Goal: Task Accomplishment & Management: Manage account settings

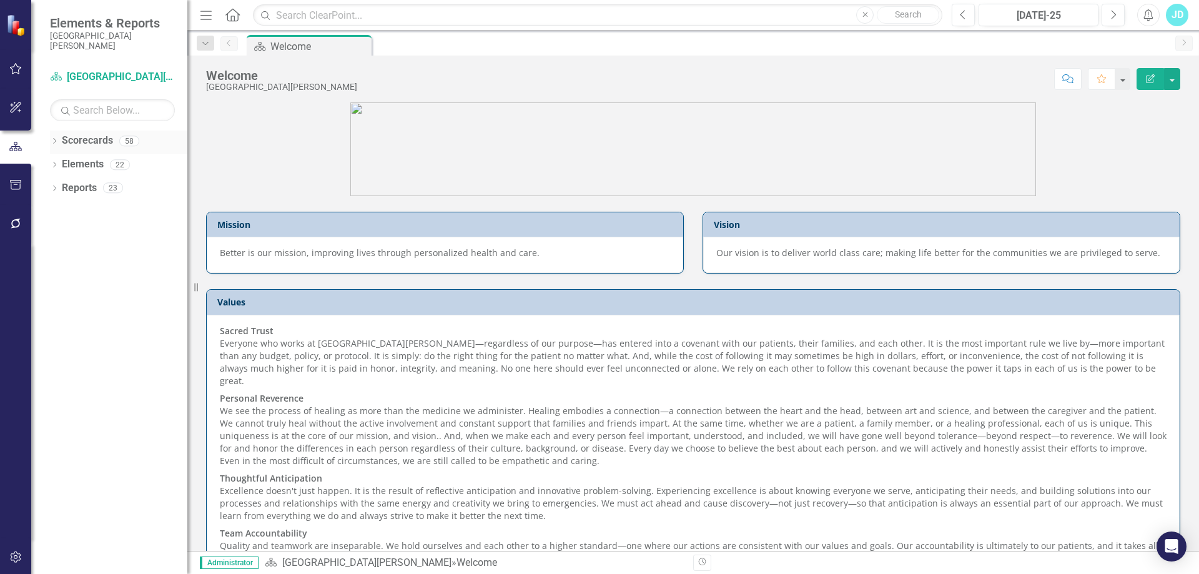
click at [51, 142] on icon "Dropdown" at bounding box center [54, 142] width 9 height 7
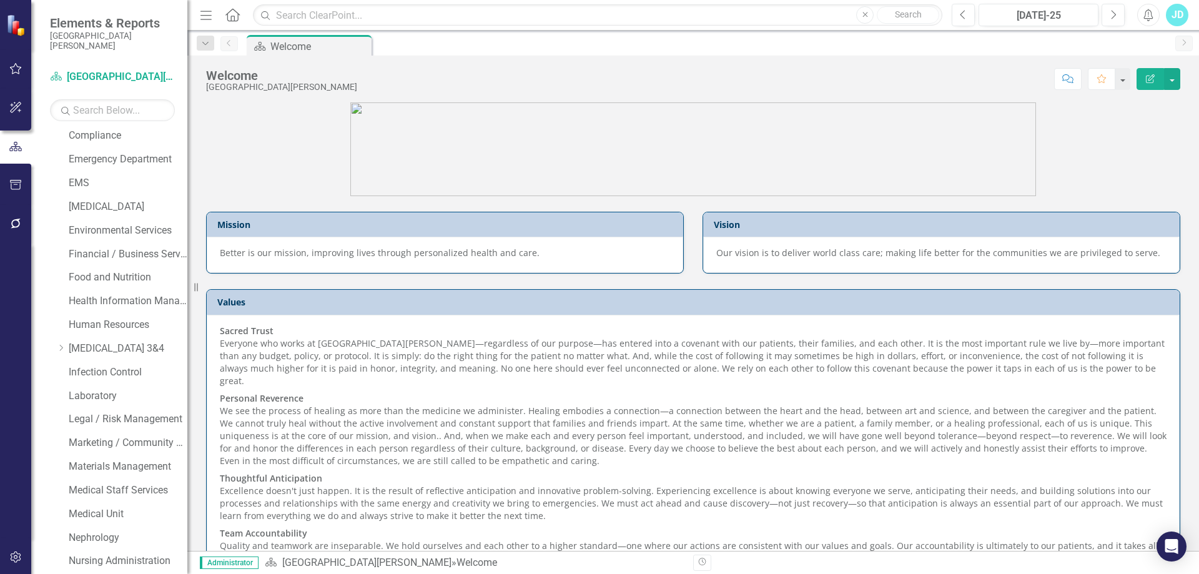
scroll to position [562, 0]
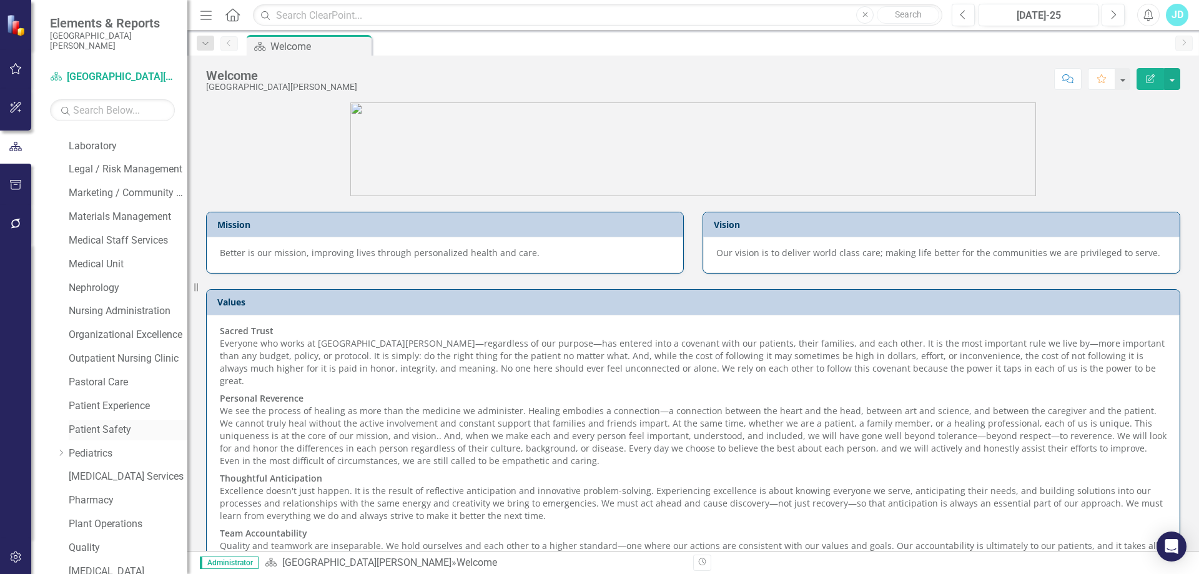
click at [122, 428] on link "Patient Safety" at bounding box center [128, 430] width 119 height 14
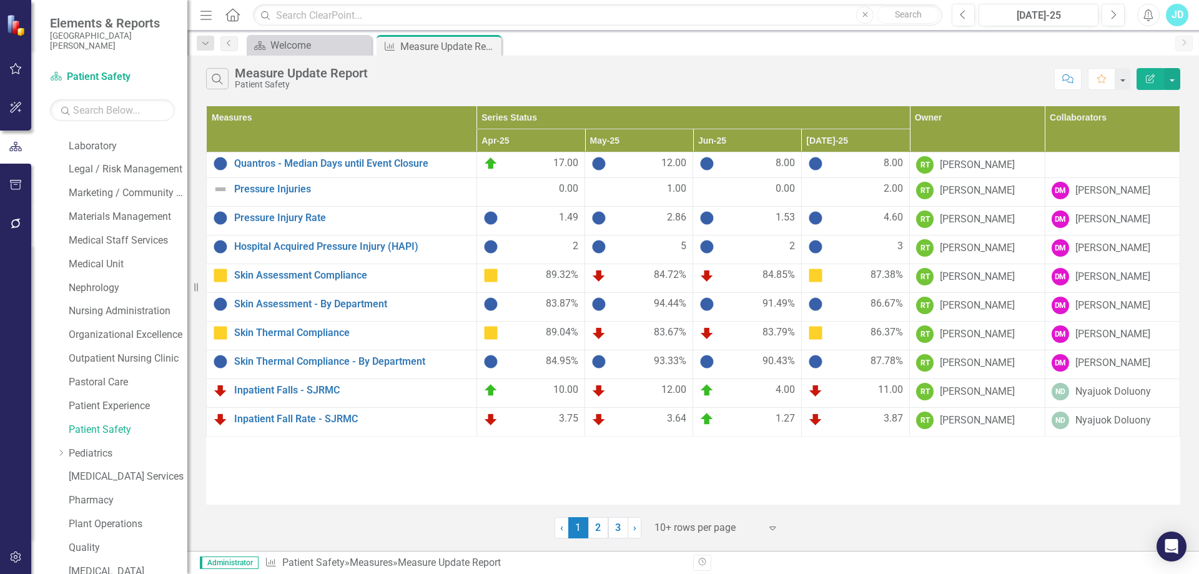
click at [678, 527] on div at bounding box center [708, 528] width 106 height 17
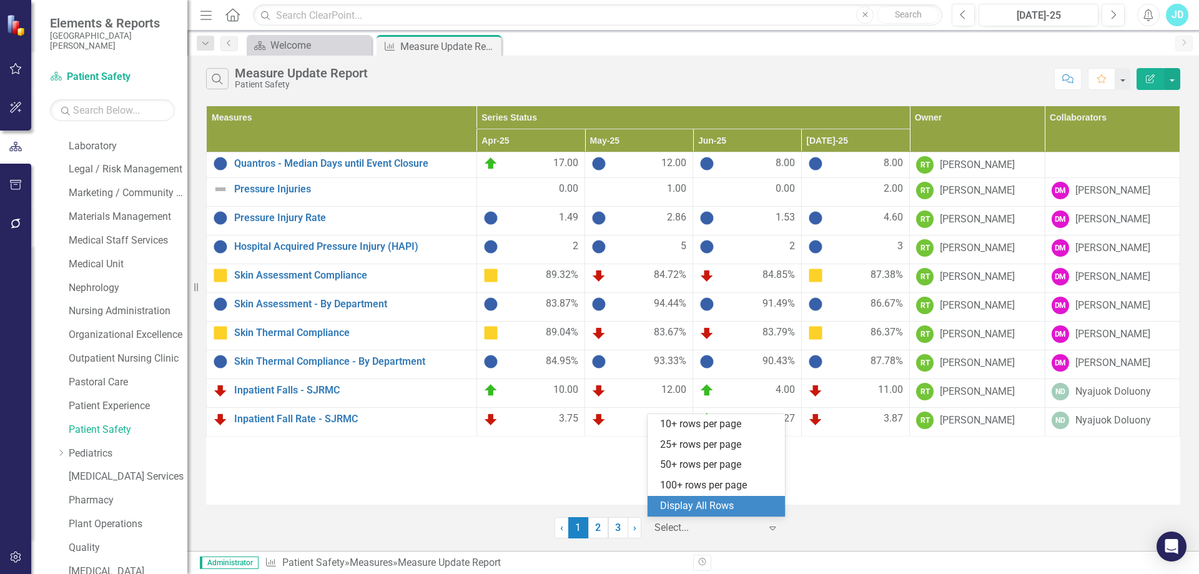
click at [683, 506] on div "Display All Rows" at bounding box center [718, 506] width 117 height 14
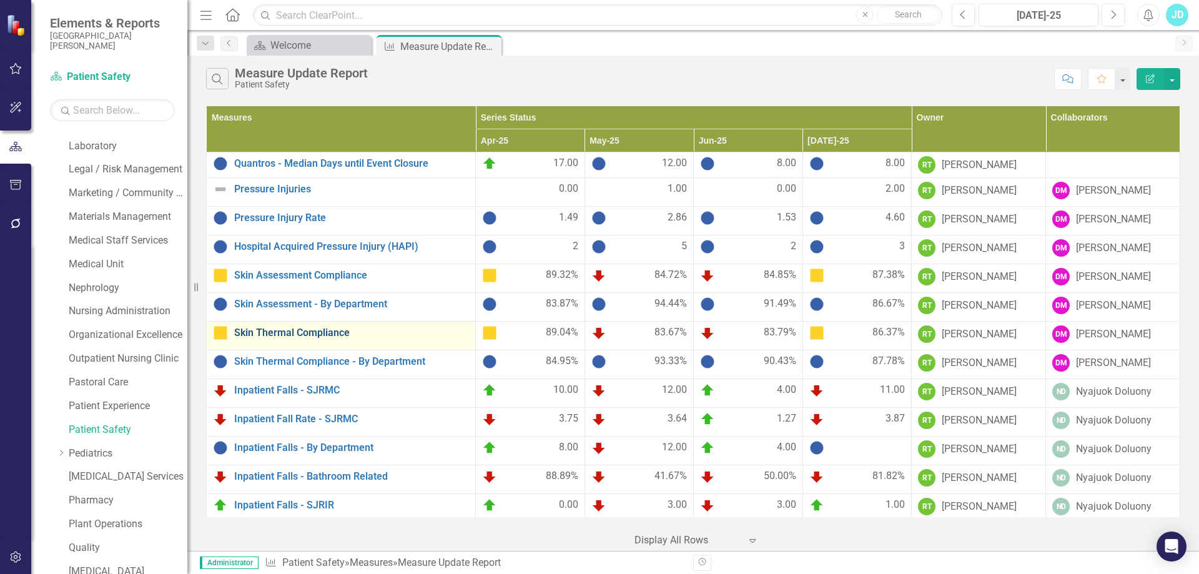
click at [335, 335] on link "Skin Thermal Compliance" at bounding box center [351, 332] width 235 height 11
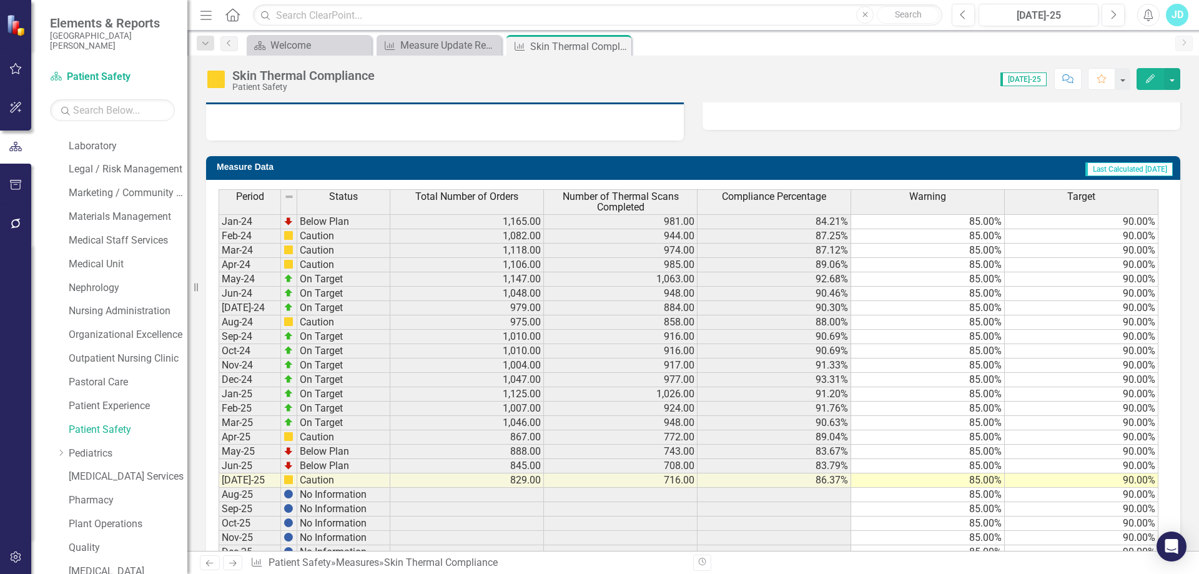
scroll to position [477, 0]
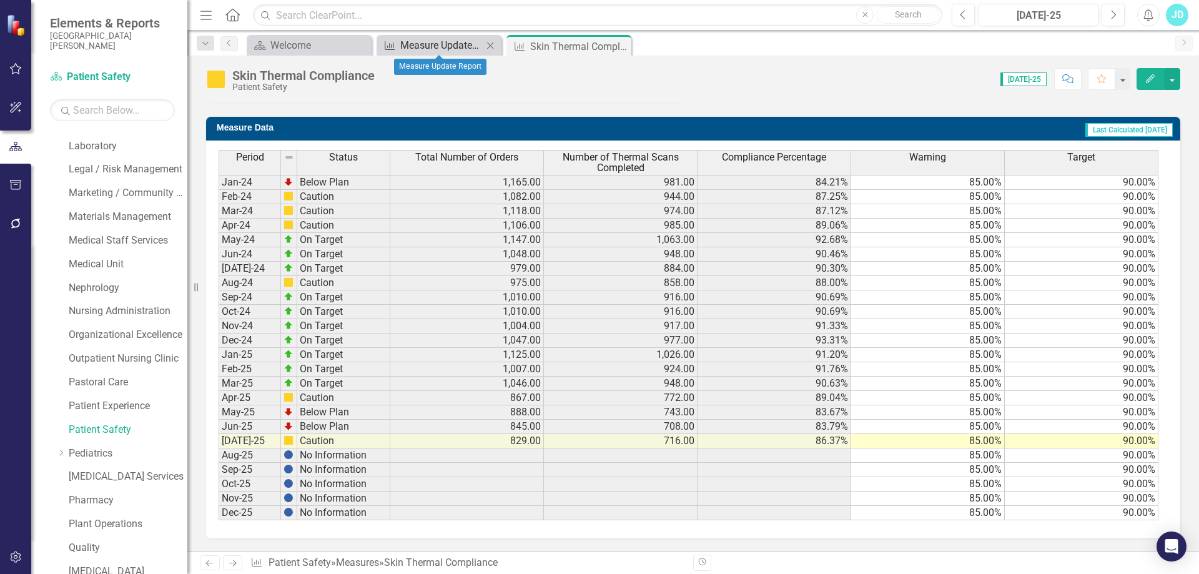
click at [432, 47] on div "Measure Update Report" at bounding box center [441, 45] width 82 height 16
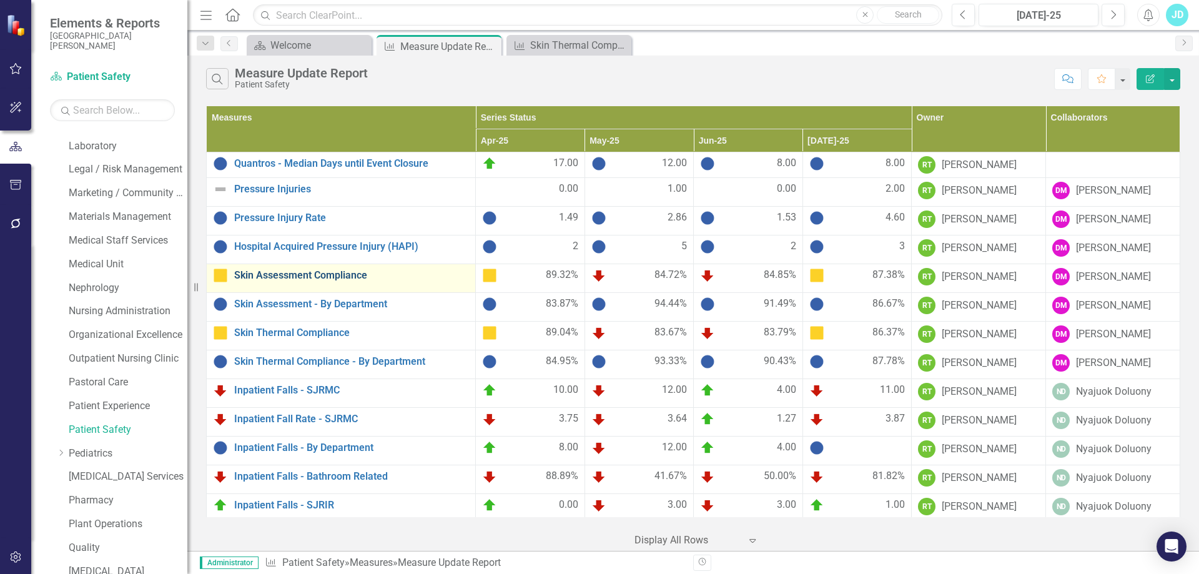
click at [301, 273] on link "Skin Assessment Compliance" at bounding box center [351, 275] width 235 height 11
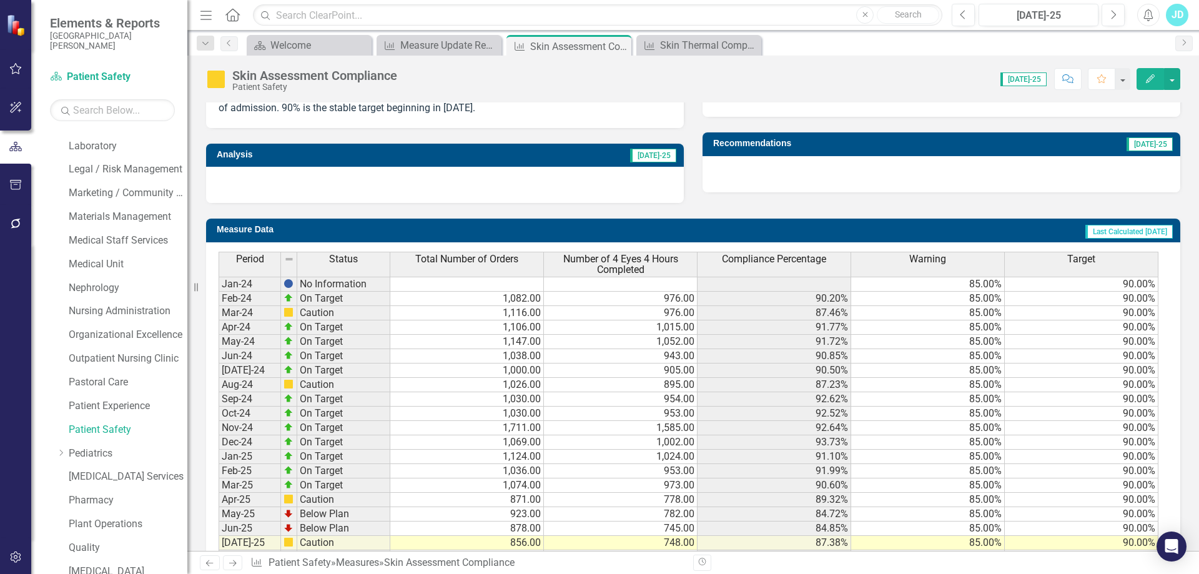
scroll to position [477, 0]
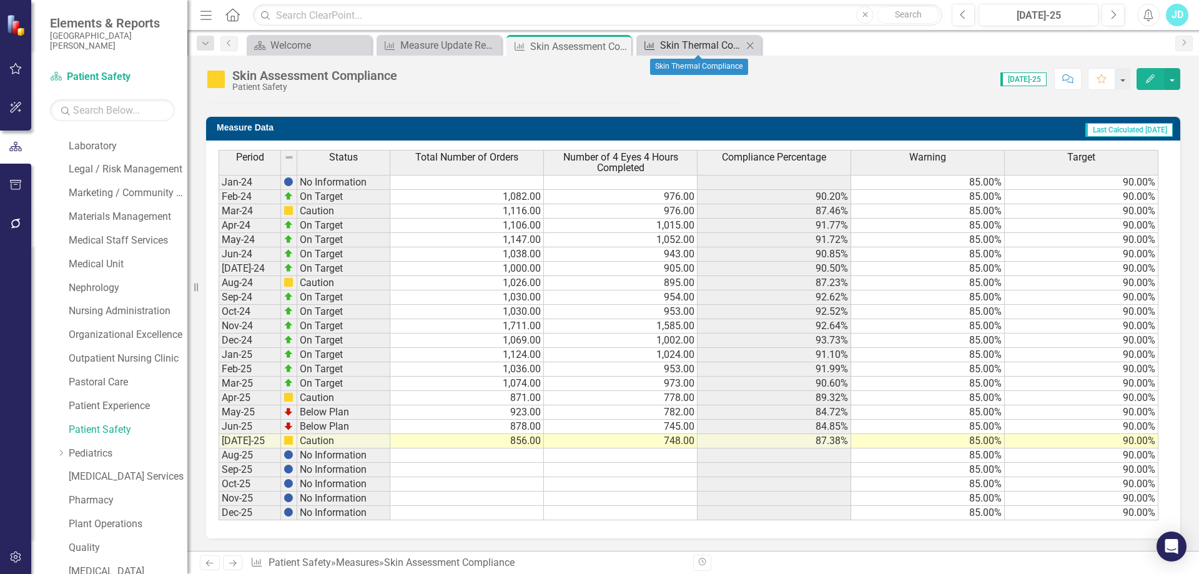
click at [694, 49] on div "Skin Thermal Compliance" at bounding box center [701, 45] width 82 height 16
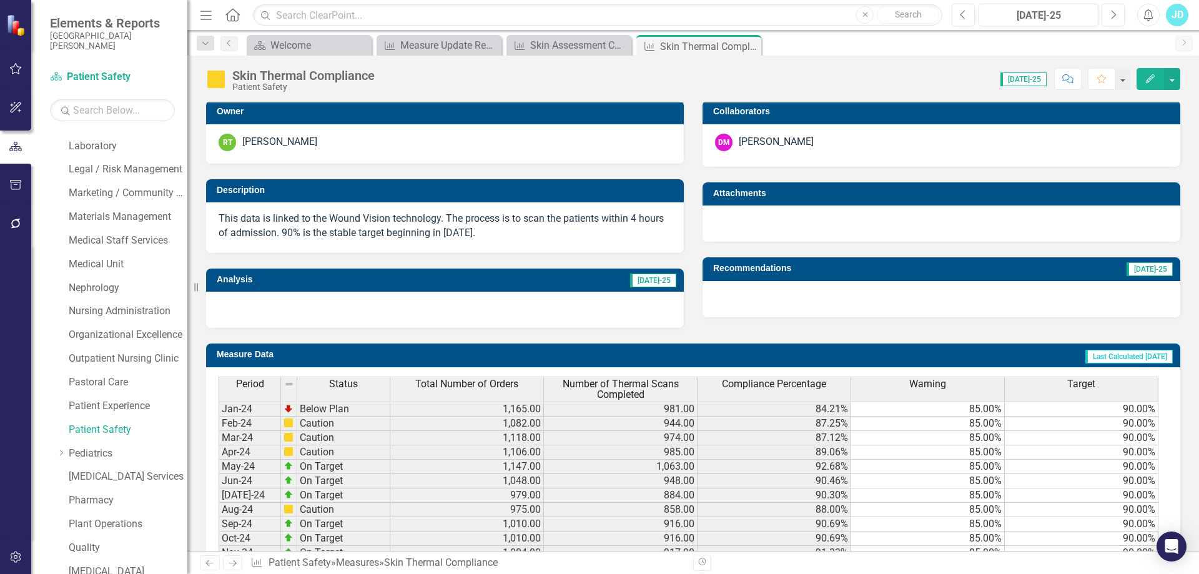
scroll to position [437, 0]
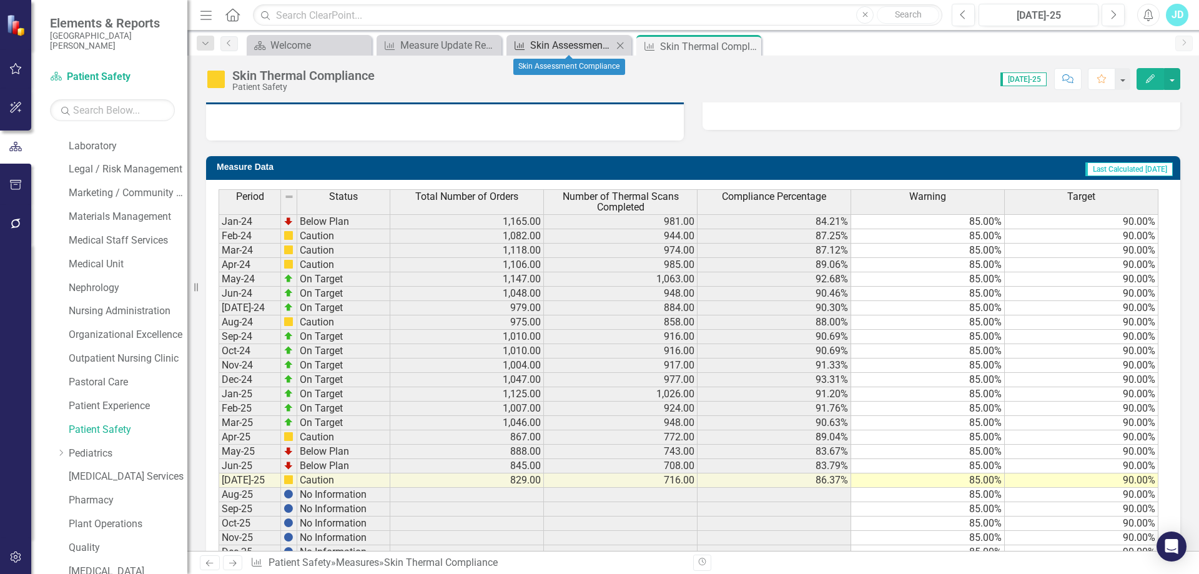
click at [571, 41] on div "Skin Assessment Compliance" at bounding box center [571, 45] width 82 height 16
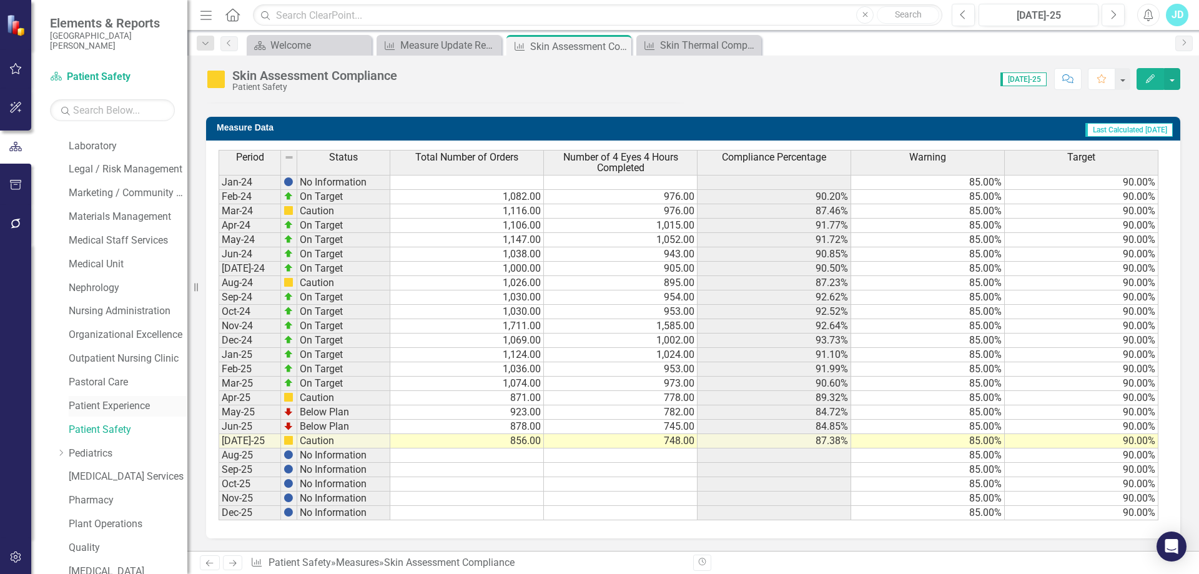
scroll to position [749, 0]
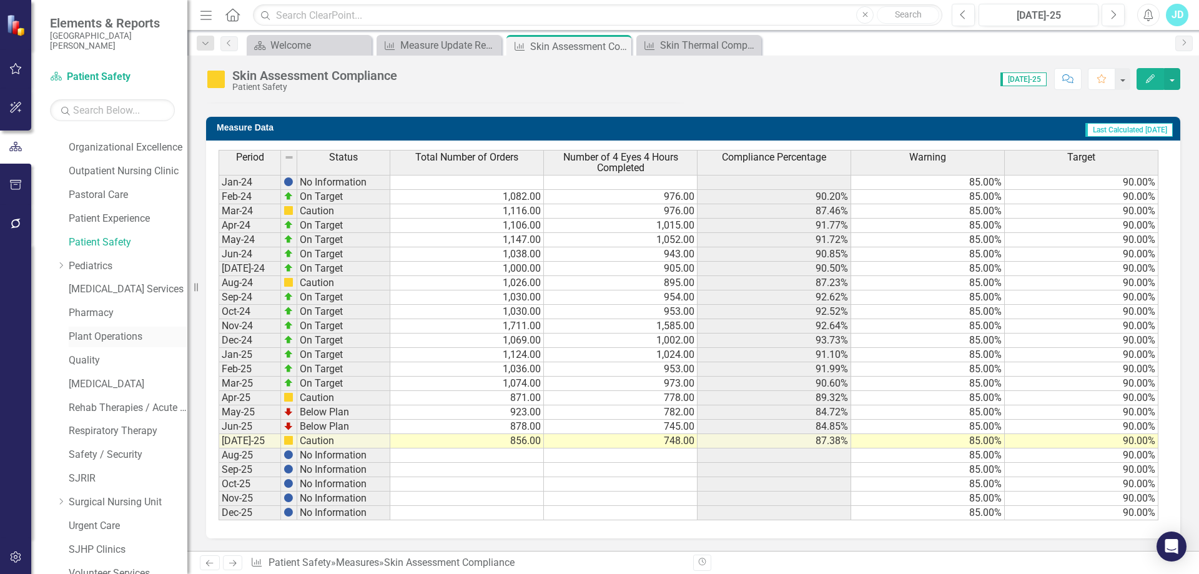
click at [129, 334] on link "Plant Operations" at bounding box center [128, 337] width 119 height 14
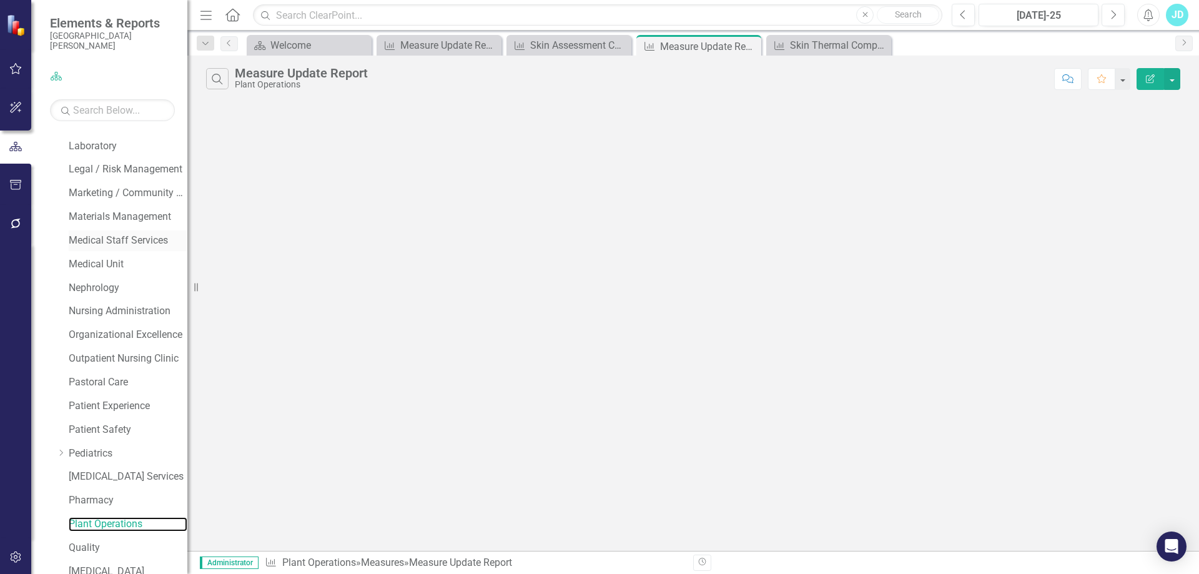
scroll to position [500, 0]
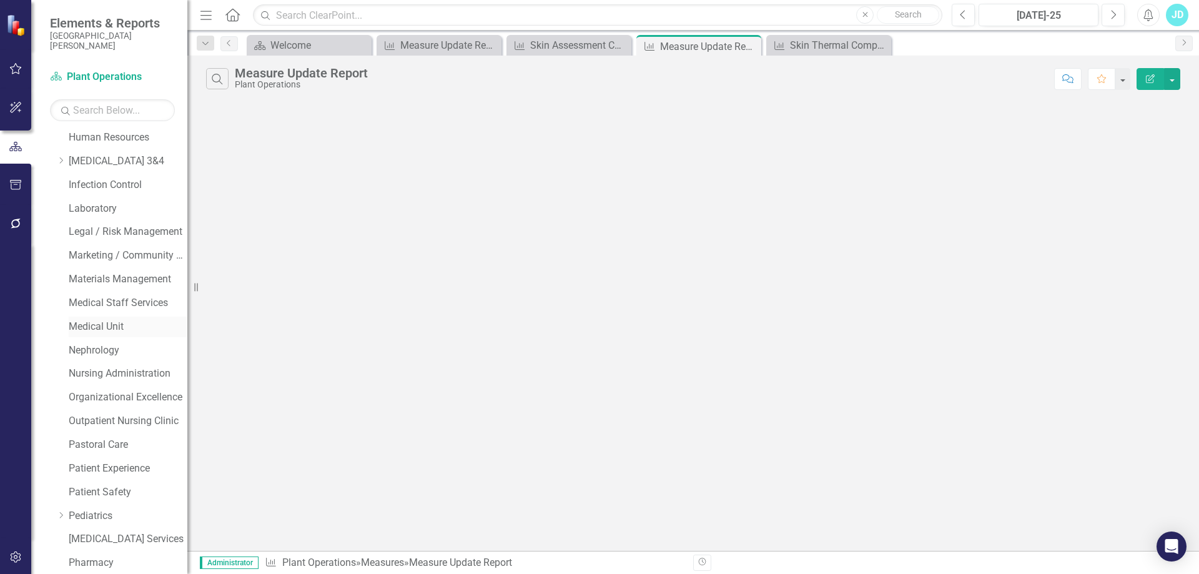
click at [114, 328] on link "Medical Unit" at bounding box center [128, 327] width 119 height 14
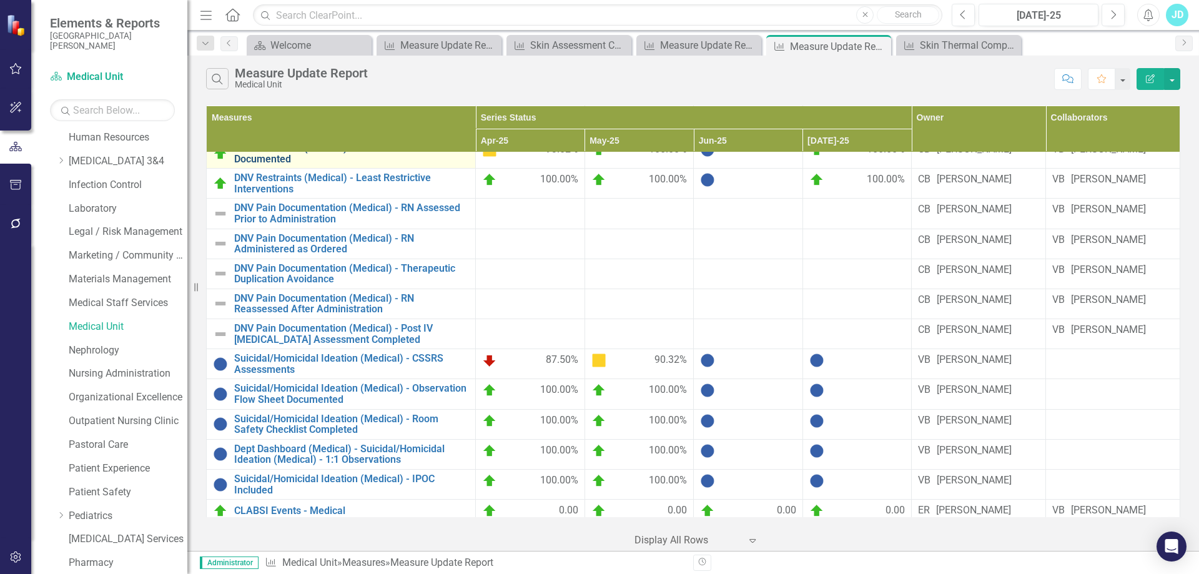
scroll to position [250, 0]
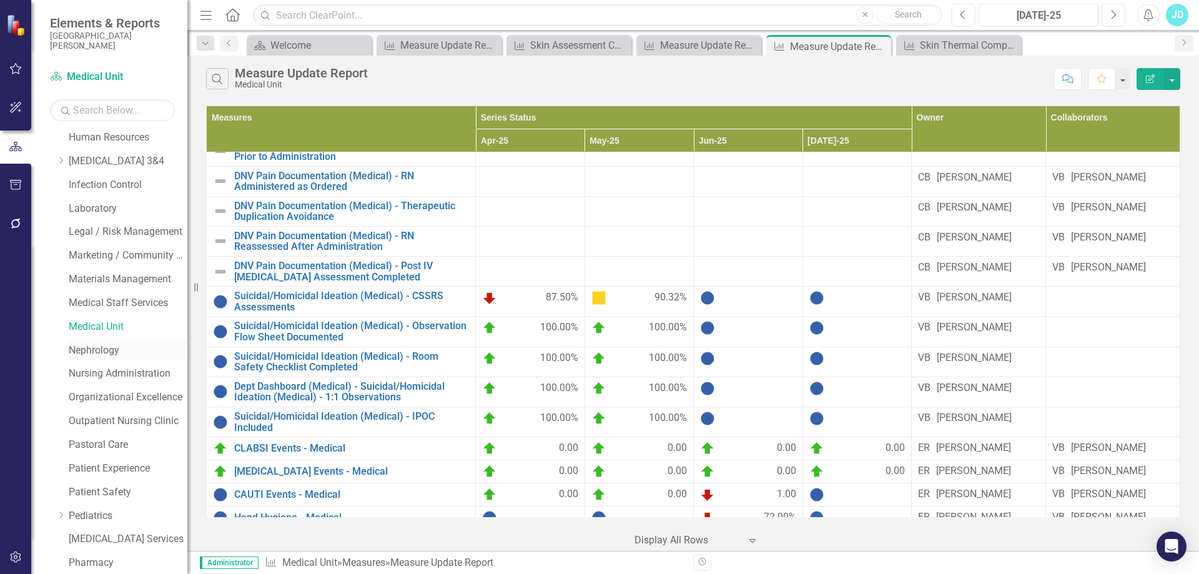
click at [107, 353] on link "Nephrology" at bounding box center [128, 350] width 119 height 14
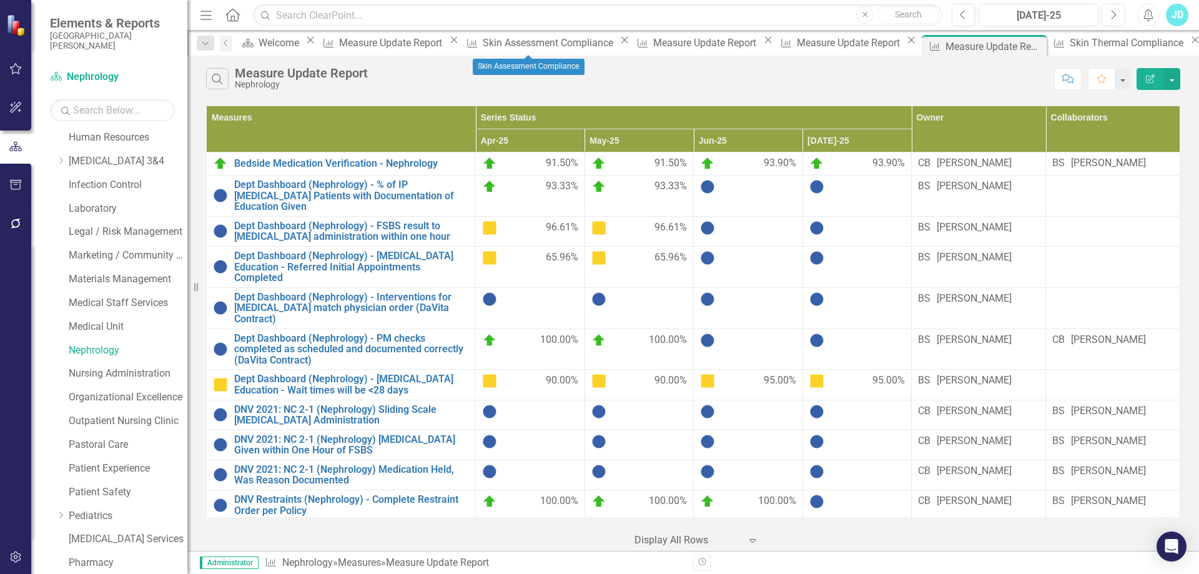
click at [618, 44] on icon "Close" at bounding box center [624, 40] width 12 height 10
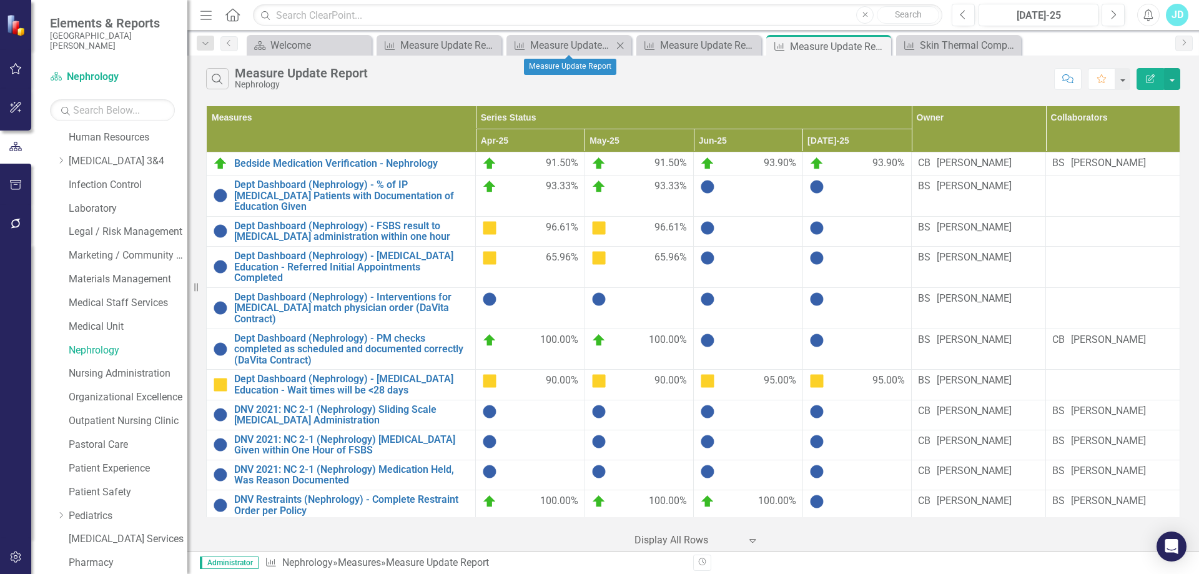
click at [621, 44] on icon "Close" at bounding box center [620, 46] width 12 height 10
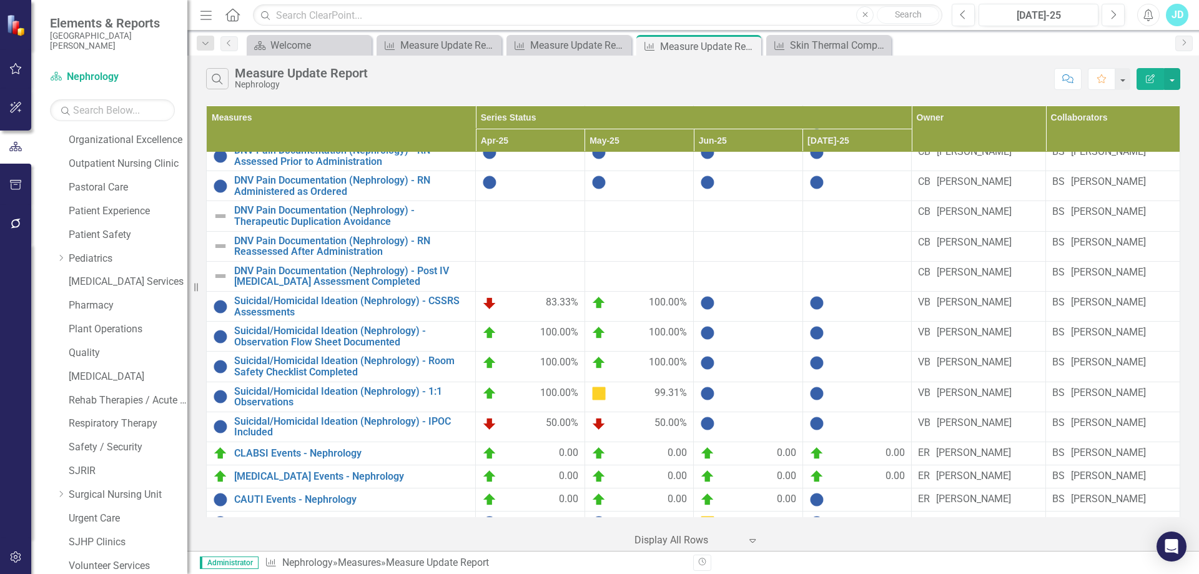
scroll to position [774, 0]
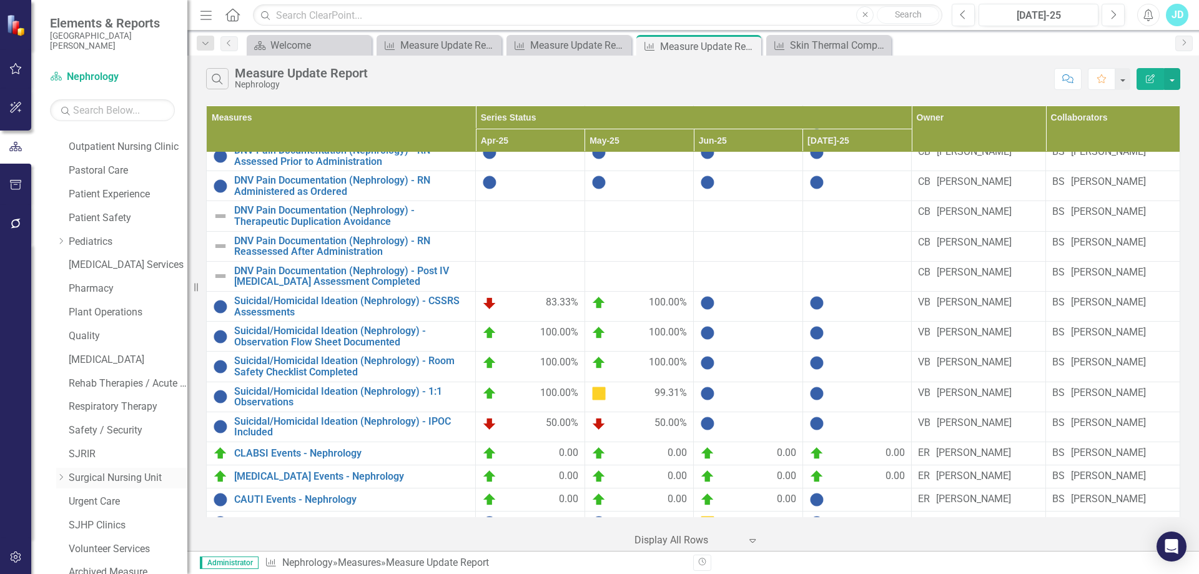
click at [87, 475] on link "Surgical Nursing Unit" at bounding box center [128, 478] width 119 height 14
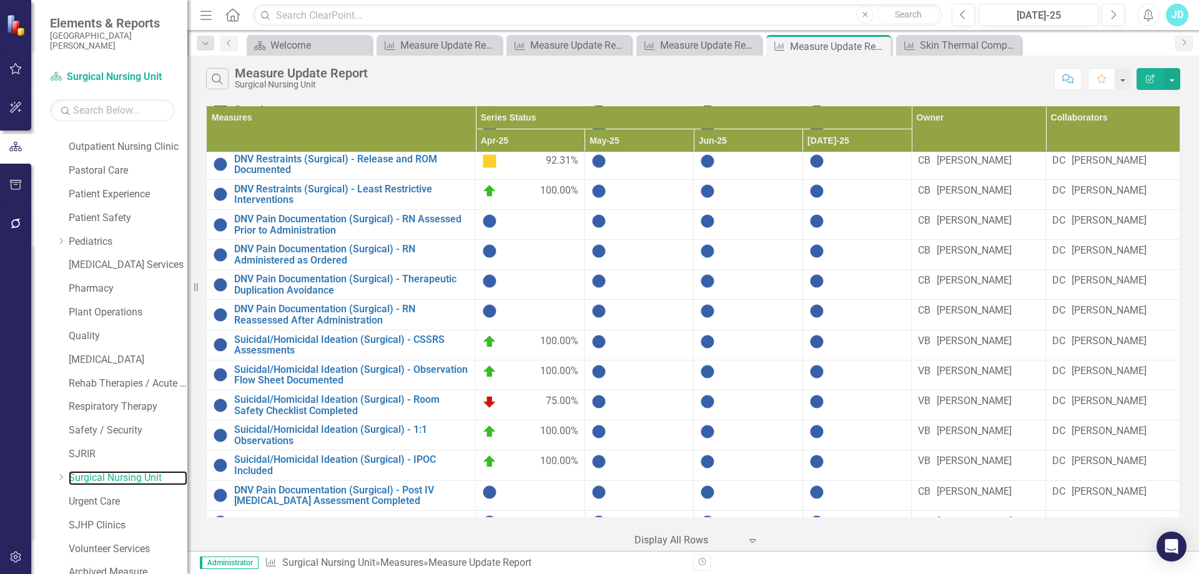
scroll to position [250, 0]
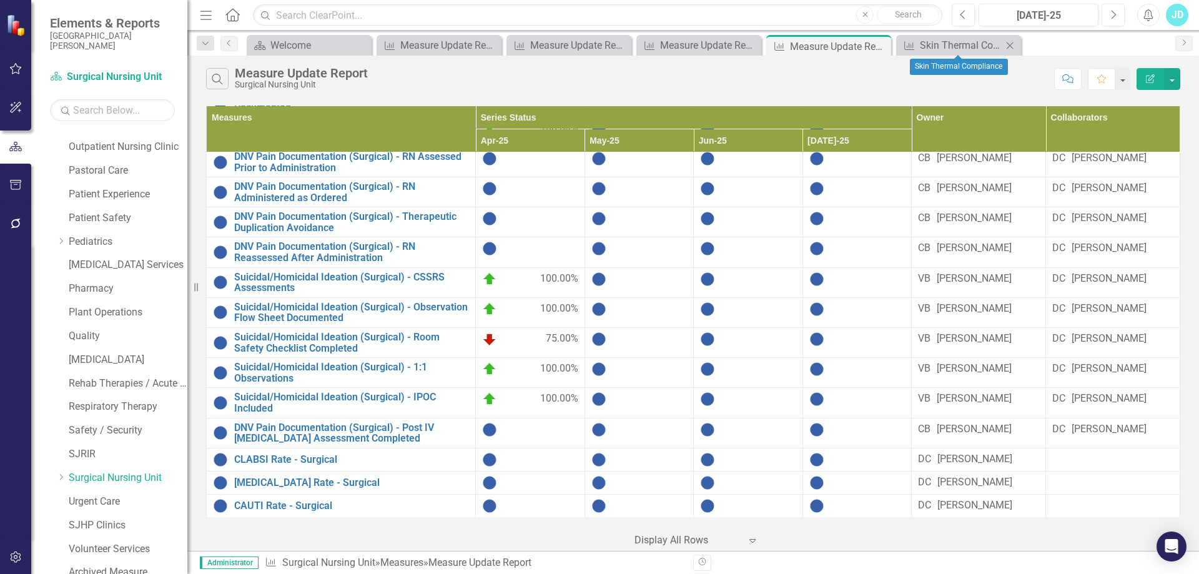
click at [1011, 47] on icon "Close" at bounding box center [1010, 46] width 12 height 10
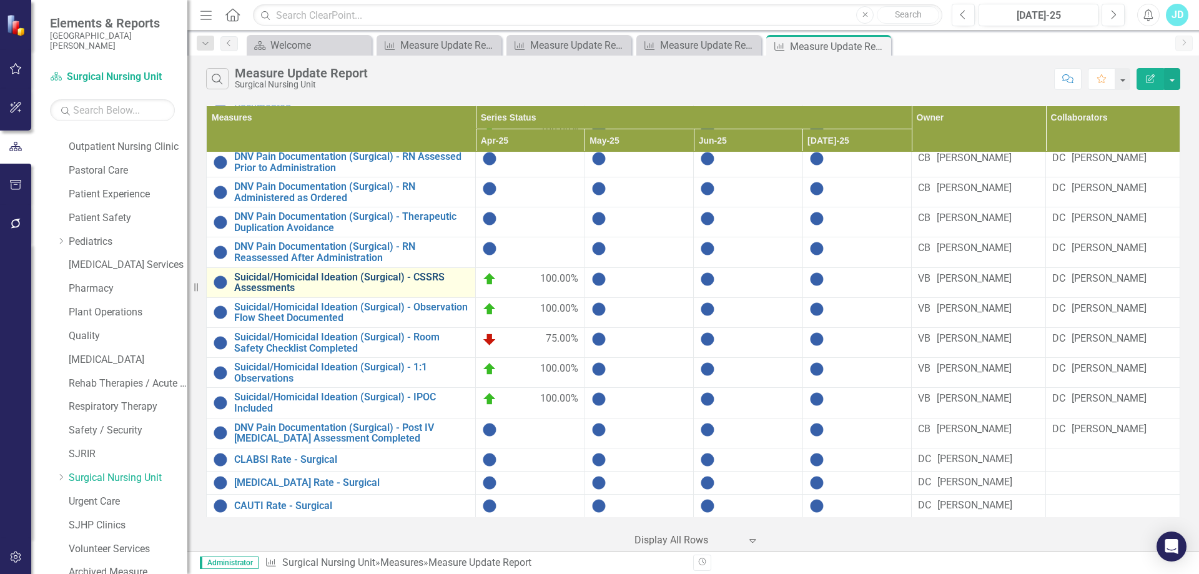
click at [362, 272] on link "Suicidal/Homicidal Ideation (Surgical) - CSSRS Assessments" at bounding box center [351, 283] width 235 height 22
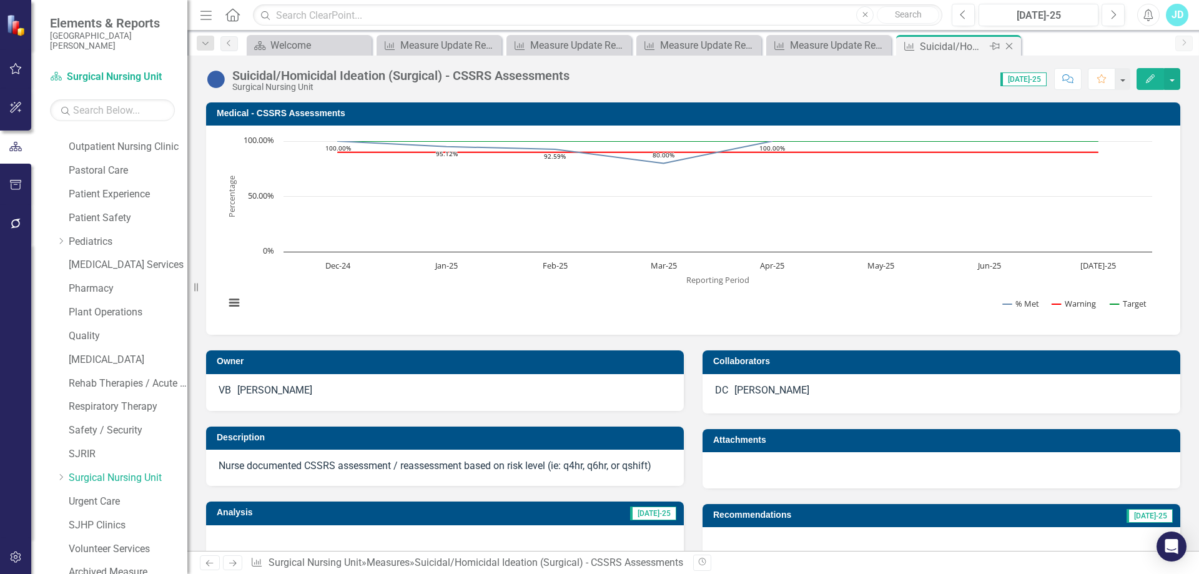
click at [1013, 44] on icon "Close" at bounding box center [1009, 46] width 12 height 10
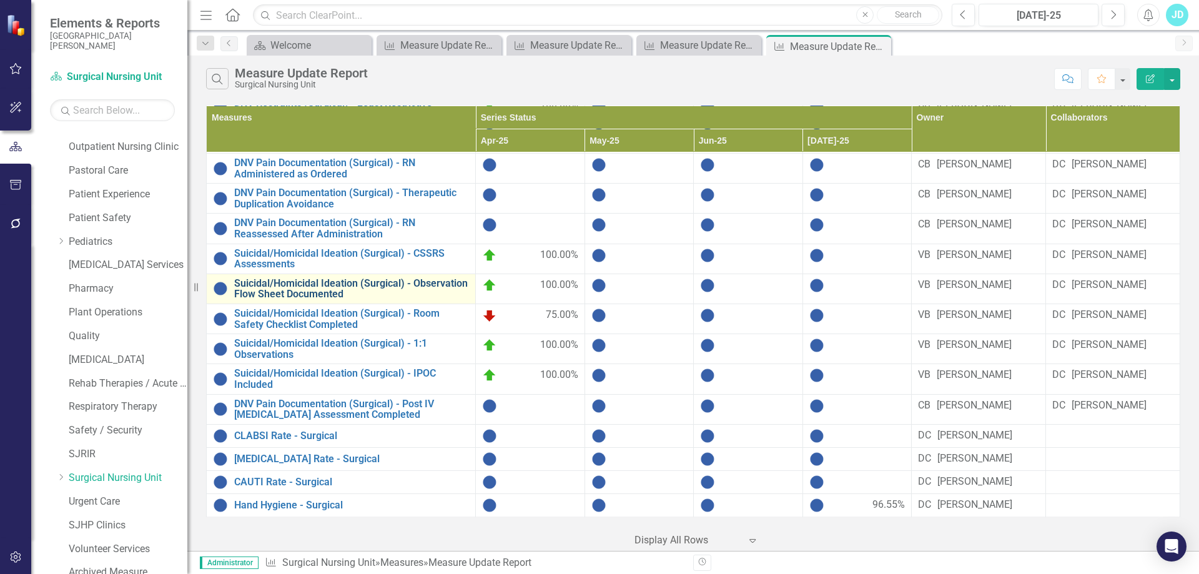
scroll to position [215, 0]
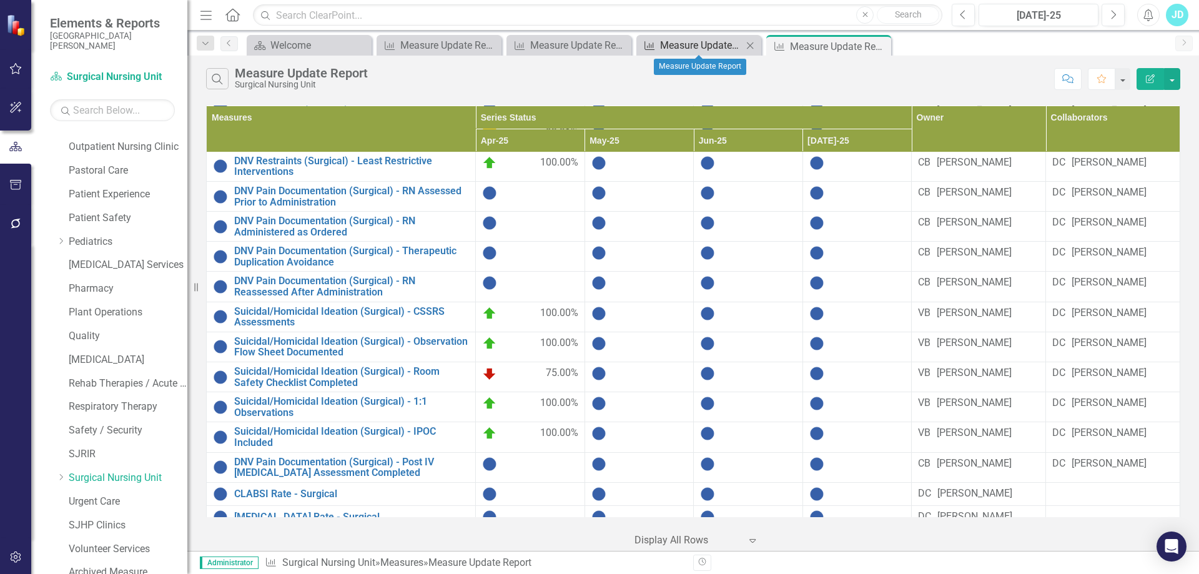
click at [699, 48] on div "Measure Update Report" at bounding box center [701, 45] width 82 height 16
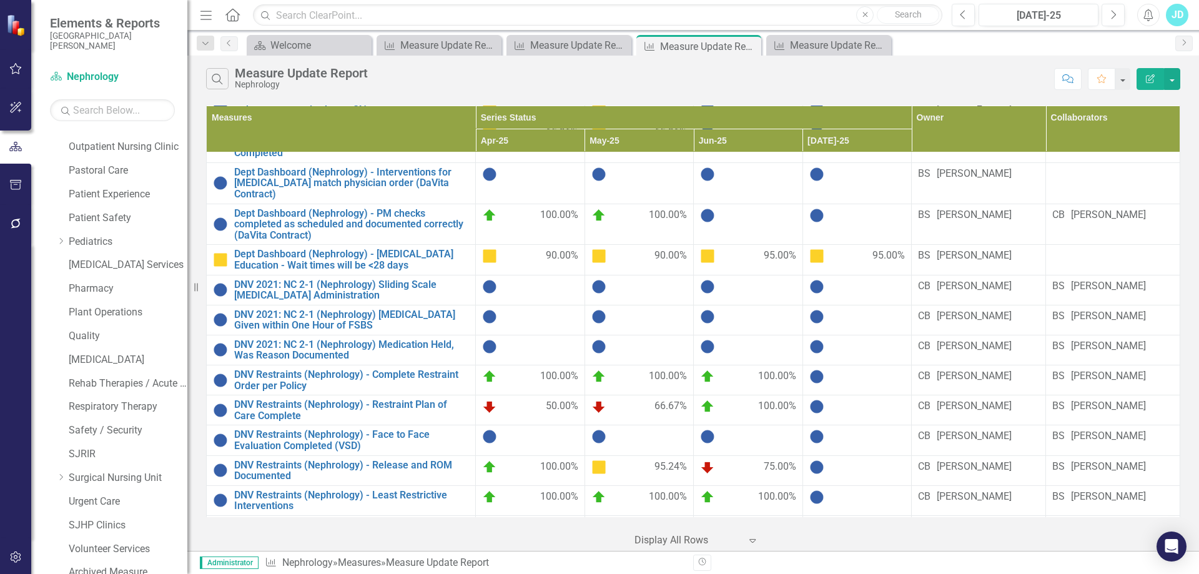
scroll to position [250, 0]
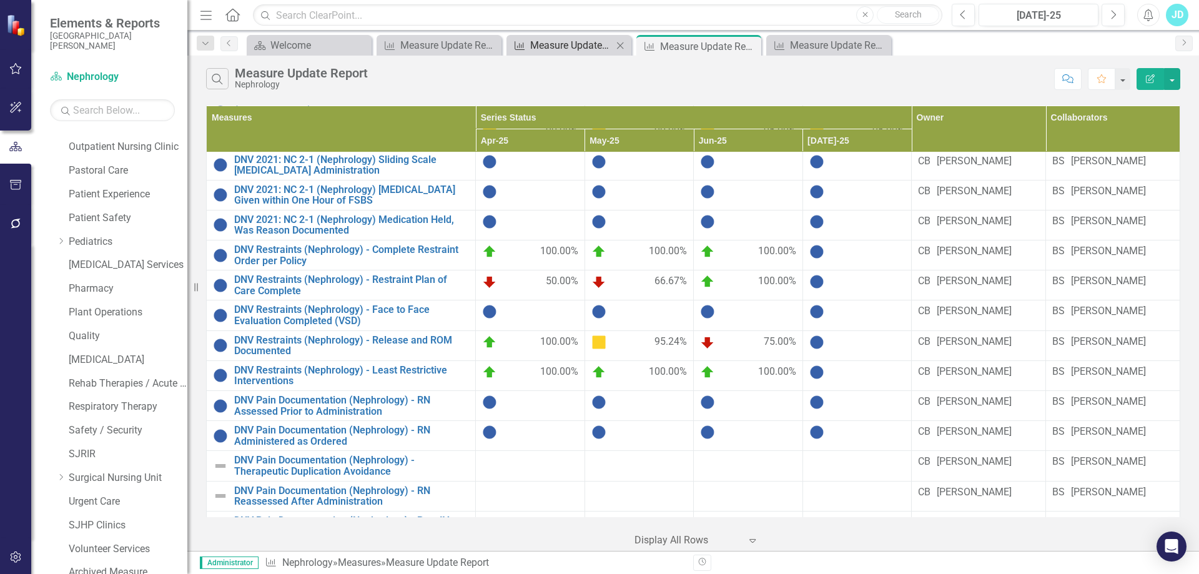
click at [554, 46] on div "Measure Update Report" at bounding box center [571, 45] width 82 height 16
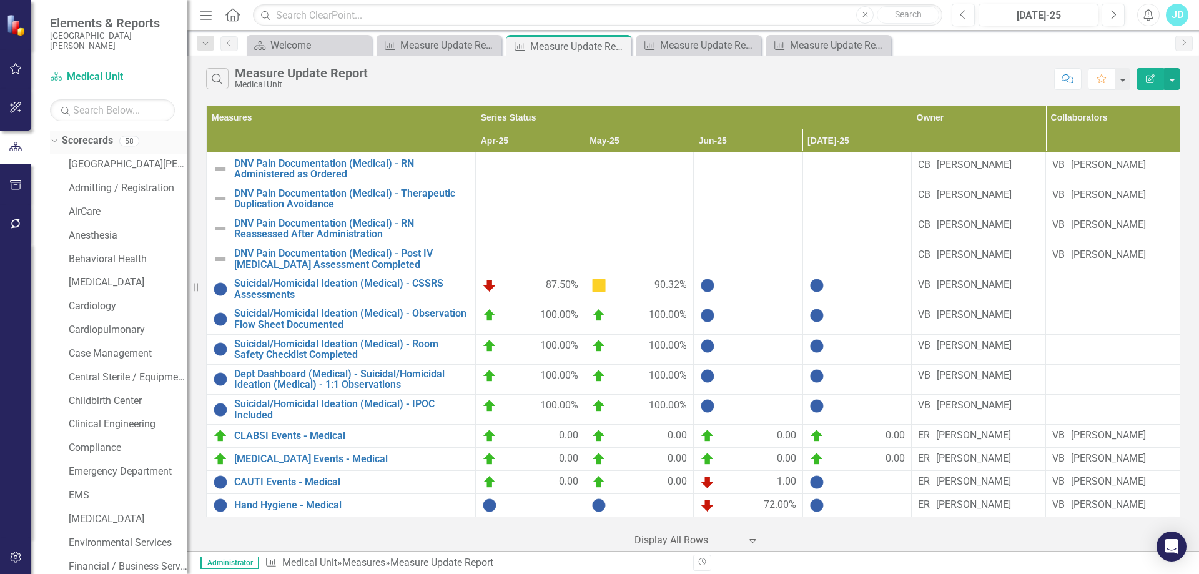
click at [53, 140] on icon "Dropdown" at bounding box center [52, 140] width 7 height 9
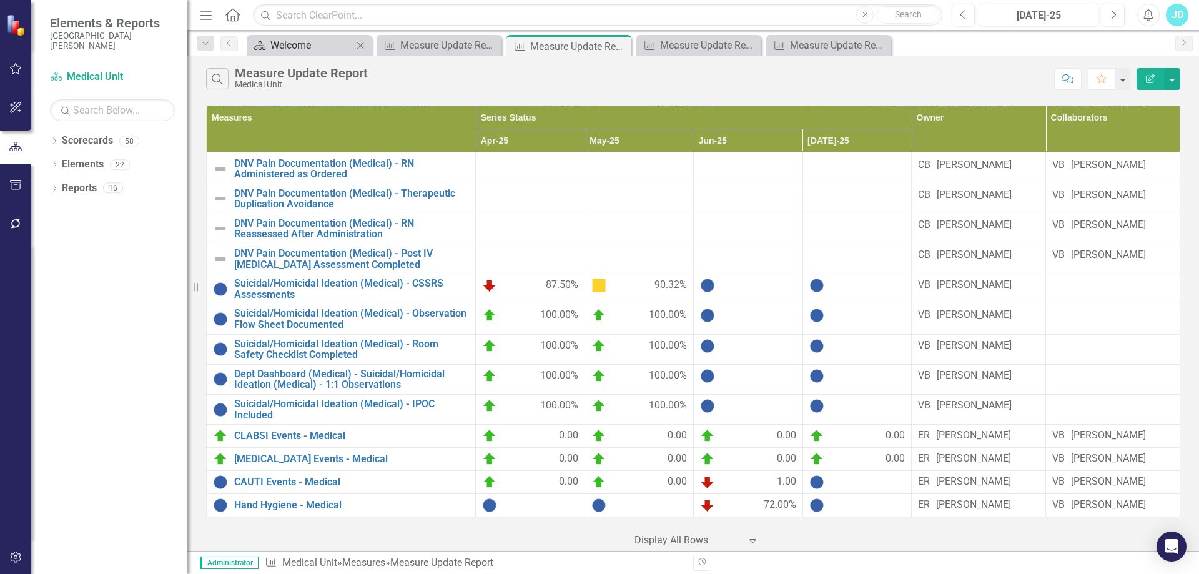
click at [316, 49] on div "Welcome" at bounding box center [311, 45] width 82 height 16
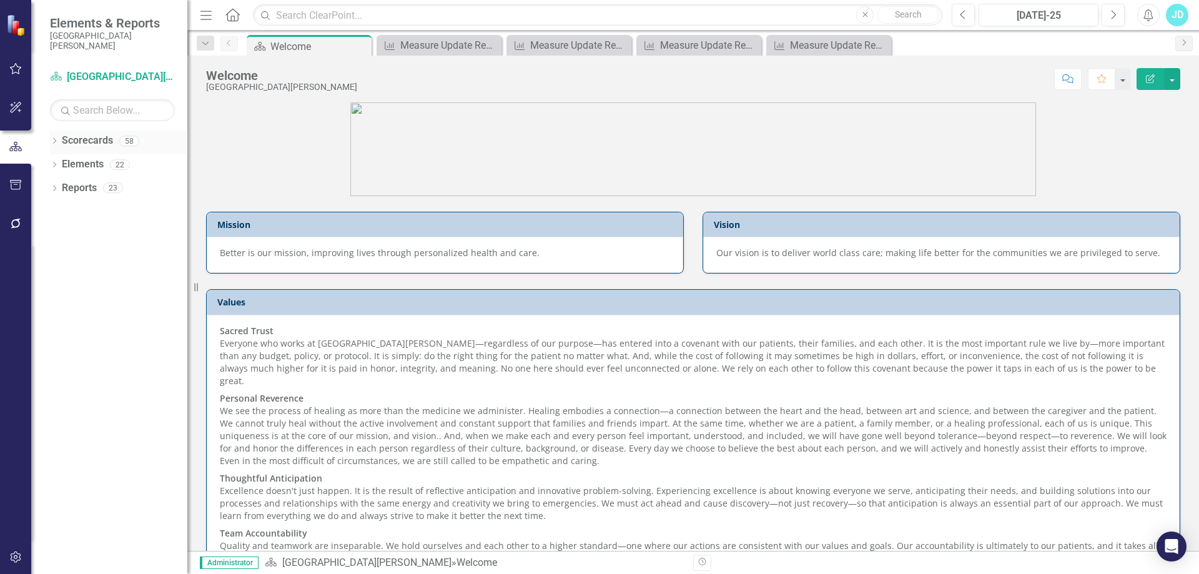
click at [54, 142] on icon "Dropdown" at bounding box center [54, 142] width 9 height 7
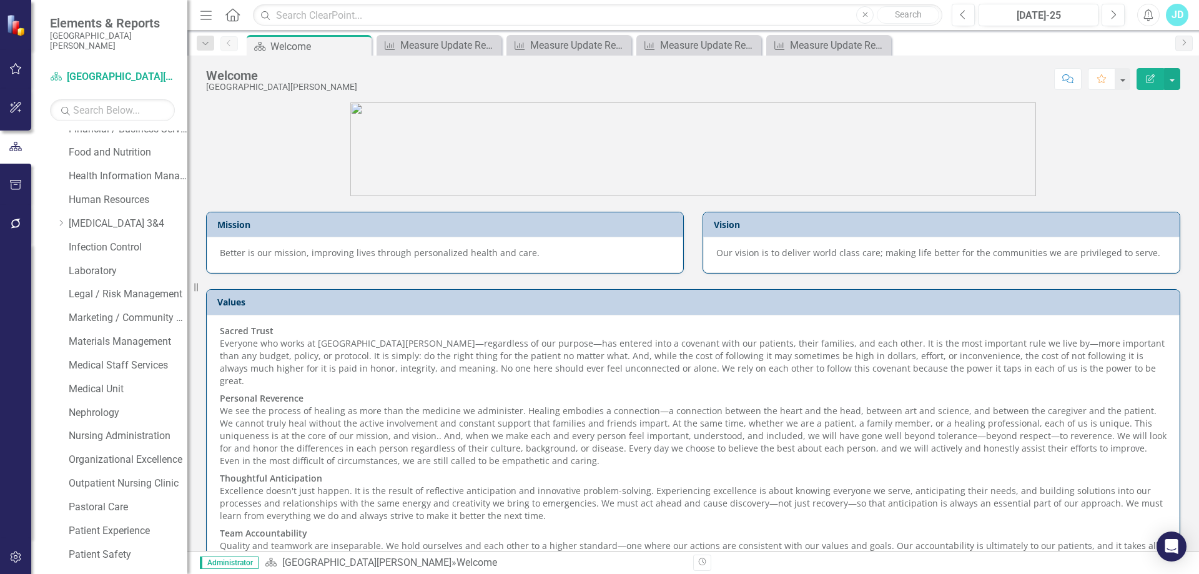
scroll to position [500, 0]
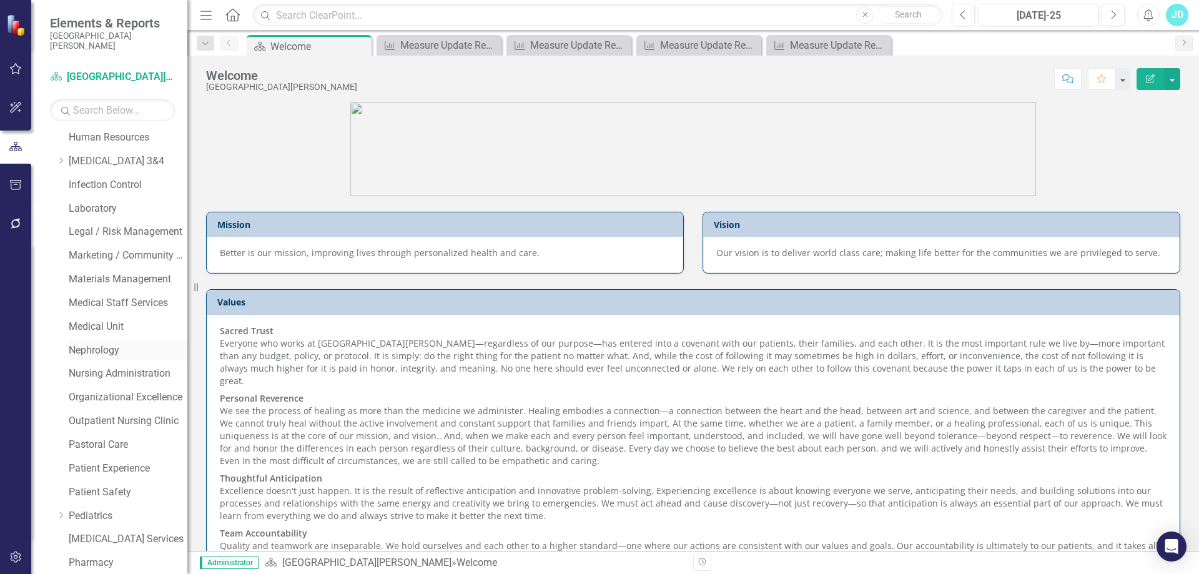
click at [90, 350] on link "Nephrology" at bounding box center [128, 350] width 119 height 14
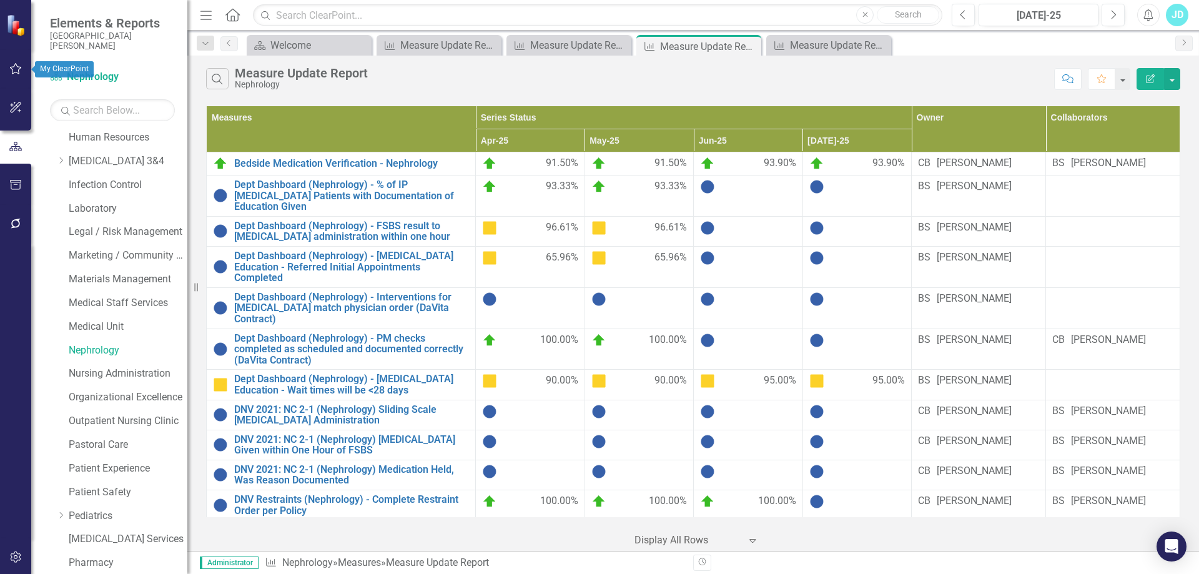
click at [15, 72] on icon "button" at bounding box center [15, 69] width 13 height 10
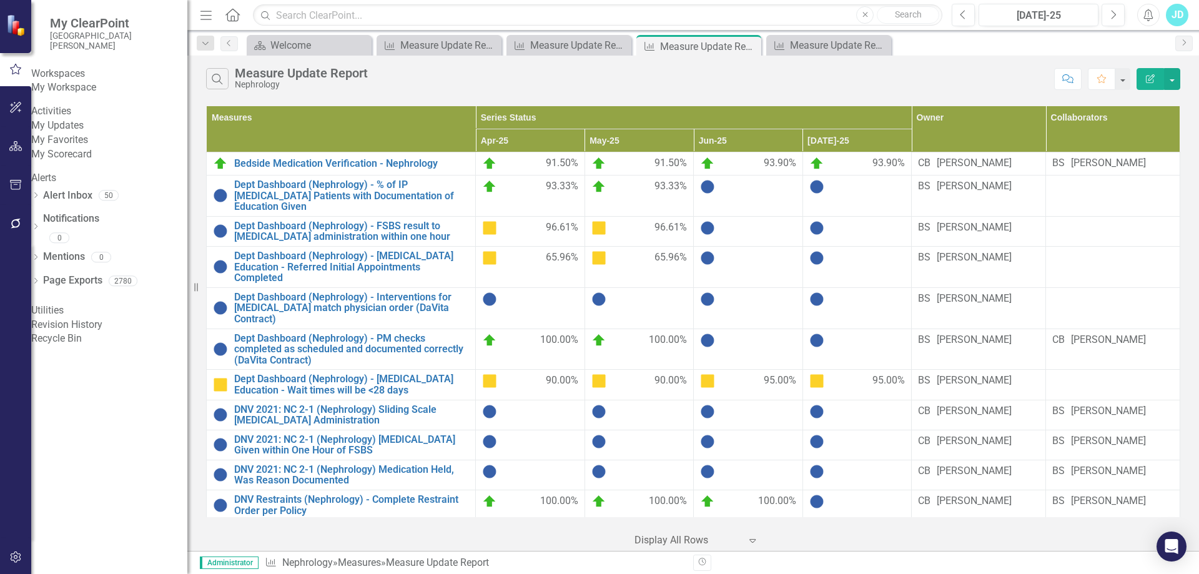
click at [92, 133] on link "My Updates" at bounding box center [109, 126] width 156 height 14
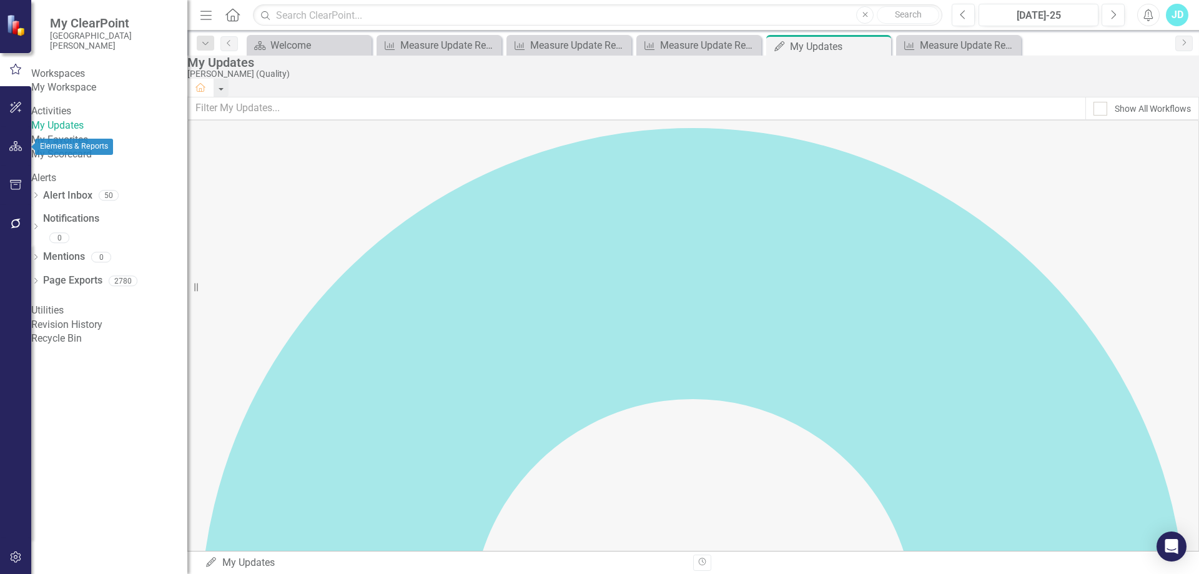
click at [8, 150] on button "button" at bounding box center [16, 147] width 28 height 26
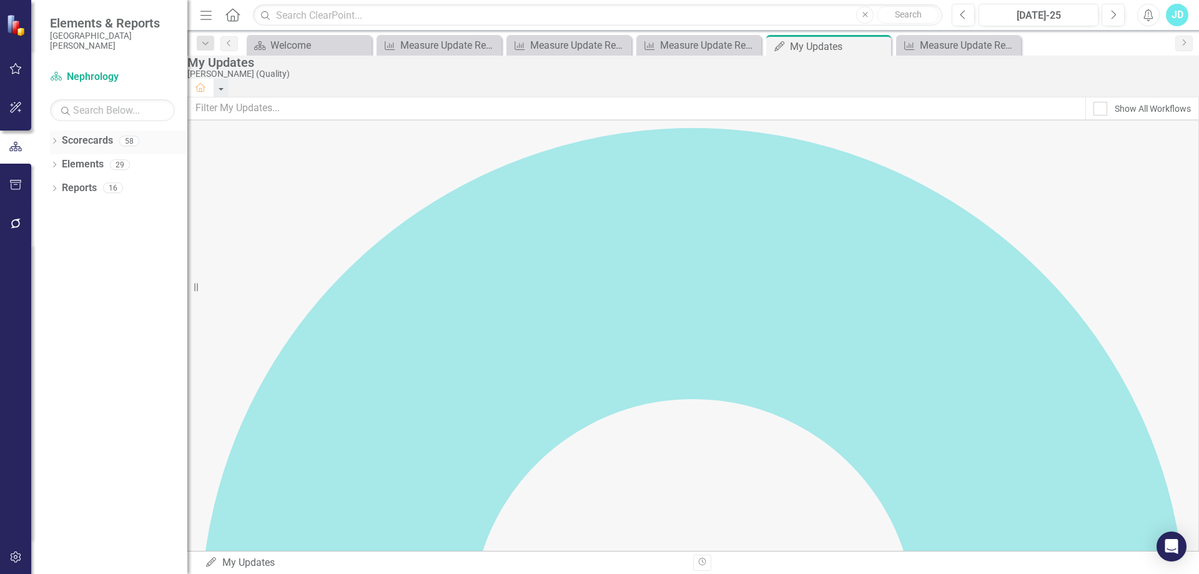
click at [56, 141] on icon at bounding box center [54, 141] width 3 height 6
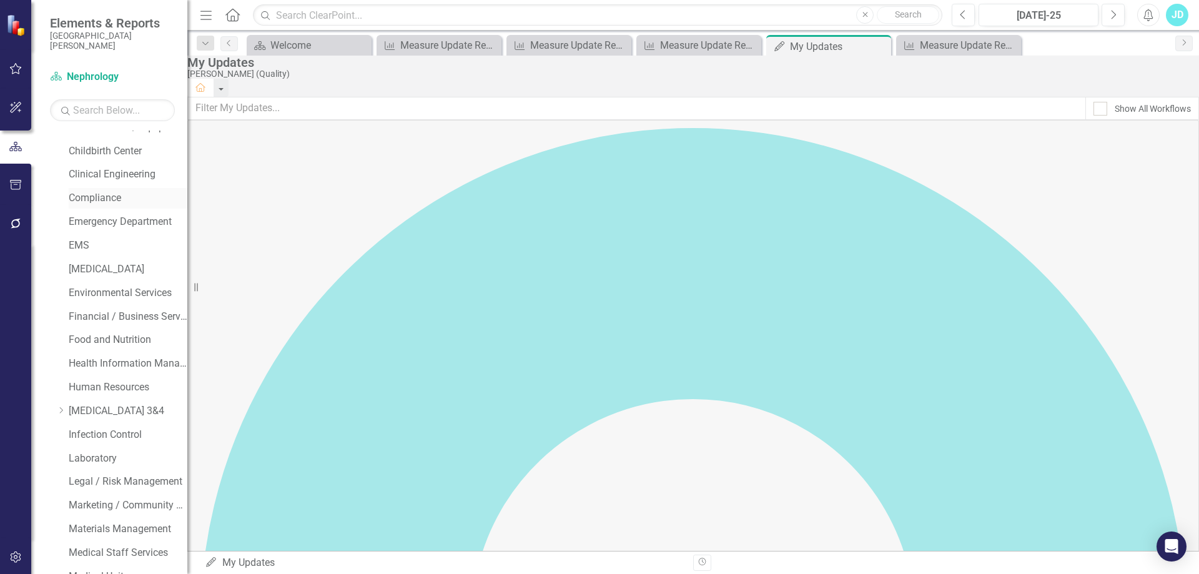
scroll to position [437, 0]
click at [98, 413] on link "Nephrology" at bounding box center [128, 413] width 119 height 14
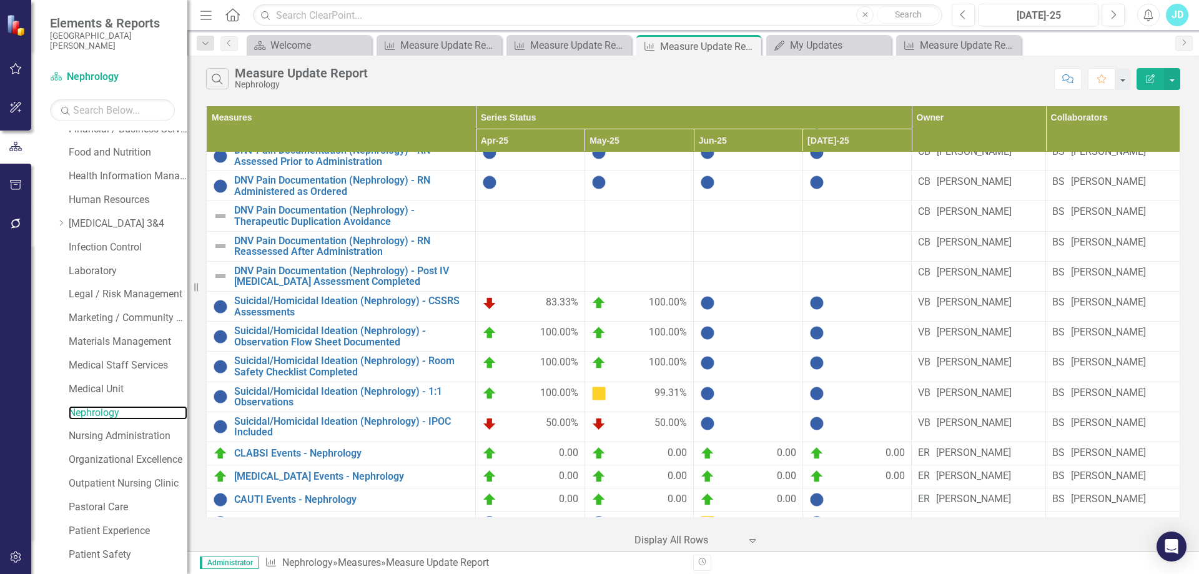
scroll to position [523, 0]
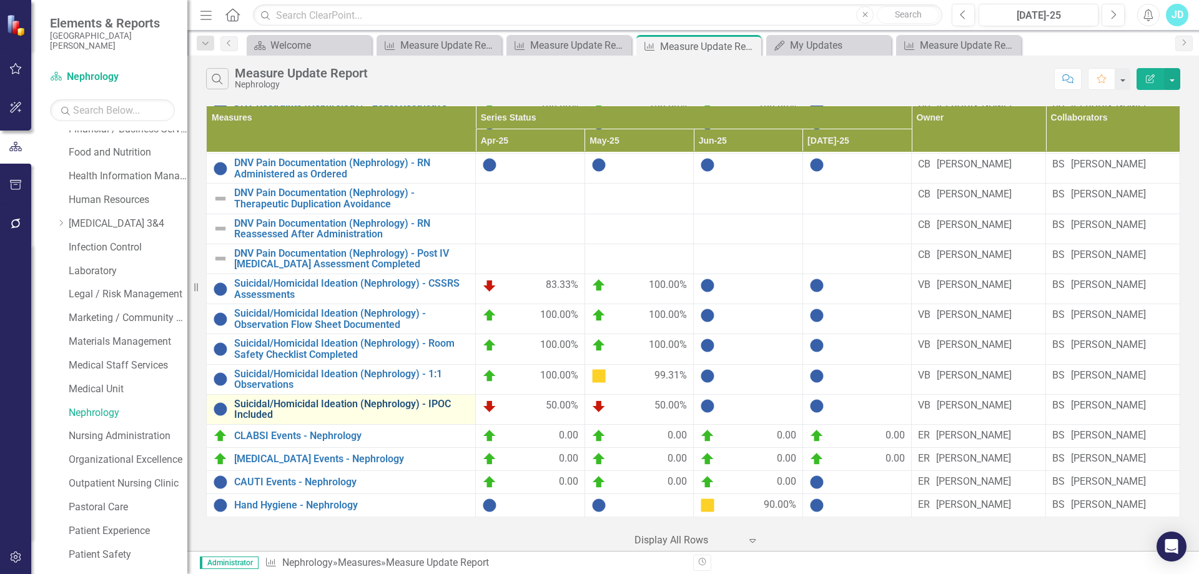
click at [342, 398] on link "Suicidal/Homicidal Ideation (Nephrology) - IPOC Included" at bounding box center [351, 409] width 235 height 22
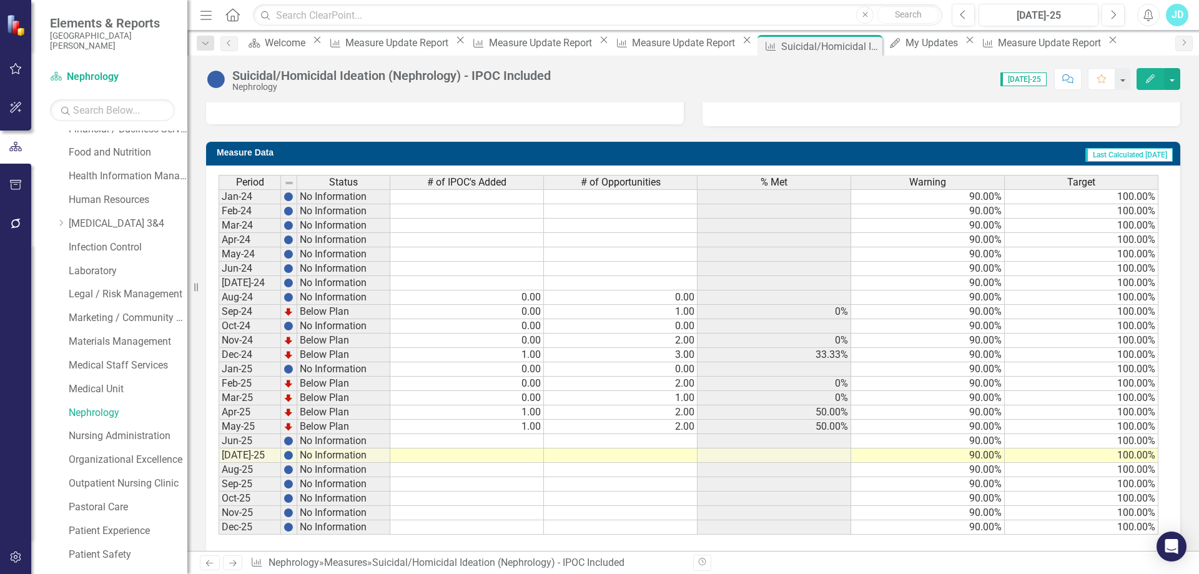
scroll to position [187, 0]
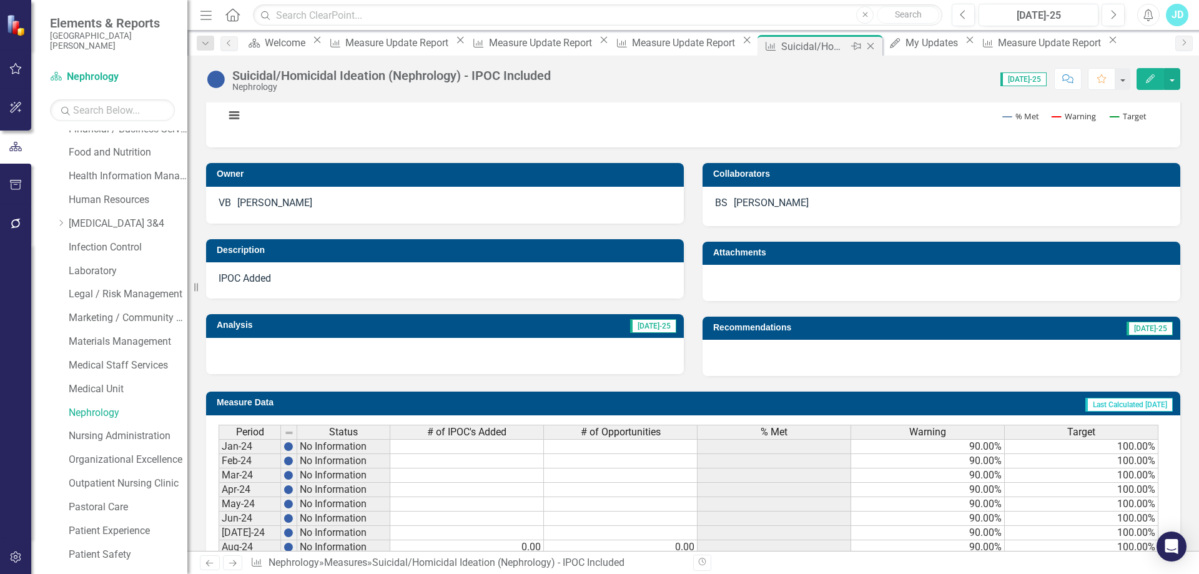
click at [864, 47] on icon "Close" at bounding box center [870, 46] width 12 height 10
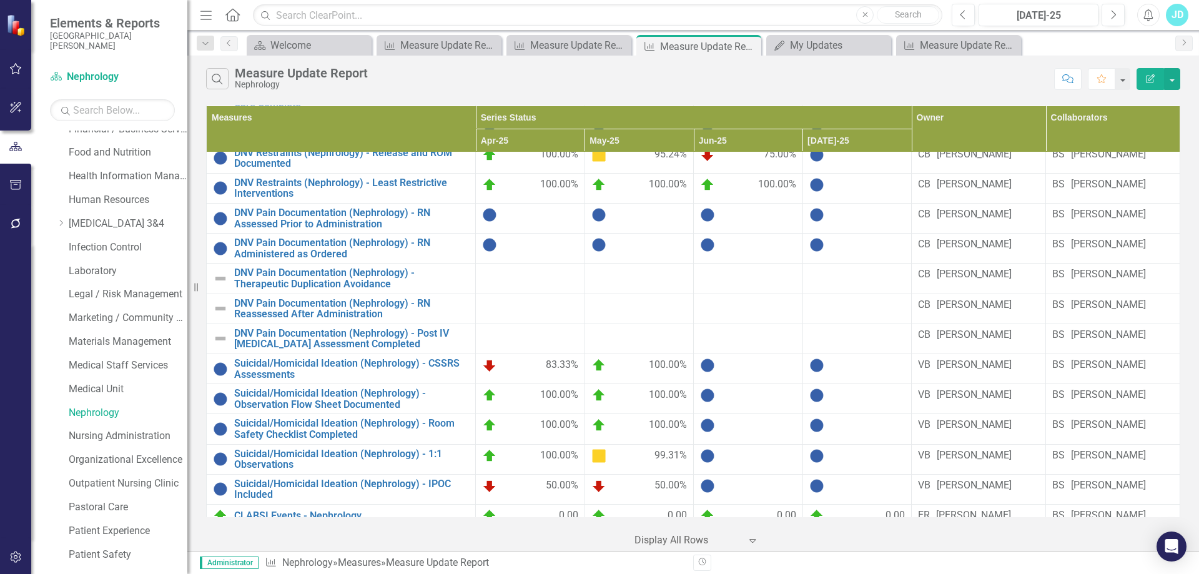
scroll to position [500, 0]
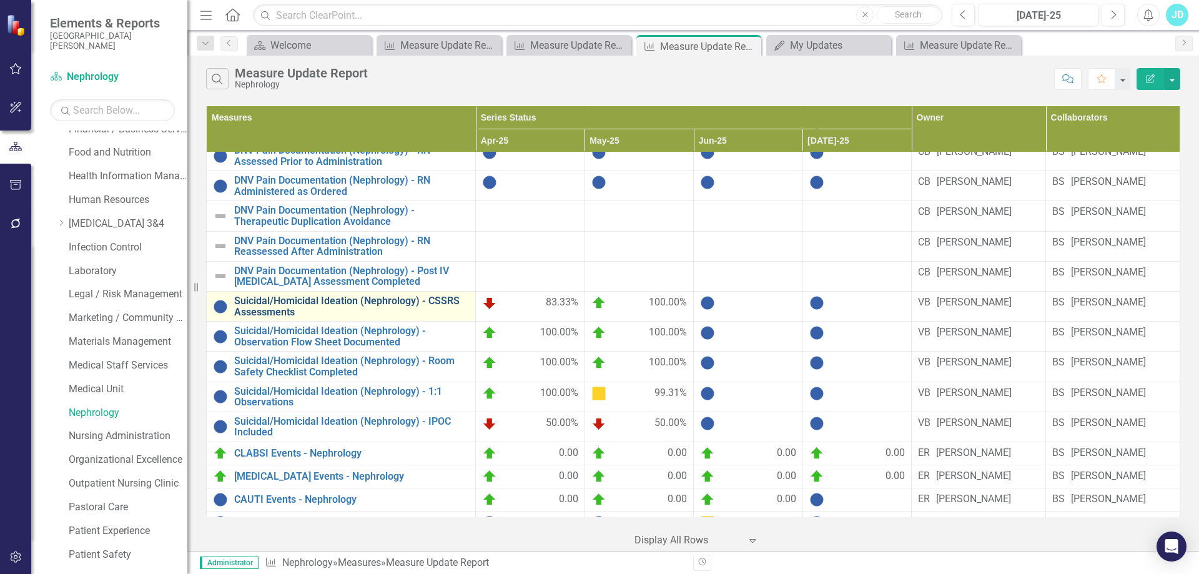
click at [424, 295] on link "Suicidal/Homicidal Ideation (Nephrology) - CSSRS Assessments" at bounding box center [351, 306] width 235 height 22
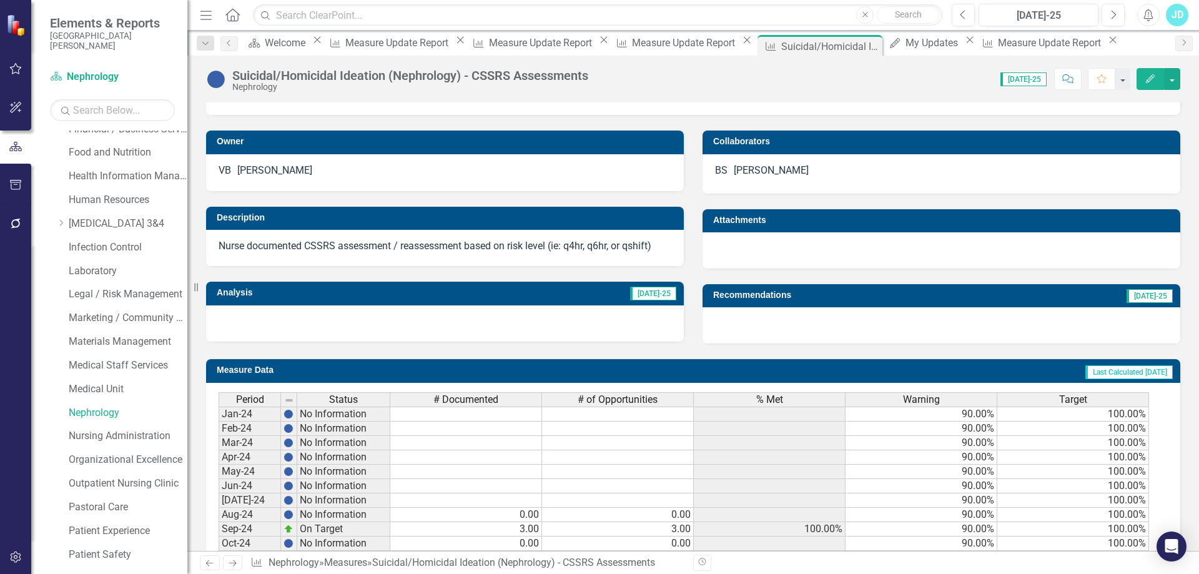
scroll to position [455, 0]
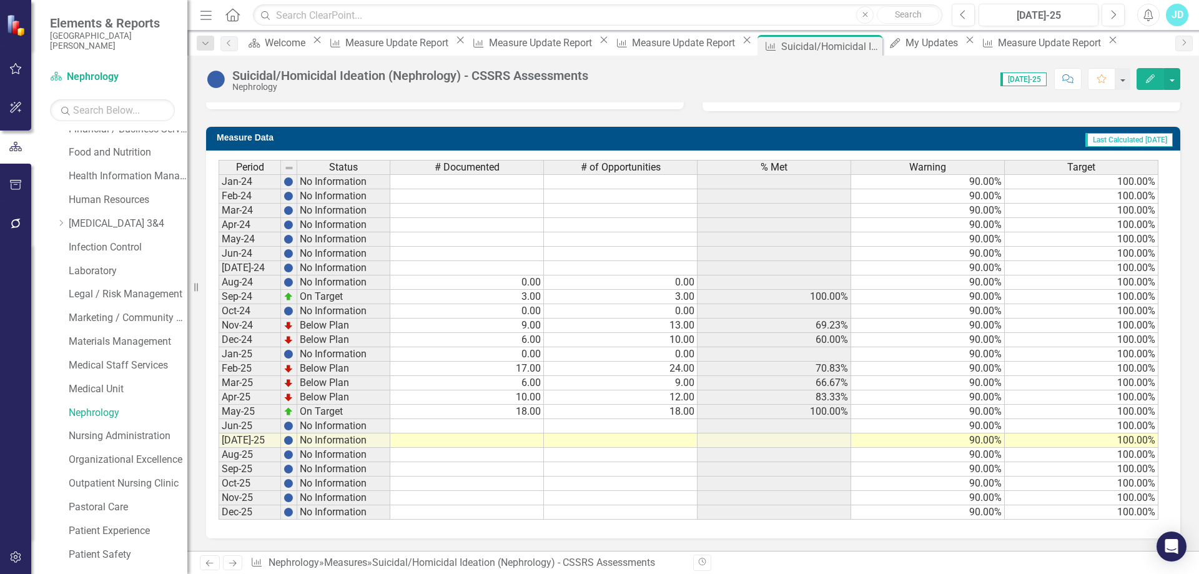
click at [679, 426] on td at bounding box center [621, 426] width 154 height 14
type textarea "0"
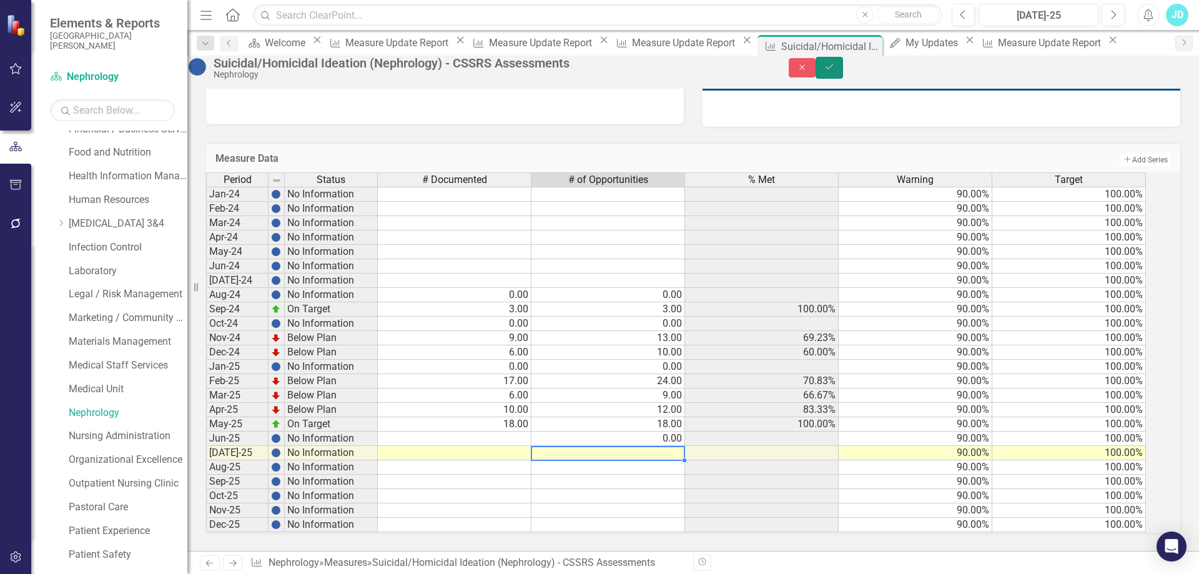
click at [835, 71] on icon "Save" at bounding box center [829, 66] width 11 height 9
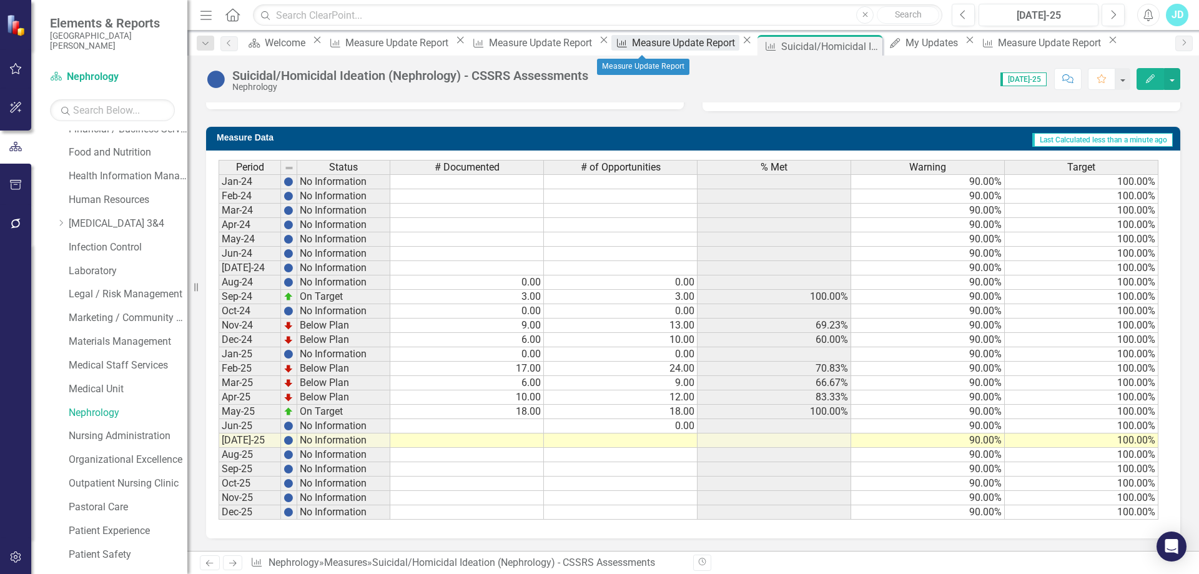
click at [653, 42] on div "Measure Update Report" at bounding box center [685, 43] width 107 height 16
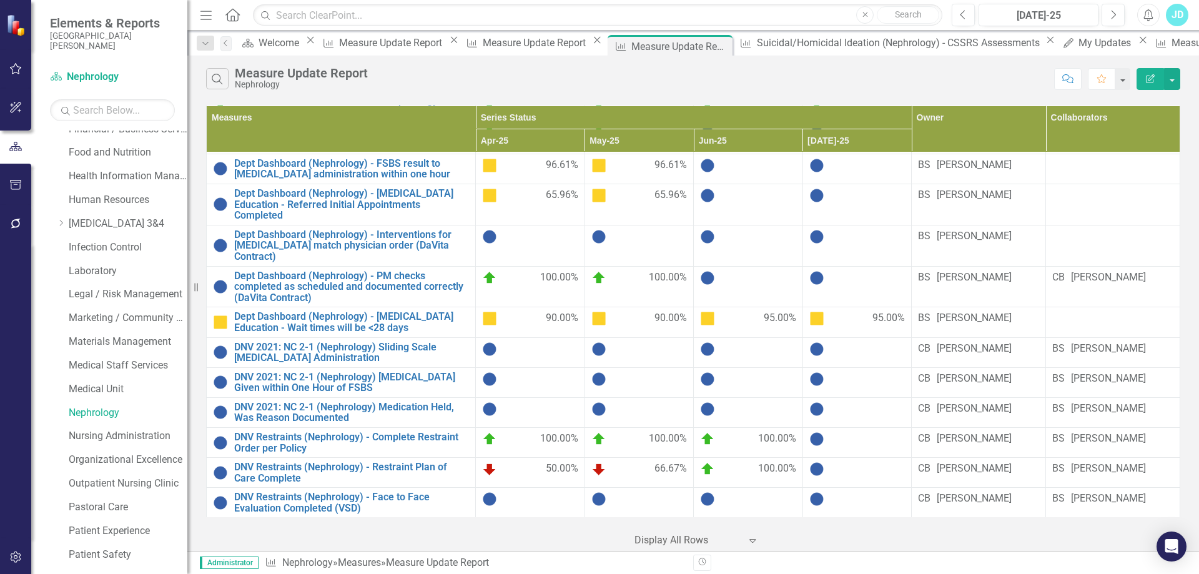
scroll to position [125, 0]
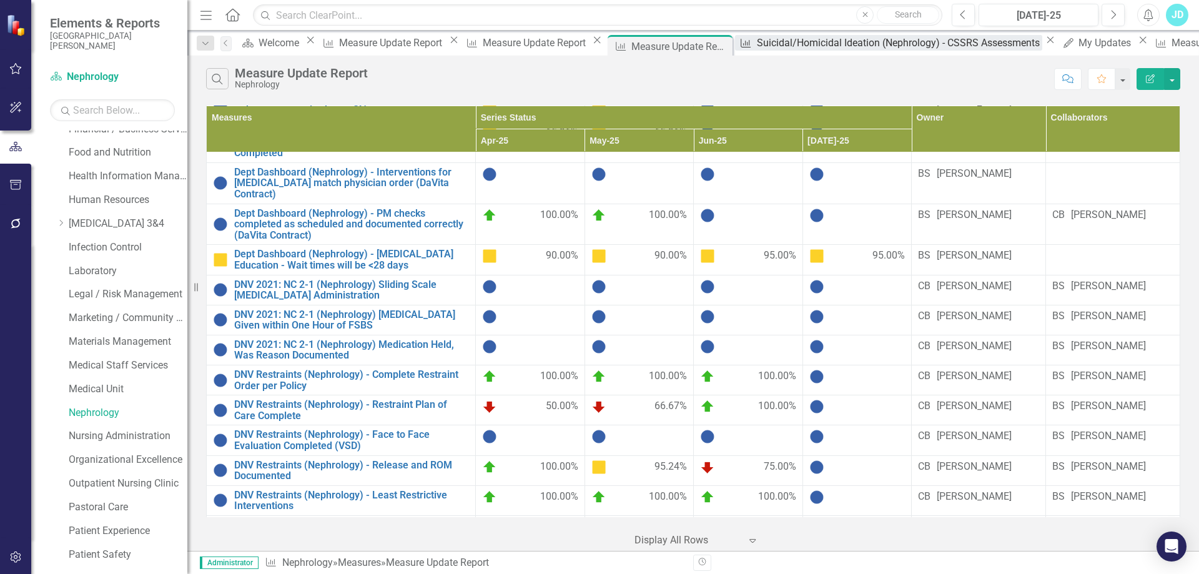
click at [772, 49] on div "Suicidal/Homicidal Ideation (Nephrology) - CSSRS Assessments" at bounding box center [899, 43] width 285 height 16
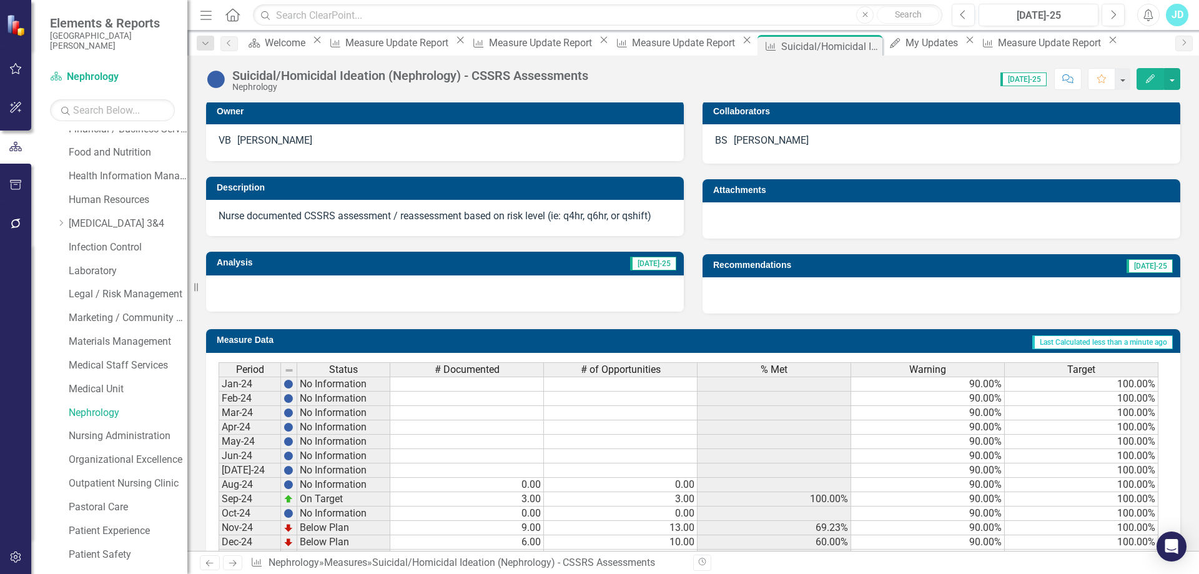
scroll to position [455, 0]
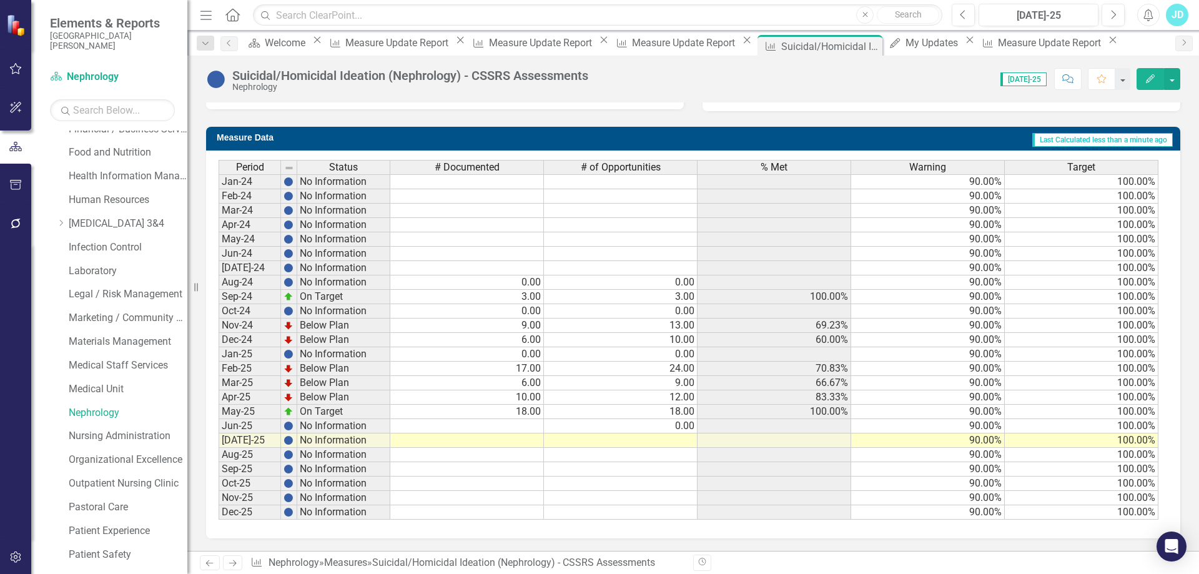
click at [518, 430] on td at bounding box center [467, 426] width 154 height 14
type textarea "0"
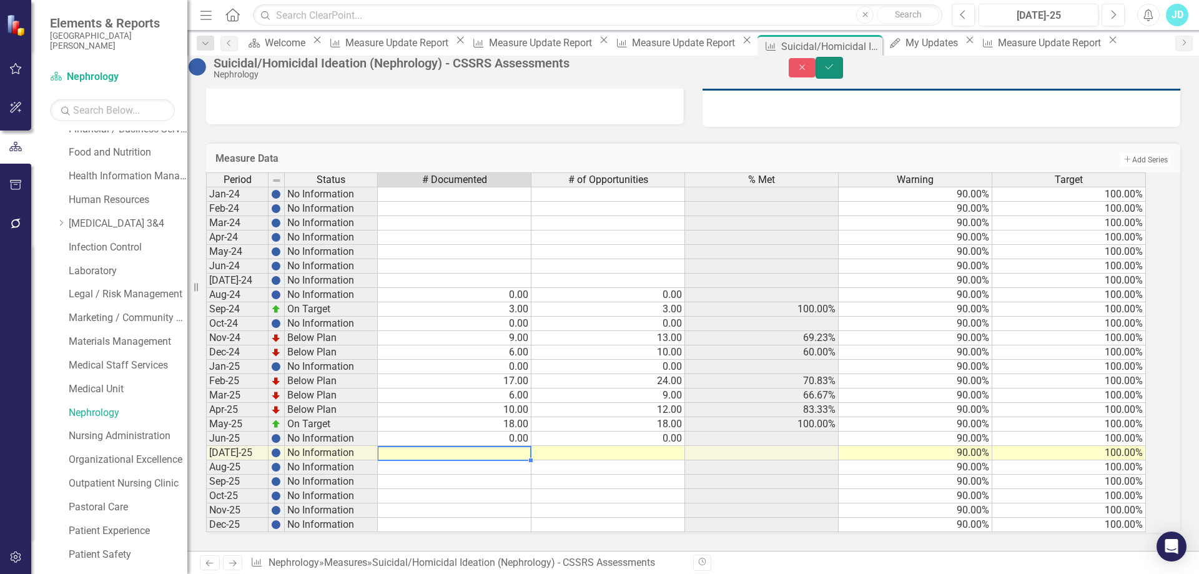
click at [835, 71] on icon "Save" at bounding box center [829, 66] width 11 height 9
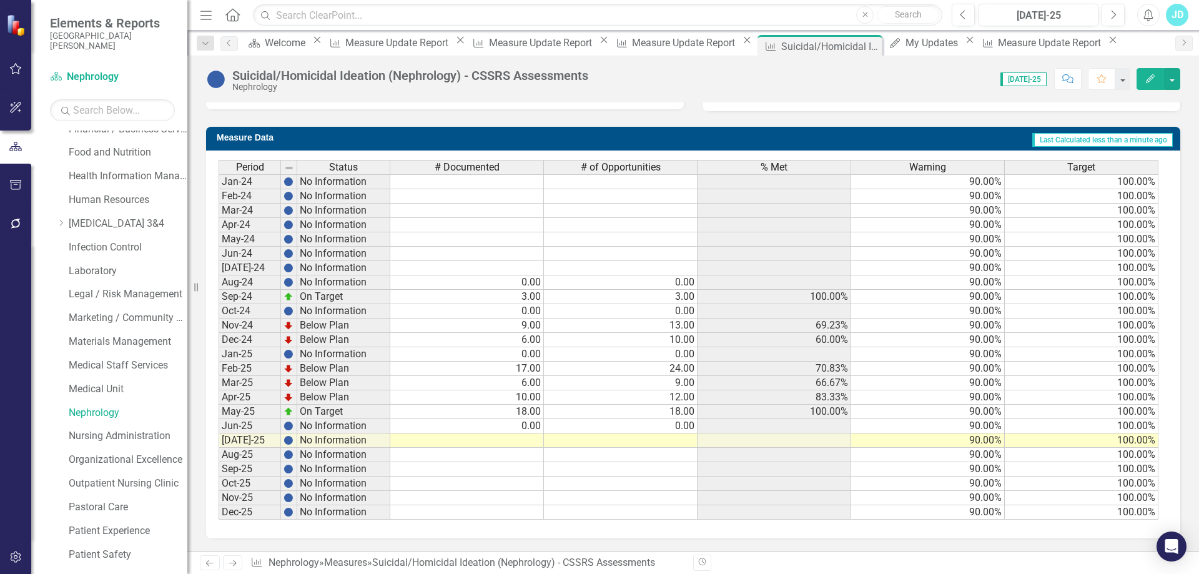
click at [515, 430] on td "0.00" at bounding box center [467, 426] width 154 height 14
click at [680, 450] on td at bounding box center [621, 455] width 154 height 14
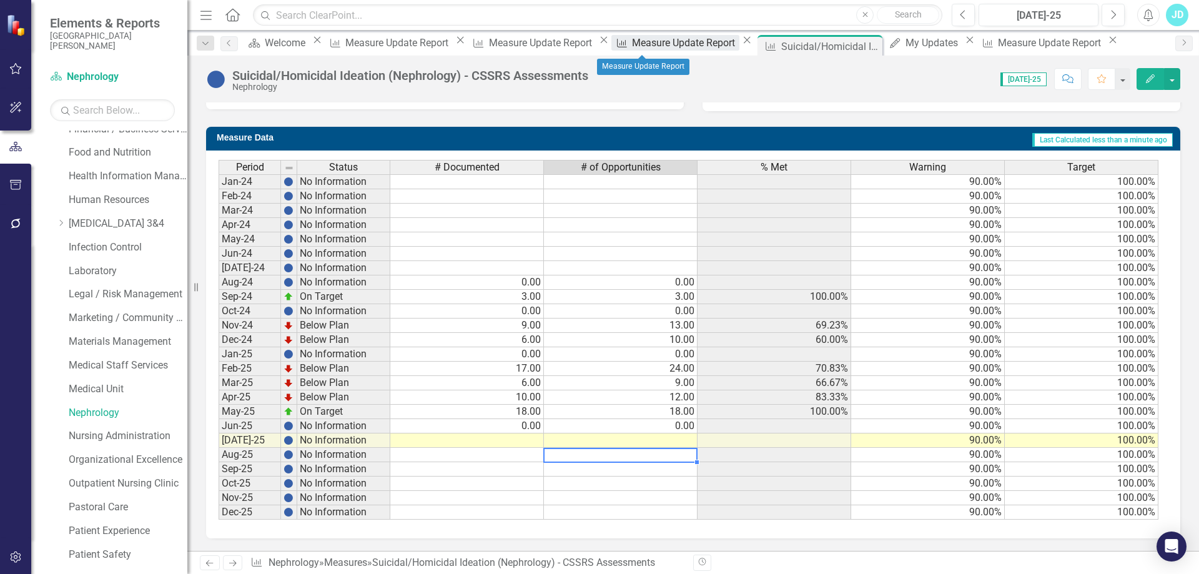
click at [632, 42] on div "Measure Update Report" at bounding box center [685, 43] width 107 height 16
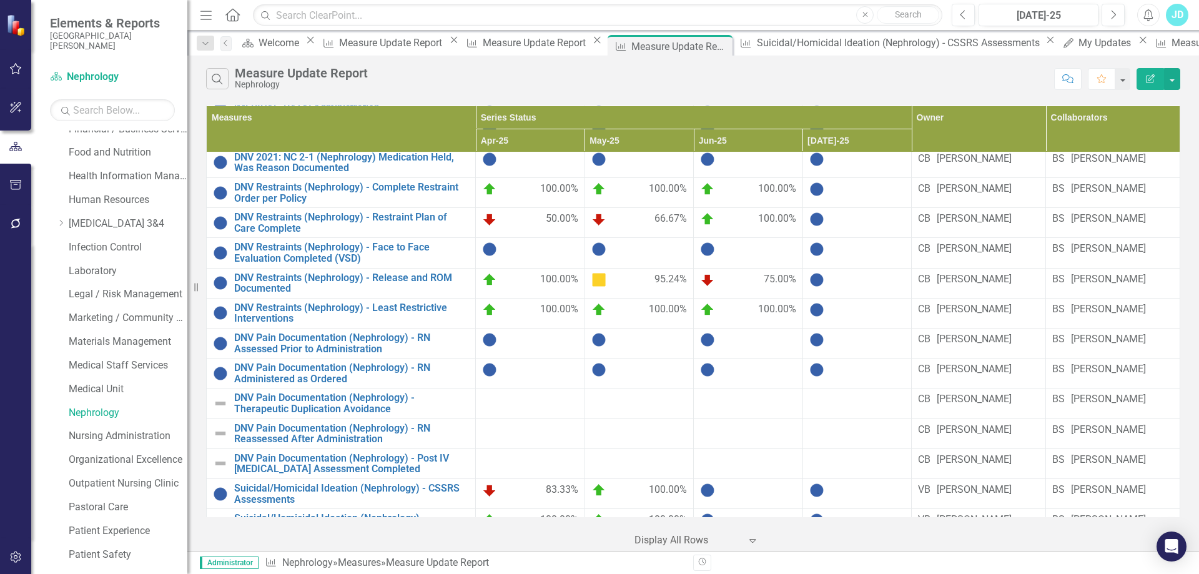
scroll to position [500, 0]
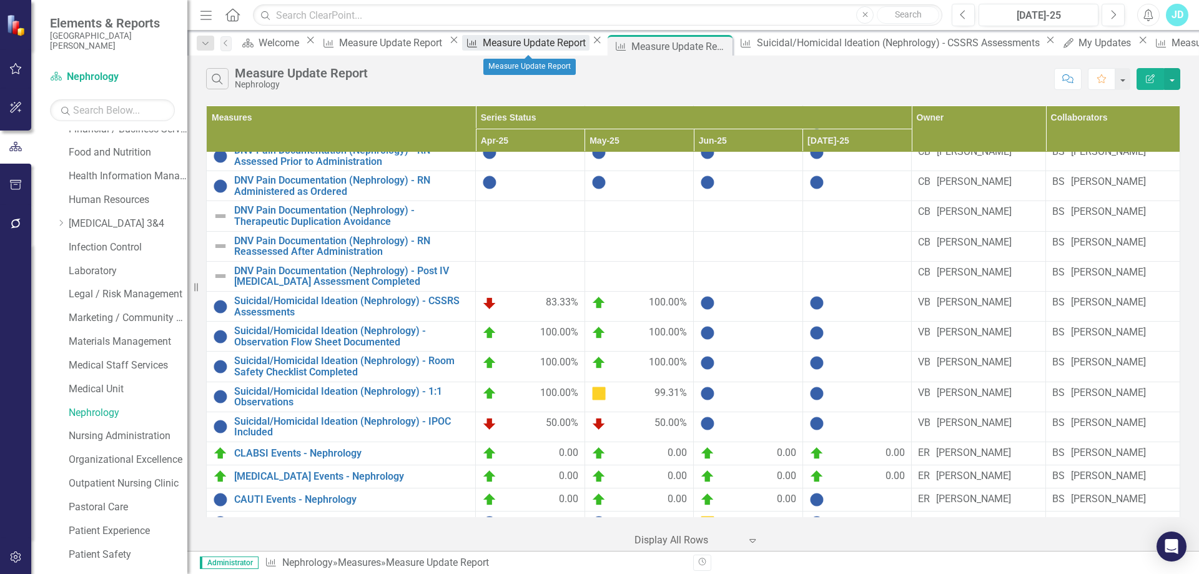
click at [535, 44] on div "Measure Update Report" at bounding box center [536, 43] width 107 height 16
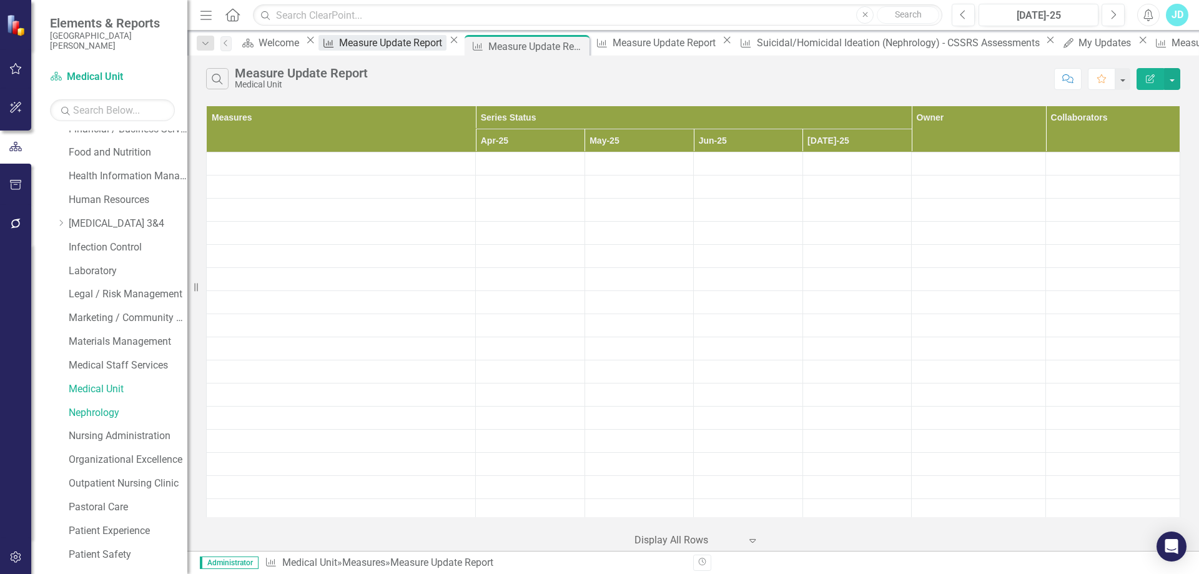
click at [405, 51] on div "Measure Update Report" at bounding box center [392, 43] width 107 height 16
click at [440, 42] on icon "Close" at bounding box center [434, 46] width 12 height 10
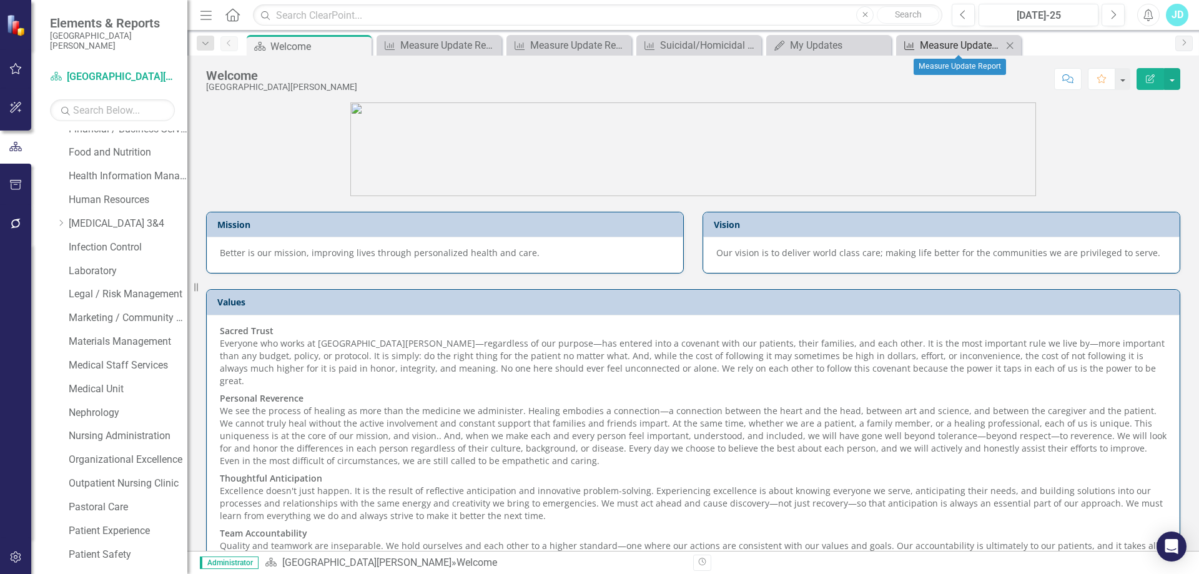
click at [948, 45] on div "Measure Update Report" at bounding box center [961, 45] width 82 height 16
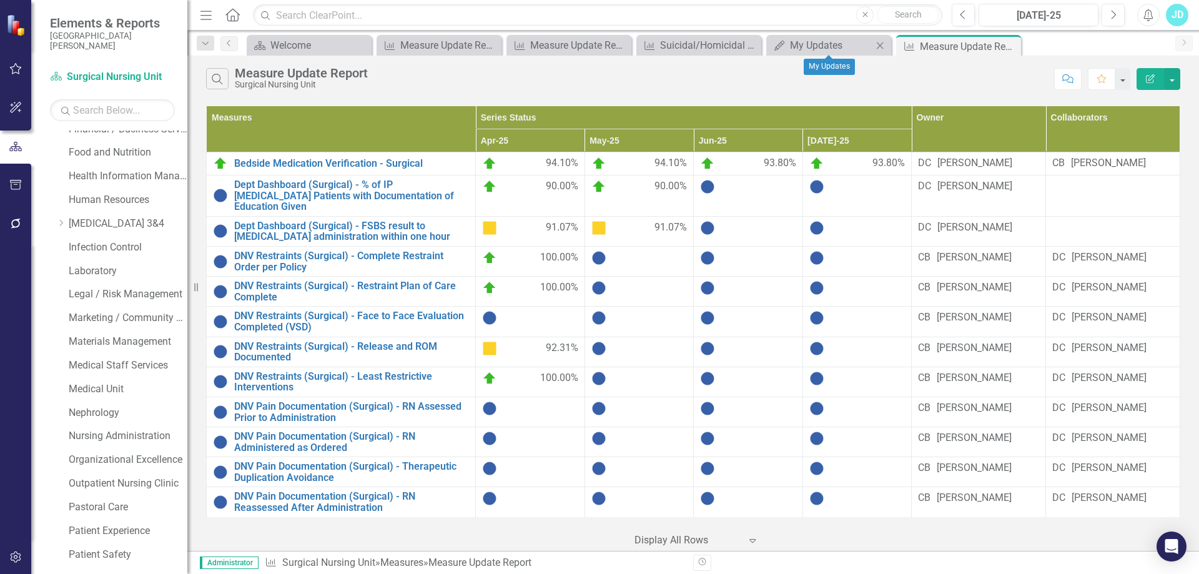
click at [878, 42] on icon "Close" at bounding box center [880, 46] width 12 height 10
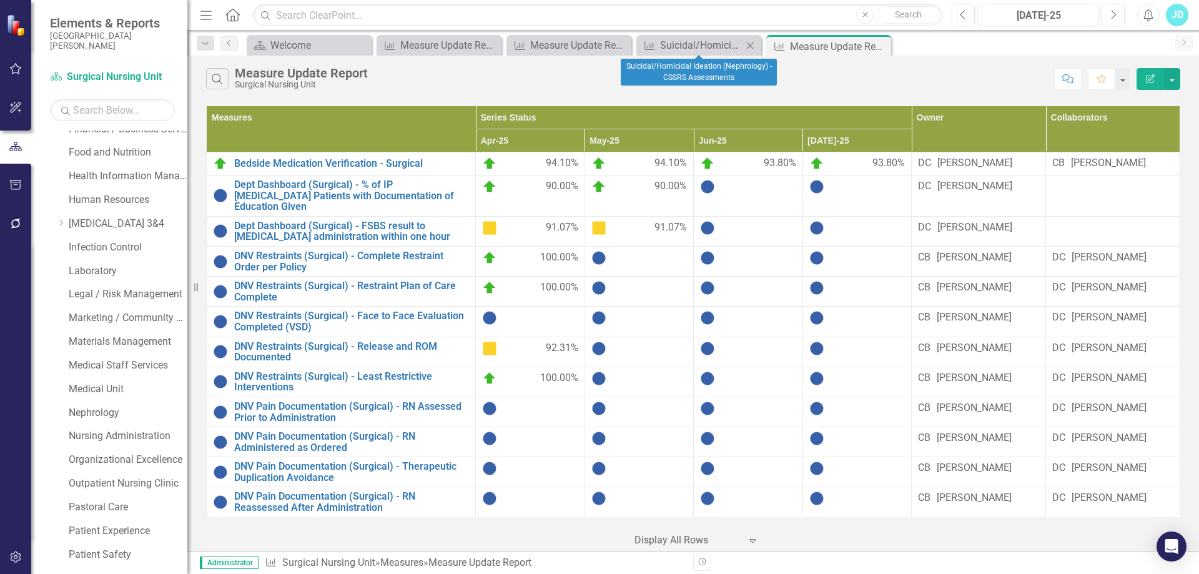
click at [754, 44] on icon "Close" at bounding box center [750, 46] width 12 height 10
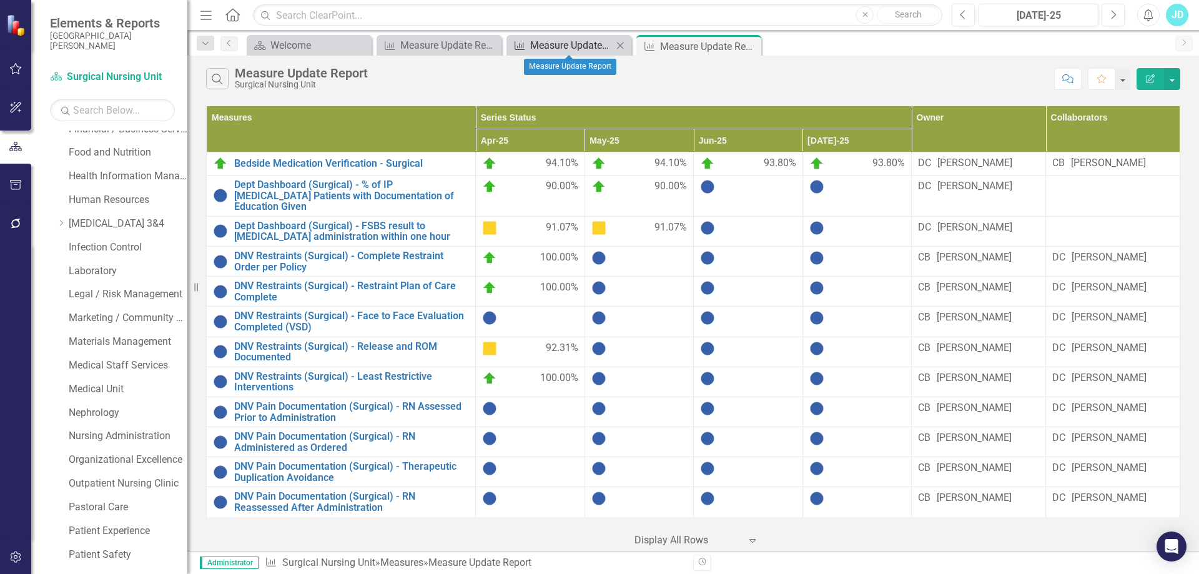
click at [588, 47] on div "Measure Update Report" at bounding box center [571, 45] width 82 height 16
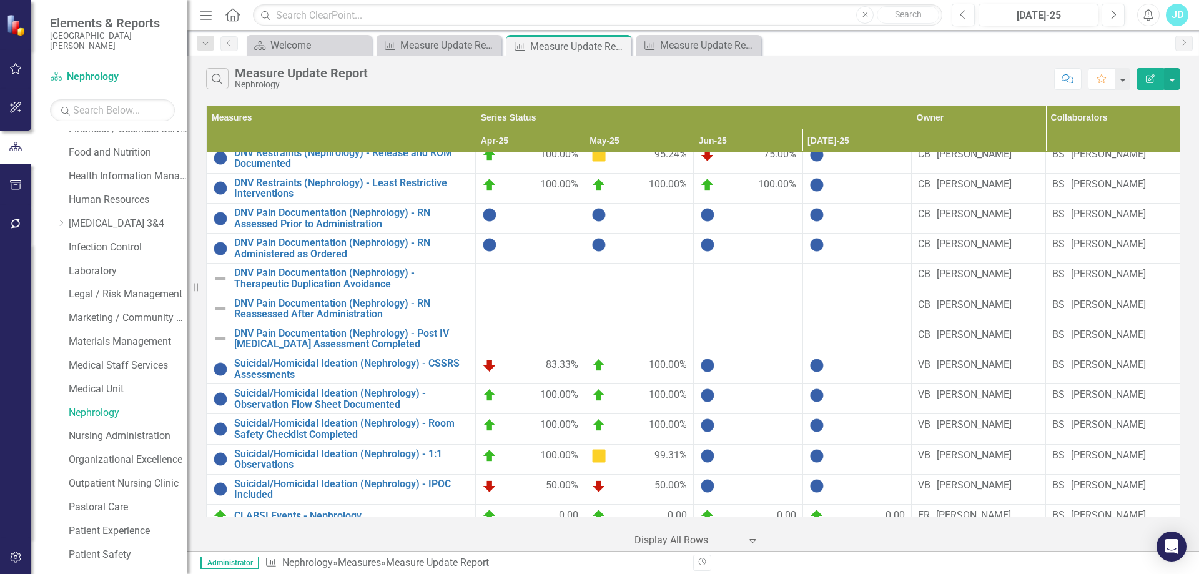
scroll to position [500, 0]
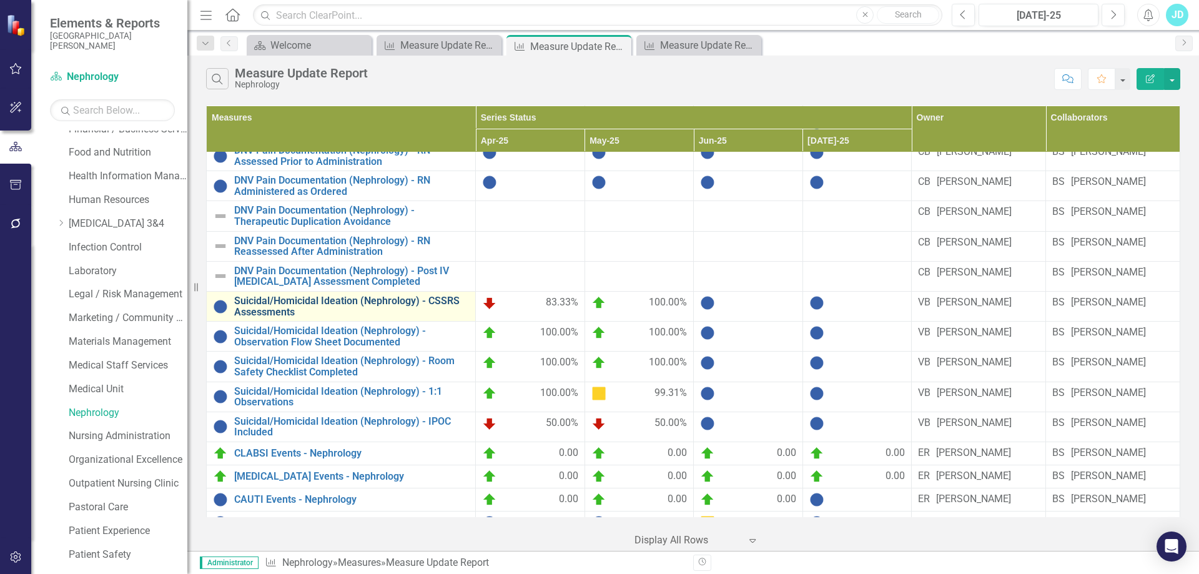
click at [367, 295] on link "Suicidal/Homicidal Ideation (Nephrology) - CSSRS Assessments" at bounding box center [351, 306] width 235 height 22
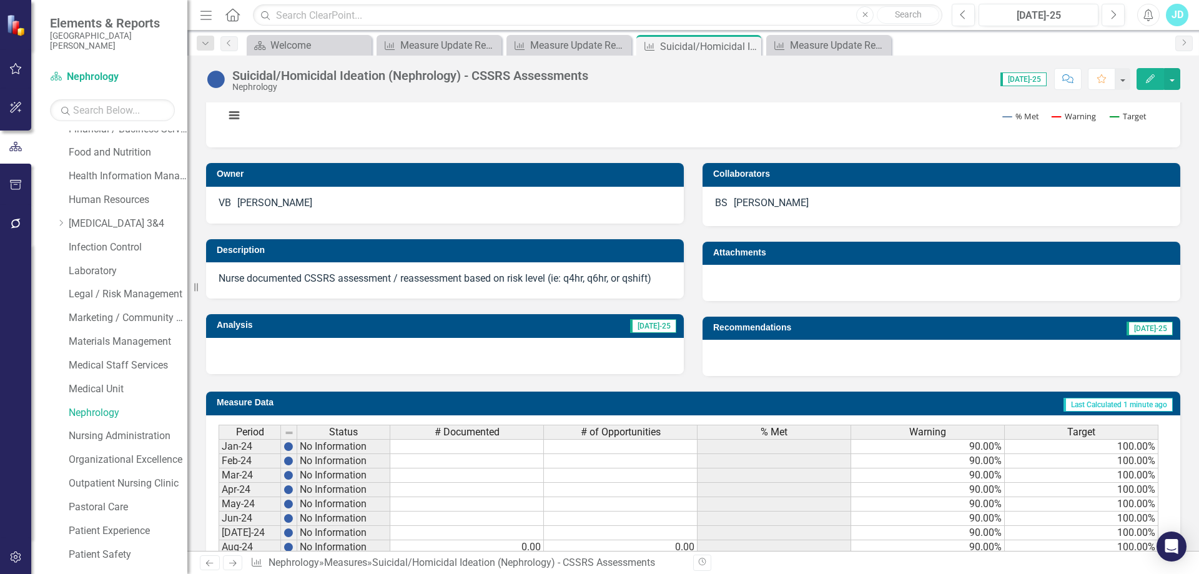
scroll to position [250, 0]
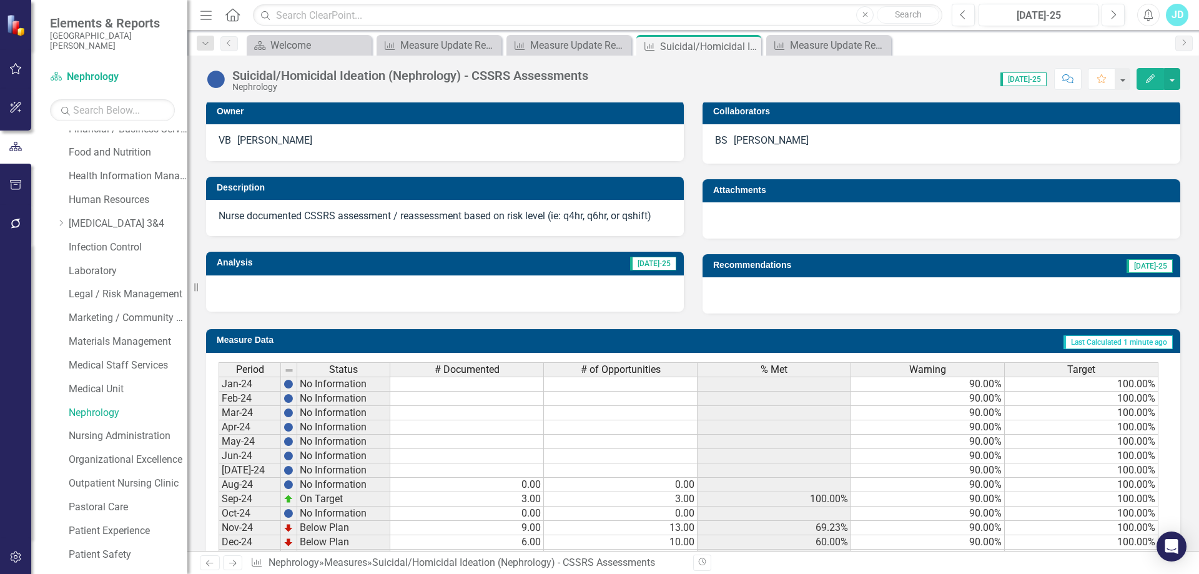
click at [257, 297] on div at bounding box center [445, 293] width 478 height 36
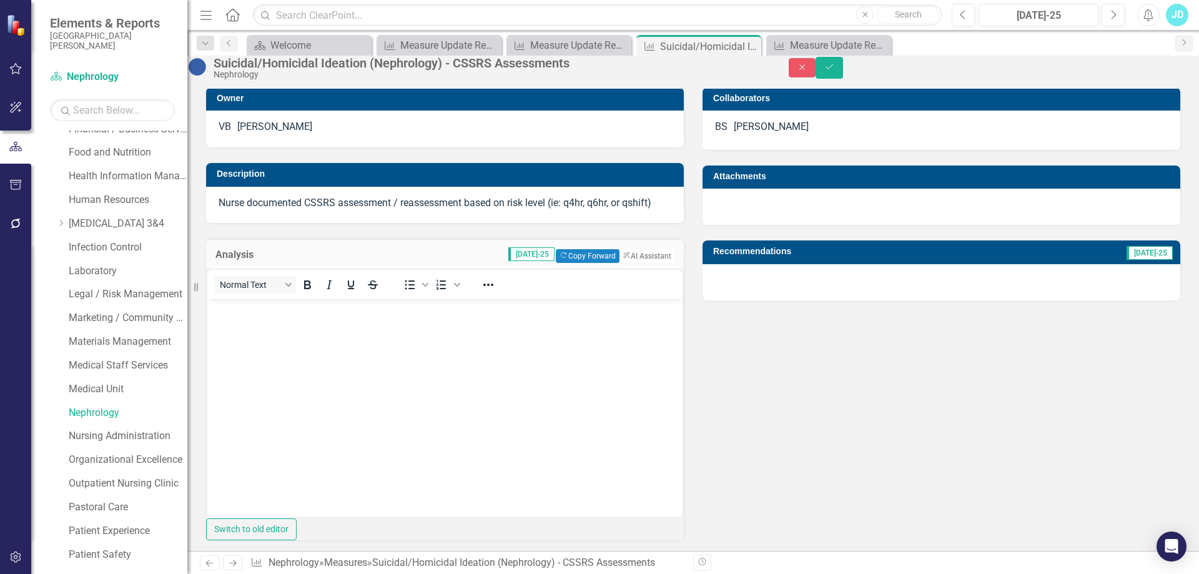
scroll to position [0, 0]
click at [273, 330] on body "Rich Text Area. Press ALT-0 for help." at bounding box center [444, 392] width 475 height 187
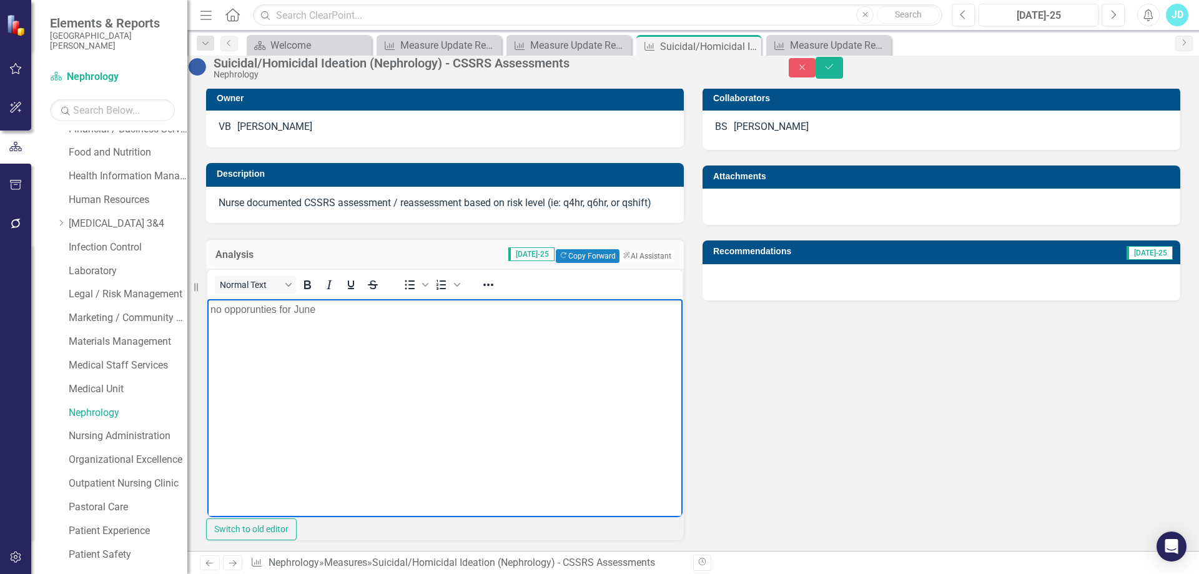
click at [265, 310] on p "no opporunties for June" at bounding box center [444, 309] width 469 height 15
click at [835, 71] on icon "Save" at bounding box center [829, 66] width 11 height 9
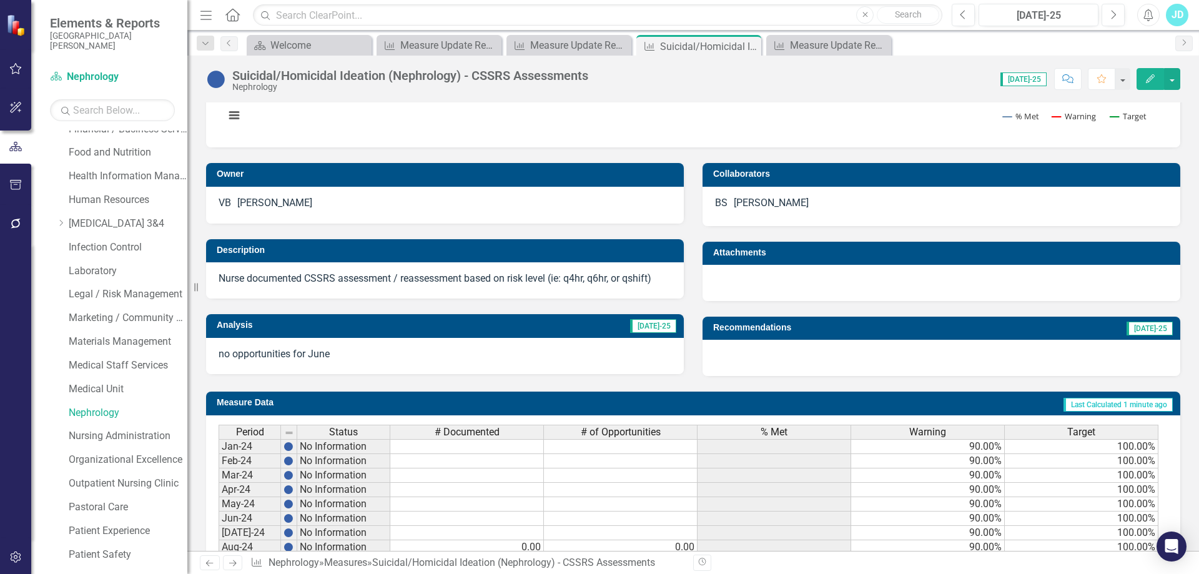
scroll to position [375, 0]
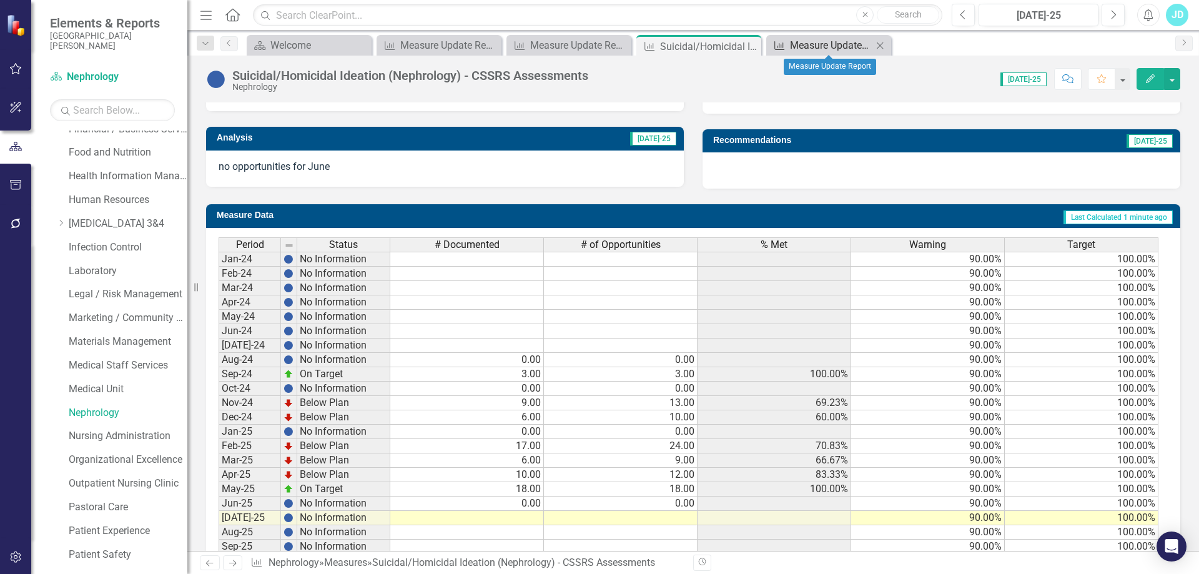
click at [807, 46] on div "Measure Update Report" at bounding box center [831, 45] width 82 height 16
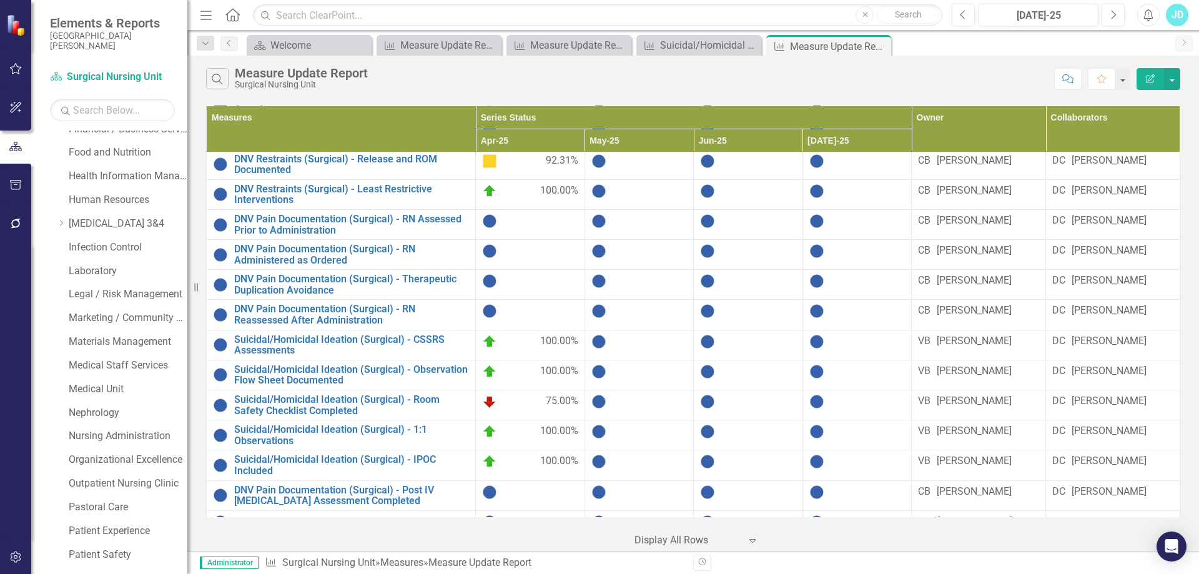
scroll to position [278, 0]
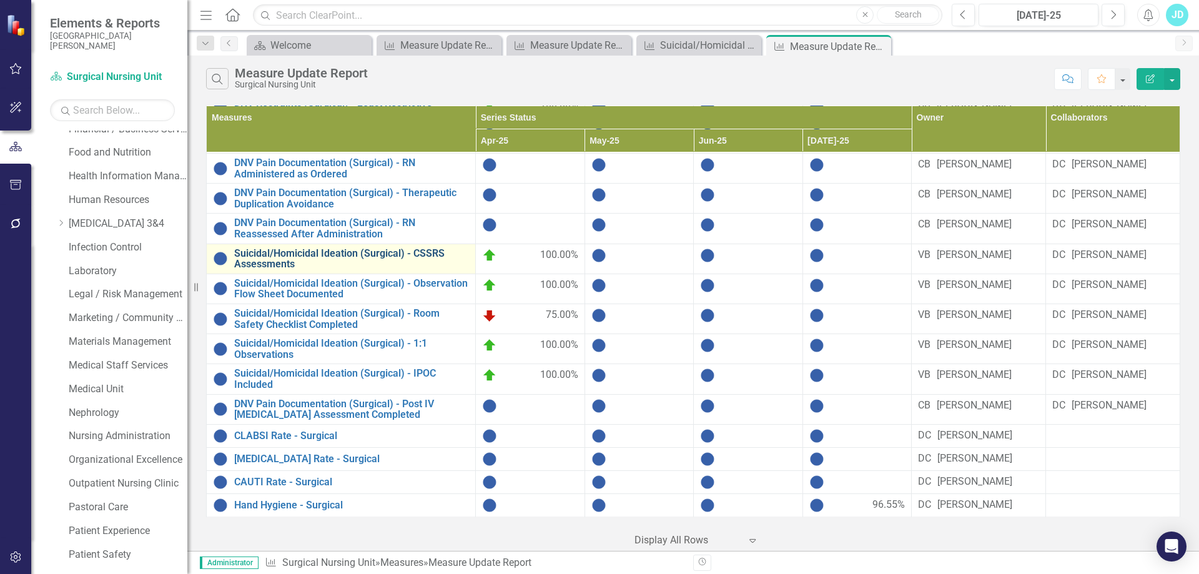
click at [410, 248] on link "Suicidal/Homicidal Ideation (Surgical) - CSSRS Assessments" at bounding box center [351, 259] width 235 height 22
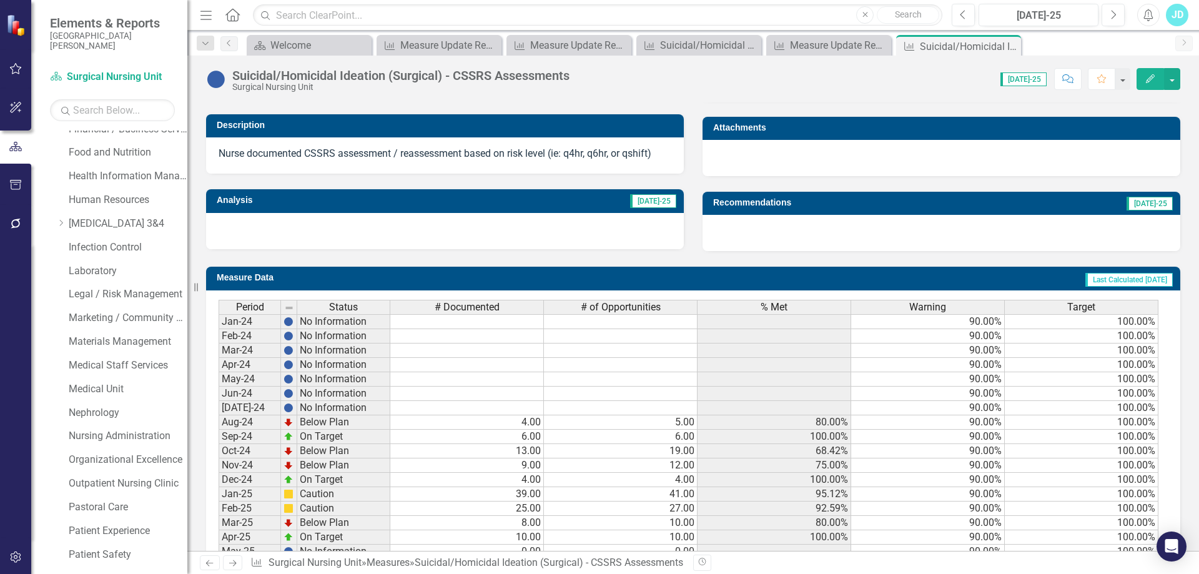
scroll to position [455, 0]
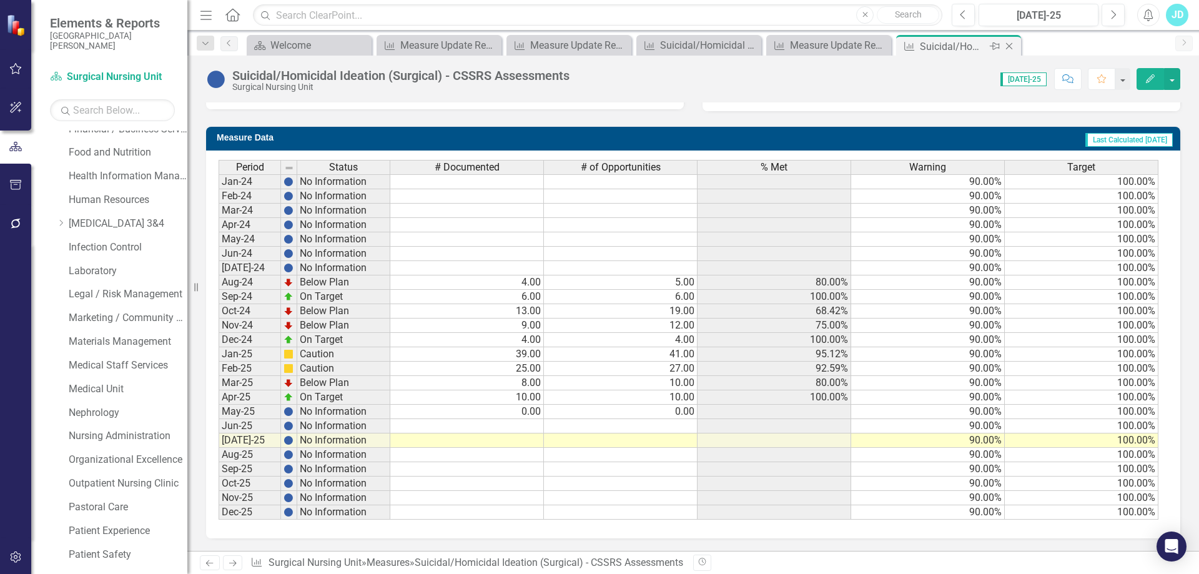
click at [1010, 46] on icon at bounding box center [1009, 46] width 7 height 7
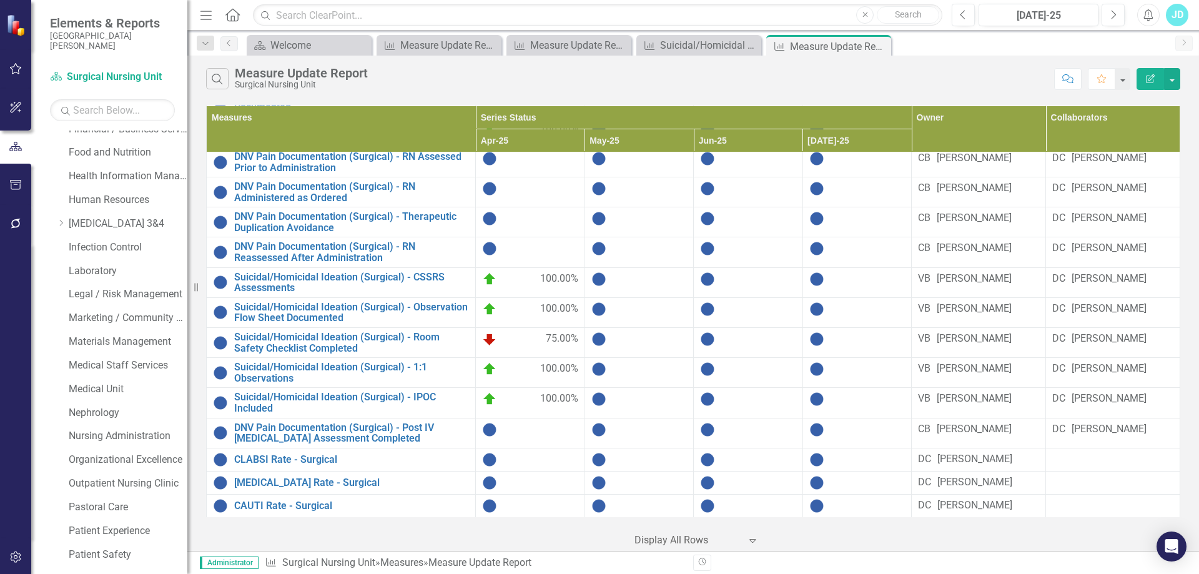
scroll to position [278, 0]
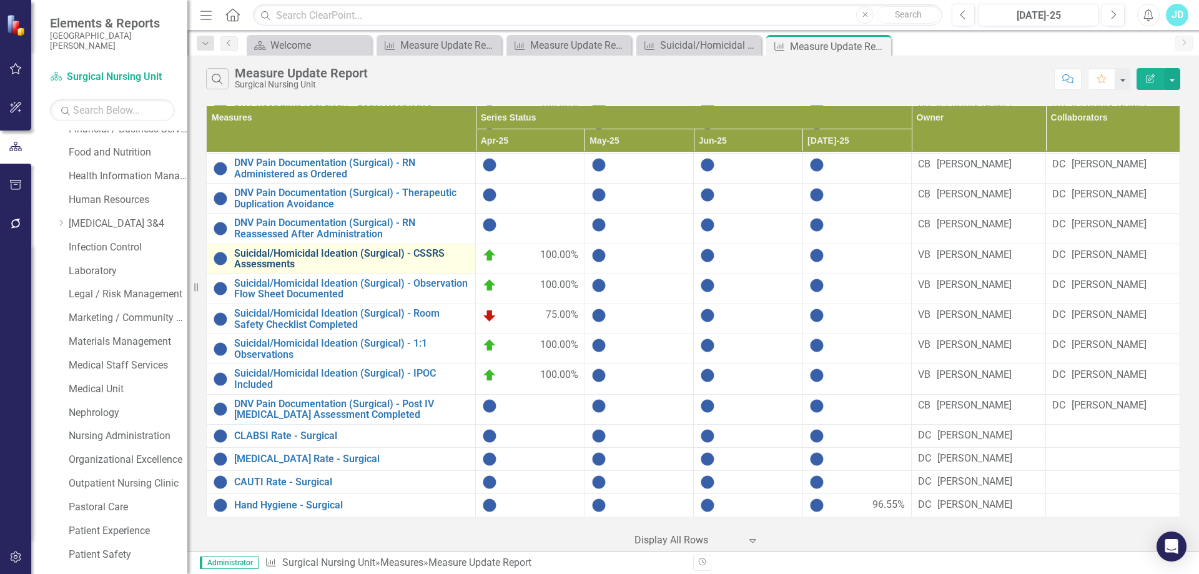
click at [402, 248] on link "Suicidal/Homicidal Ideation (Surgical) - CSSRS Assessments" at bounding box center [351, 259] width 235 height 22
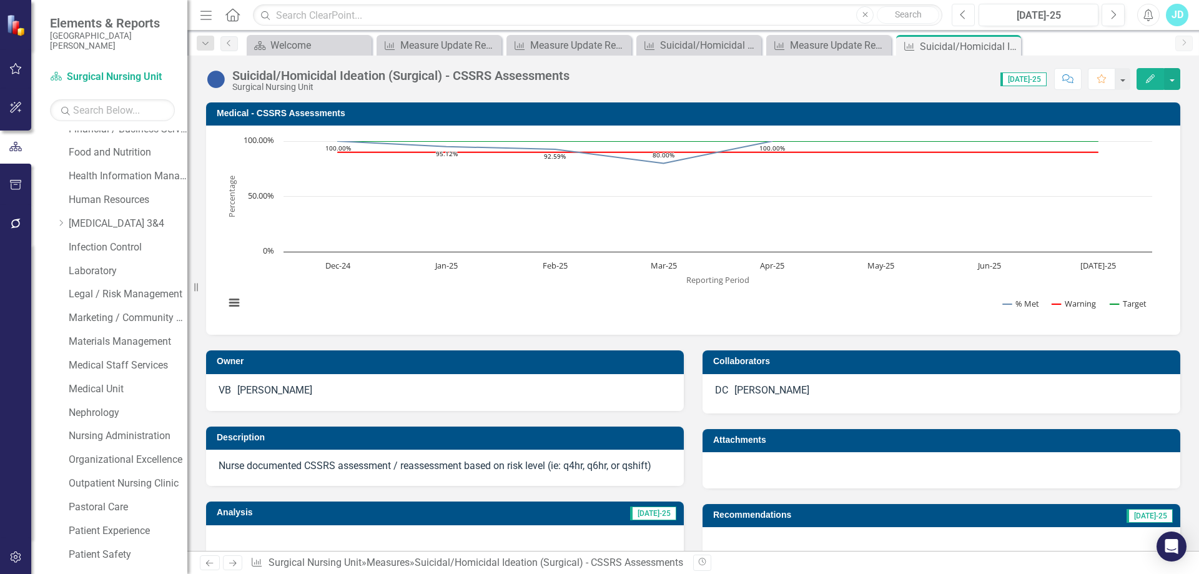
click at [959, 16] on button "Previous" at bounding box center [963, 15] width 23 height 22
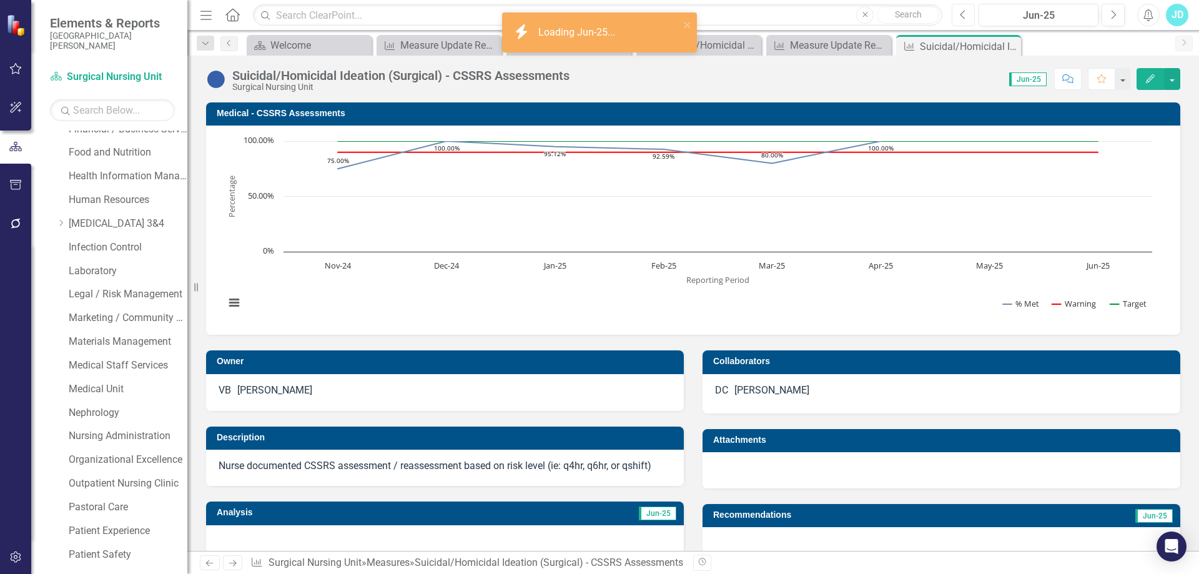
scroll to position [187, 0]
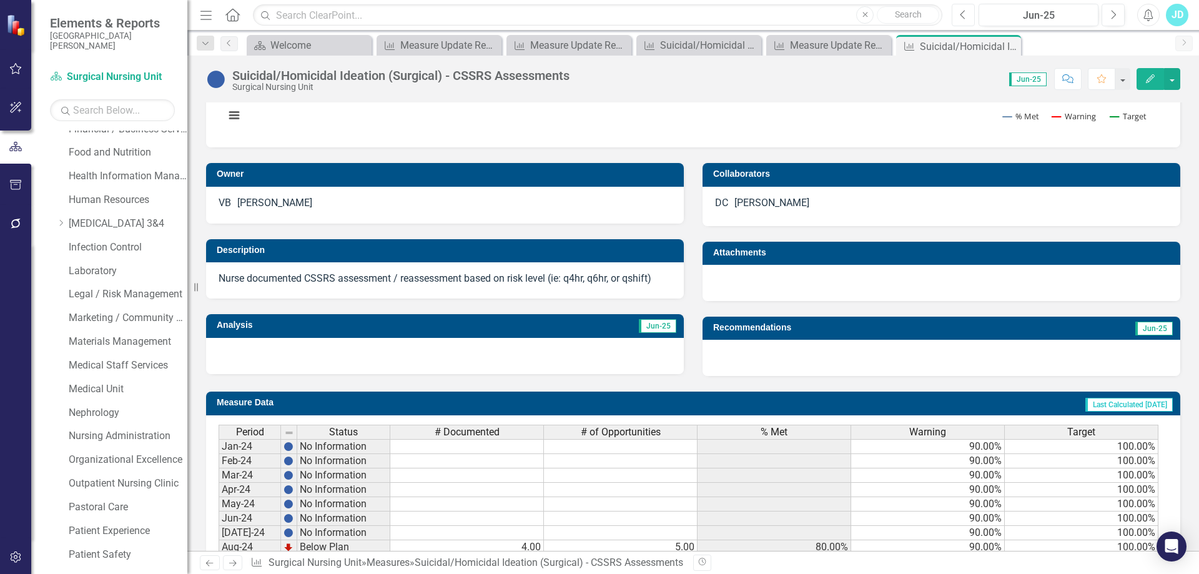
click at [970, 12] on button "Previous" at bounding box center [963, 15] width 23 height 22
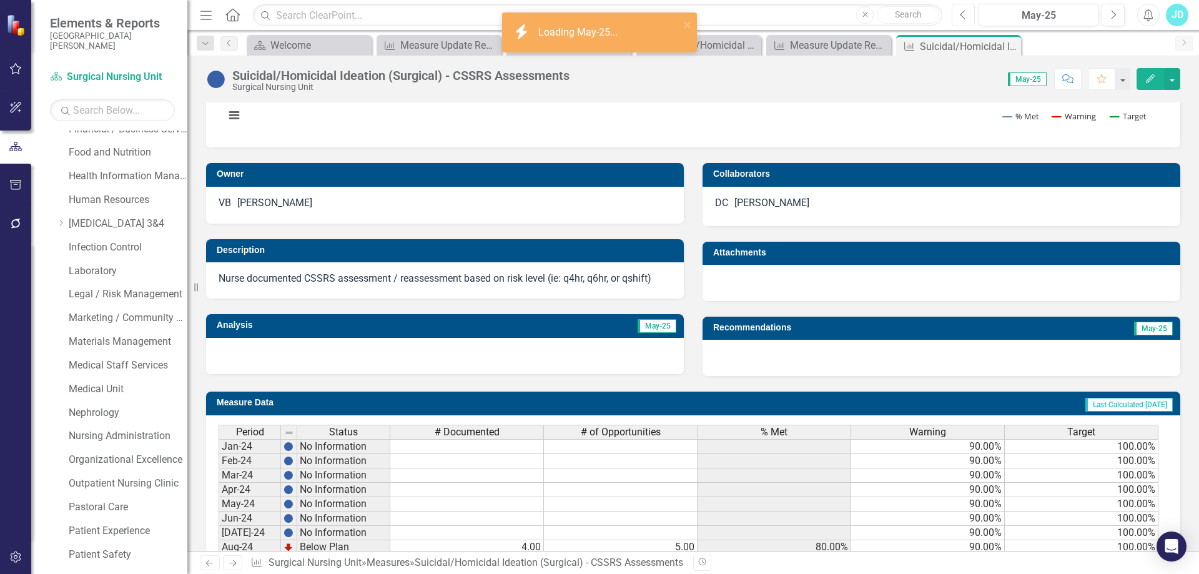
scroll to position [250, 0]
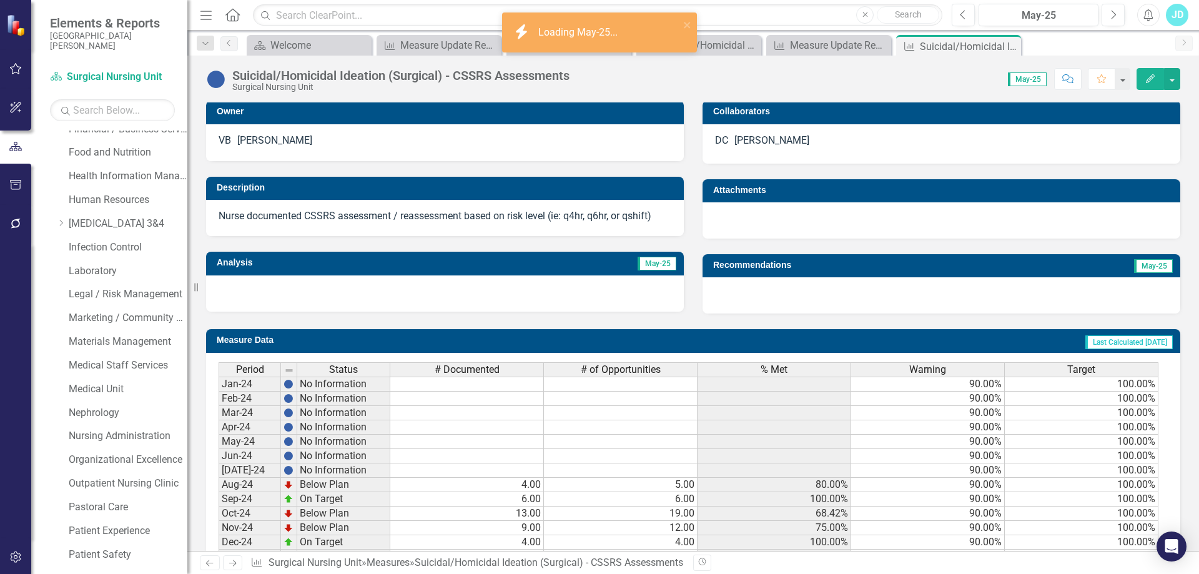
click at [382, 293] on div at bounding box center [445, 293] width 478 height 36
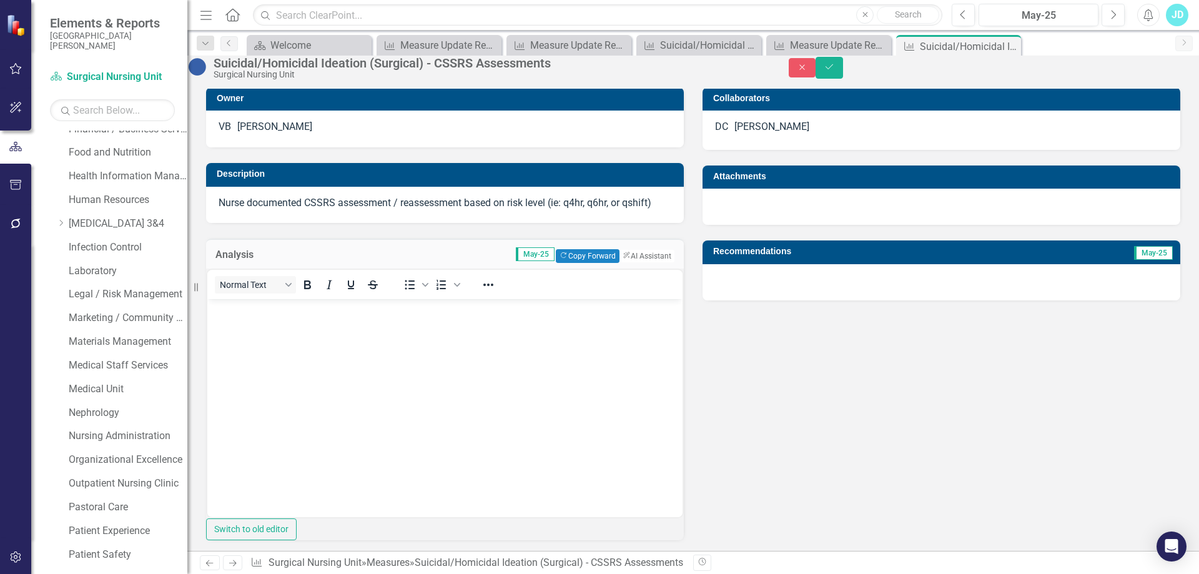
scroll to position [0, 0]
click at [319, 335] on body "Rich Text Area. Press ALT-0 for help." at bounding box center [444, 392] width 475 height 187
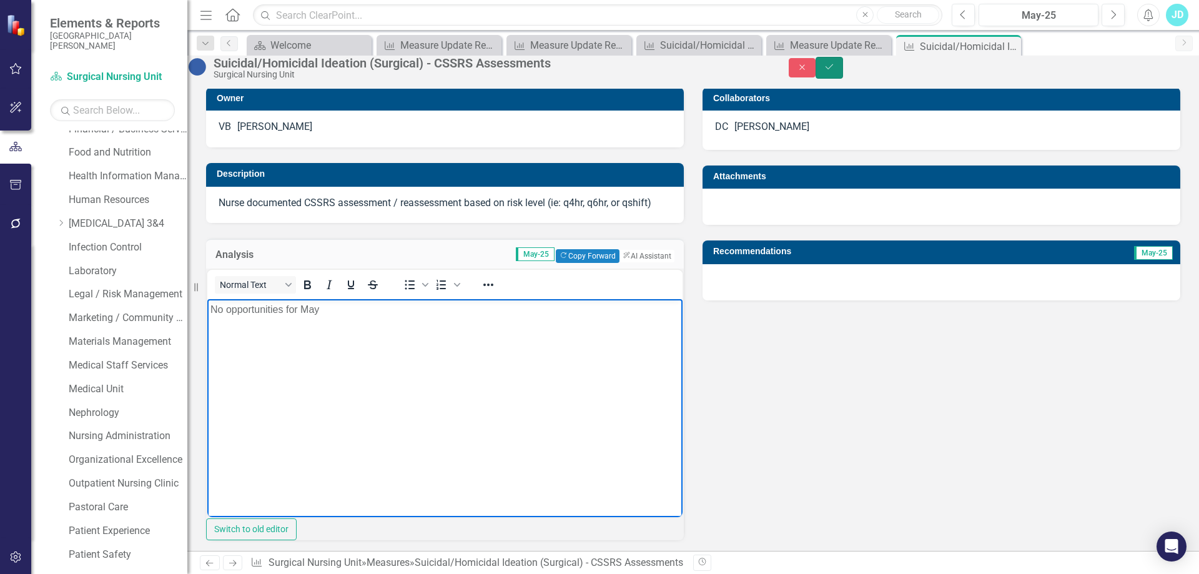
click at [843, 78] on button "Save" at bounding box center [829, 68] width 27 height 22
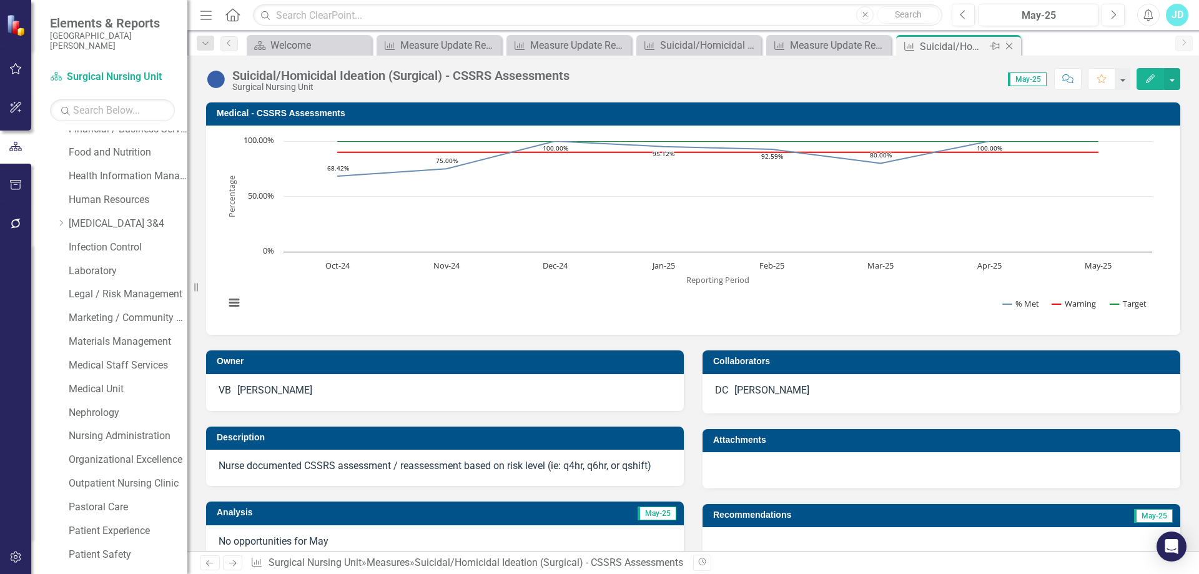
click at [1013, 44] on icon "Close" at bounding box center [1009, 46] width 12 height 10
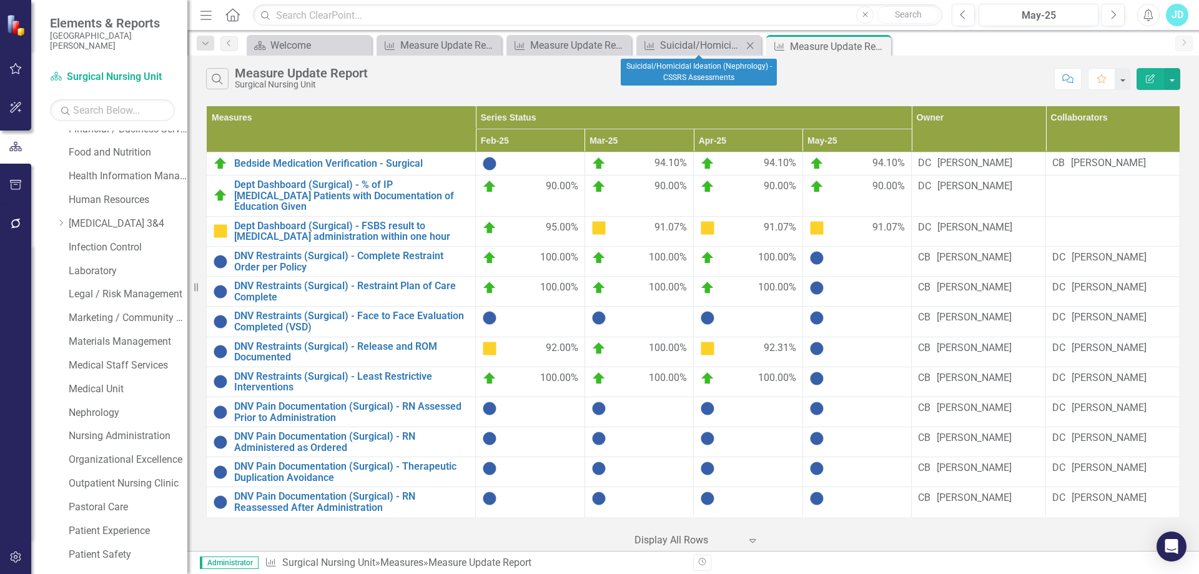
click at [749, 43] on icon "Close" at bounding box center [750, 46] width 12 height 10
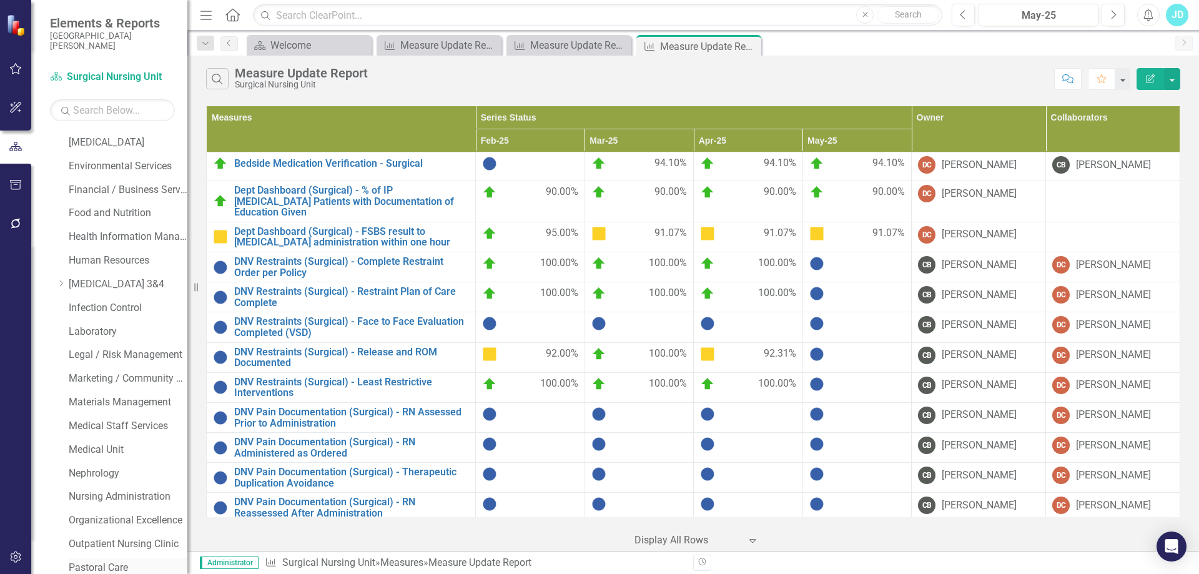
scroll to position [502, 0]
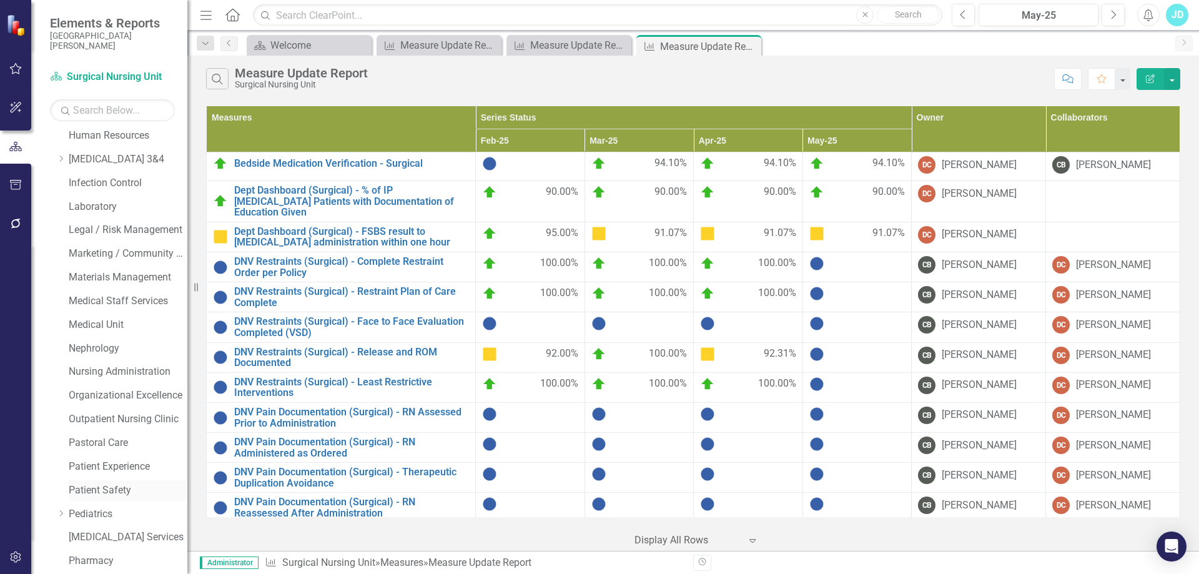
click at [96, 488] on link "Patient Safety" at bounding box center [128, 490] width 119 height 14
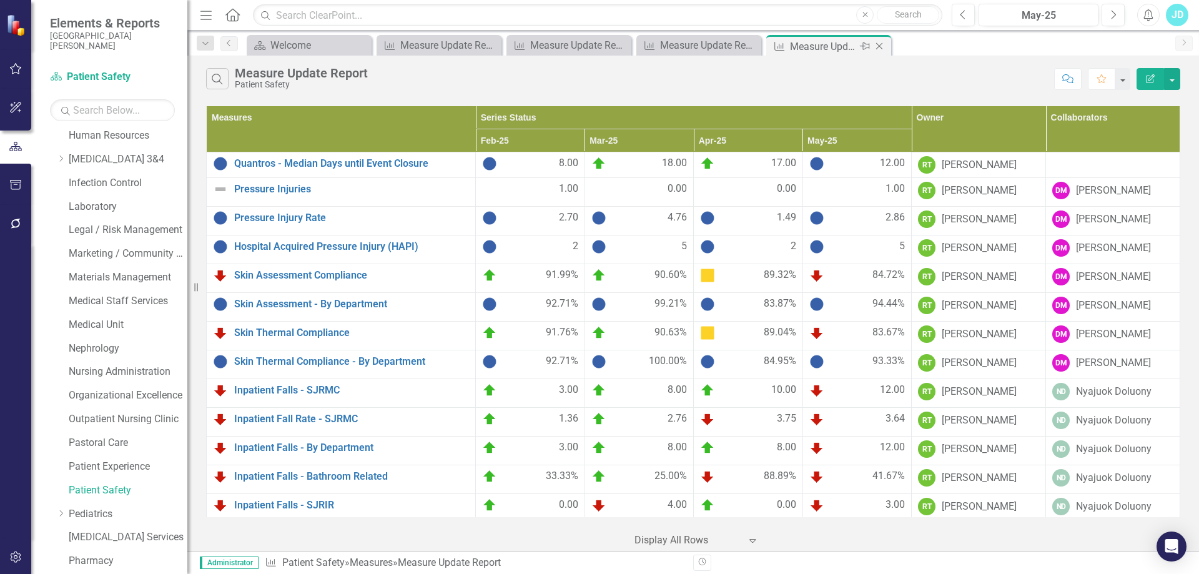
click at [879, 45] on icon "Close" at bounding box center [879, 46] width 12 height 10
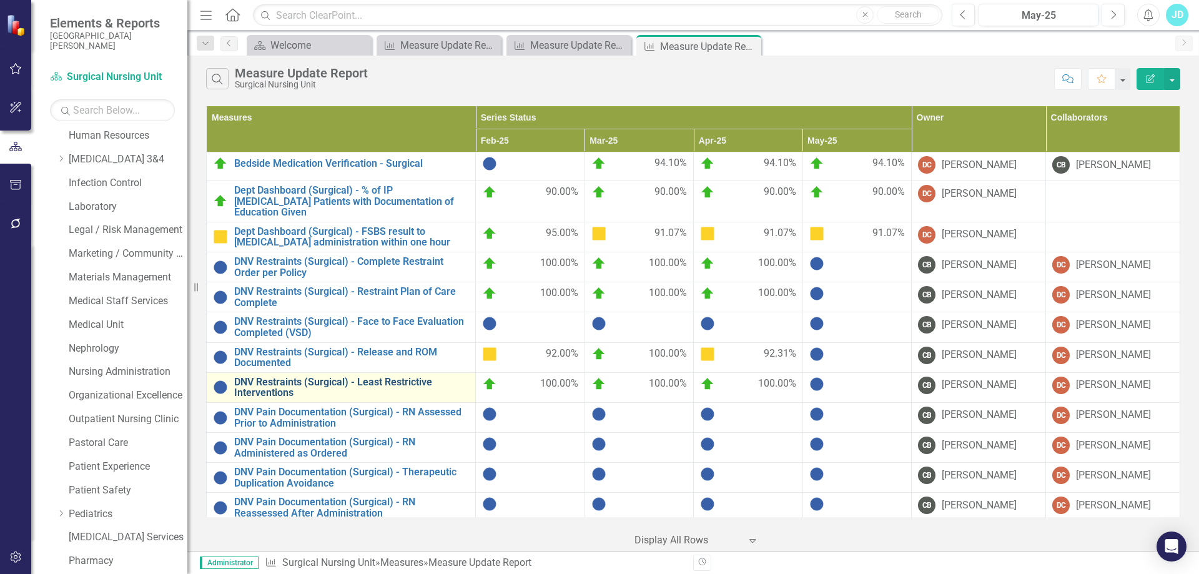
scroll to position [278, 0]
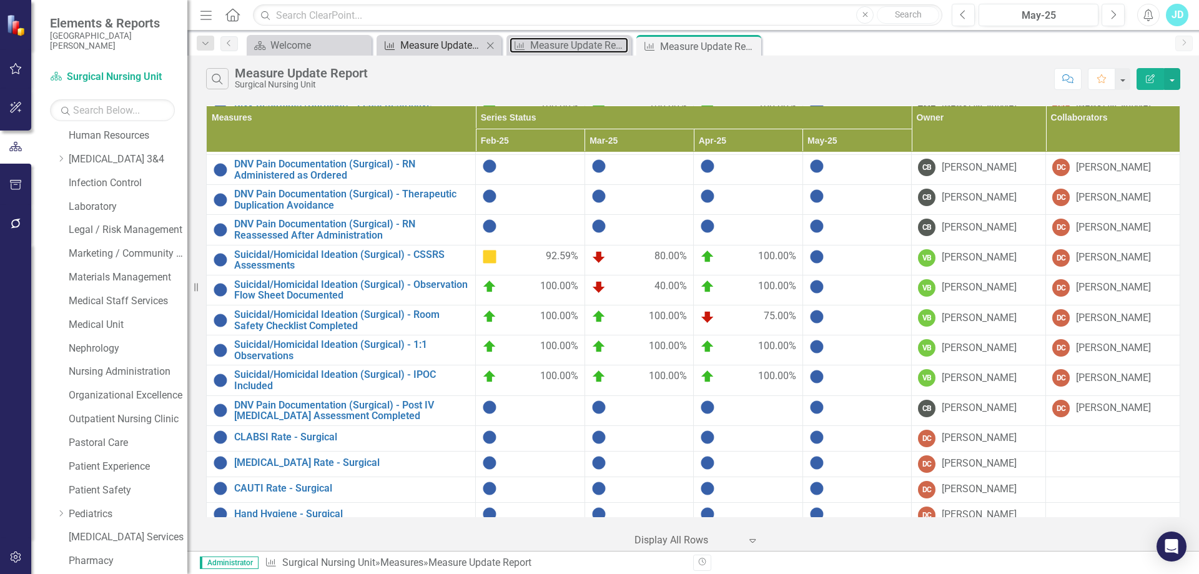
drag, startPoint x: 541, startPoint y: 41, endPoint x: 438, endPoint y: 45, distance: 103.7
click at [543, 42] on div "Measure Update Report" at bounding box center [579, 45] width 98 height 16
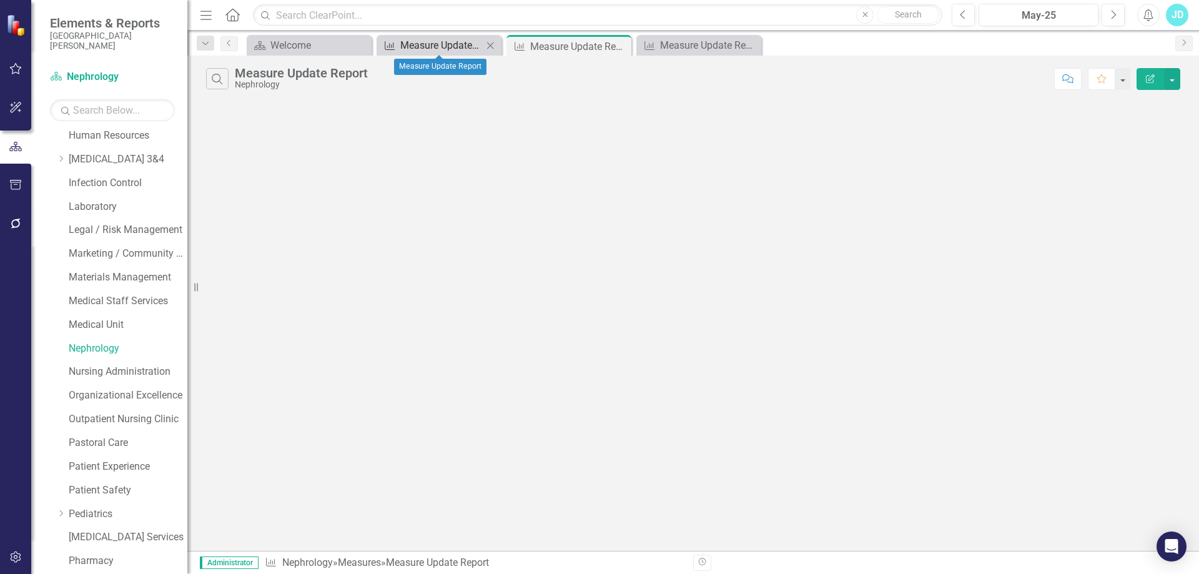
click at [431, 45] on div "Measure Update Report" at bounding box center [441, 45] width 82 height 16
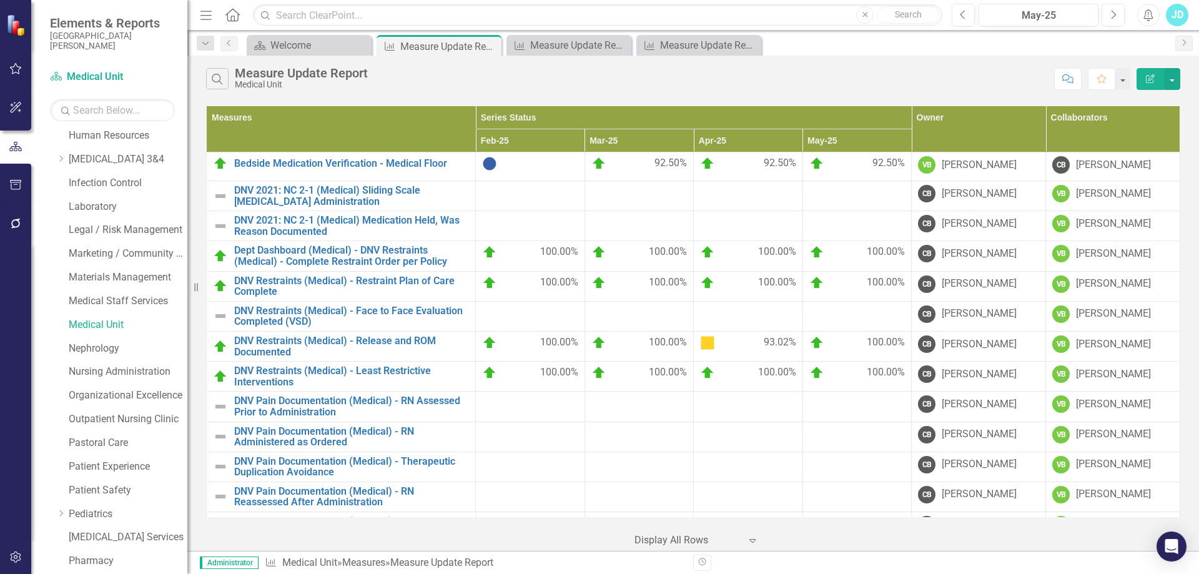
scroll to position [62, 0]
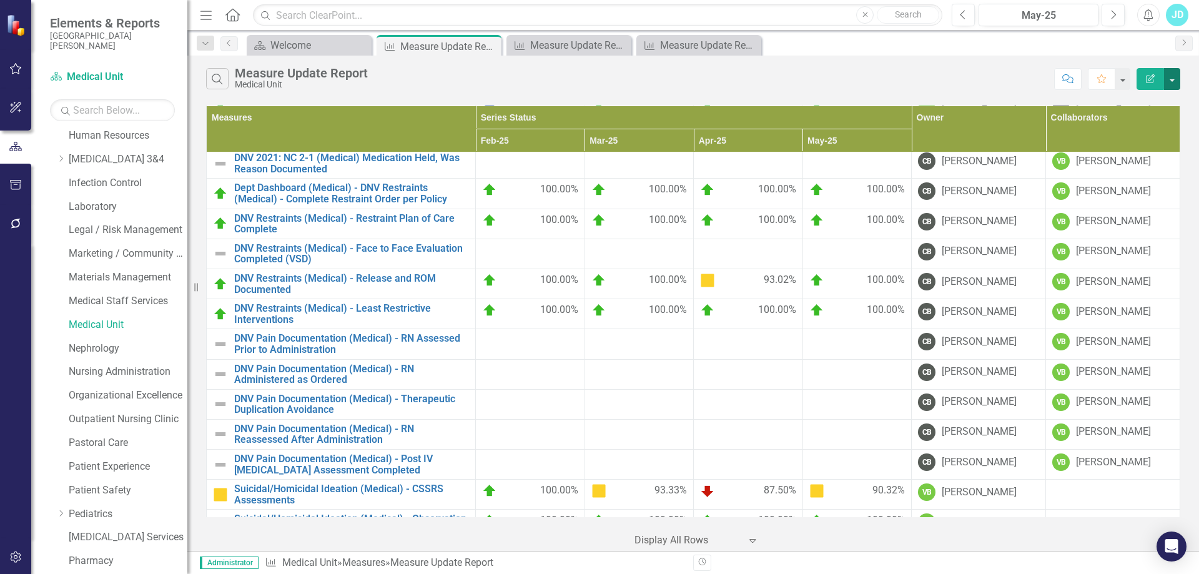
click at [1170, 86] on button "button" at bounding box center [1172, 79] width 16 height 22
click at [934, 79] on div "Search Measure Update Report Medical Unit" at bounding box center [627, 78] width 842 height 21
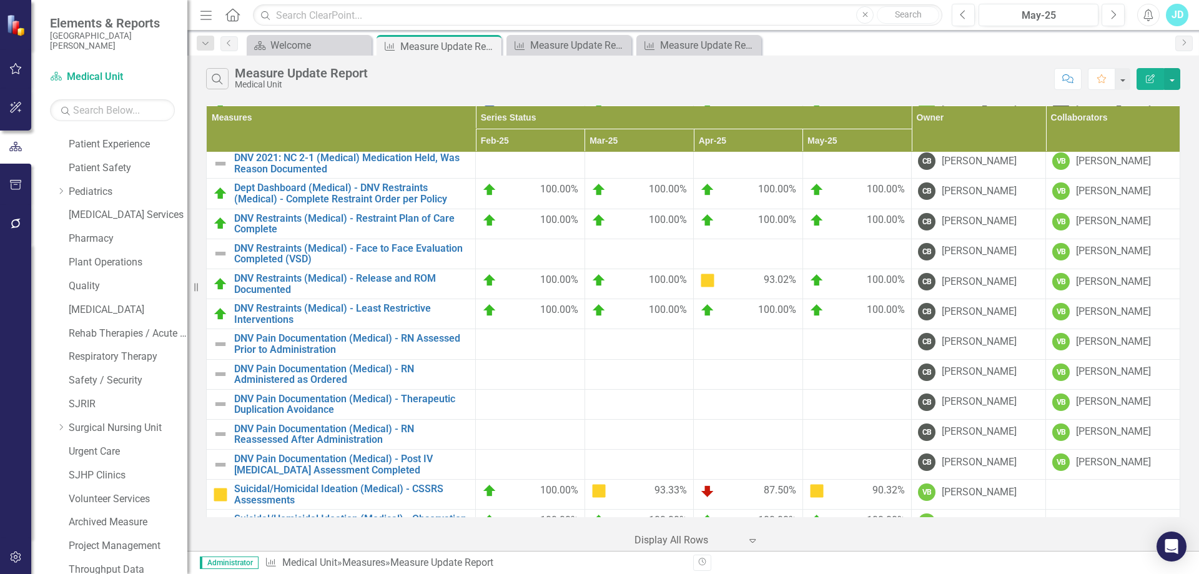
scroll to position [880, 0]
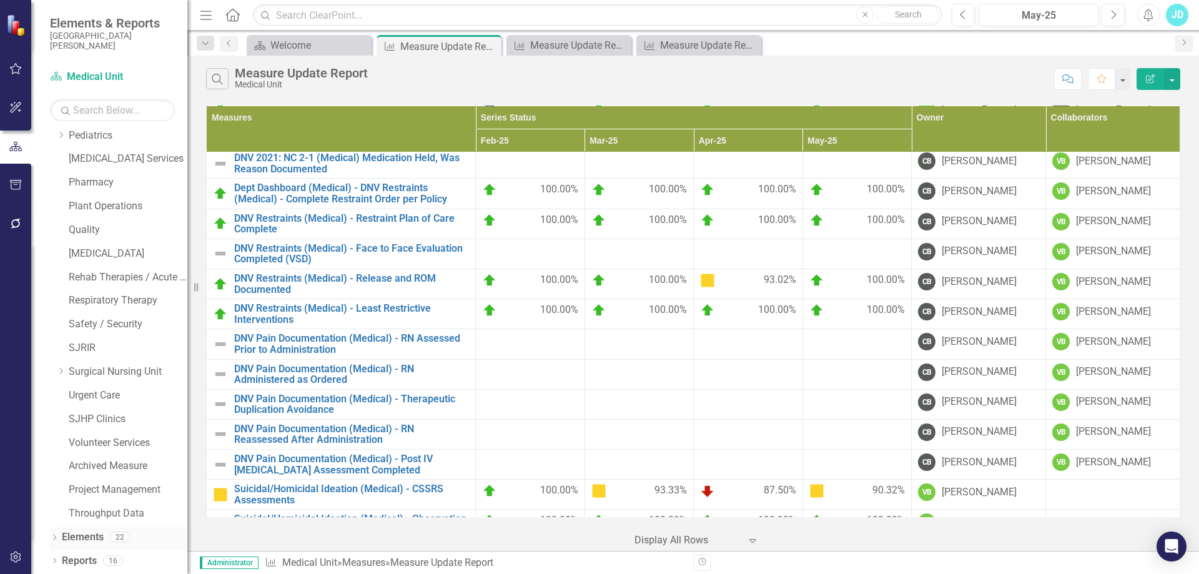
click at [55, 535] on icon "Dropdown" at bounding box center [54, 538] width 9 height 7
click at [107, 463] on link "Measure Measures" at bounding box center [99, 467] width 62 height 14
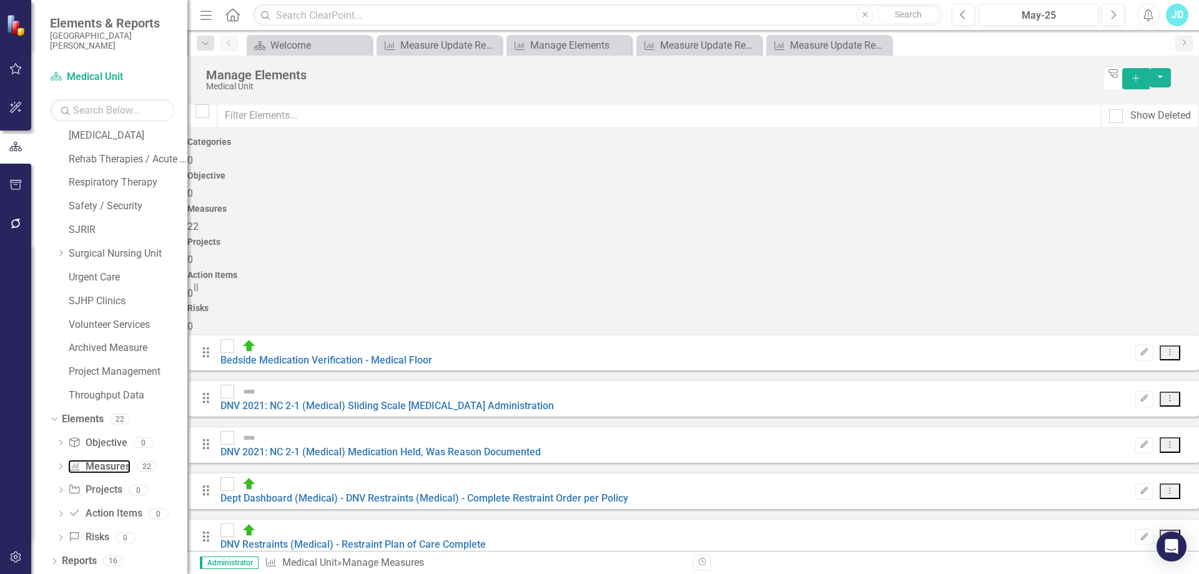
checkbox input "false"
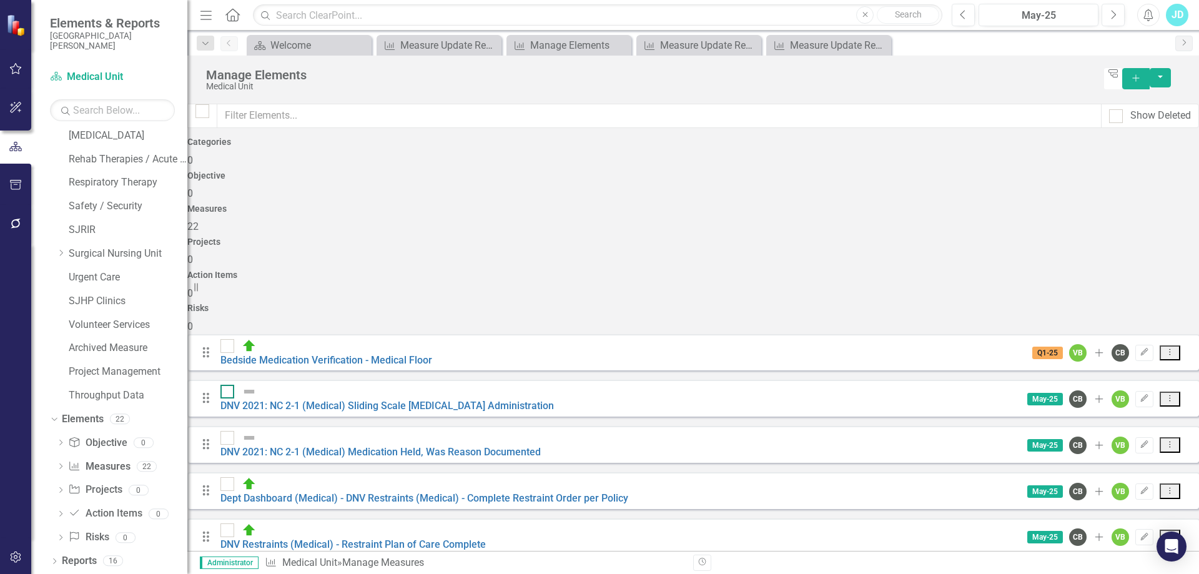
click at [229, 385] on input "checkbox" at bounding box center [224, 389] width 8 height 8
checkbox input "true"
click at [234, 431] on div at bounding box center [227, 438] width 14 height 14
click at [229, 431] on input "checkbox" at bounding box center [224, 435] width 8 height 8
checkbox input "true"
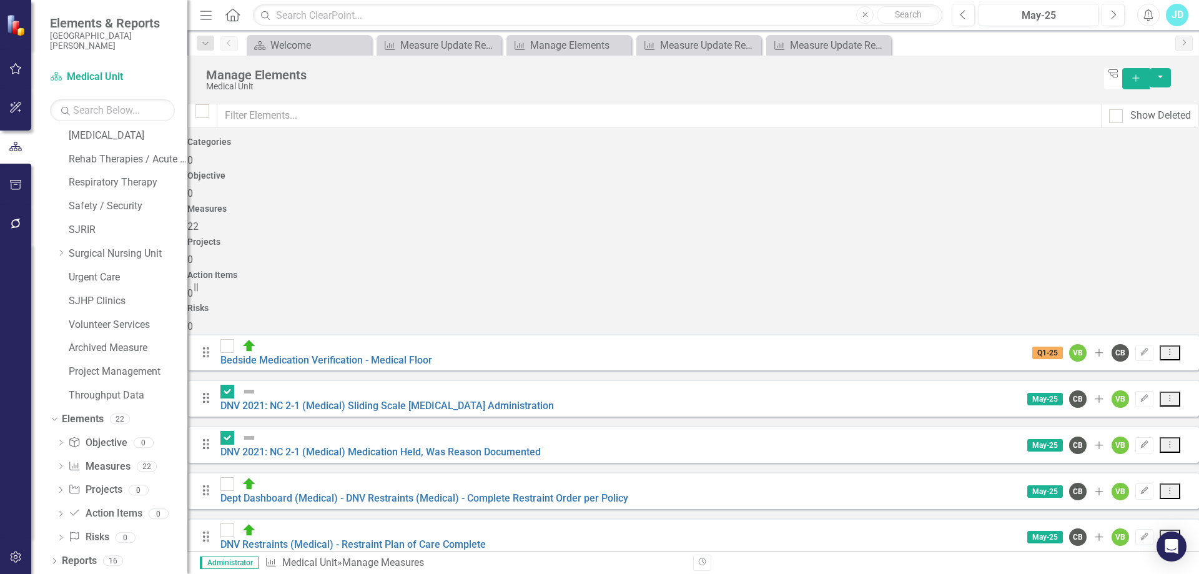
scroll to position [306, 0]
checkbox input "true"
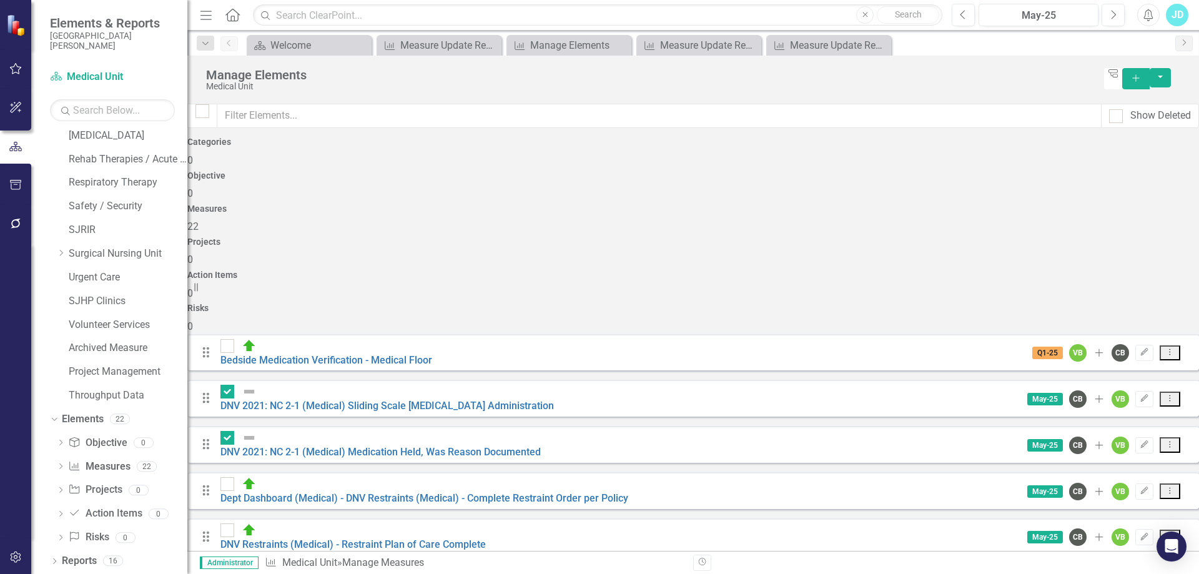
checkbox input "true"
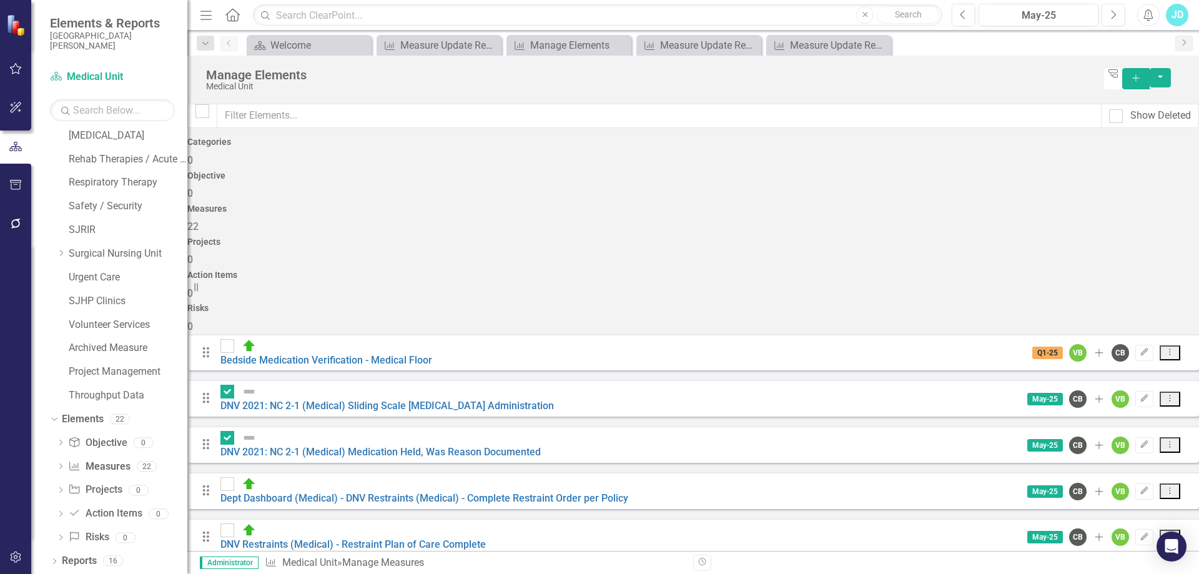
checkbox input "true"
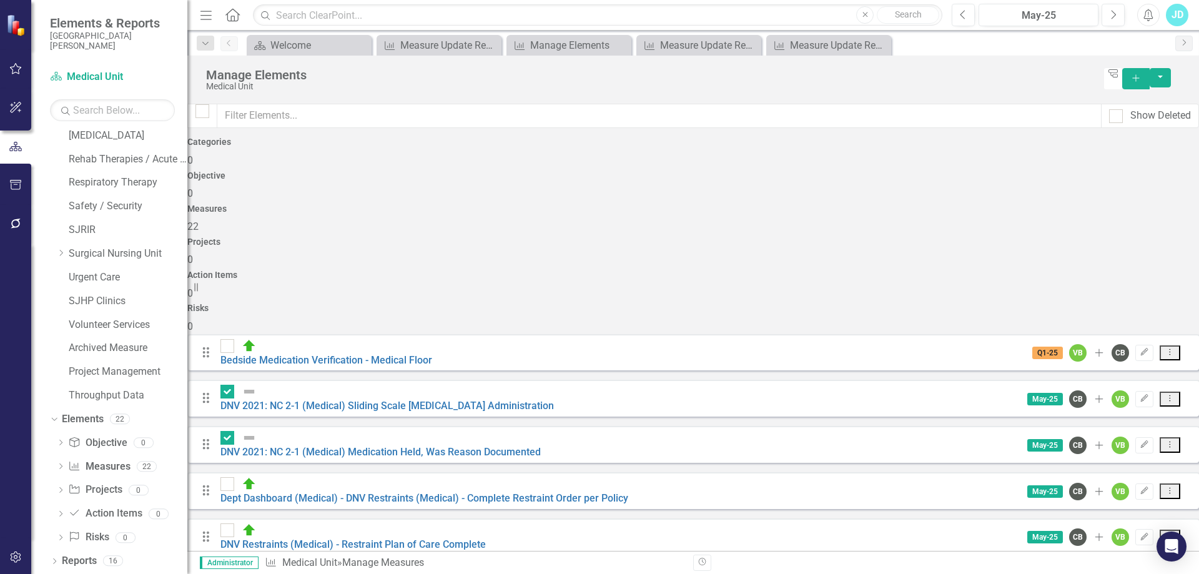
scroll to position [0, 0]
click at [1171, 77] on button "button" at bounding box center [1160, 77] width 21 height 19
click at [1134, 148] on link "Edit Multiple Edit Multiple" at bounding box center [1130, 147] width 99 height 23
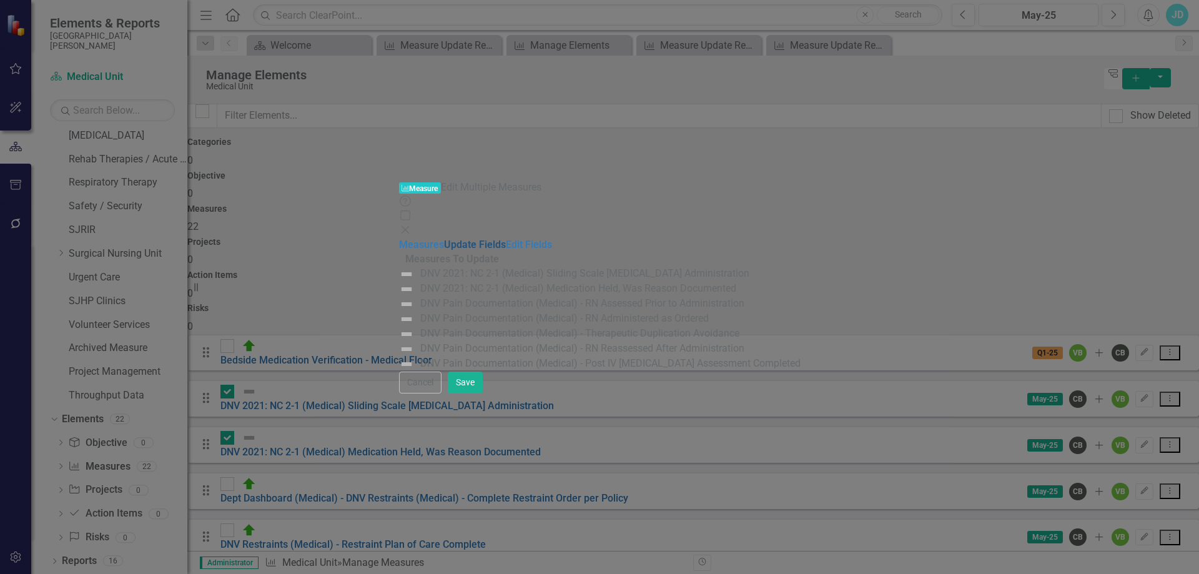
click at [444, 239] on link "Update Fields" at bounding box center [475, 245] width 62 height 12
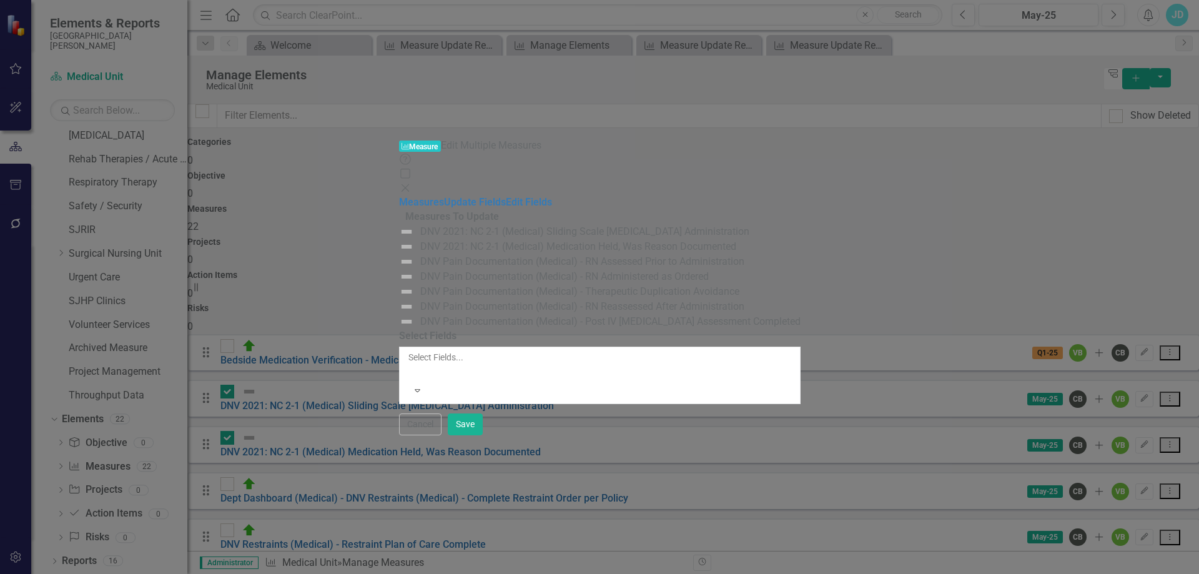
click at [408, 365] on div at bounding box center [409, 372] width 2 height 15
click at [506, 196] on link "Edit Fields" at bounding box center [529, 202] width 46 height 12
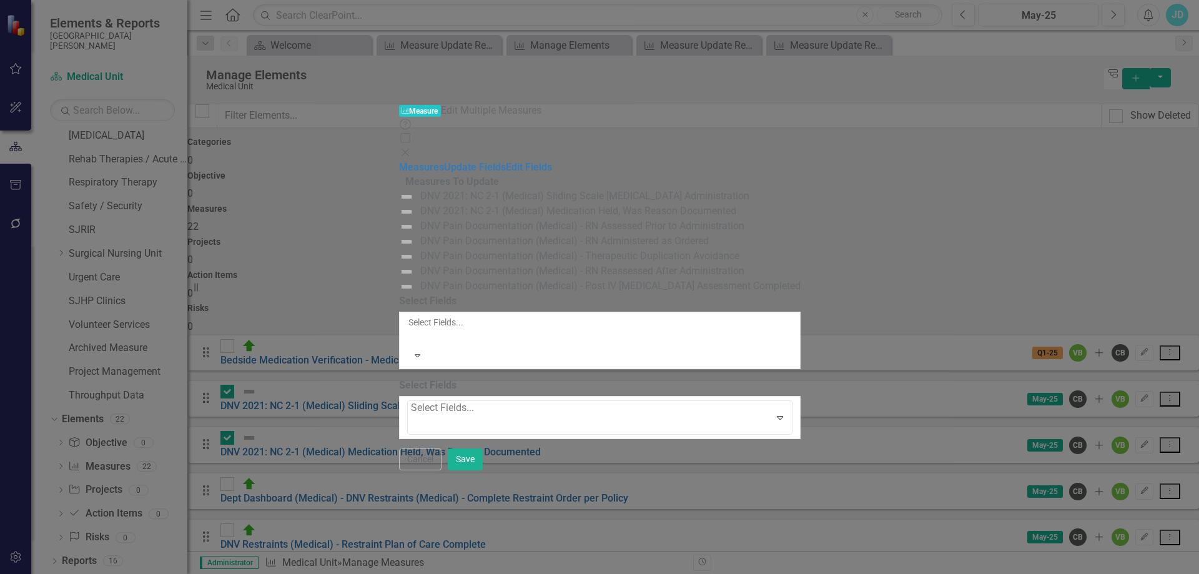
click at [411, 416] on div at bounding box center [412, 424] width 2 height 17
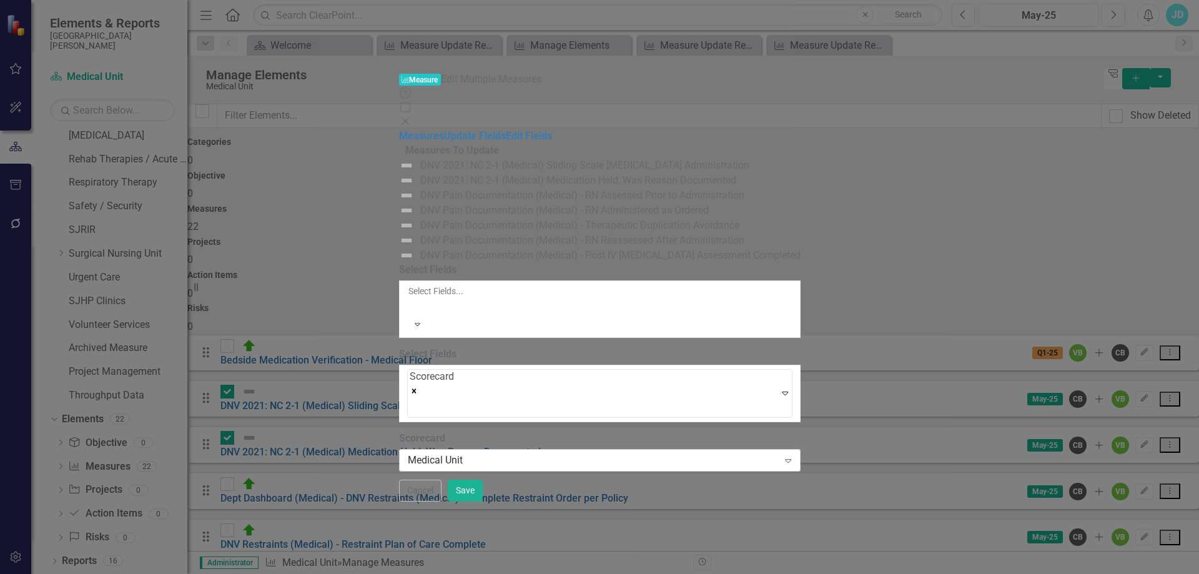
click at [408, 453] on div "Medical Unit" at bounding box center [593, 460] width 371 height 14
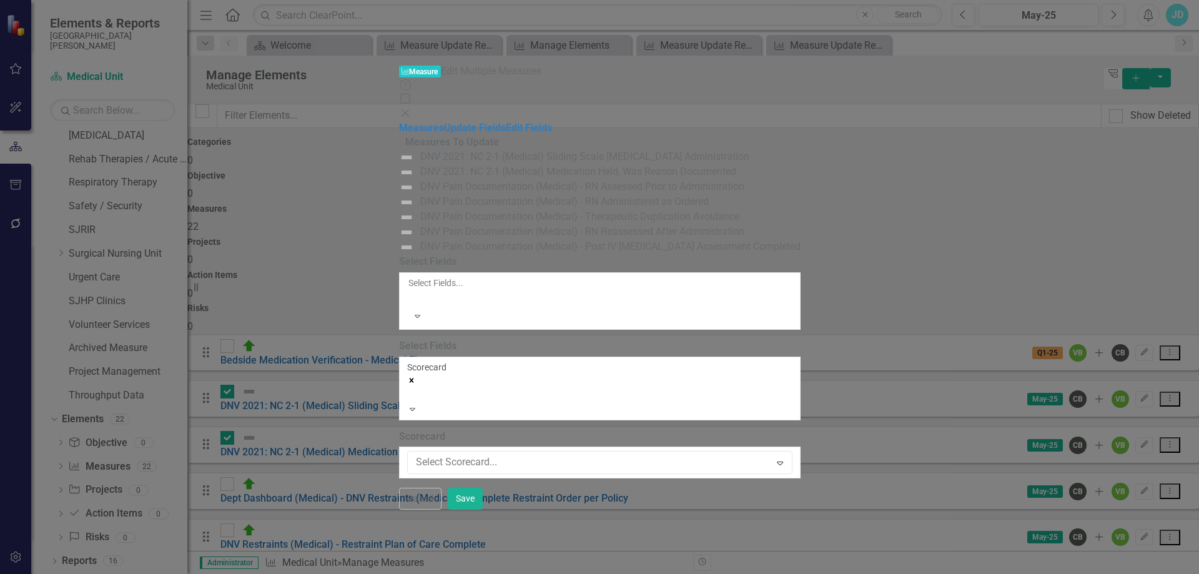
scroll to position [1002, 0]
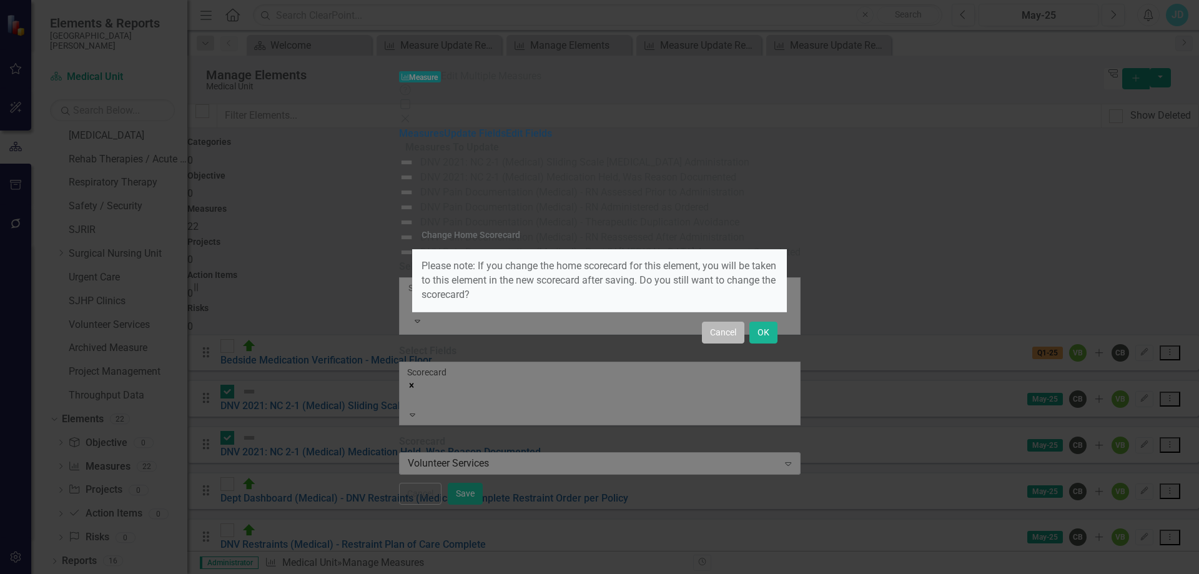
click at [726, 332] on button "Cancel" at bounding box center [723, 333] width 42 height 22
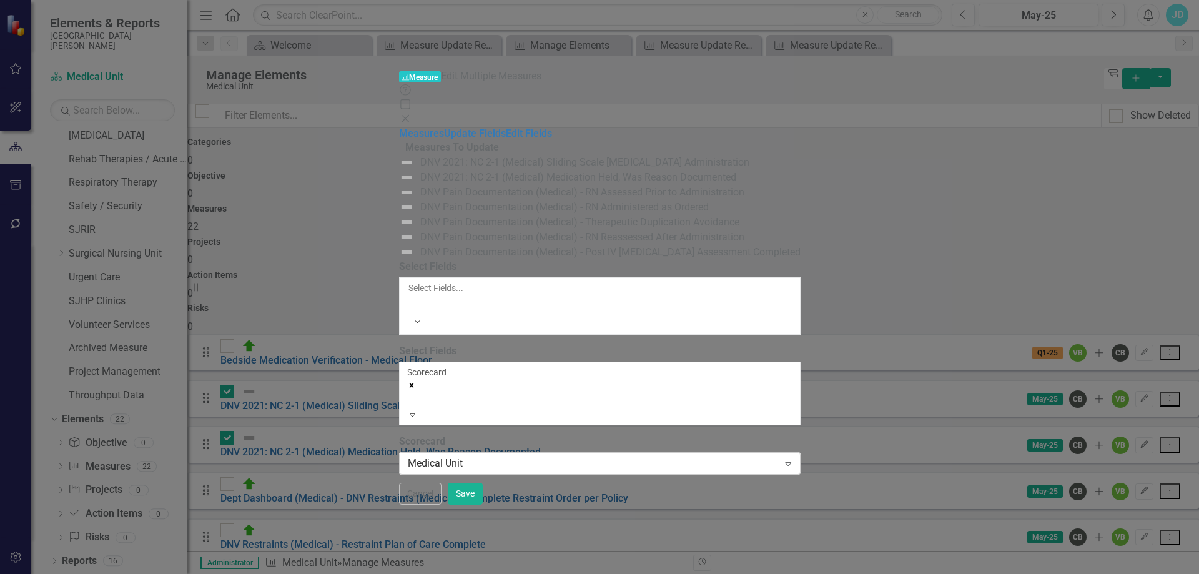
click at [408, 456] on div "Medical Unit" at bounding box center [593, 463] width 371 height 14
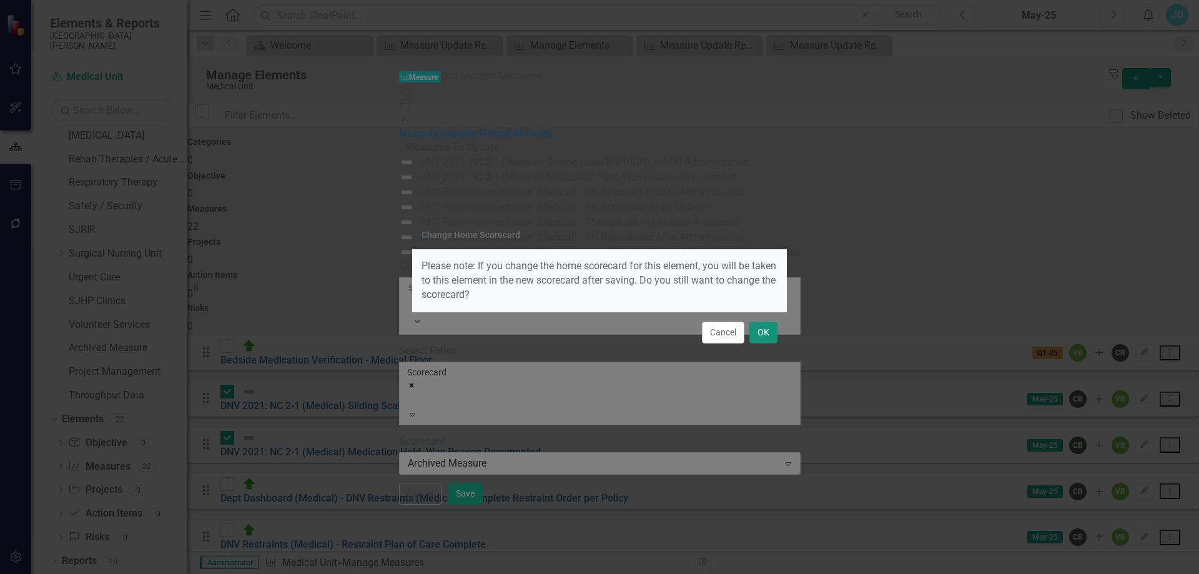
click at [758, 329] on button "OK" at bounding box center [763, 333] width 28 height 22
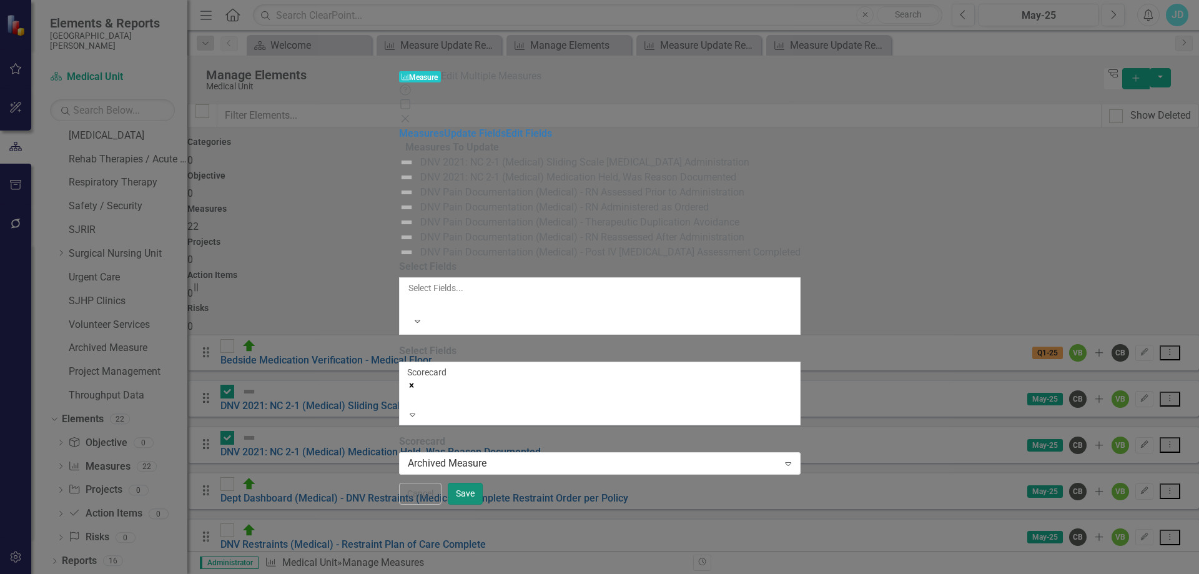
click at [483, 505] on button "Save" at bounding box center [465, 494] width 35 height 22
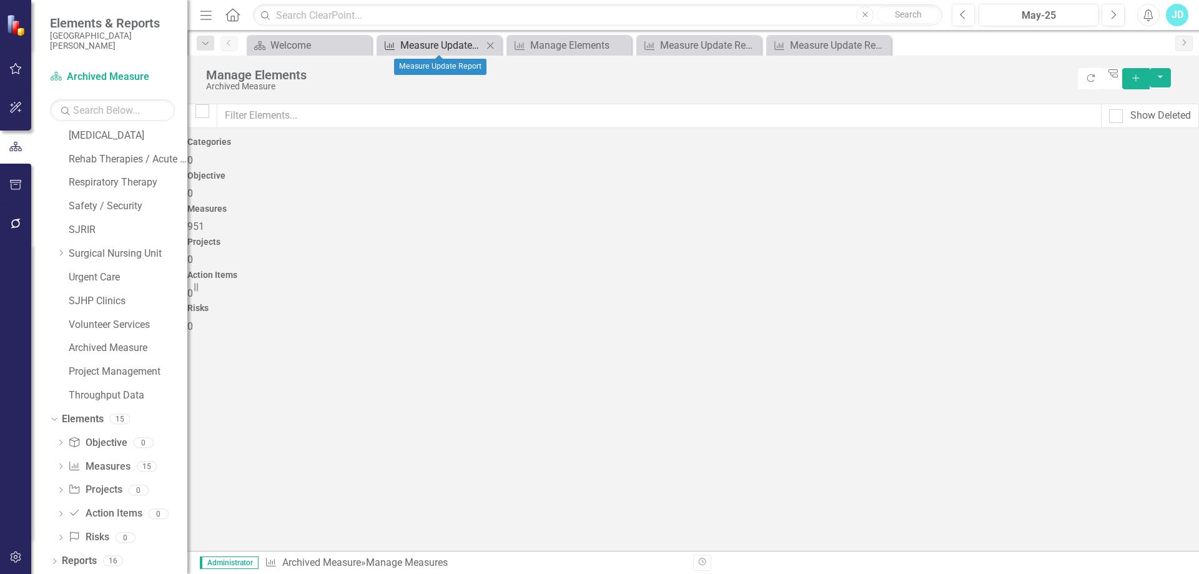
click at [436, 47] on div "Measure Update Report" at bounding box center [441, 45] width 82 height 16
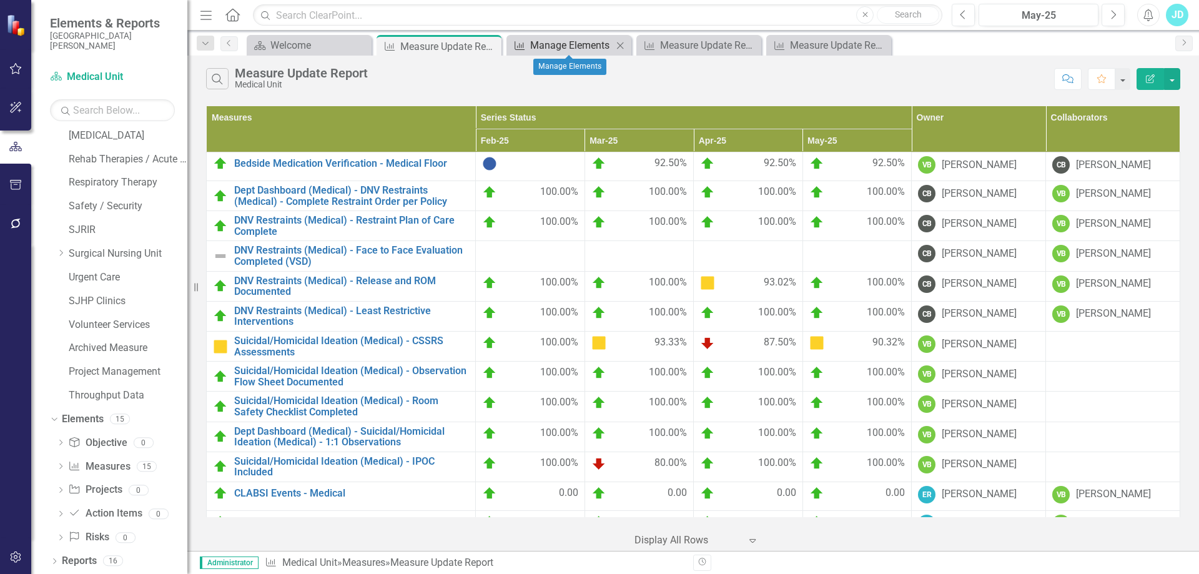
click at [556, 46] on div "Manage Elements" at bounding box center [571, 45] width 82 height 16
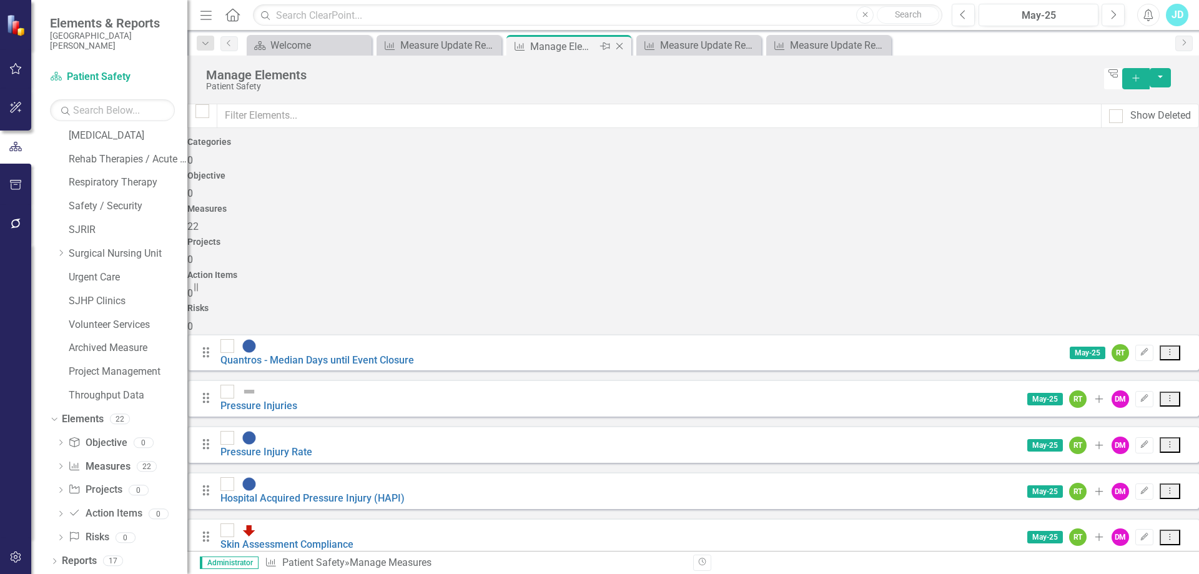
click at [621, 46] on icon "Close" at bounding box center [619, 46] width 12 height 10
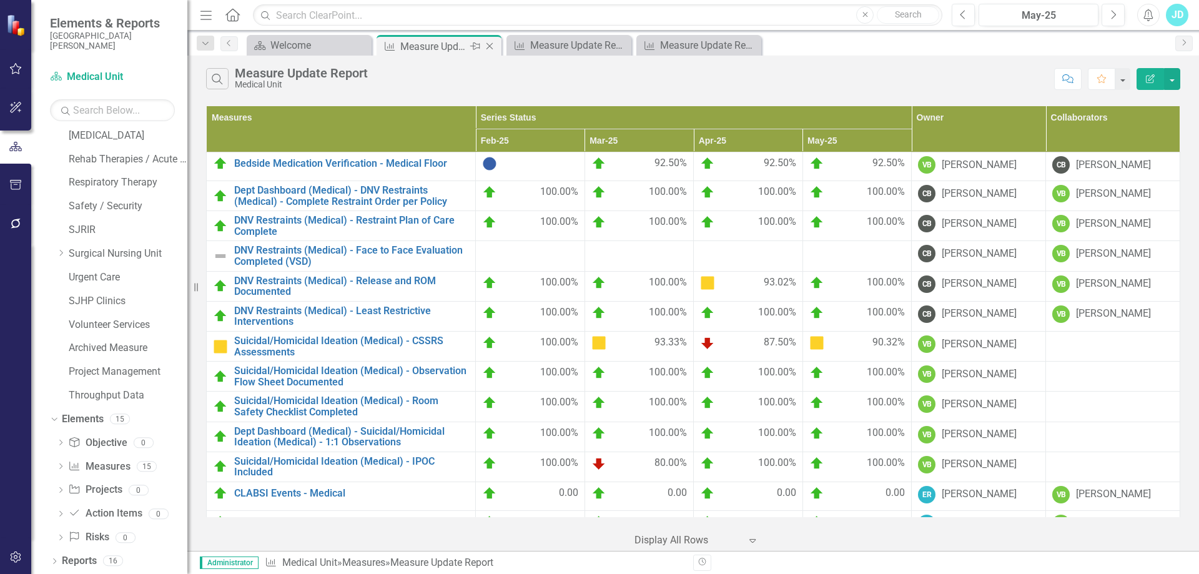
click at [492, 46] on icon "Close" at bounding box center [489, 46] width 12 height 10
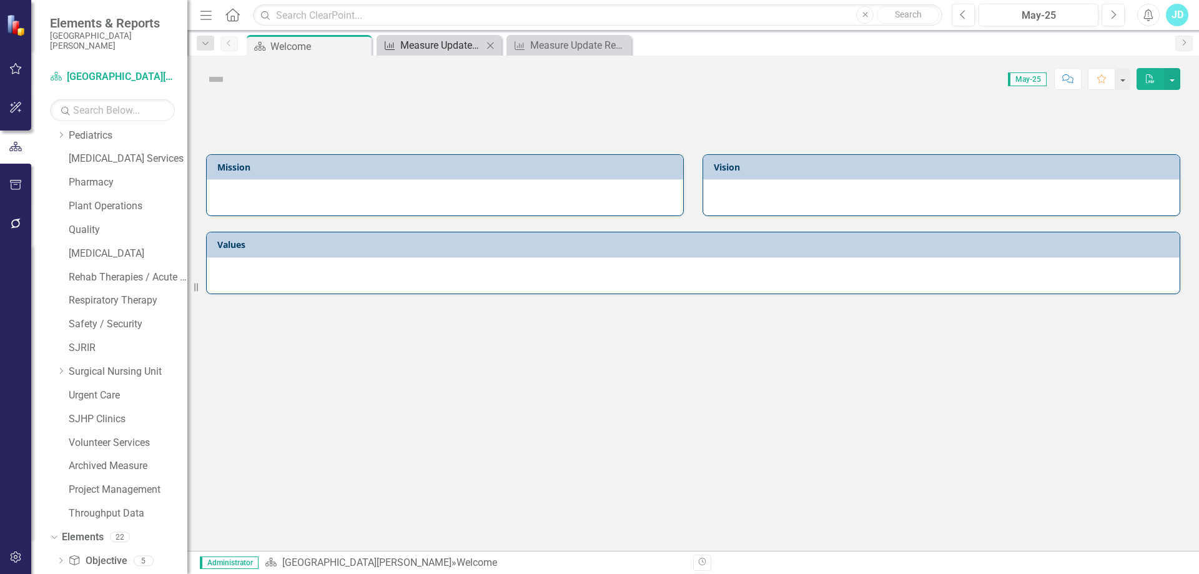
scroll to position [998, 0]
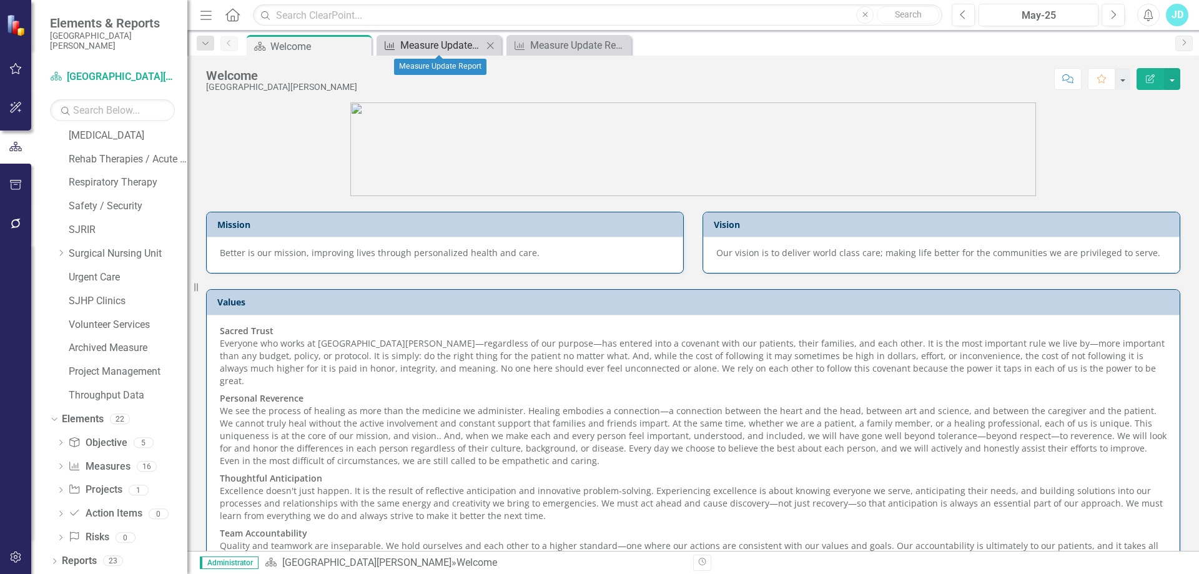
click at [452, 42] on div "Measure Update Report" at bounding box center [441, 45] width 82 height 16
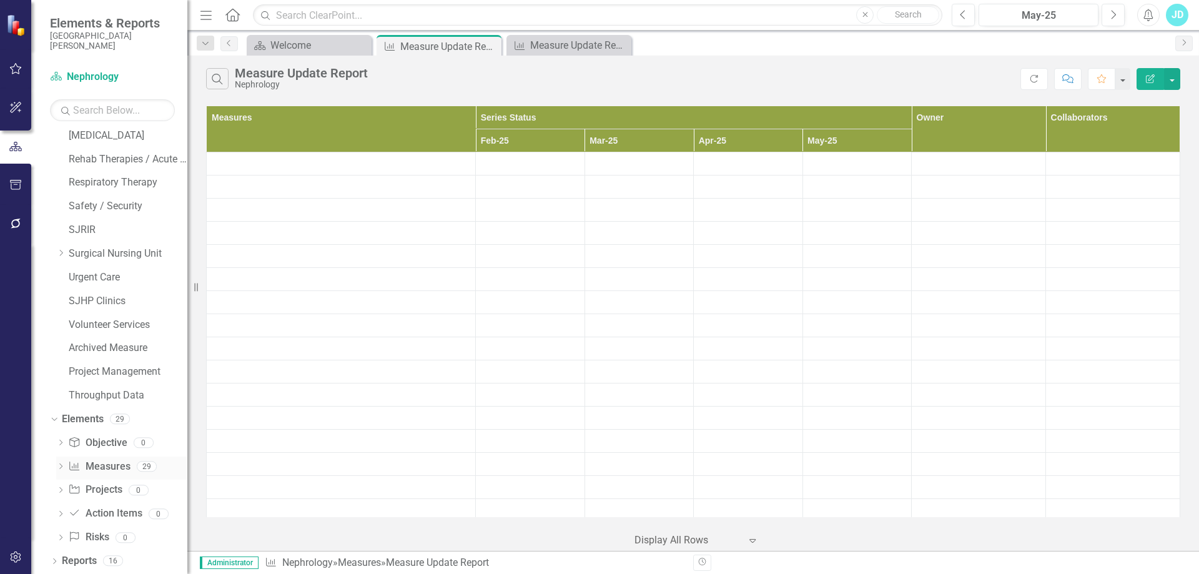
click at [103, 466] on link "Measure Measures" at bounding box center [99, 467] width 62 height 14
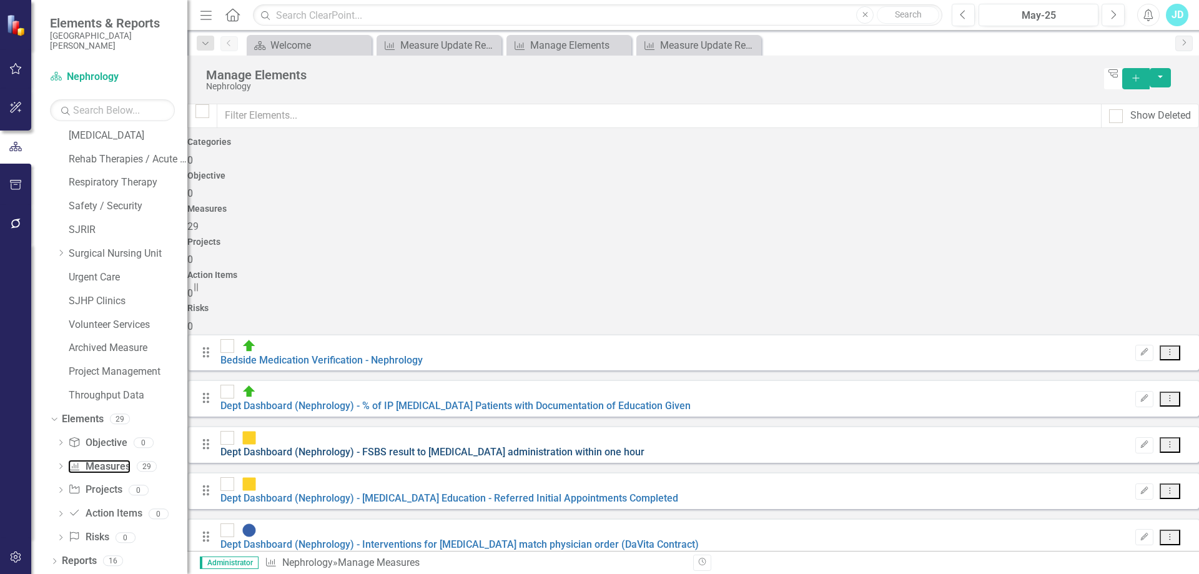
checkbox input "false"
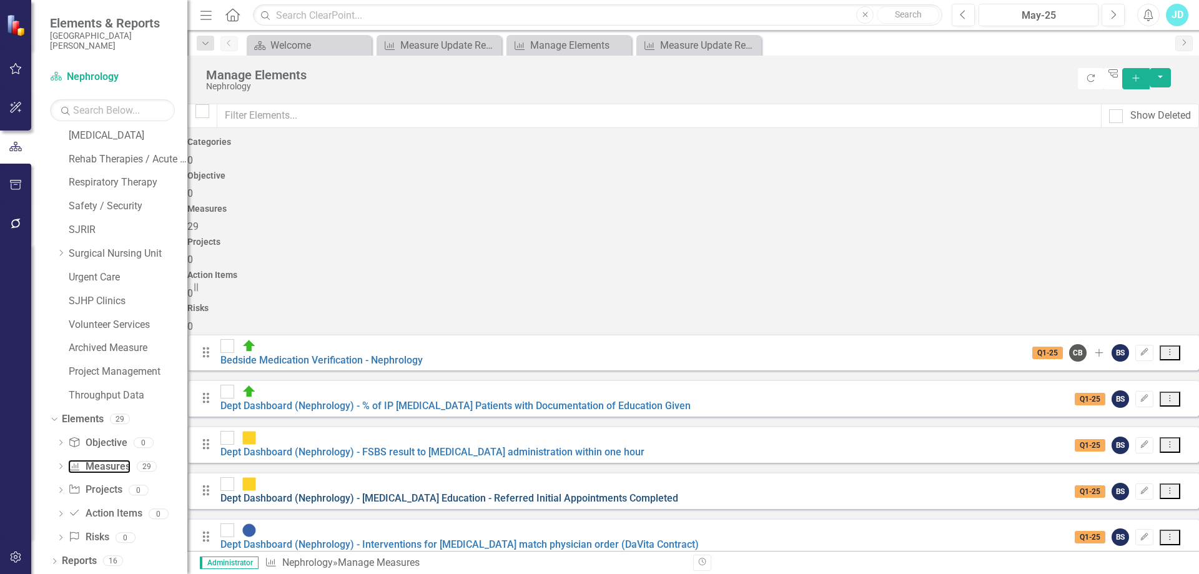
scroll to position [250, 0]
click at [440, 45] on div "Measure Update Report" at bounding box center [441, 45] width 82 height 16
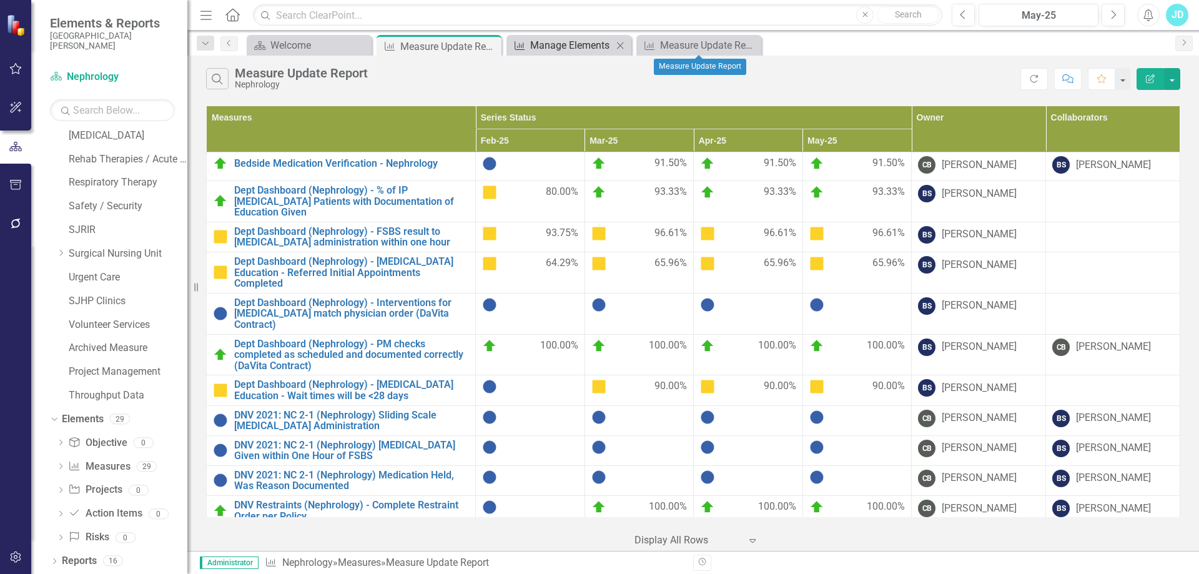
click at [581, 42] on div "Manage Elements" at bounding box center [571, 45] width 82 height 16
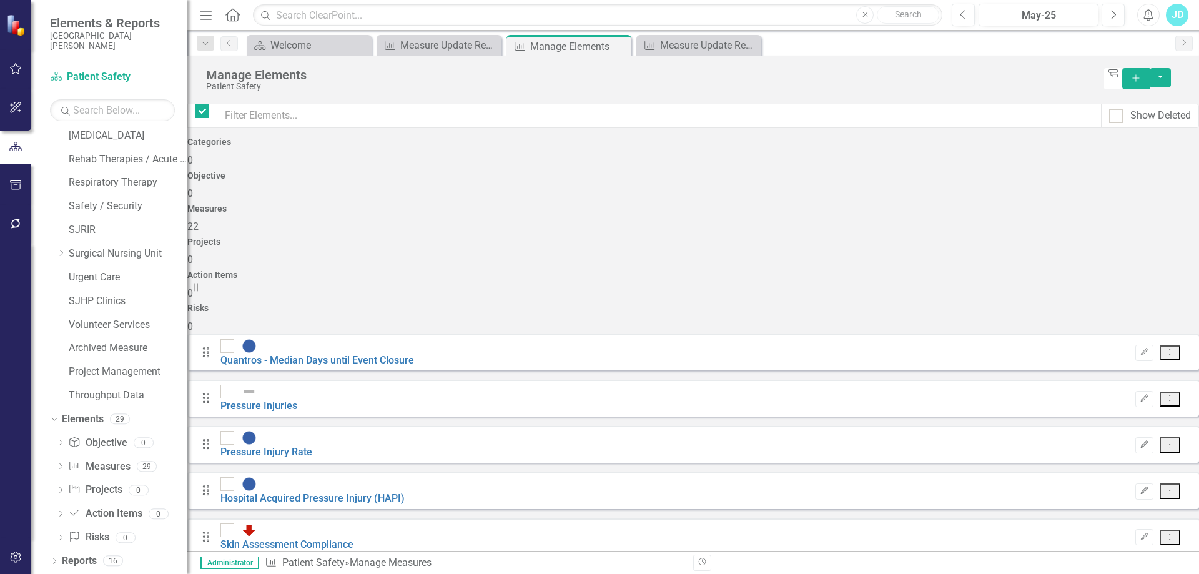
checkbox input "false"
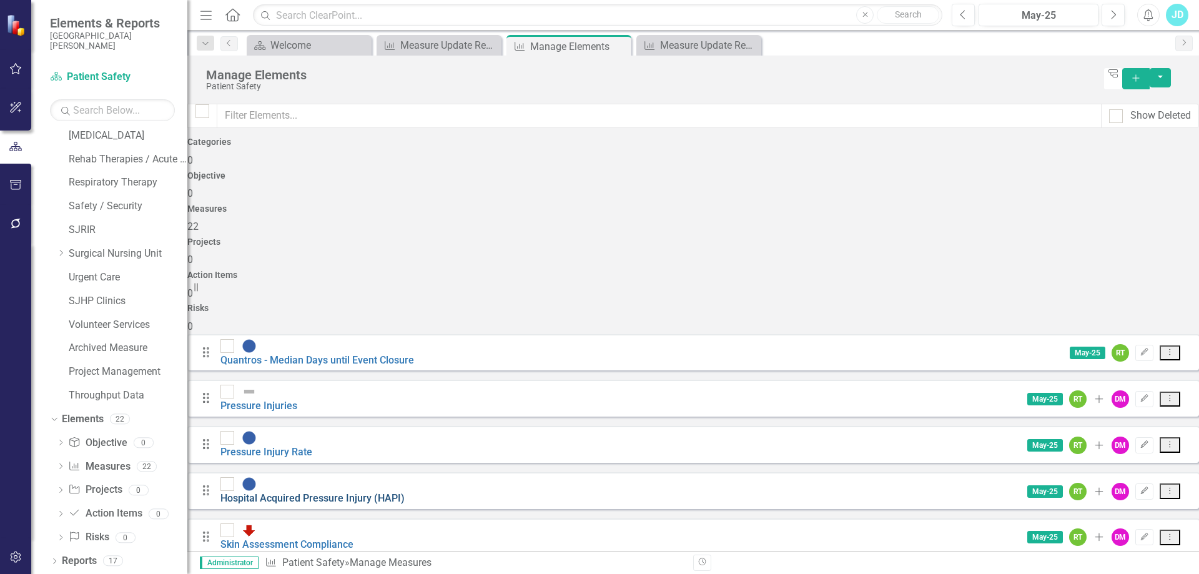
scroll to position [125, 0]
click at [430, 44] on div "Measure Update Report" at bounding box center [441, 45] width 82 height 16
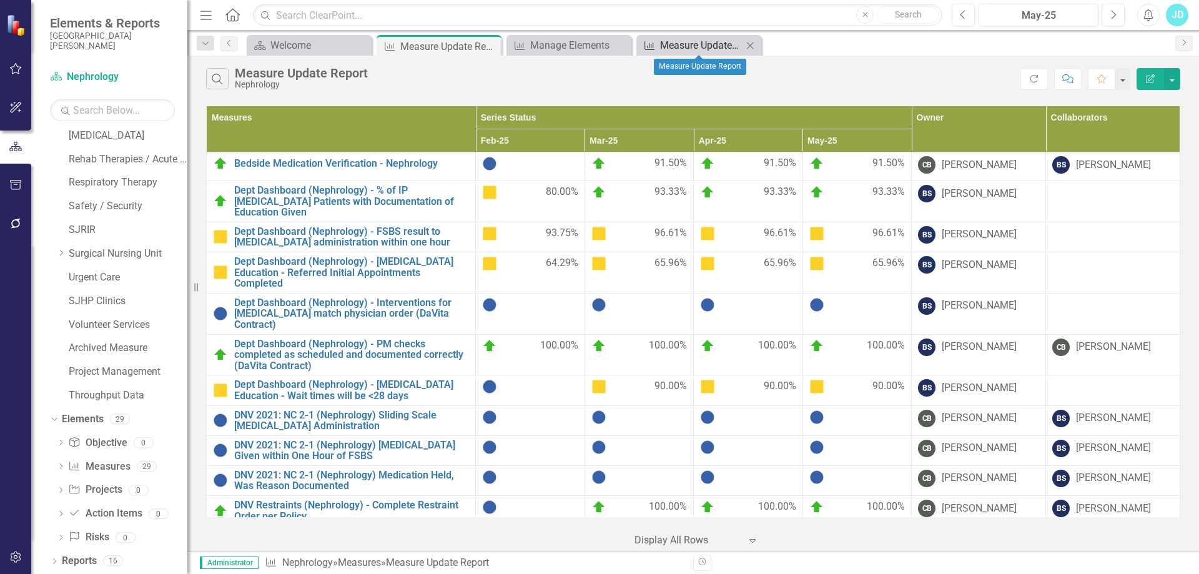
click at [704, 45] on div "Measure Update Report" at bounding box center [701, 45] width 82 height 16
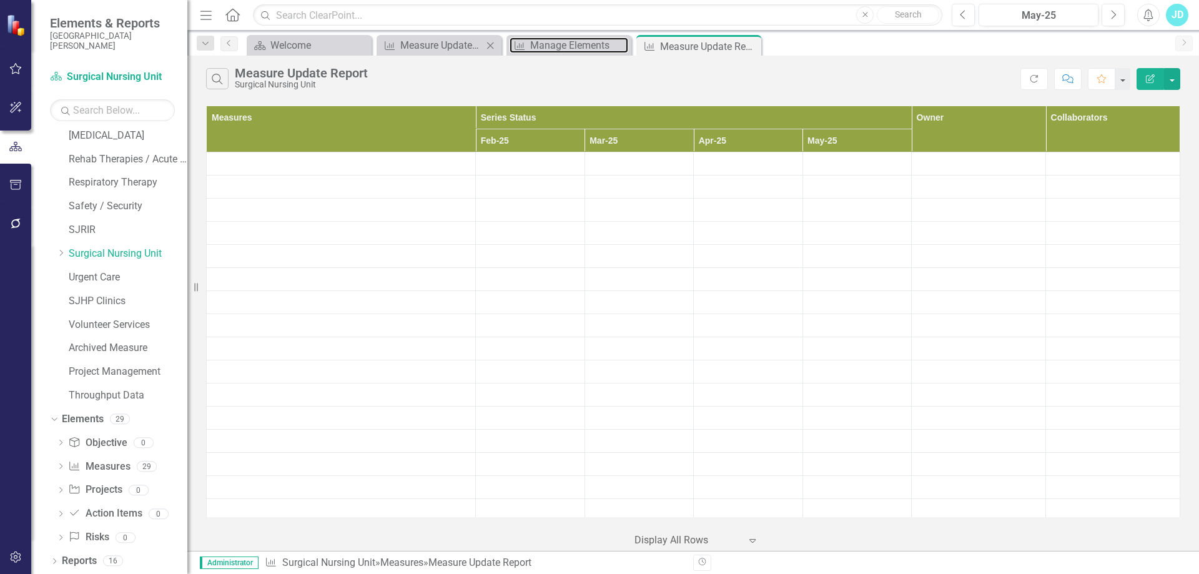
click at [563, 42] on div "Manage Elements" at bounding box center [579, 45] width 98 height 16
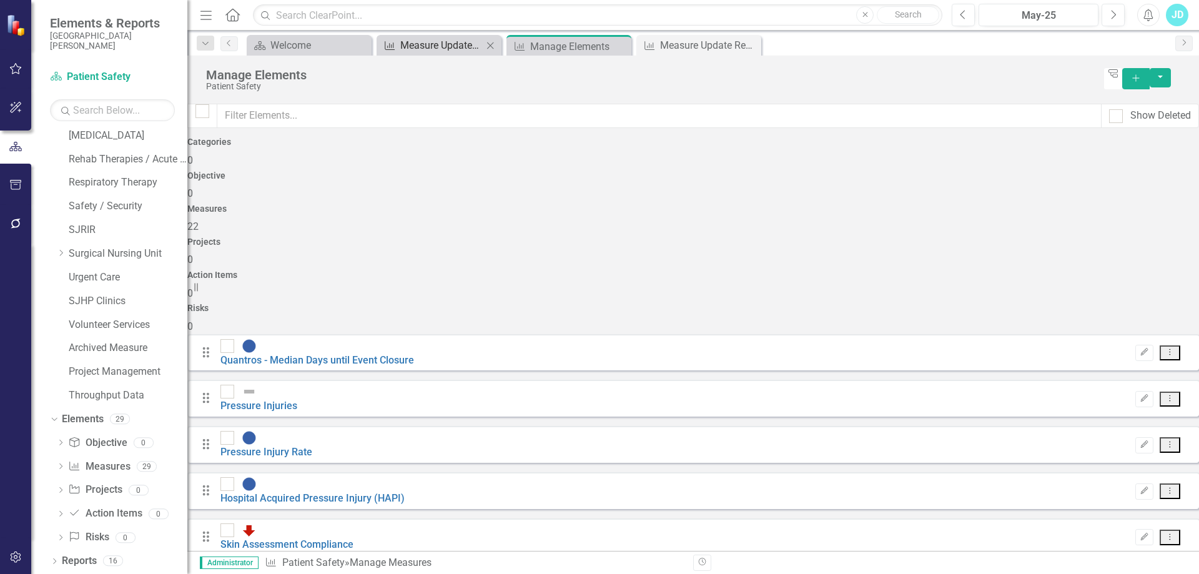
checkbox input "false"
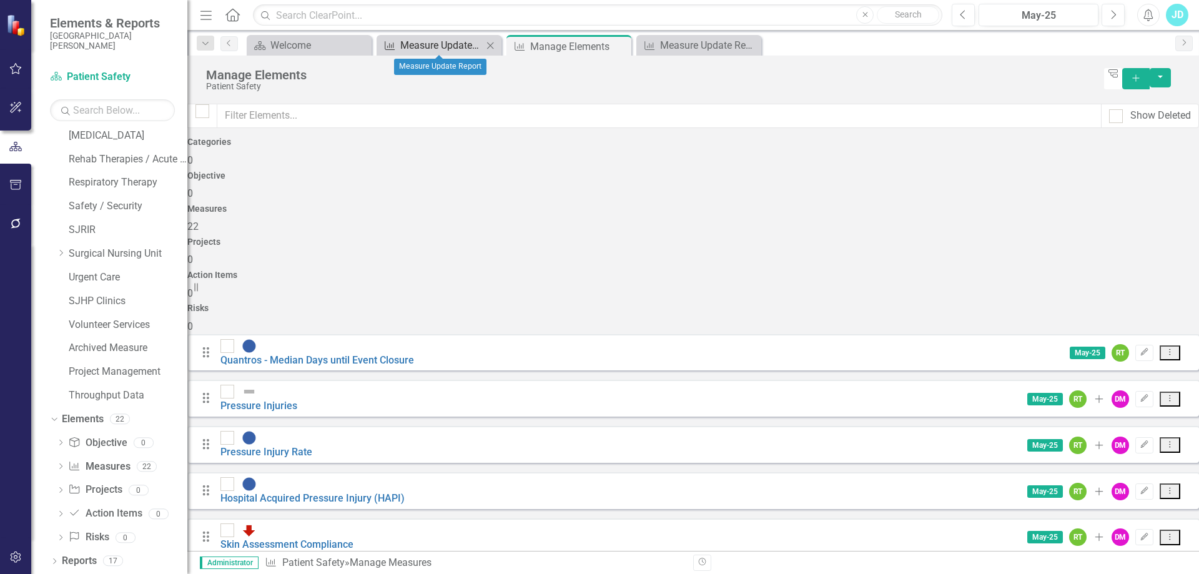
click at [442, 51] on div "Measure Update Report" at bounding box center [441, 45] width 82 height 16
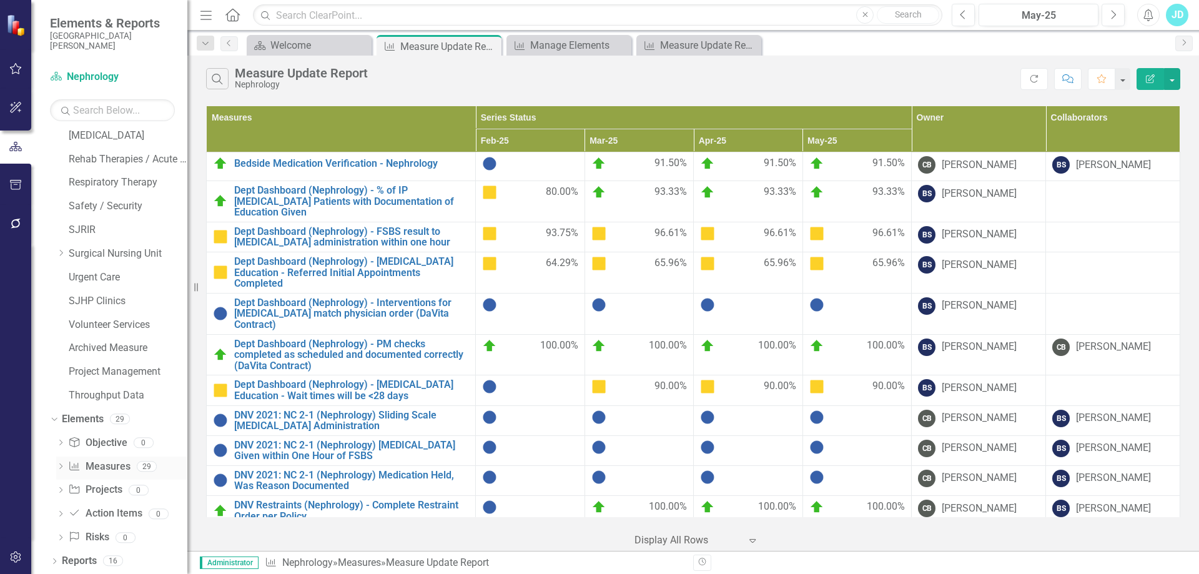
click at [107, 463] on link "Measure Measures" at bounding box center [99, 467] width 62 height 14
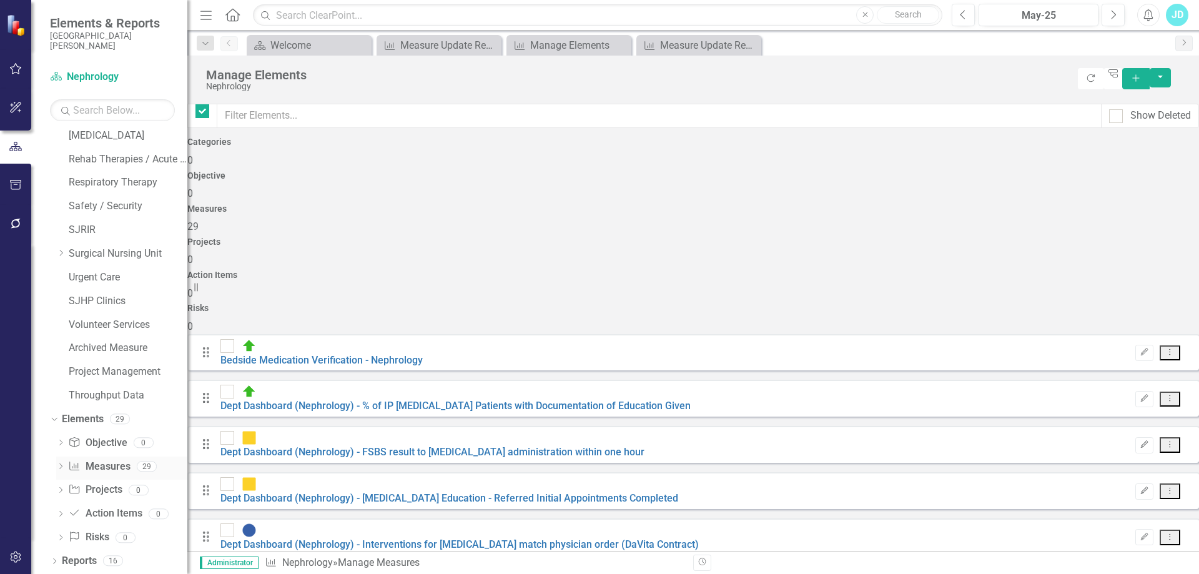
checkbox input "false"
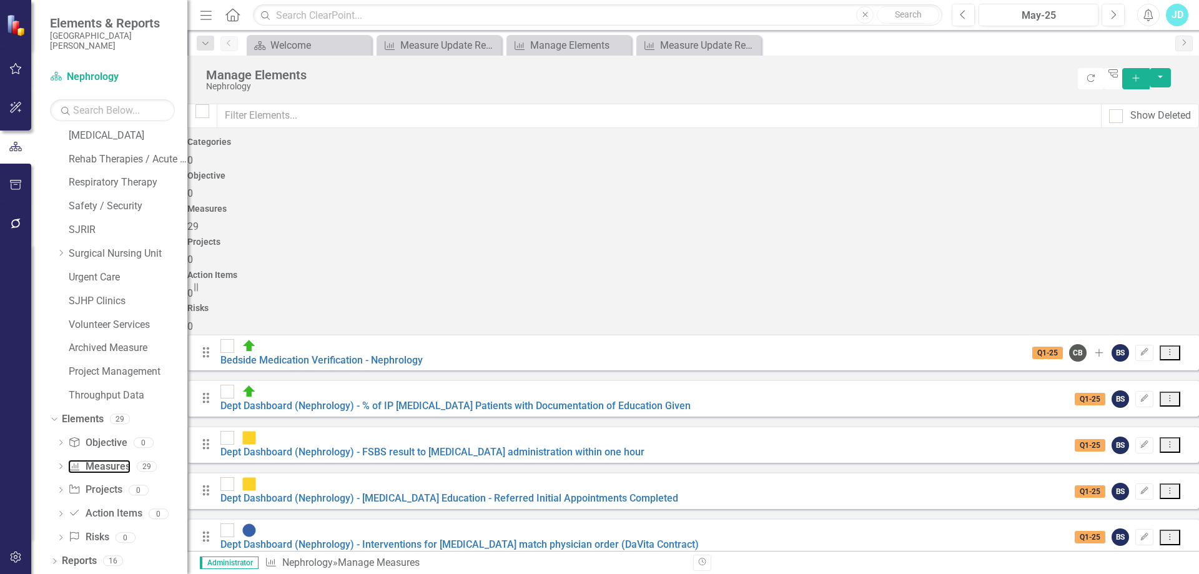
scroll to position [500, 0]
checkbox input "true"
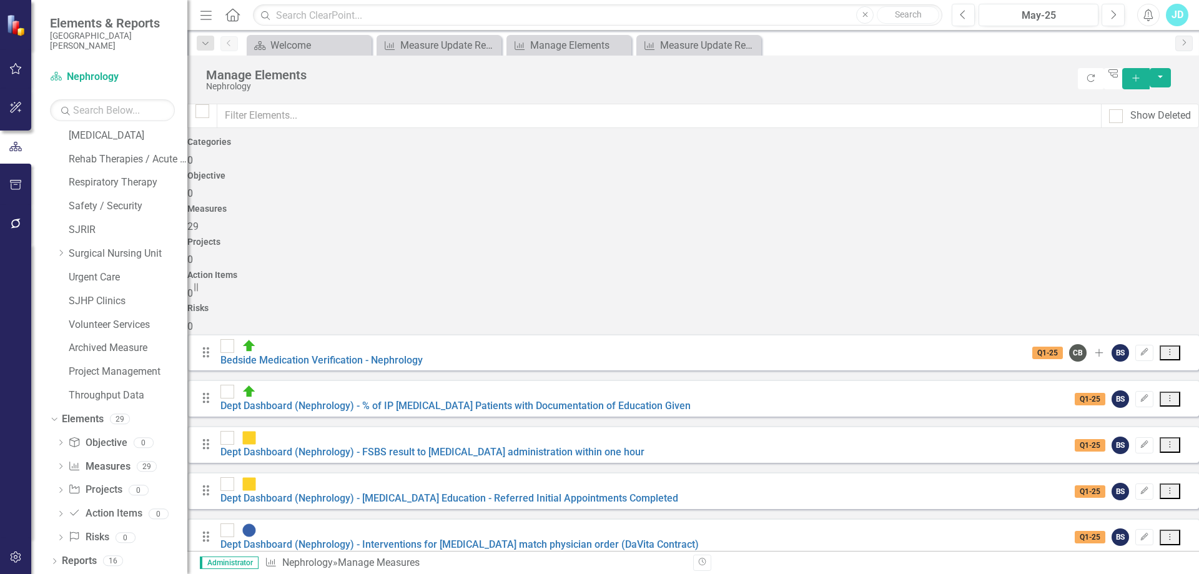
checkbox input "true"
drag, startPoint x: 239, startPoint y: 408, endPoint x: 239, endPoint y: 416, distance: 7.5
checkbox input "true"
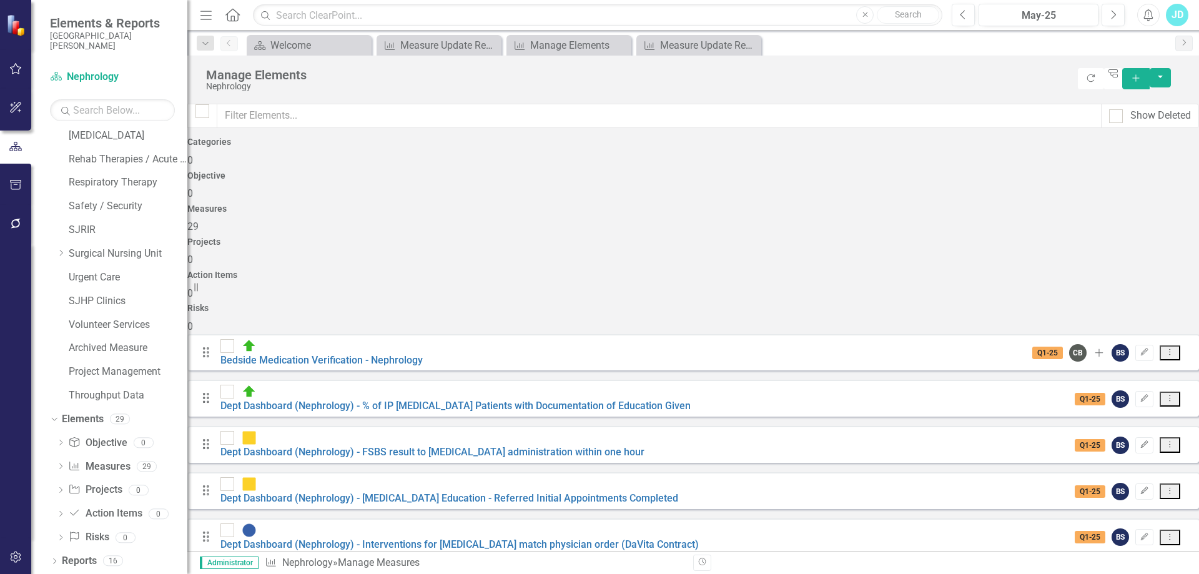
checkbox input "true"
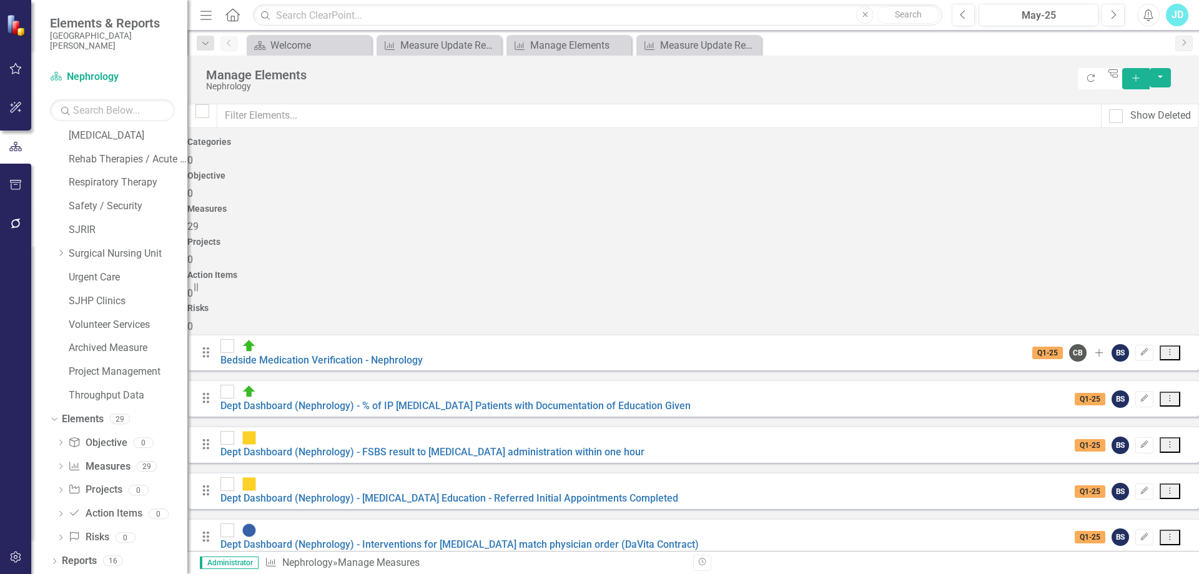
scroll to position [687, 0]
checkbox input "true"
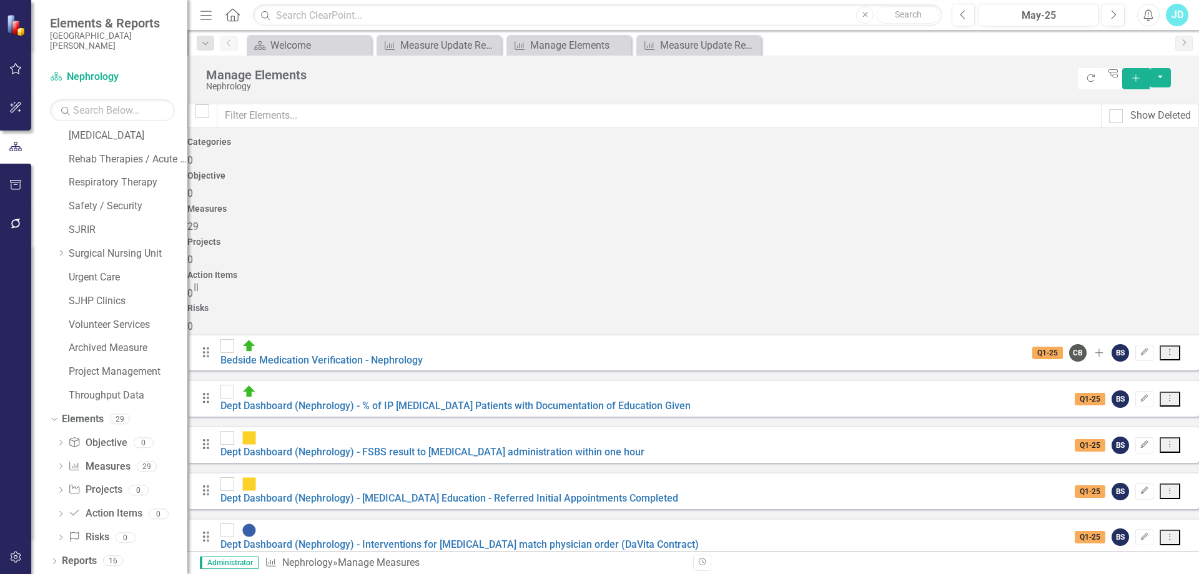
checkbox input "true"
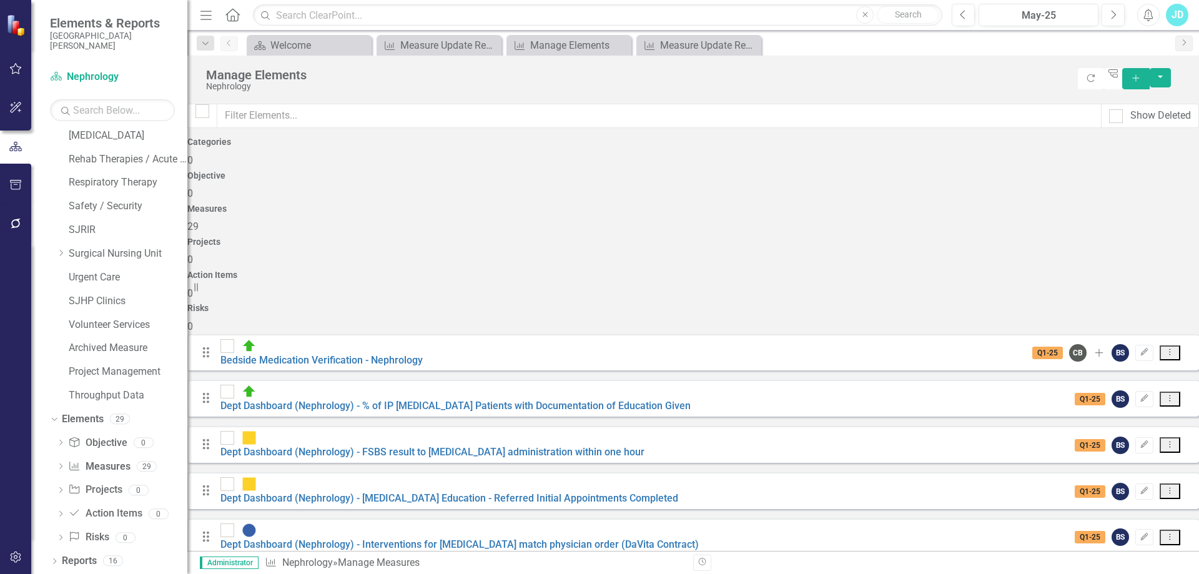
checkbox input "true"
drag, startPoint x: 237, startPoint y: 498, endPoint x: 343, endPoint y: 441, distance: 120.2
checkbox input "true"
click at [1171, 79] on button "button" at bounding box center [1160, 77] width 21 height 19
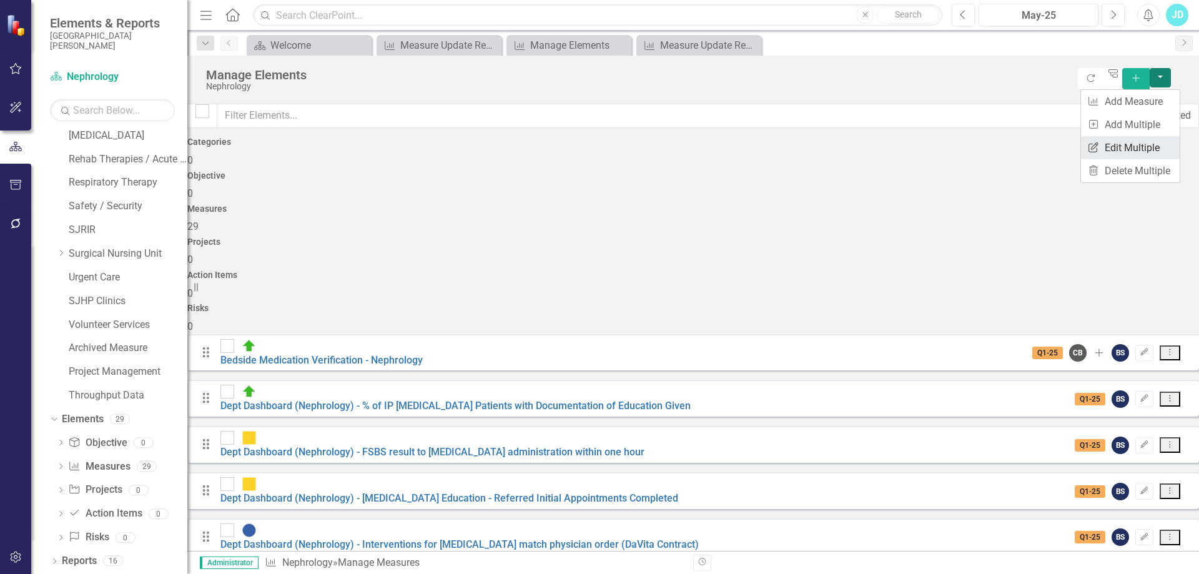
click at [1142, 146] on link "Edit Multiple Edit Multiple" at bounding box center [1130, 147] width 99 height 23
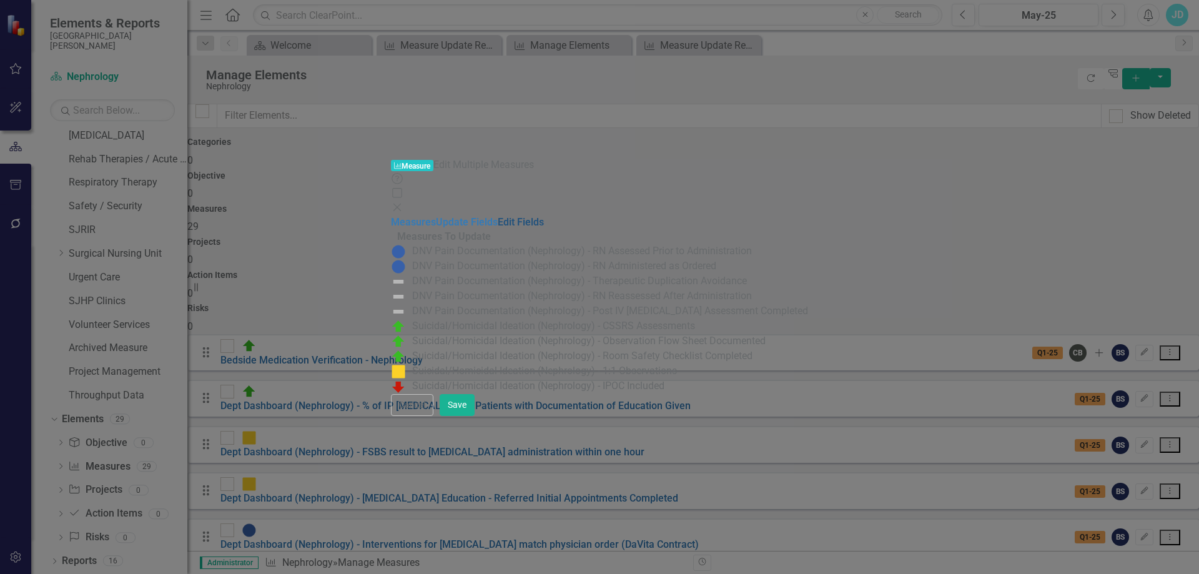
click at [498, 216] on link "Edit Fields" at bounding box center [521, 222] width 46 height 12
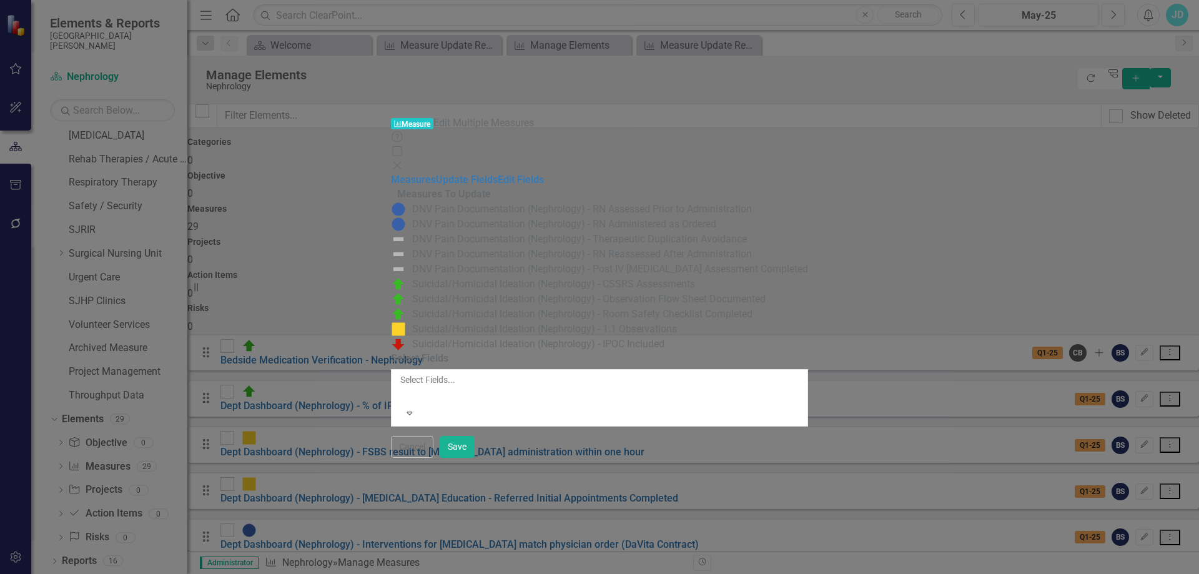
click at [402, 387] on div at bounding box center [401, 394] width 2 height 15
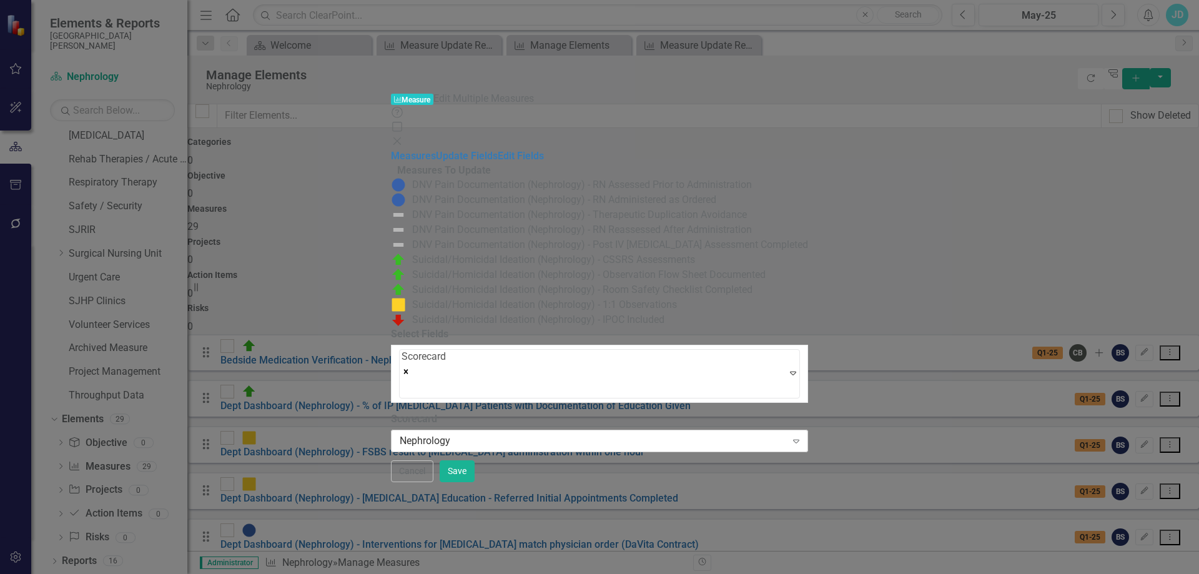
click at [419, 433] on div "Nephrology" at bounding box center [593, 440] width 387 height 14
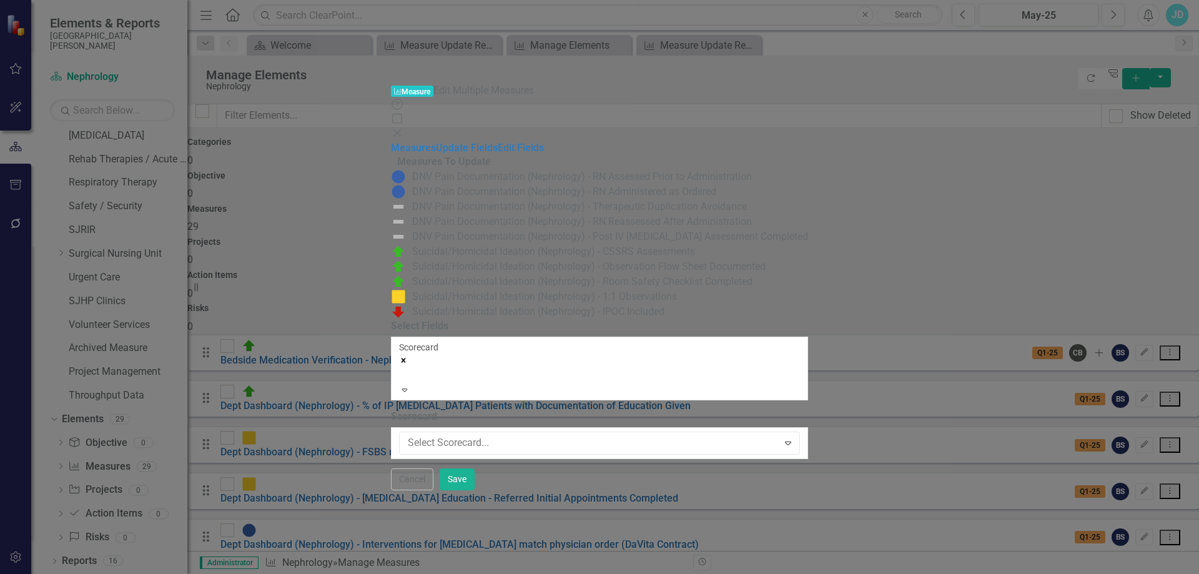
scroll to position [1002, 0]
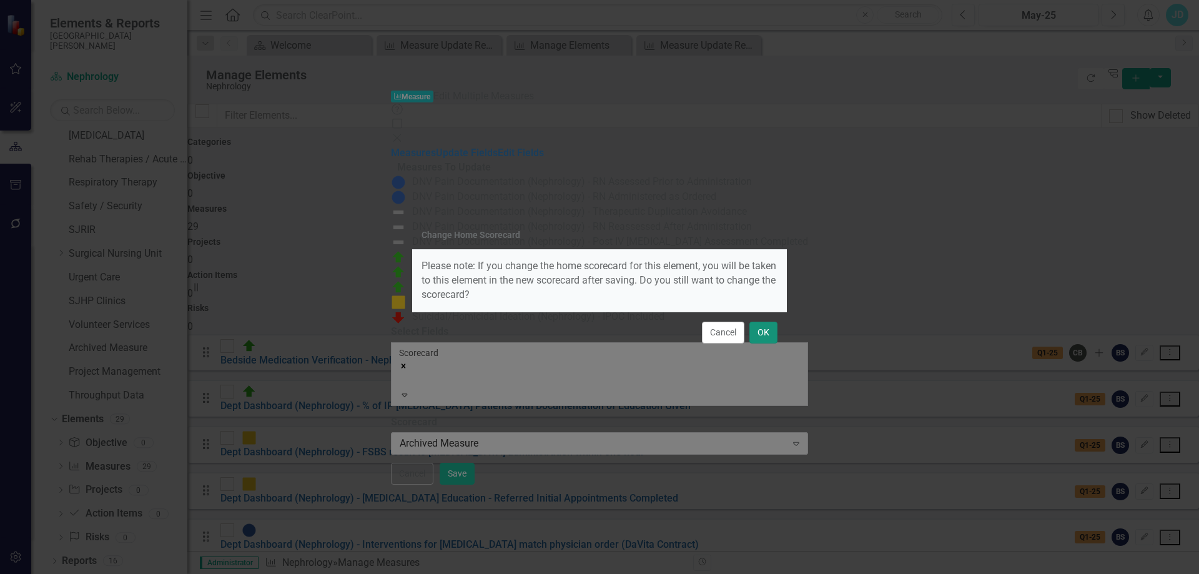
click at [771, 332] on button "OK" at bounding box center [763, 333] width 28 height 22
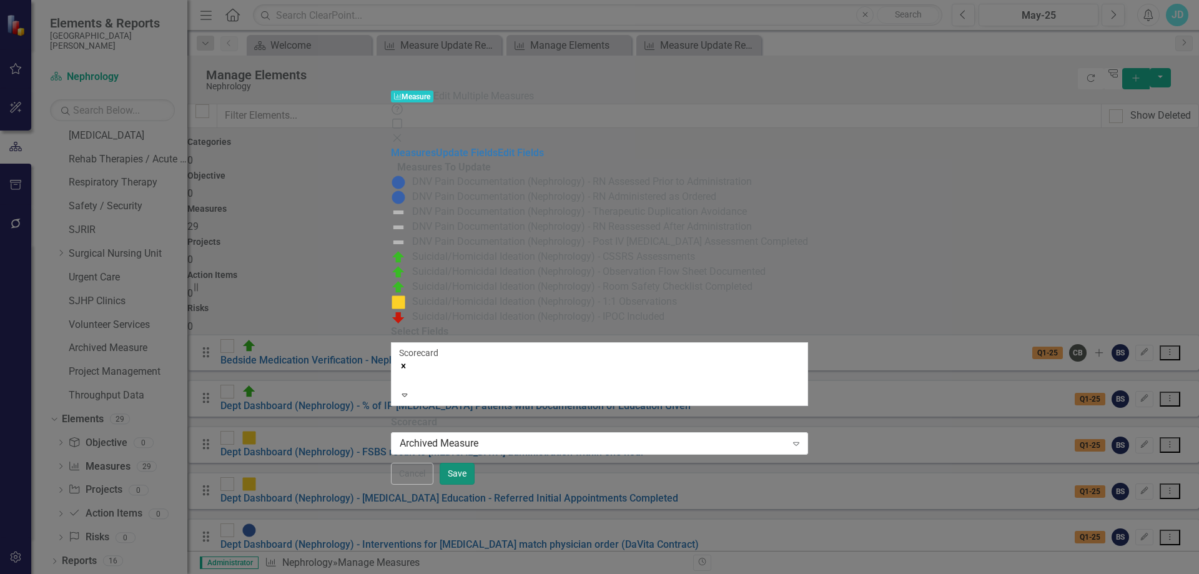
click at [475, 485] on button "Save" at bounding box center [457, 474] width 35 height 22
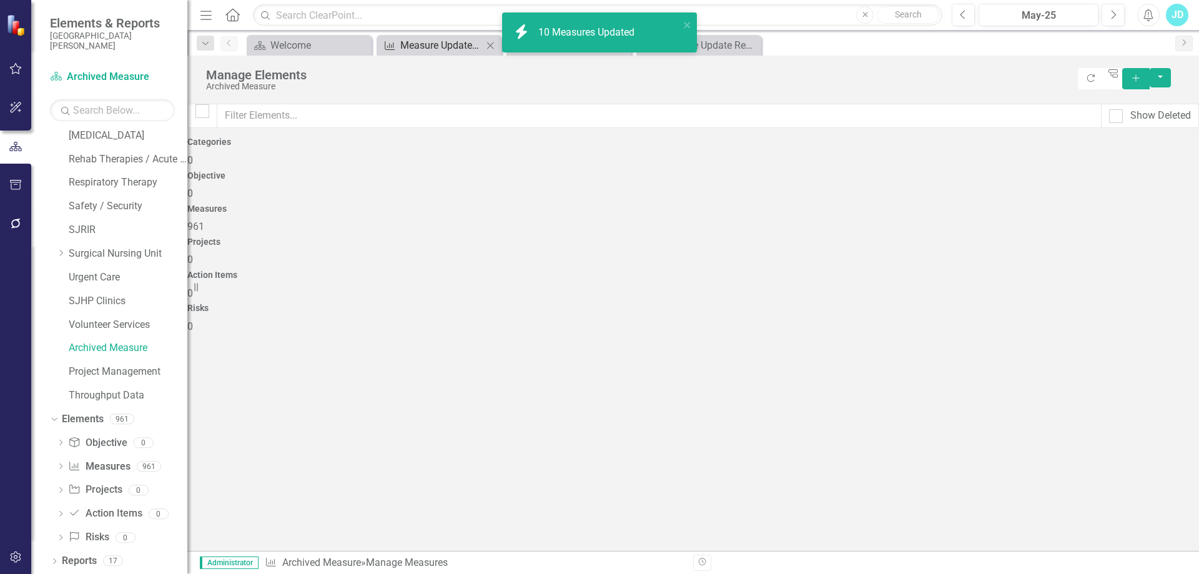
click at [433, 46] on div "Measure Update Report" at bounding box center [441, 45] width 82 height 16
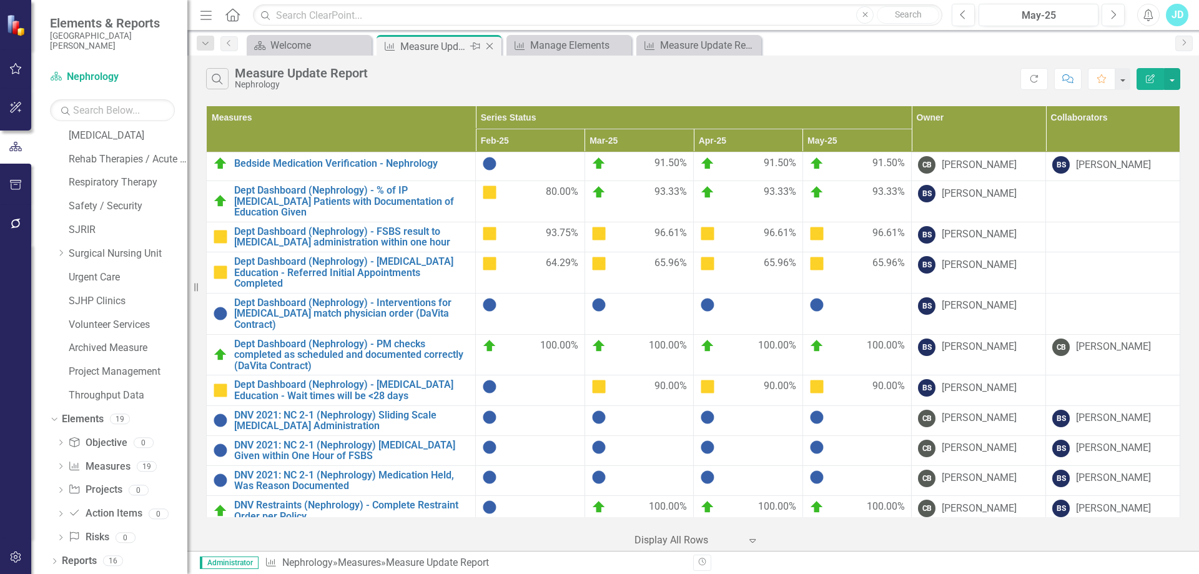
click at [492, 44] on icon "Close" at bounding box center [489, 46] width 12 height 10
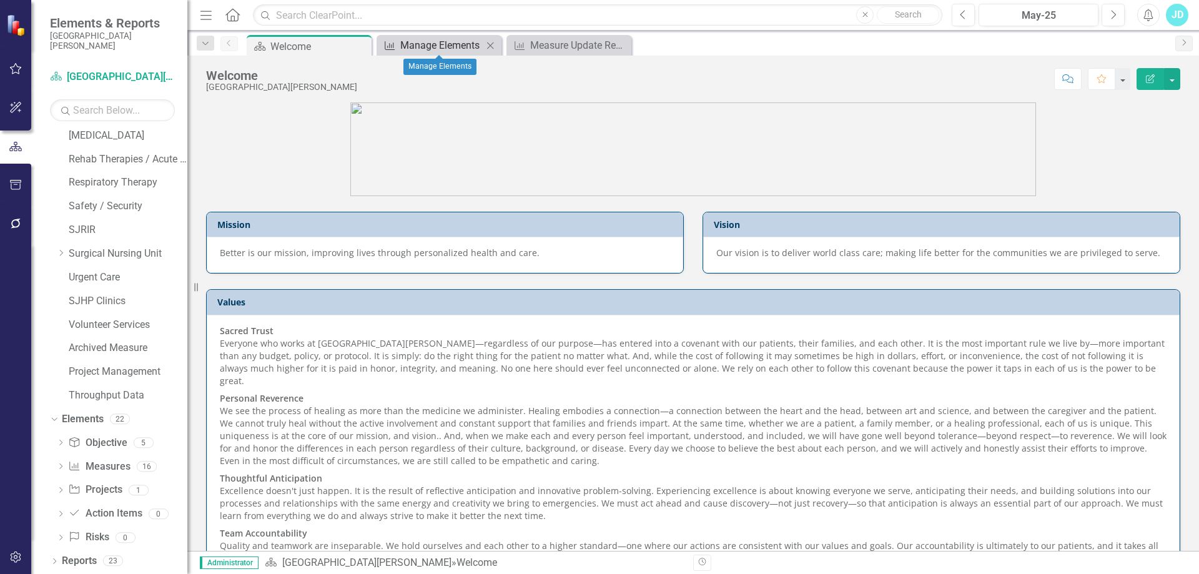
click at [450, 42] on div "Manage Elements" at bounding box center [441, 45] width 82 height 16
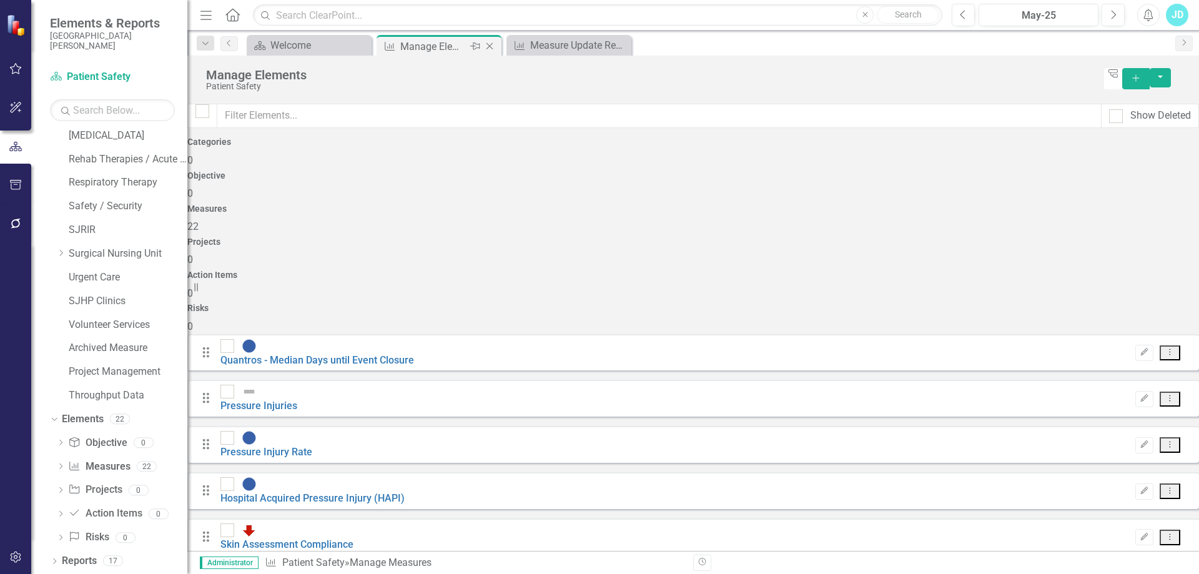
click at [492, 44] on icon "Close" at bounding box center [489, 46] width 12 height 10
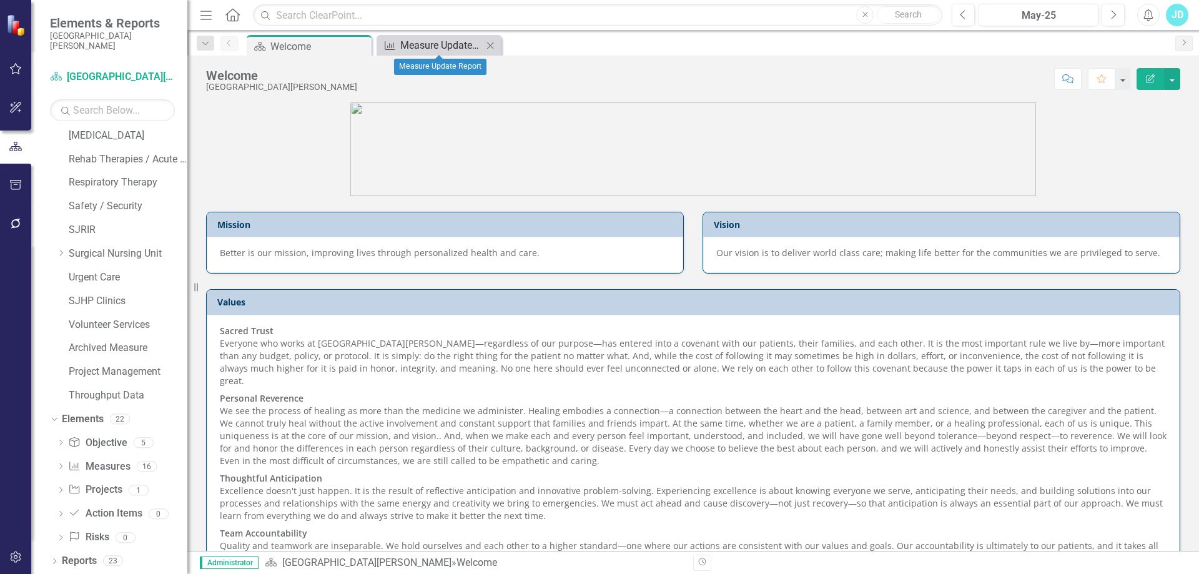
click at [413, 44] on div "Measure Update Report" at bounding box center [441, 45] width 82 height 16
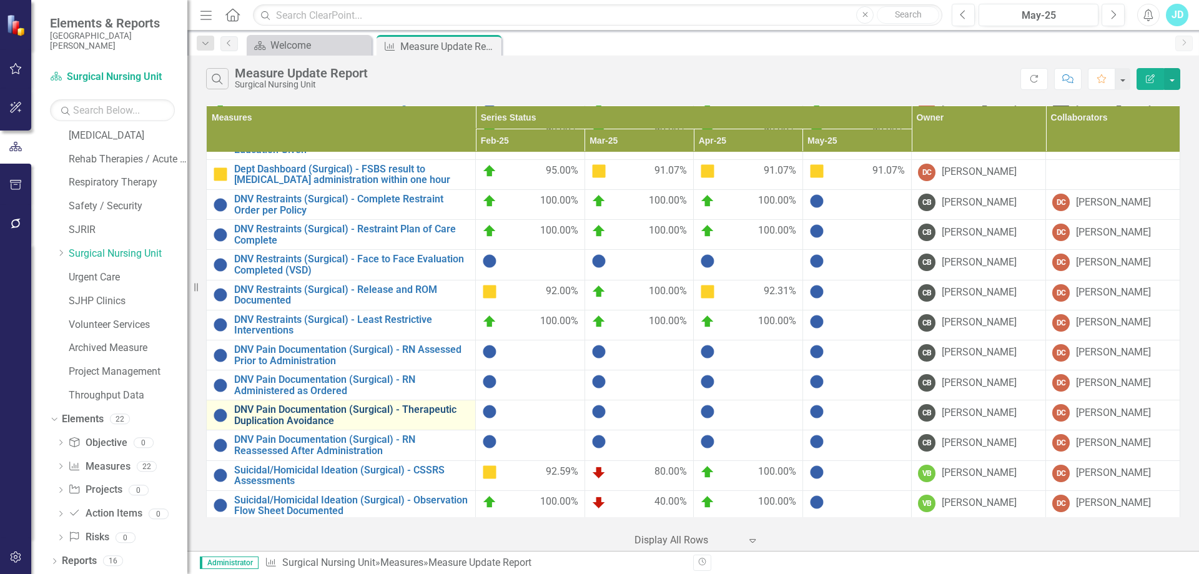
scroll to position [187, 0]
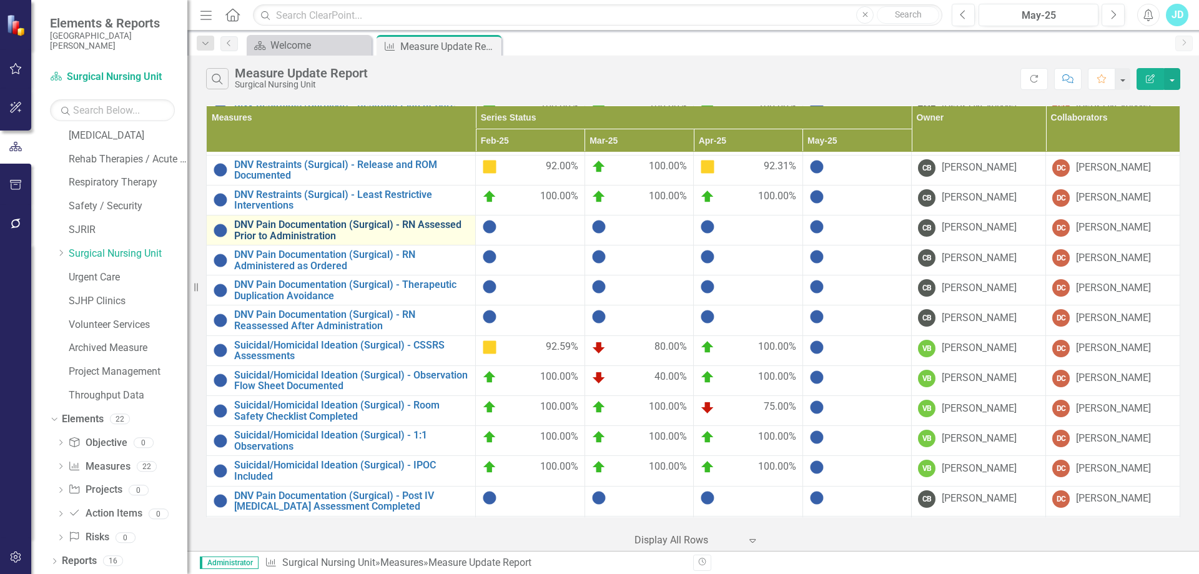
click at [314, 225] on link "DNV Pain Documentation (Surgical) - RN Assessed Prior to Administration" at bounding box center [351, 230] width 235 height 22
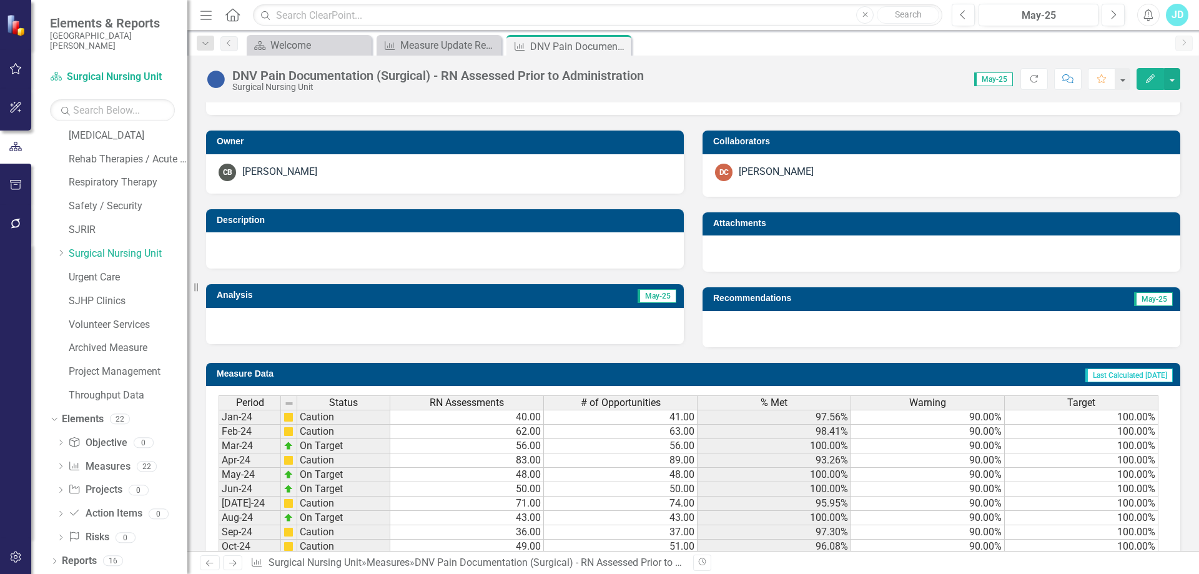
scroll to position [455, 0]
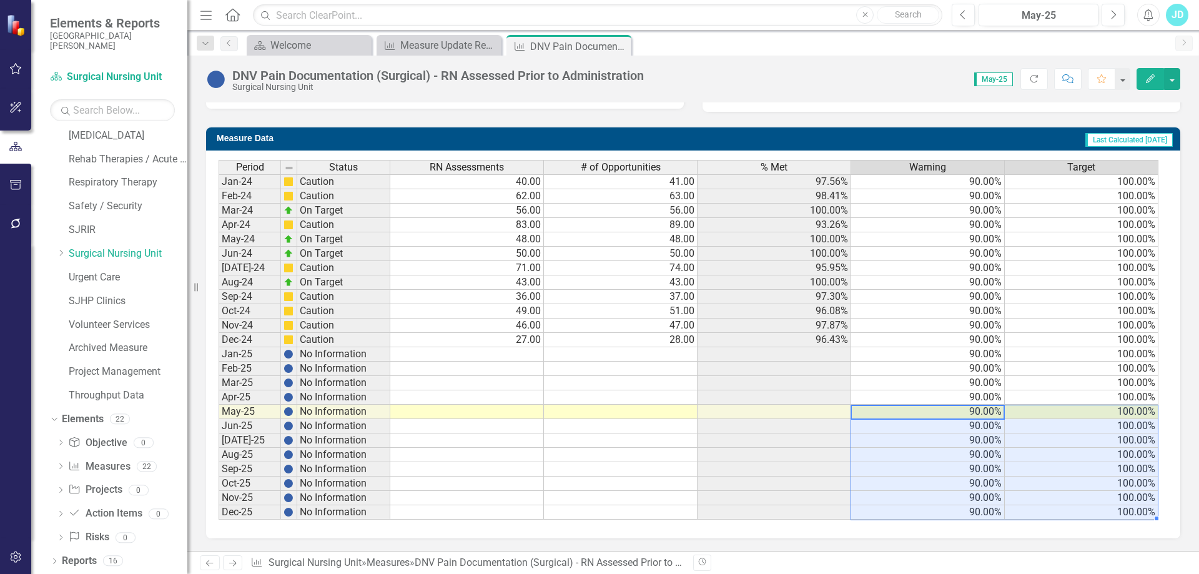
drag, startPoint x: 969, startPoint y: 412, endPoint x: 1111, endPoint y: 520, distance: 178.6
click at [1111, 520] on div "Period Status RN Assessments # of Opportunities % Met Warning Target Jan-24 Cau…" at bounding box center [693, 345] width 974 height 388
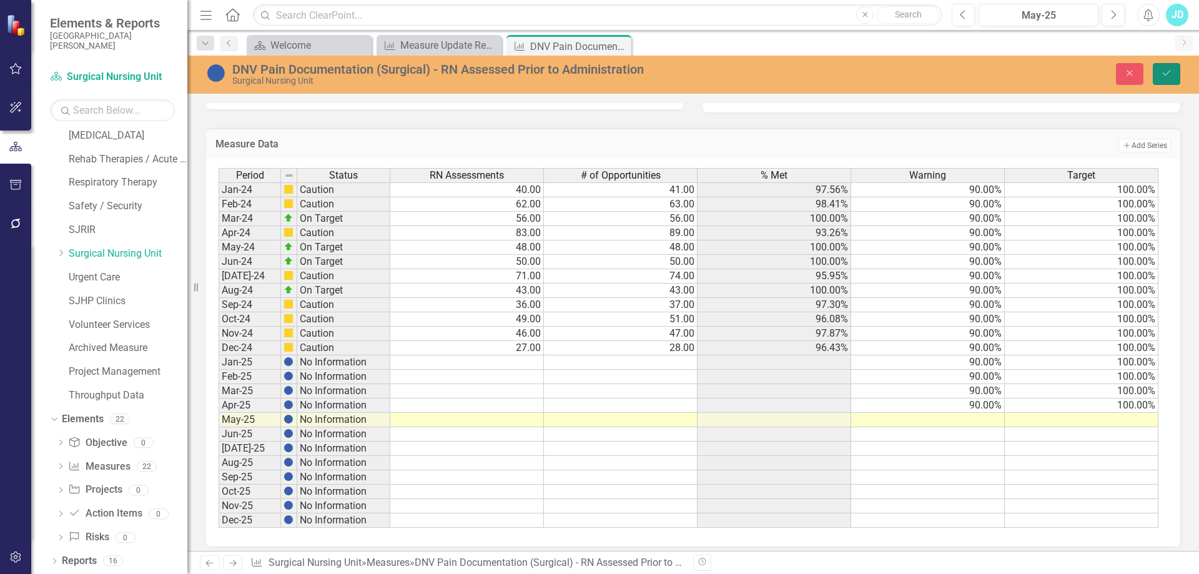
click at [1162, 77] on icon "Save" at bounding box center [1166, 73] width 11 height 9
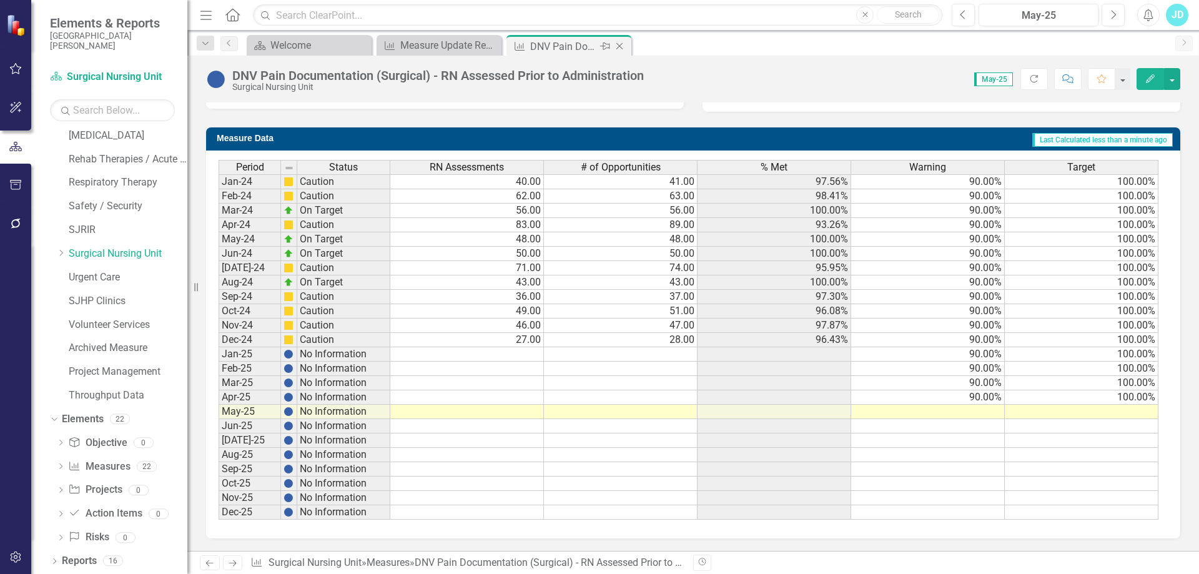
click at [623, 46] on icon "Close" at bounding box center [619, 46] width 12 height 10
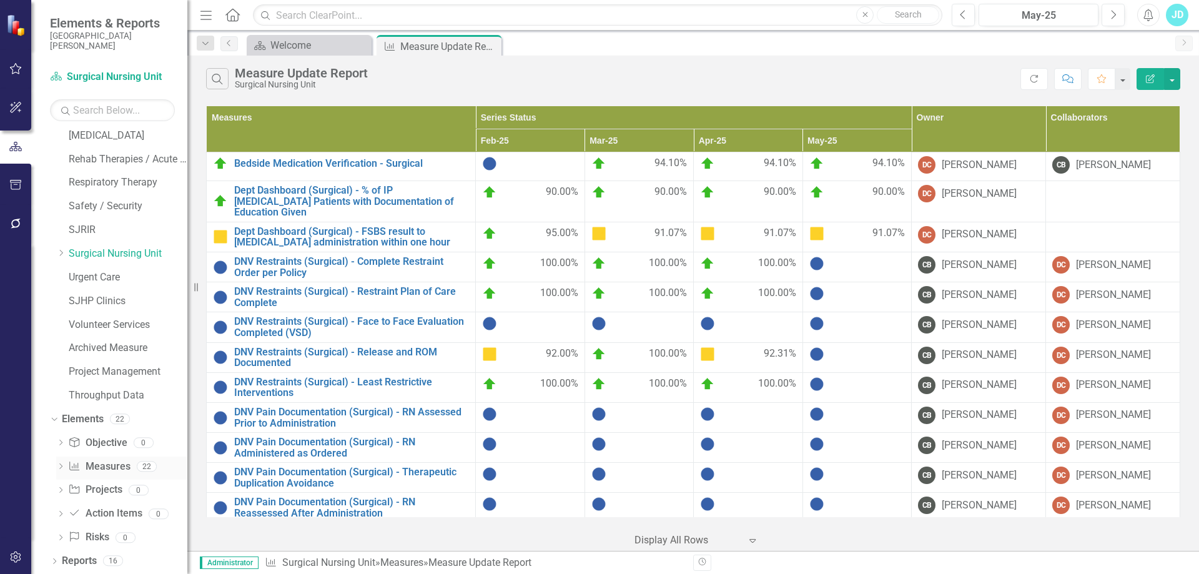
click at [94, 465] on link "Measure Measures" at bounding box center [99, 467] width 62 height 14
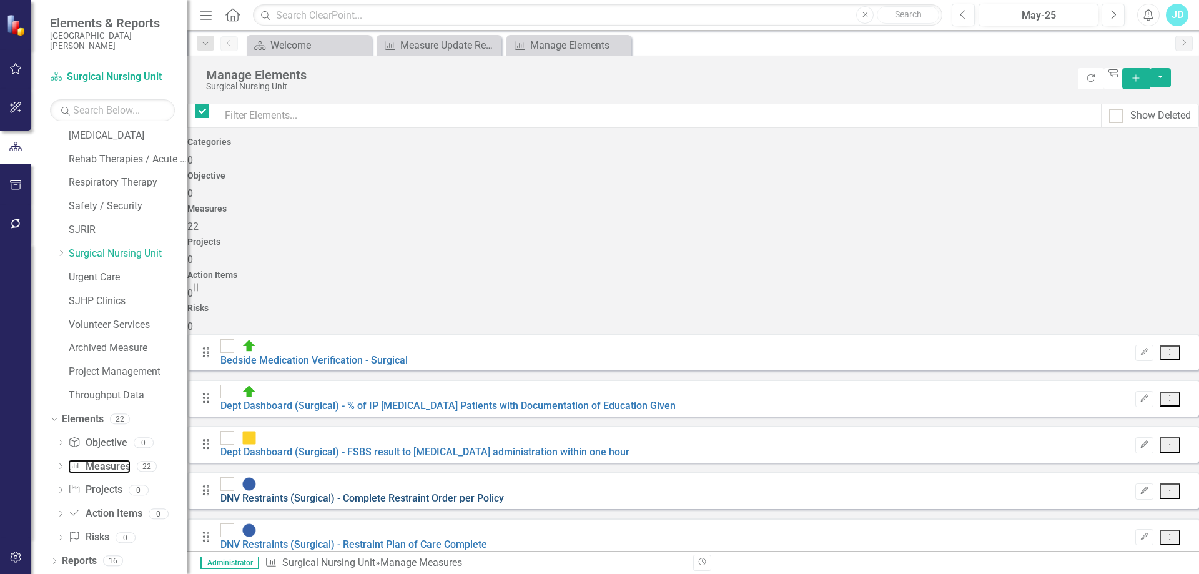
checkbox input "false"
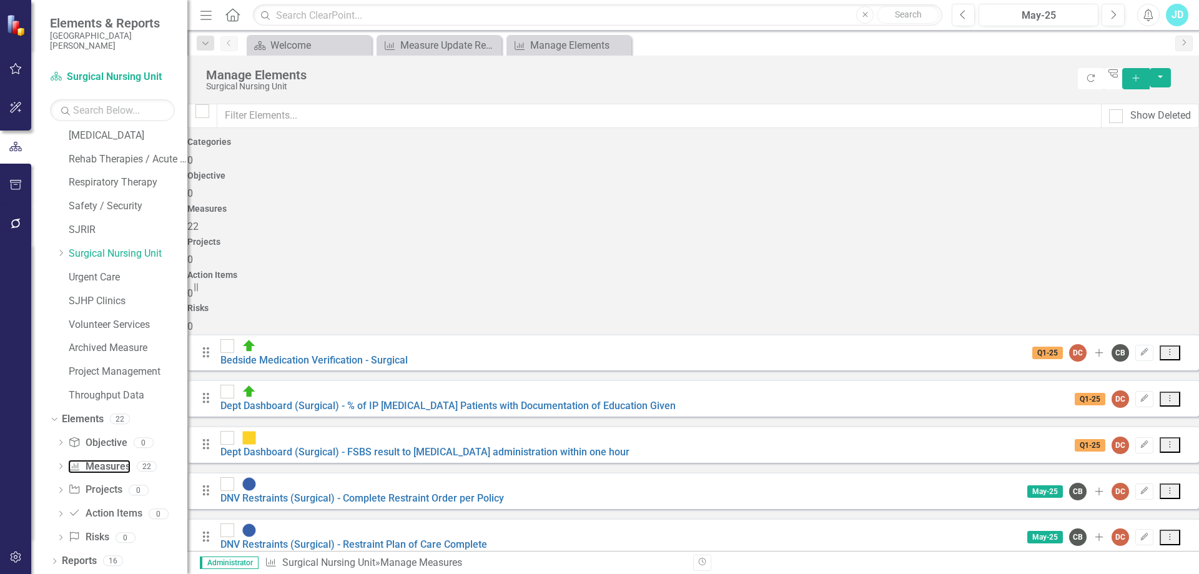
scroll to position [250, 0]
checkbox input "true"
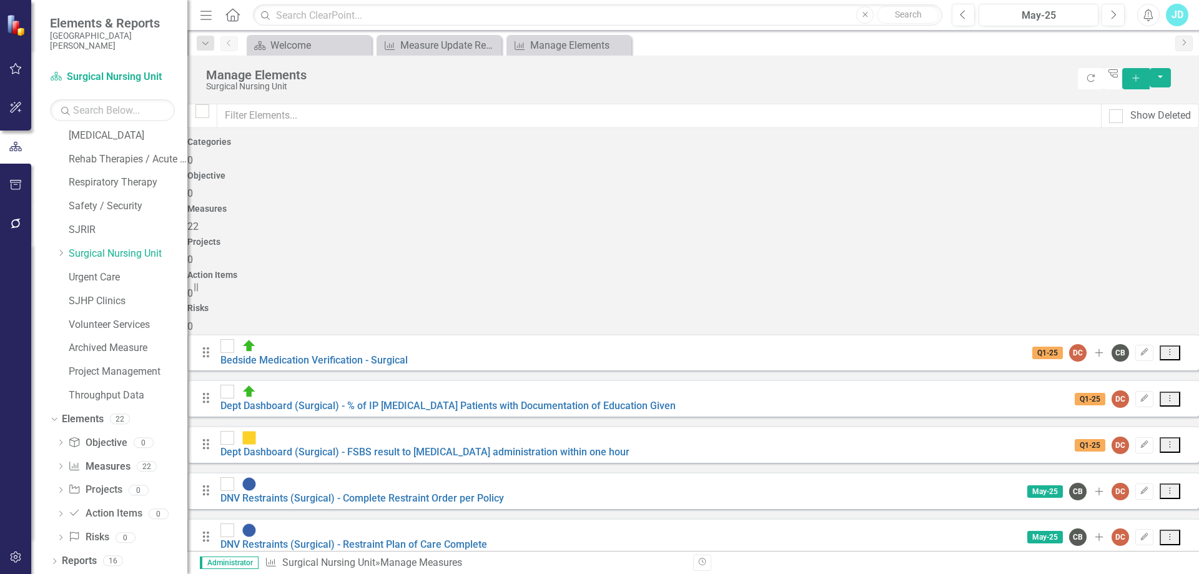
checkbox input "true"
drag, startPoint x: 239, startPoint y: 380, endPoint x: 239, endPoint y: 409, distance: 29.4
checkbox input "true"
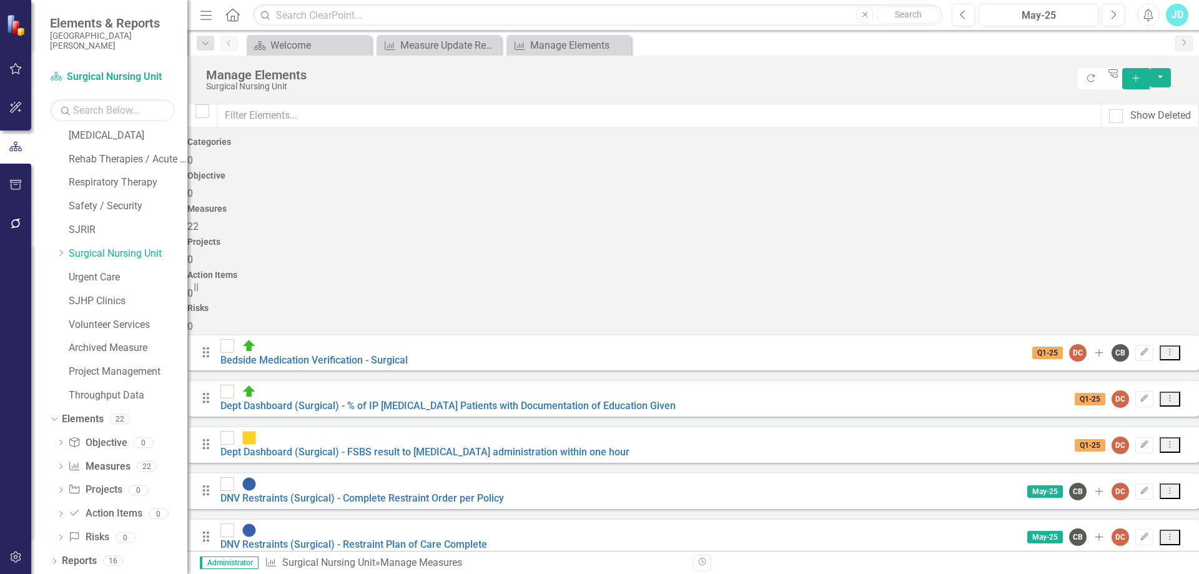
checkbox input "true"
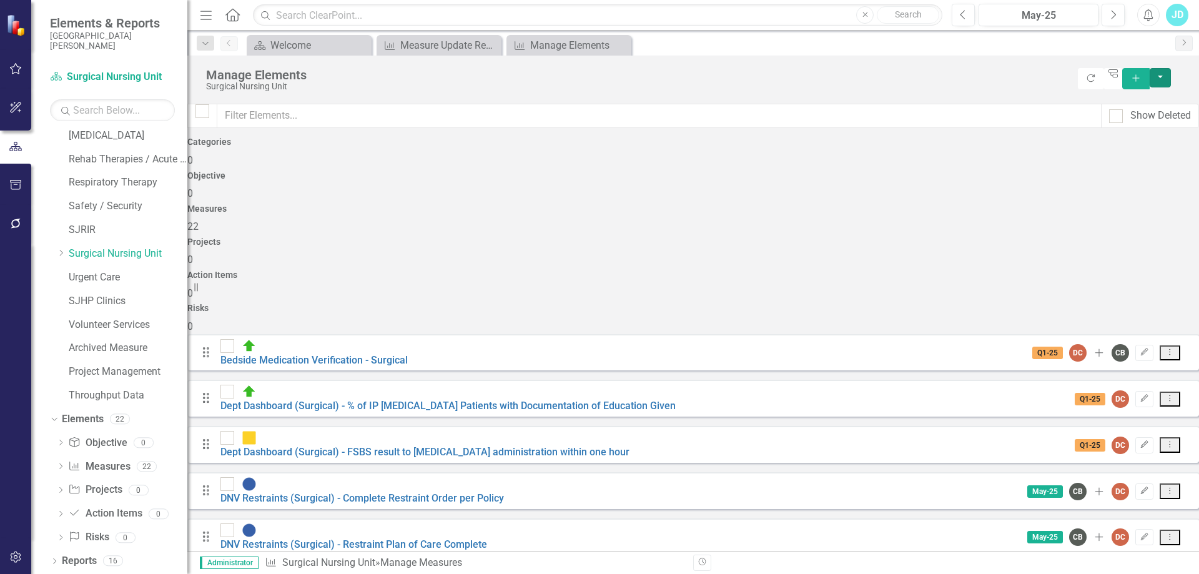
click at [1171, 77] on button "button" at bounding box center [1160, 77] width 21 height 19
click at [1137, 142] on link "Edit Multiple Edit Multiple" at bounding box center [1130, 147] width 99 height 23
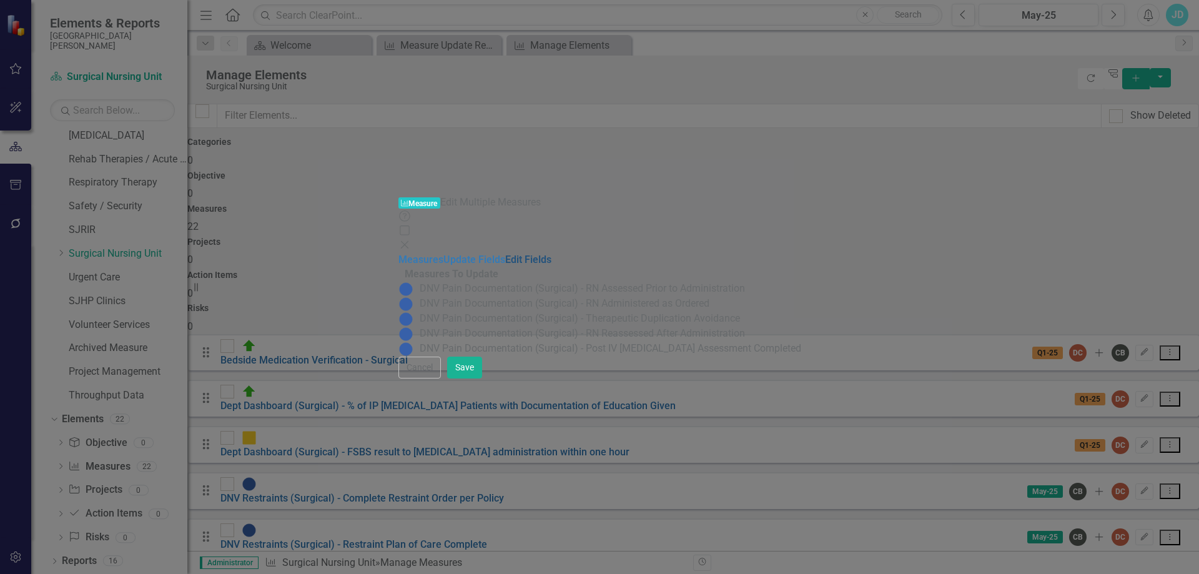
click at [505, 254] on link "Edit Fields" at bounding box center [528, 260] width 46 height 12
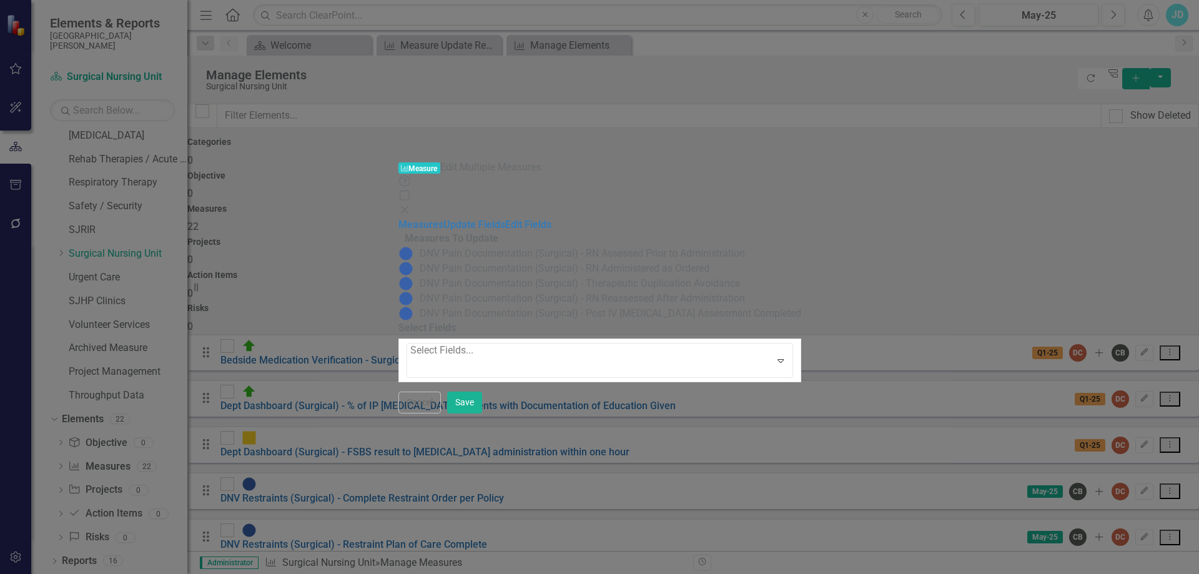
click at [410, 359] on div at bounding box center [411, 367] width 2 height 17
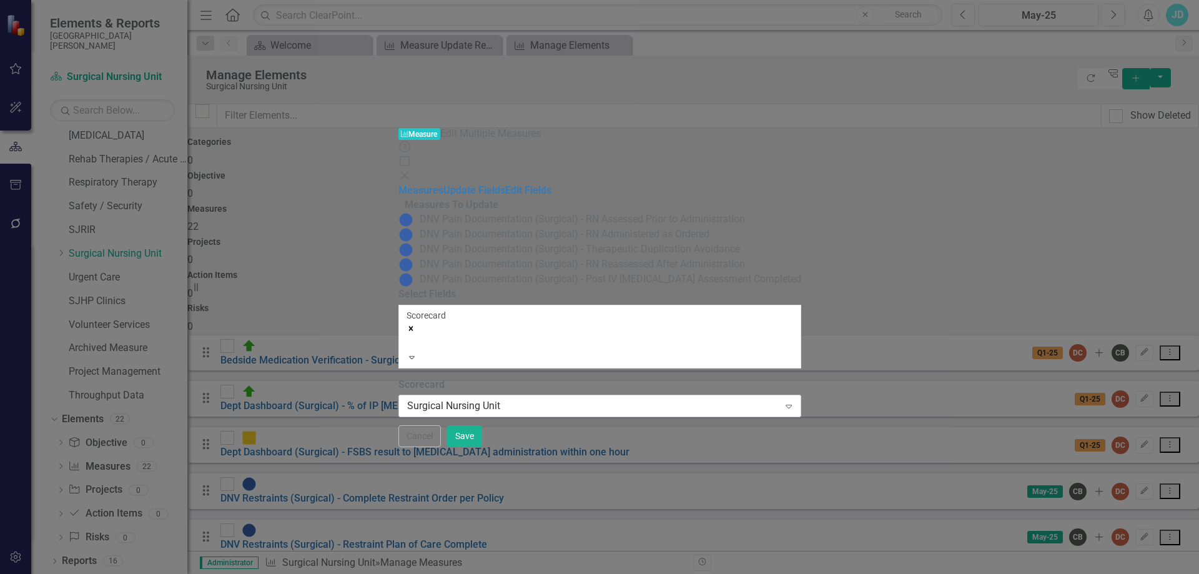
click at [438, 399] on div "Surgical Nursing Unit" at bounding box center [593, 406] width 372 height 14
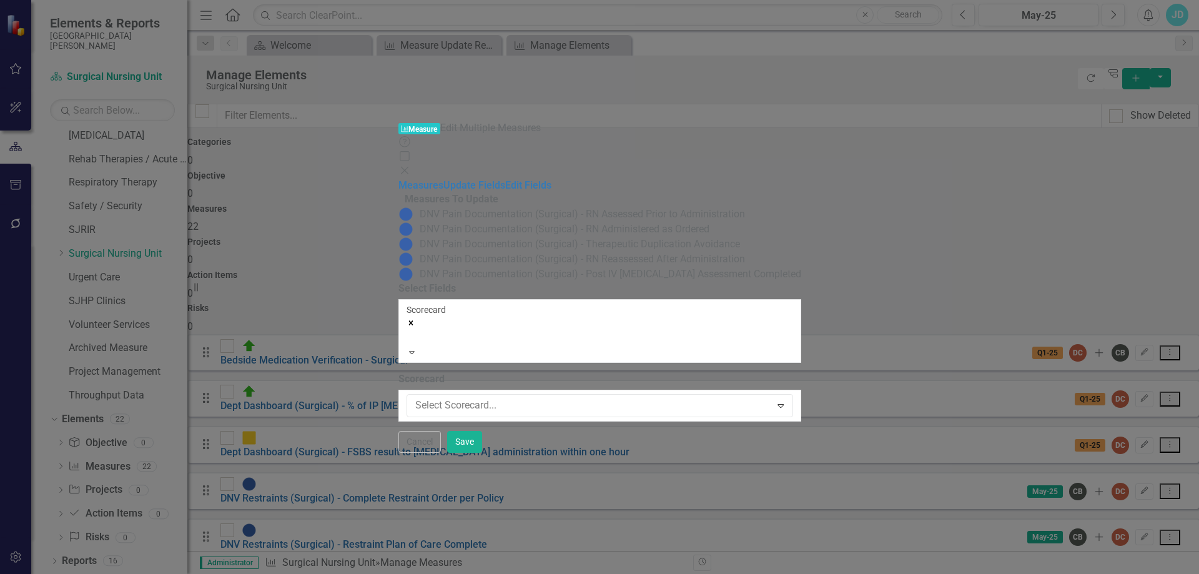
scroll to position [1002, 0]
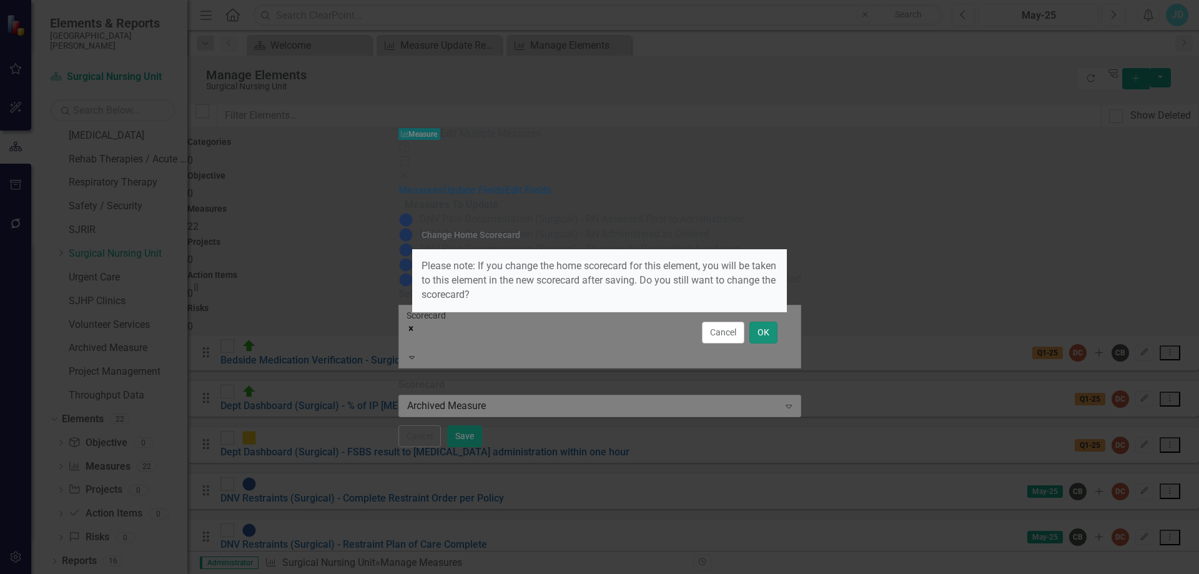
click at [766, 330] on button "OK" at bounding box center [763, 333] width 28 height 22
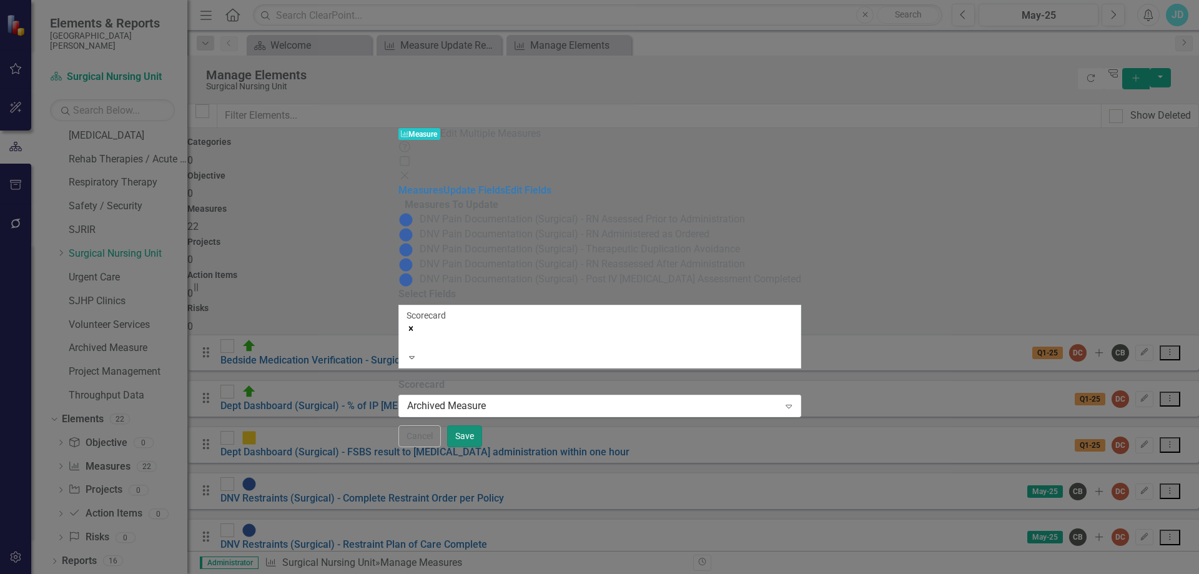
click at [482, 447] on button "Save" at bounding box center [464, 436] width 35 height 22
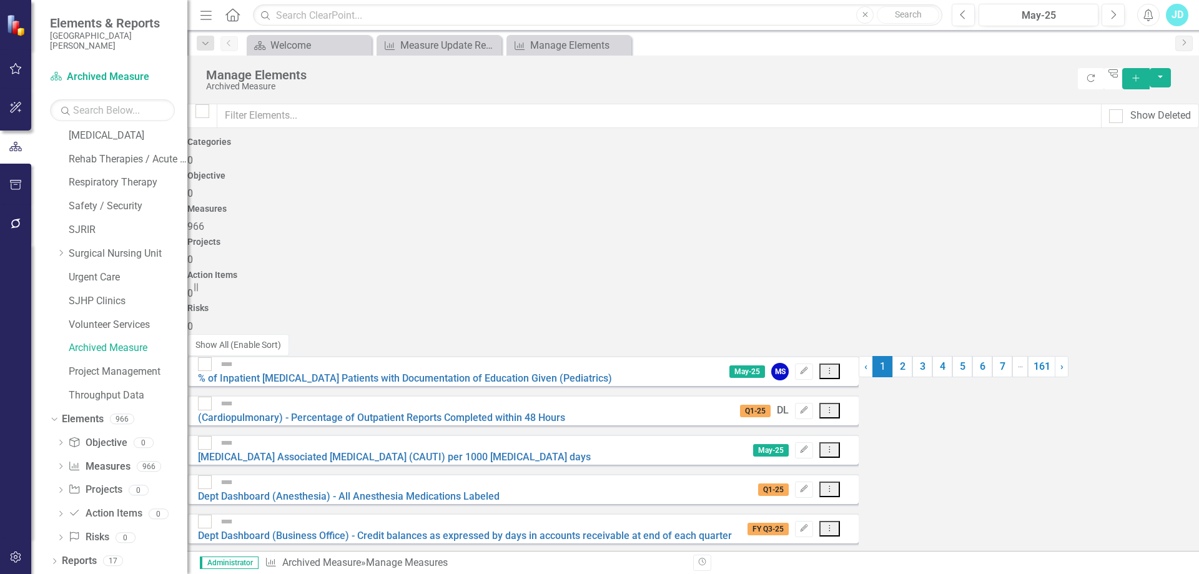
click at [0, 0] on icon "Close" at bounding box center [0, 0] width 0 height 0
click at [620, 44] on icon at bounding box center [620, 45] width 7 height 7
click at [491, 45] on icon at bounding box center [490, 45] width 7 height 7
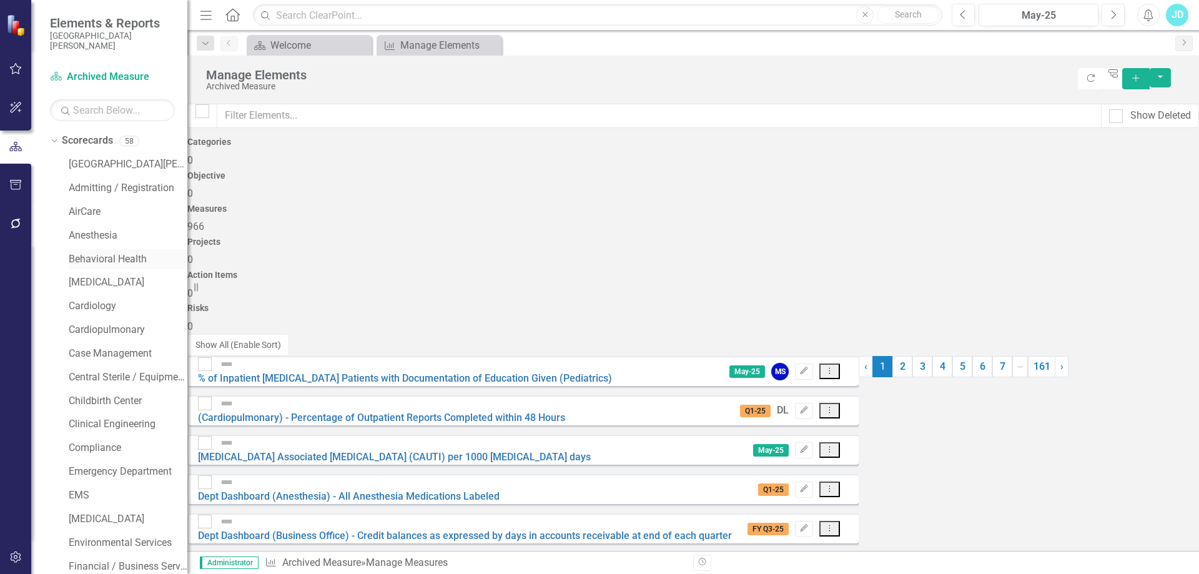
click at [92, 262] on link "Behavioral Health" at bounding box center [128, 259] width 119 height 14
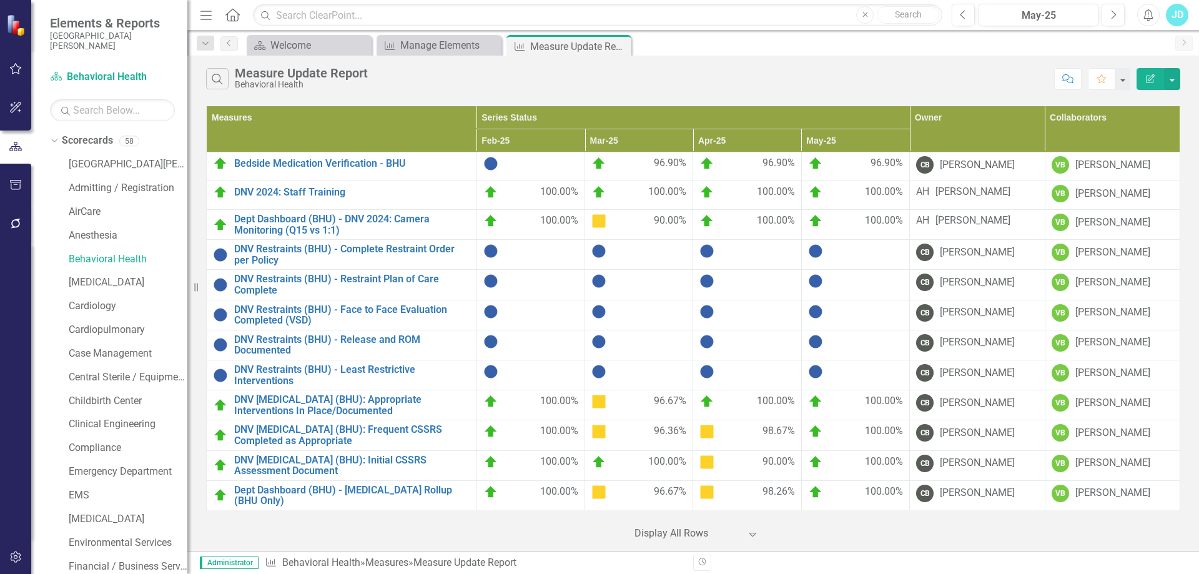
drag, startPoint x: 623, startPoint y: 45, endPoint x: 608, endPoint y: 46, distance: 15.0
click at [0, 0] on icon "Close" at bounding box center [0, 0] width 0 height 0
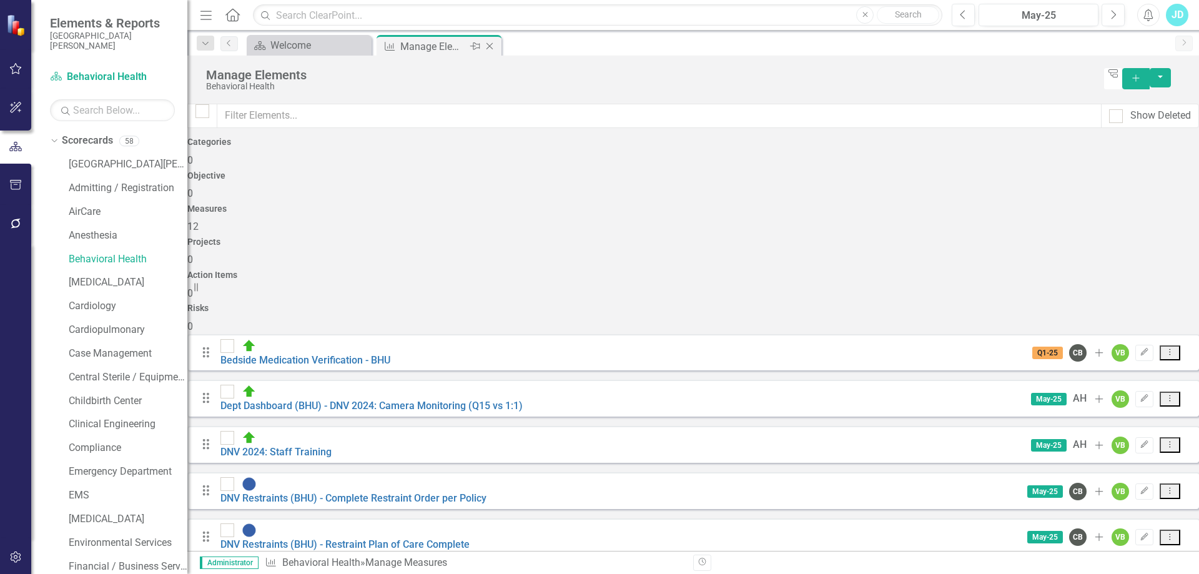
click at [490, 47] on icon at bounding box center [490, 46] width 7 height 7
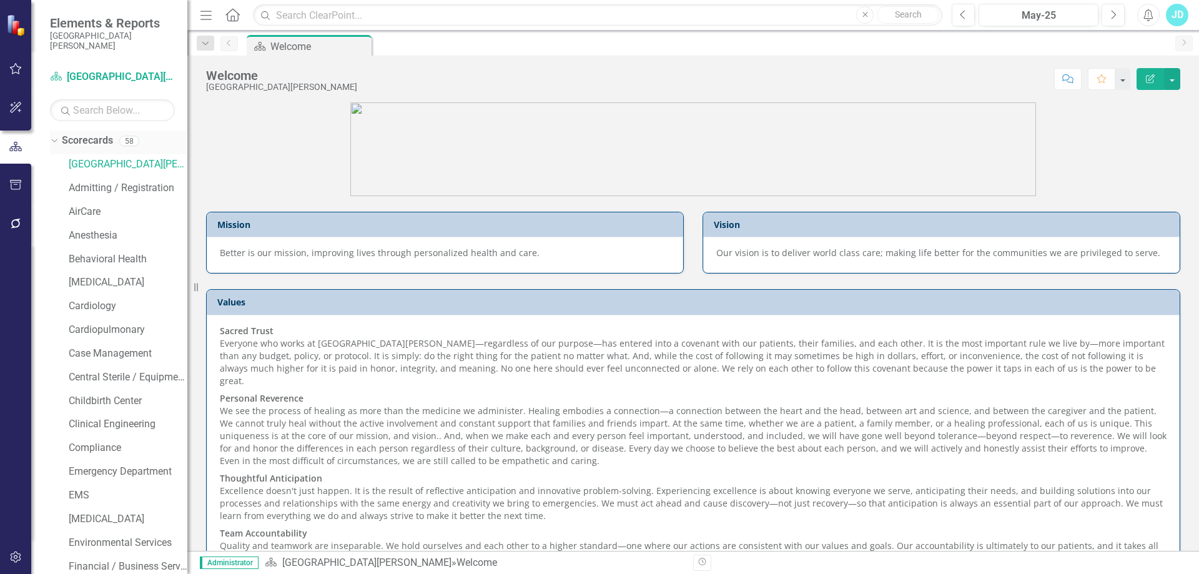
click at [54, 141] on icon "Dropdown" at bounding box center [52, 140] width 7 height 9
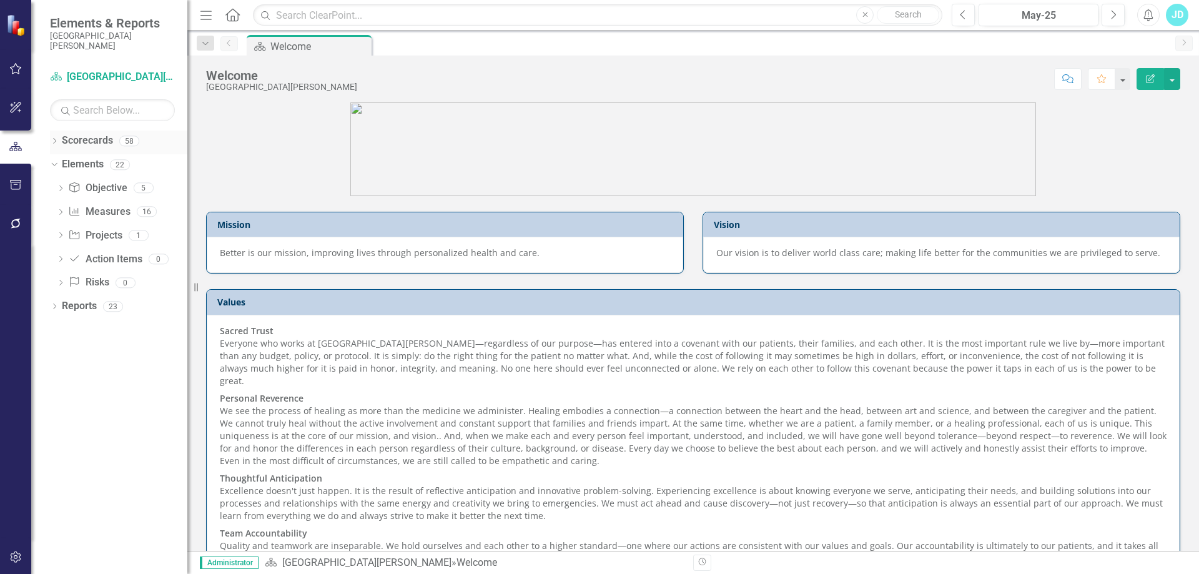
click at [55, 140] on icon at bounding box center [54, 141] width 3 height 6
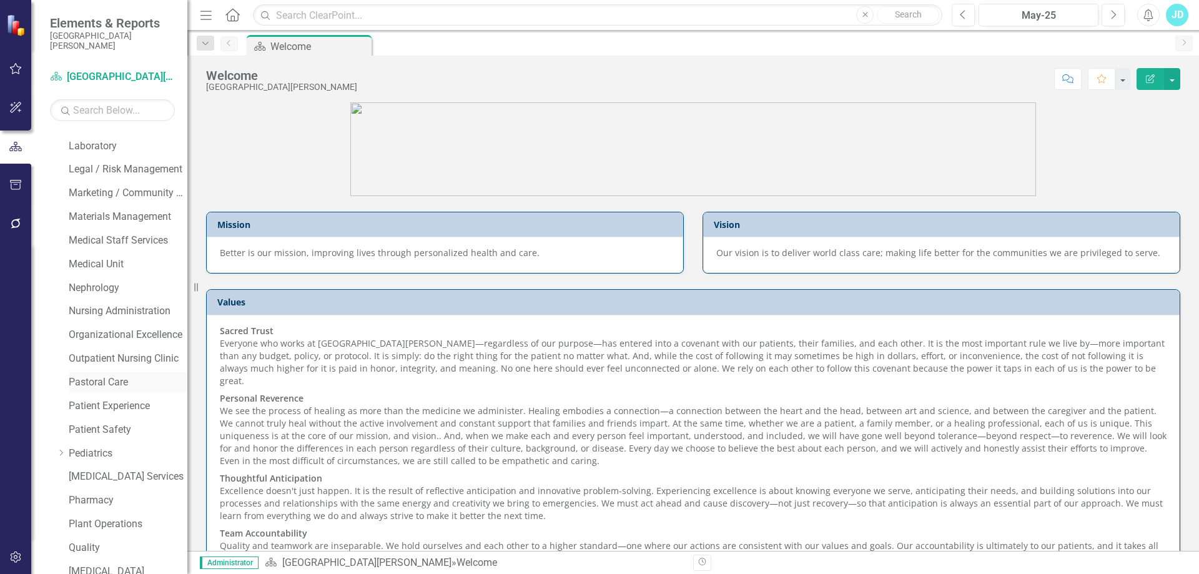
scroll to position [749, 0]
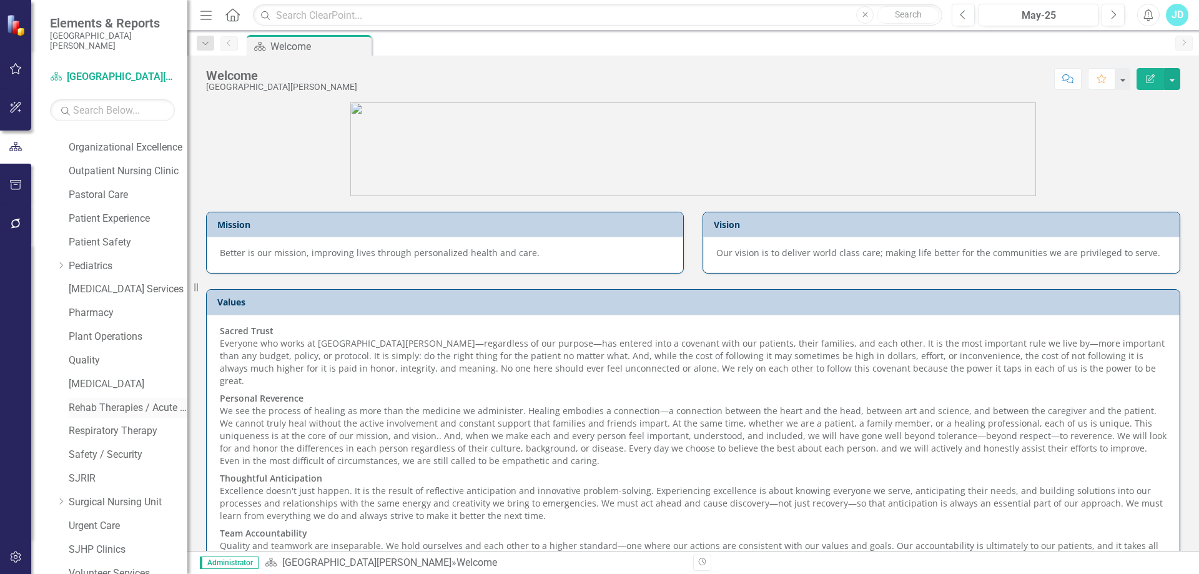
click at [109, 403] on link "Rehab Therapies / Acute Wound Care" at bounding box center [128, 408] width 119 height 14
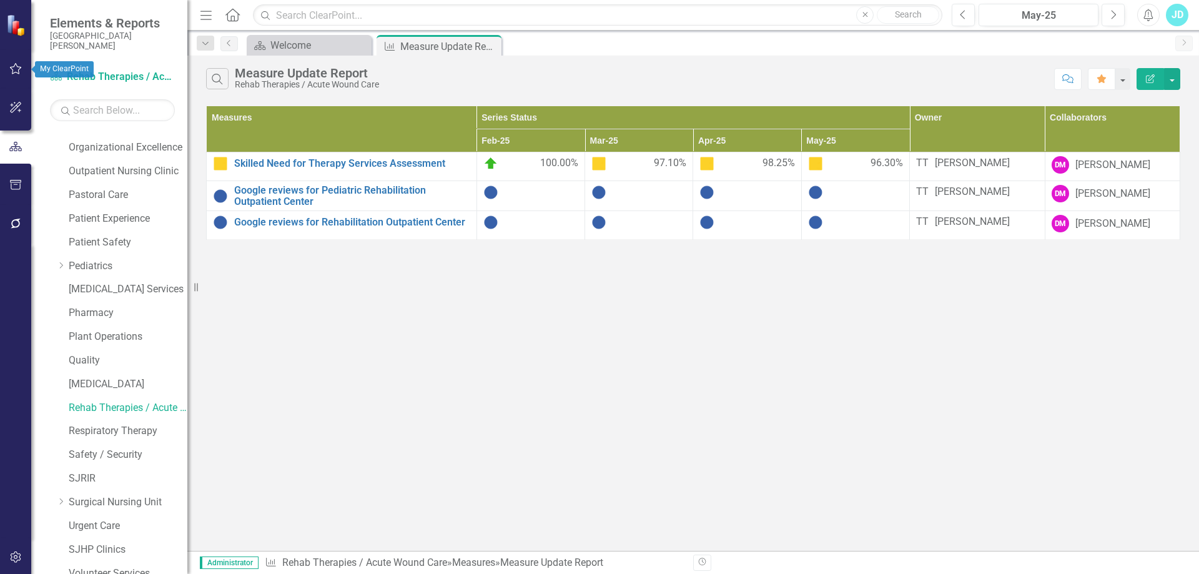
click at [15, 71] on icon "button" at bounding box center [15, 69] width 13 height 10
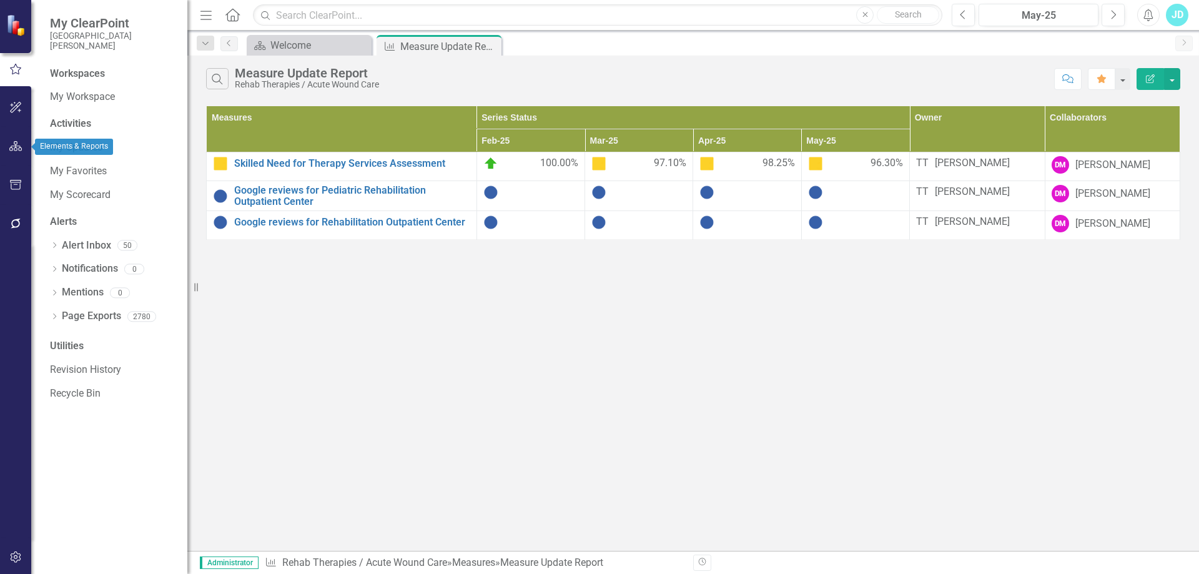
click at [11, 150] on icon "button" at bounding box center [15, 146] width 13 height 10
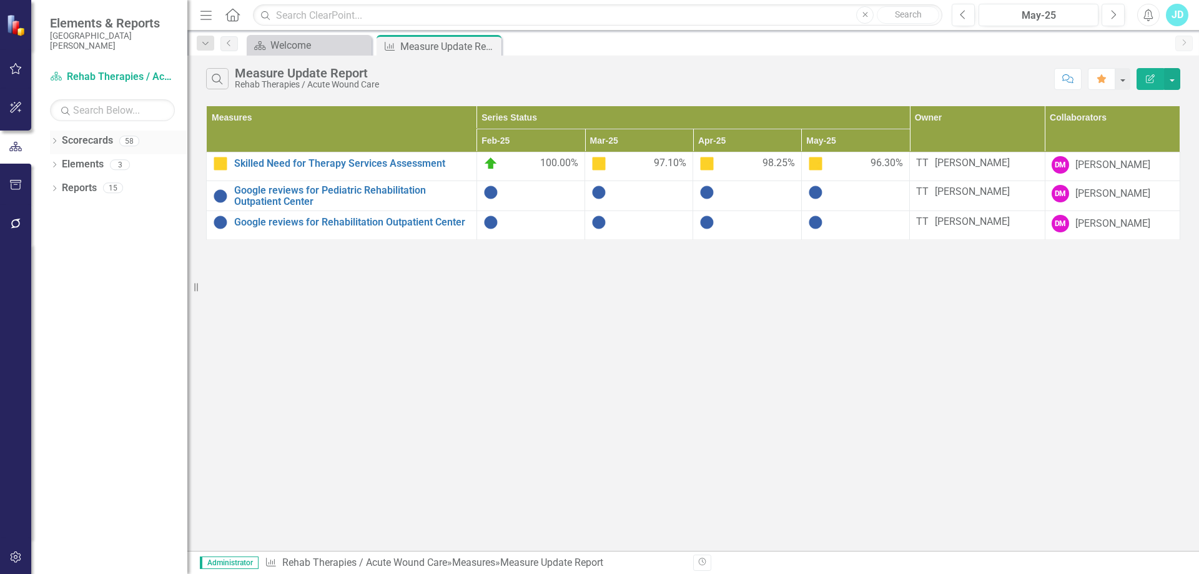
click at [54, 138] on div "Dropdown" at bounding box center [54, 142] width 9 height 11
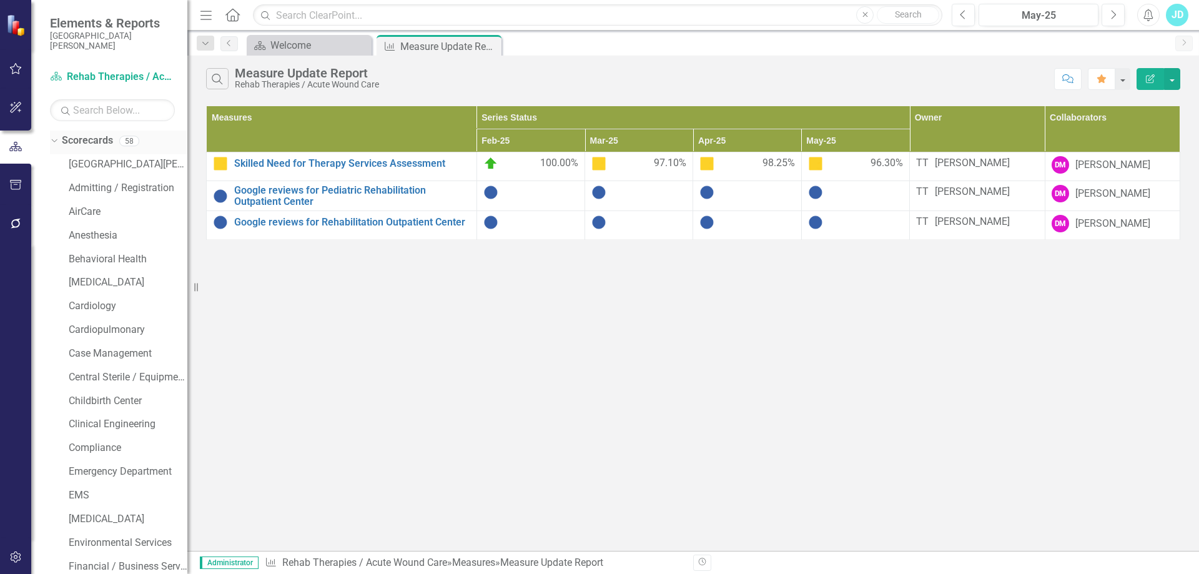
click at [54, 138] on icon "Dropdown" at bounding box center [52, 140] width 7 height 9
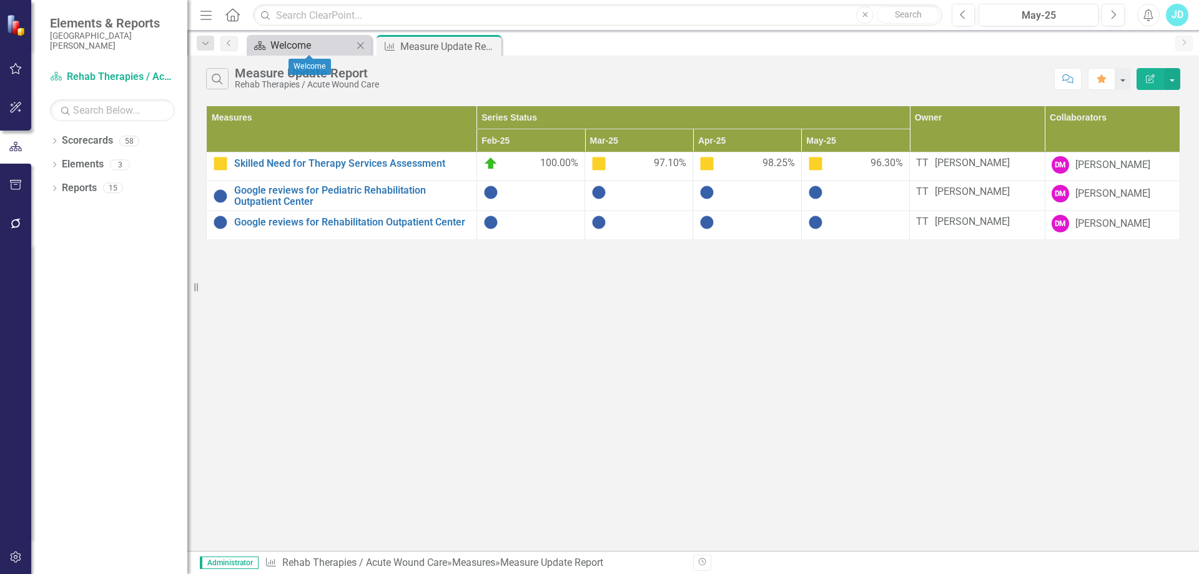
click at [297, 51] on div "Welcome" at bounding box center [311, 45] width 82 height 16
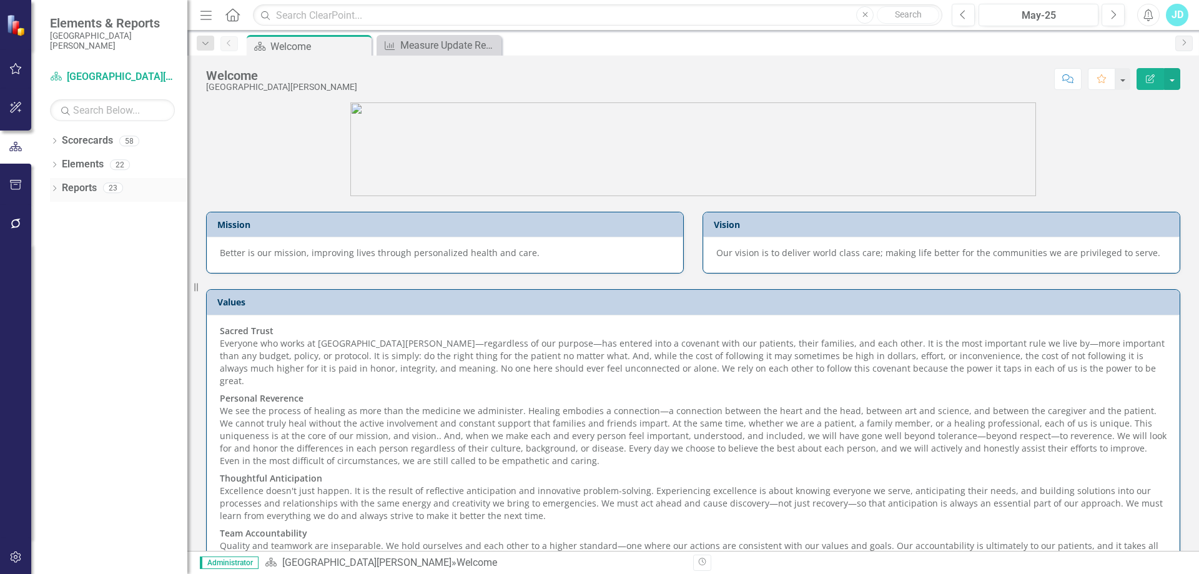
click at [52, 189] on icon "Dropdown" at bounding box center [54, 189] width 9 height 7
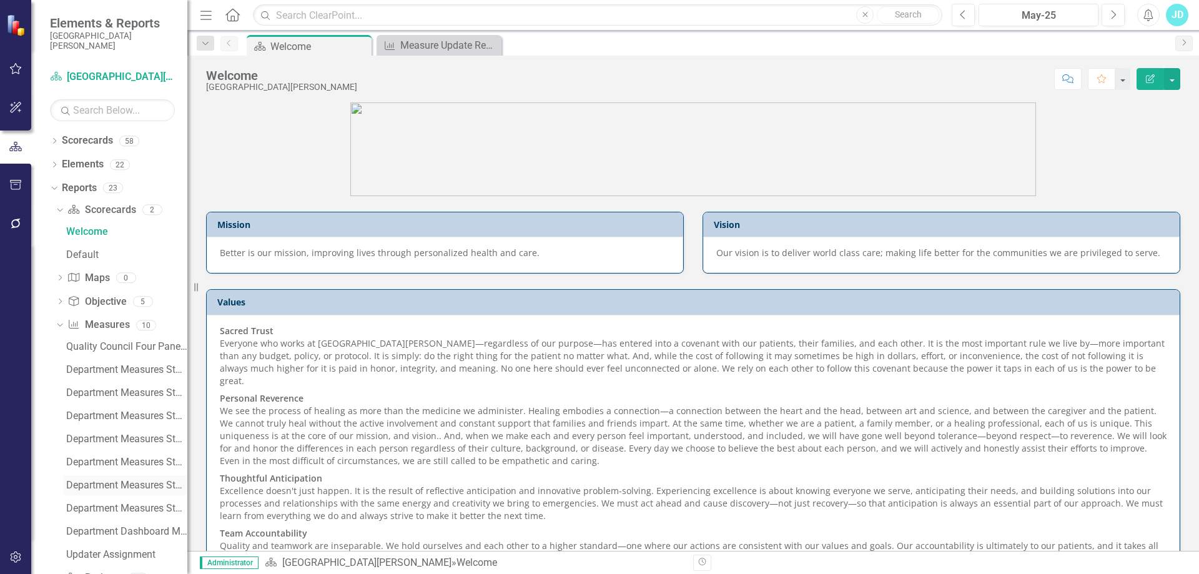
scroll to position [83, 0]
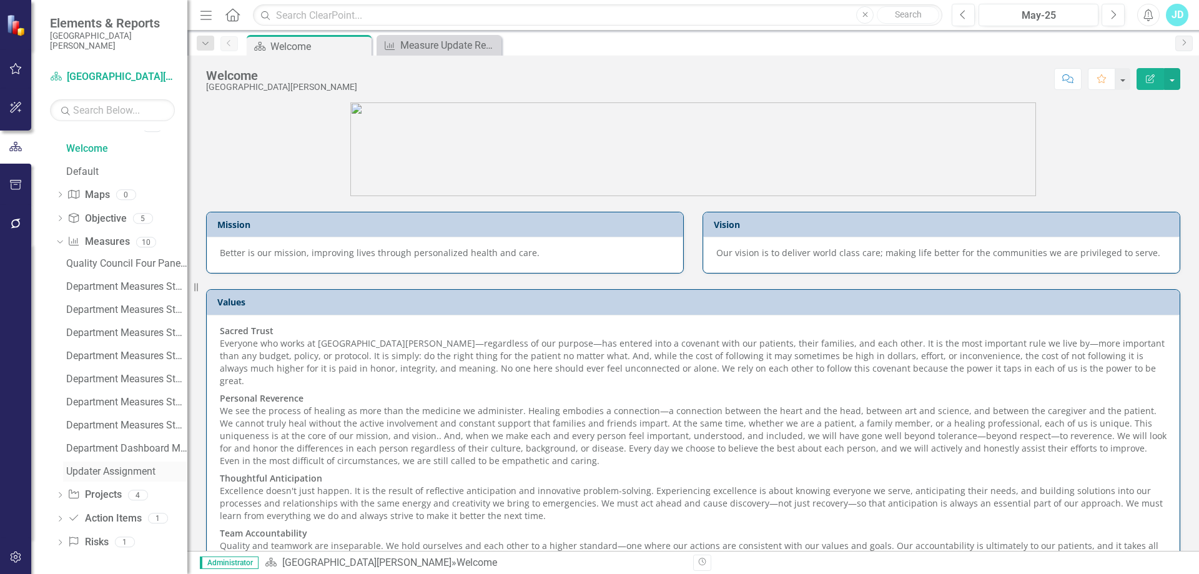
click at [111, 472] on div "Updater Assignment" at bounding box center [126, 471] width 121 height 11
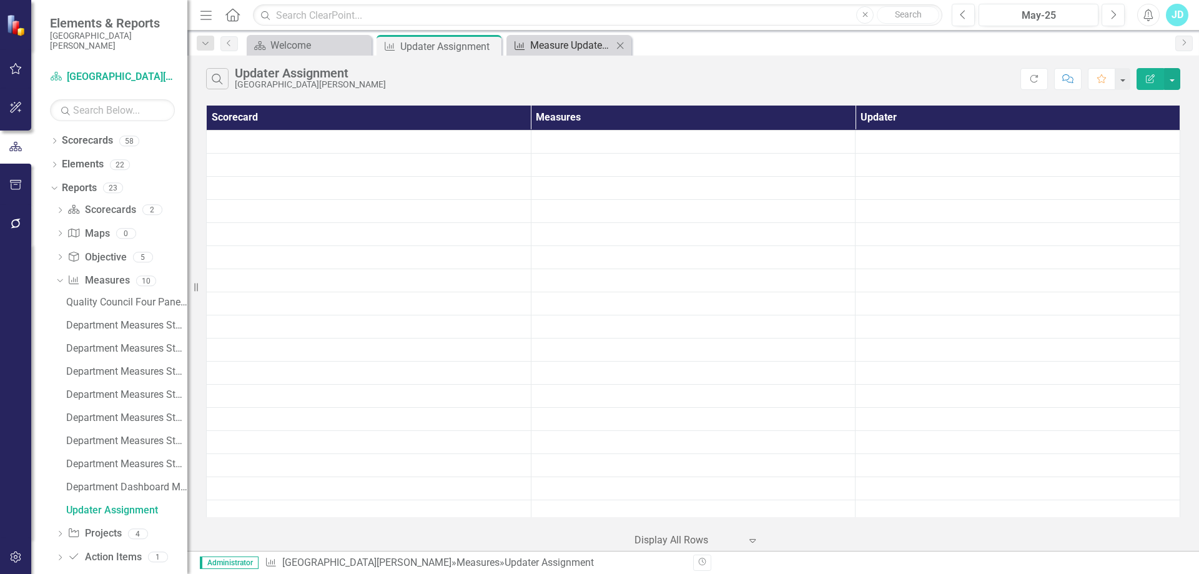
click at [562, 46] on div "Measure Update Report" at bounding box center [571, 45] width 82 height 16
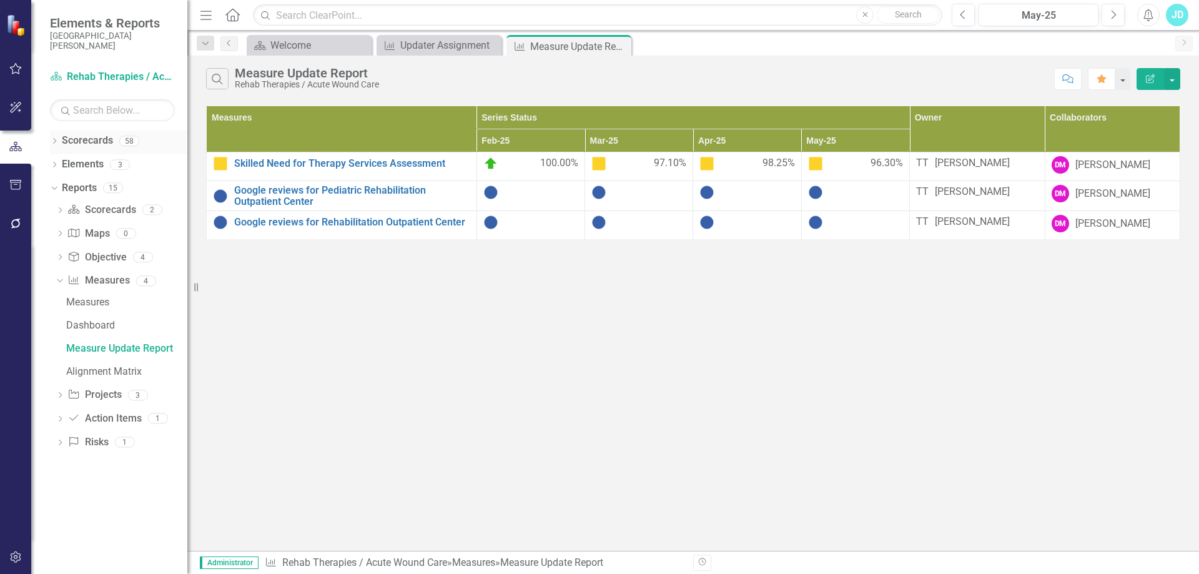
click at [53, 141] on icon "Dropdown" at bounding box center [54, 142] width 9 height 7
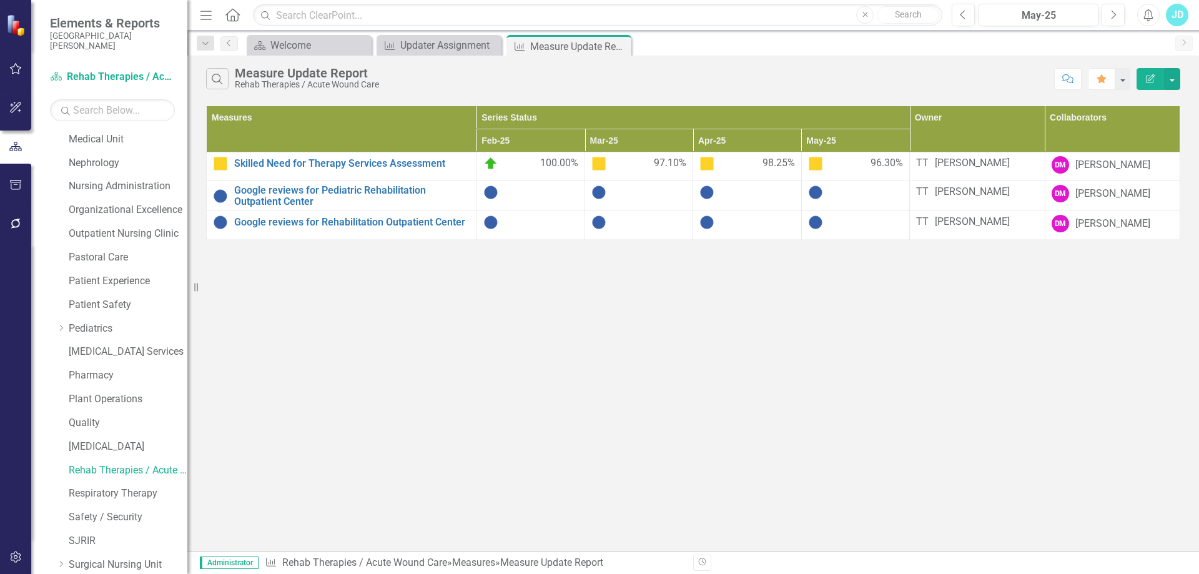
scroll to position [812, 0]
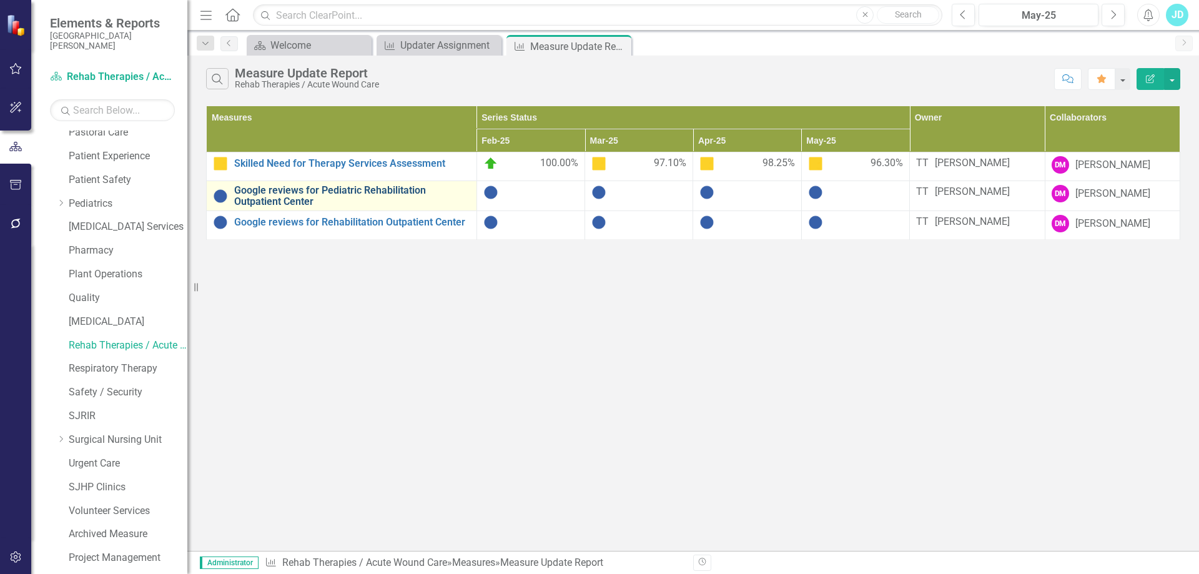
click at [289, 190] on link "Google reviews for Pediatric Rehabilitation Outpatient Center" at bounding box center [352, 196] width 236 height 22
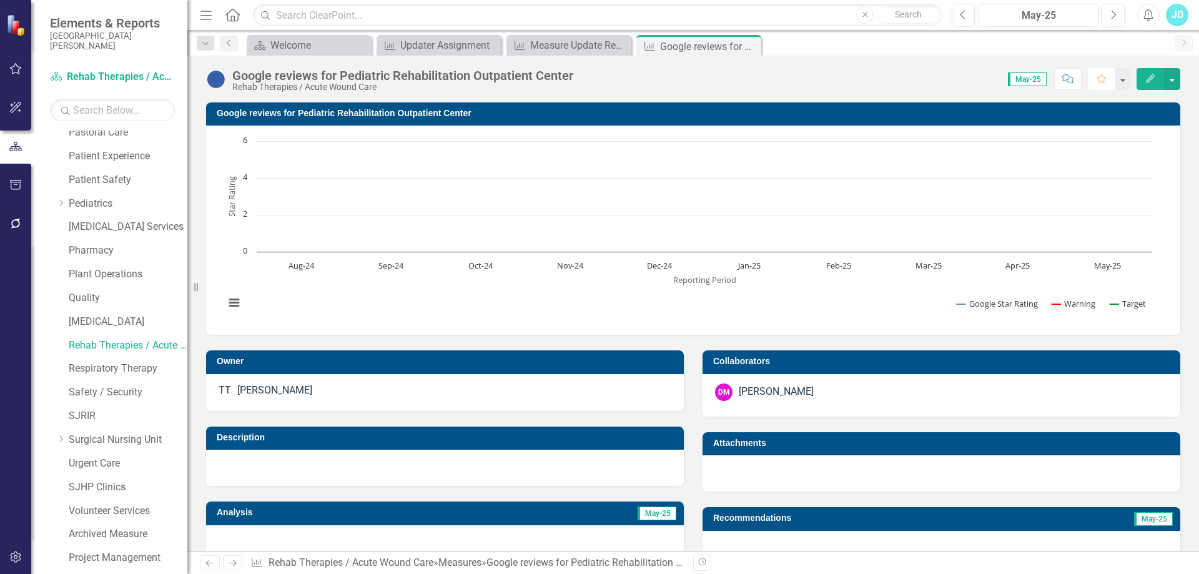
click at [1098, 87] on button "Favorite" at bounding box center [1101, 79] width 27 height 22
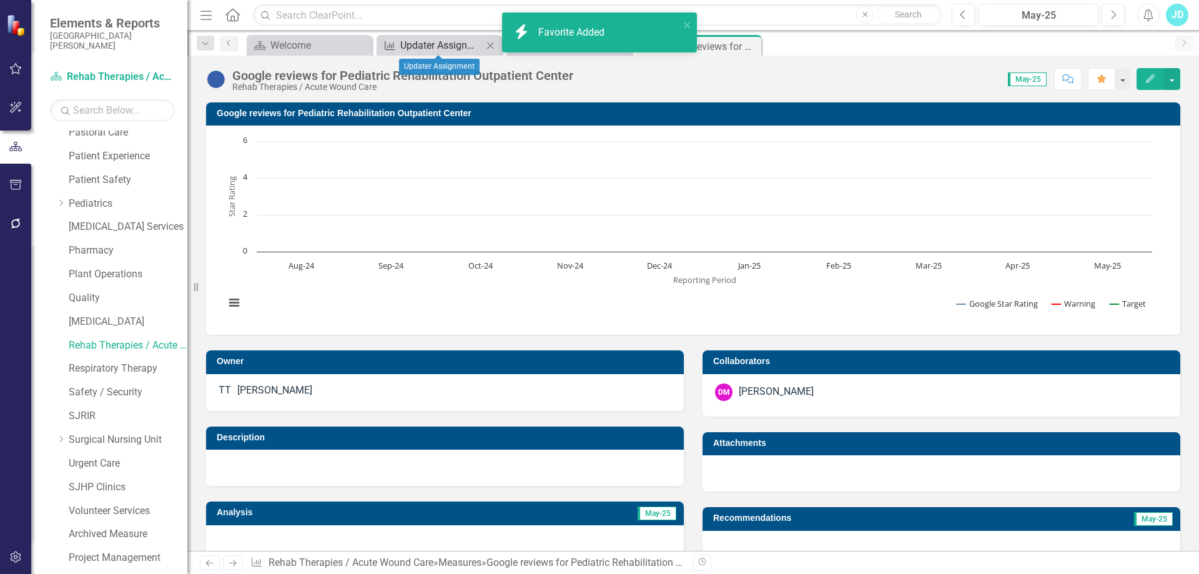
click at [439, 48] on div "Updater Assignment" at bounding box center [441, 45] width 82 height 16
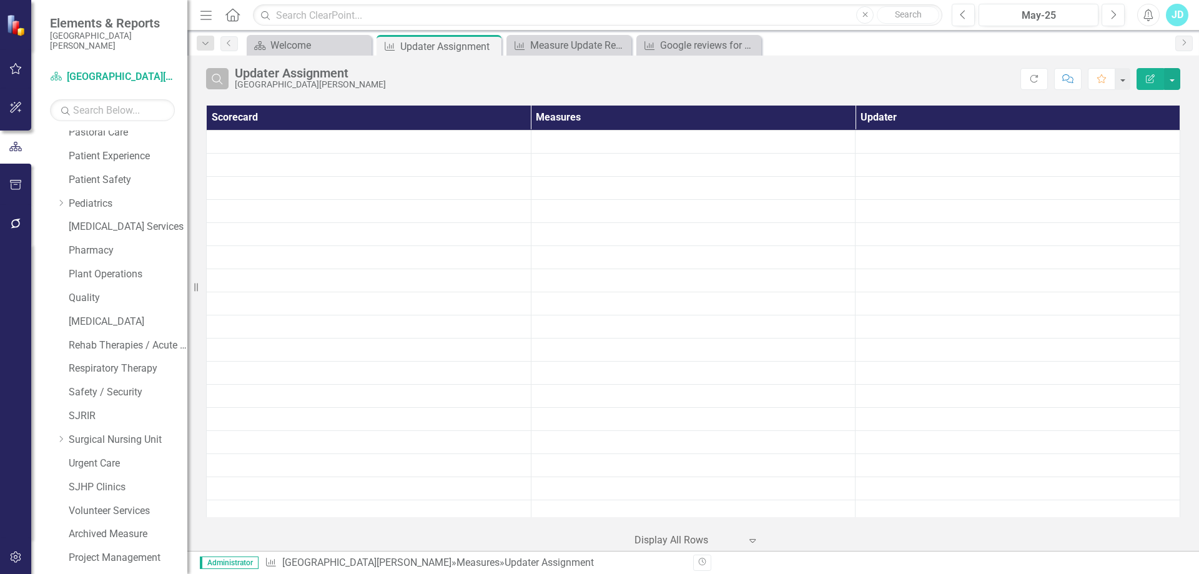
scroll to position [1199, 0]
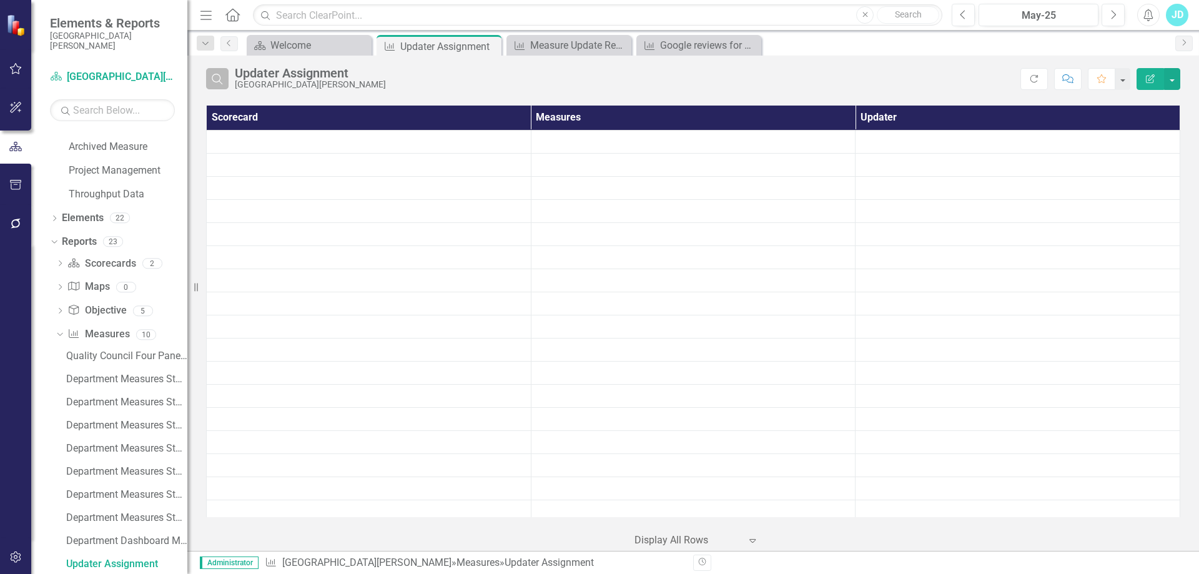
click at [219, 77] on icon "Search" at bounding box center [217, 78] width 14 height 11
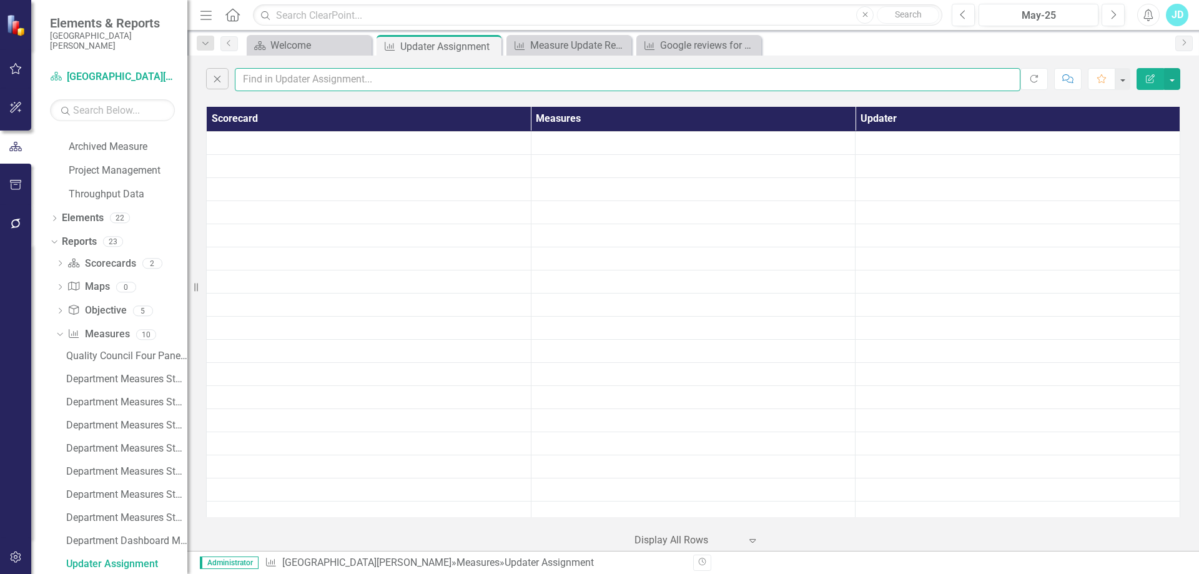
click at [315, 81] on input "text" at bounding box center [628, 79] width 786 height 23
type input "google"
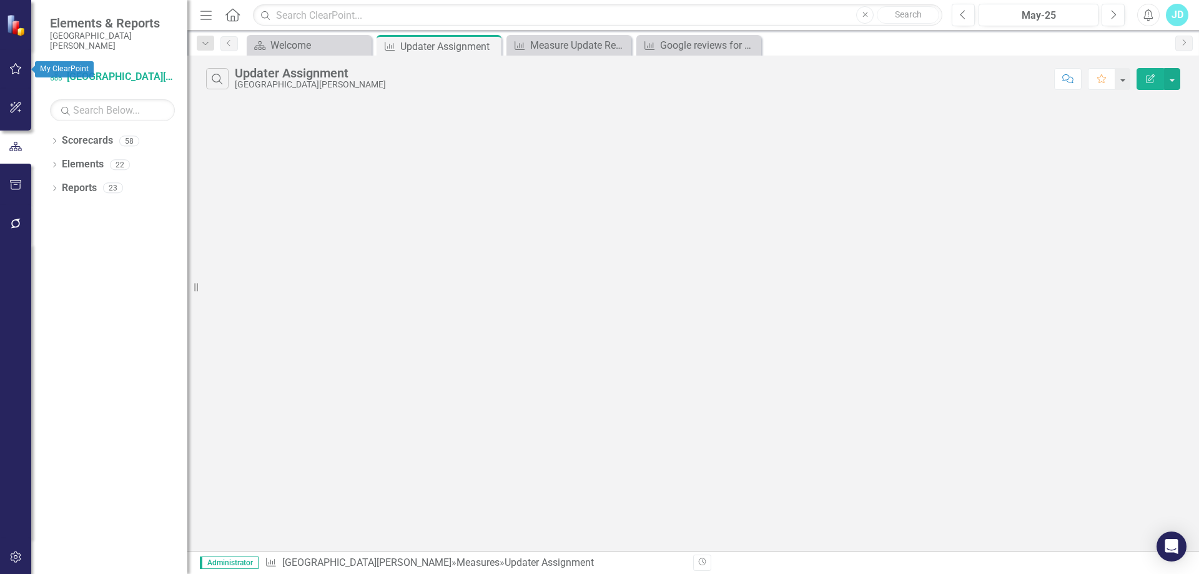
click at [14, 66] on icon "button" at bounding box center [15, 69] width 13 height 10
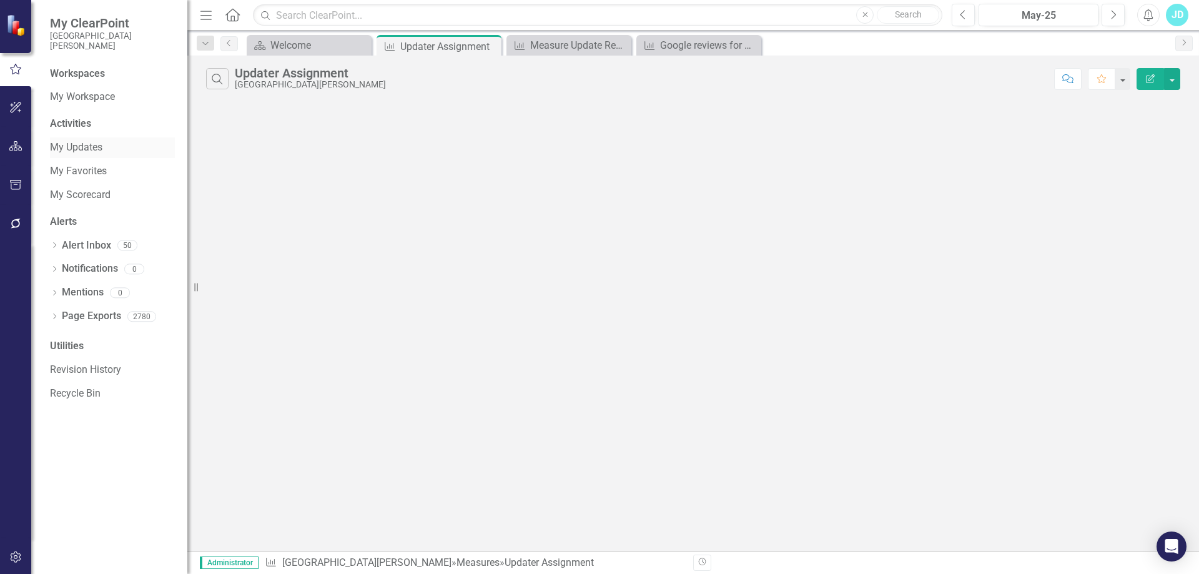
click at [89, 146] on link "My Updates" at bounding box center [112, 148] width 125 height 14
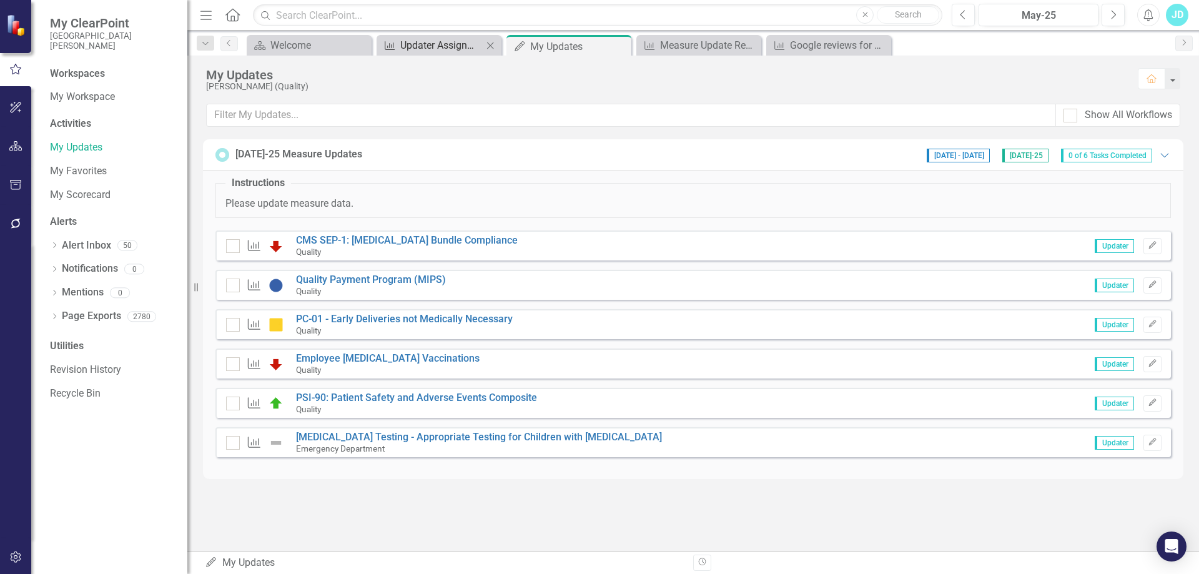
click at [445, 51] on div "Updater Assignment" at bounding box center [441, 45] width 82 height 16
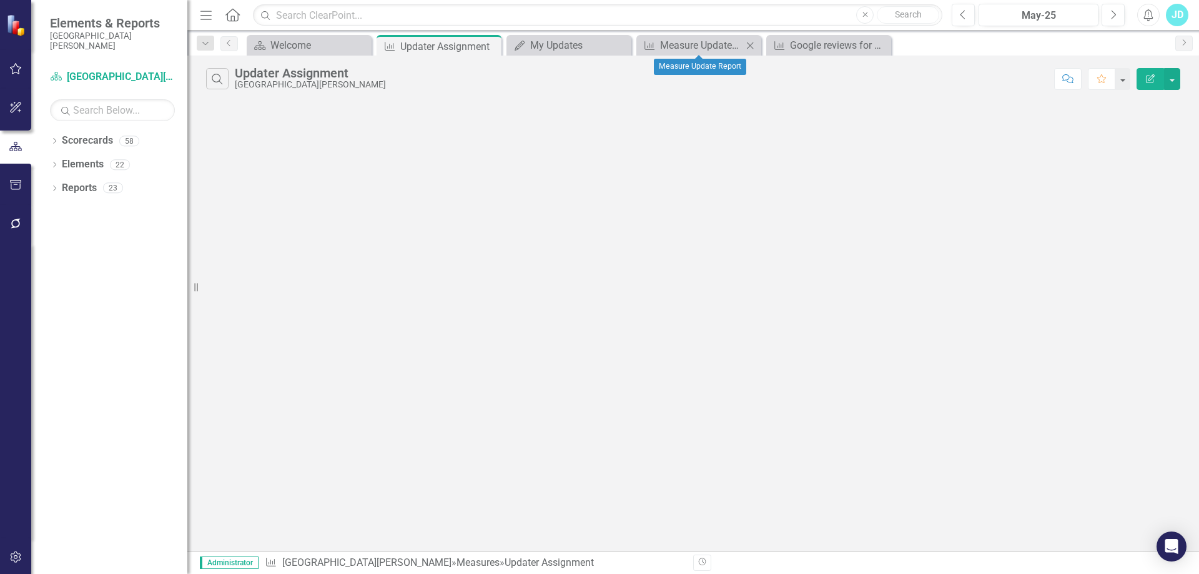
drag, startPoint x: 751, startPoint y: 44, endPoint x: 752, endPoint y: 53, distance: 8.8
click at [752, 53] on div "Measure Measure Update Report Close" at bounding box center [698, 45] width 125 height 21
click at [749, 45] on icon "Close" at bounding box center [750, 46] width 12 height 10
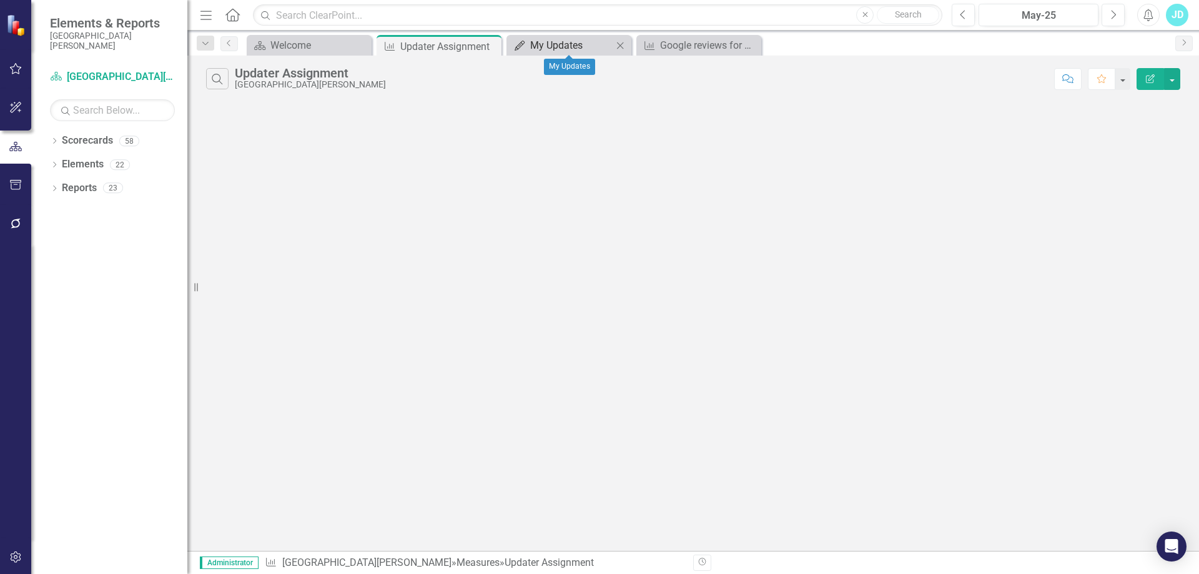
click at [564, 39] on div "My Updates" at bounding box center [571, 45] width 82 height 16
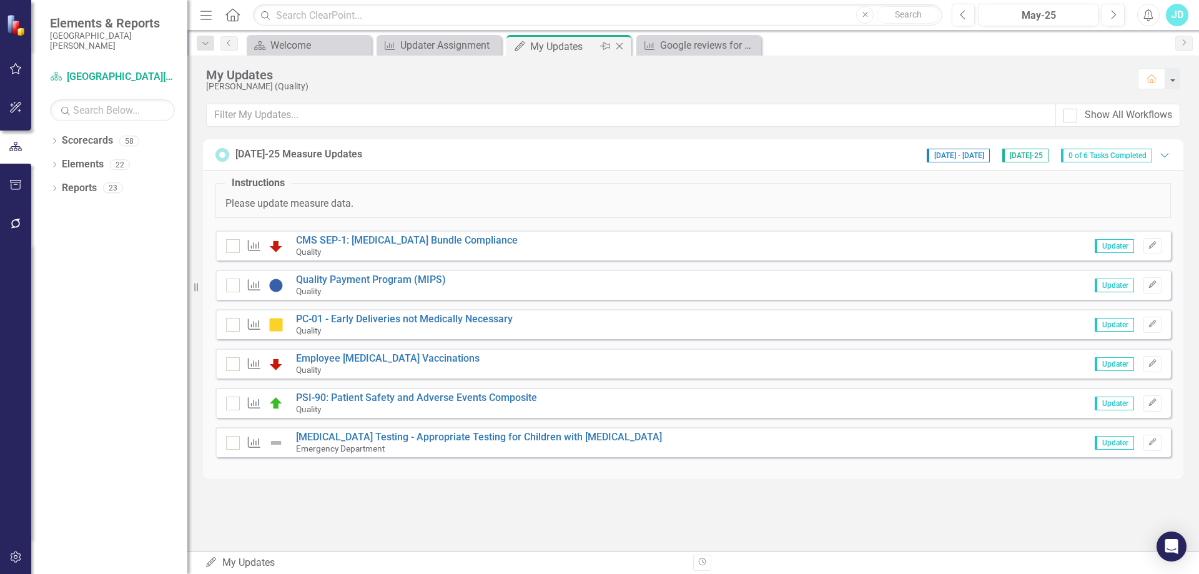
click at [621, 41] on icon "Close" at bounding box center [619, 46] width 12 height 10
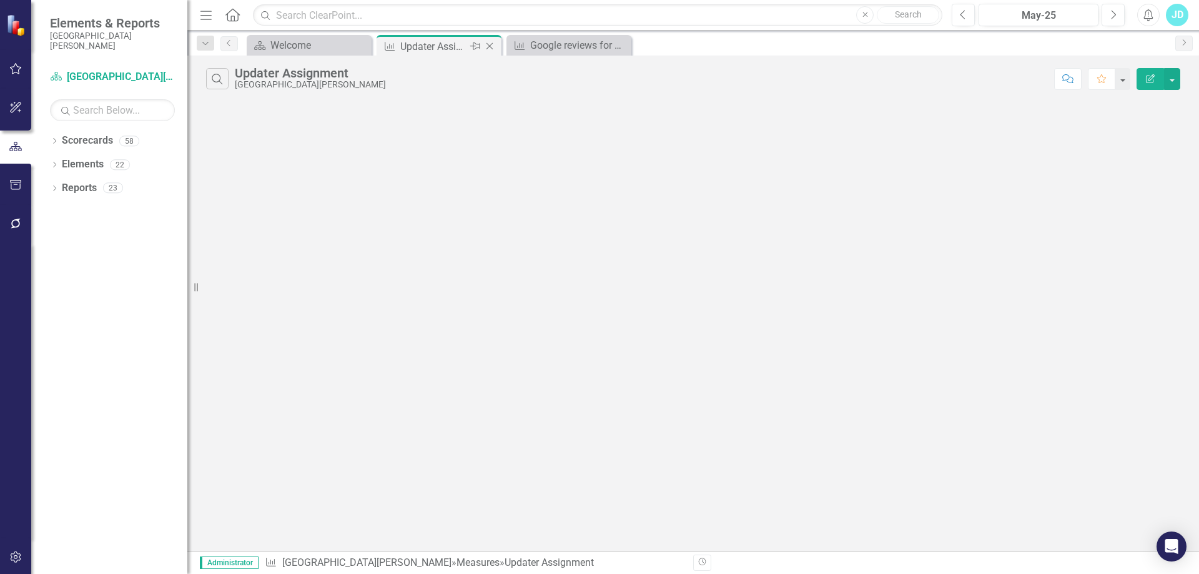
click at [496, 46] on icon "Close" at bounding box center [489, 46] width 12 height 10
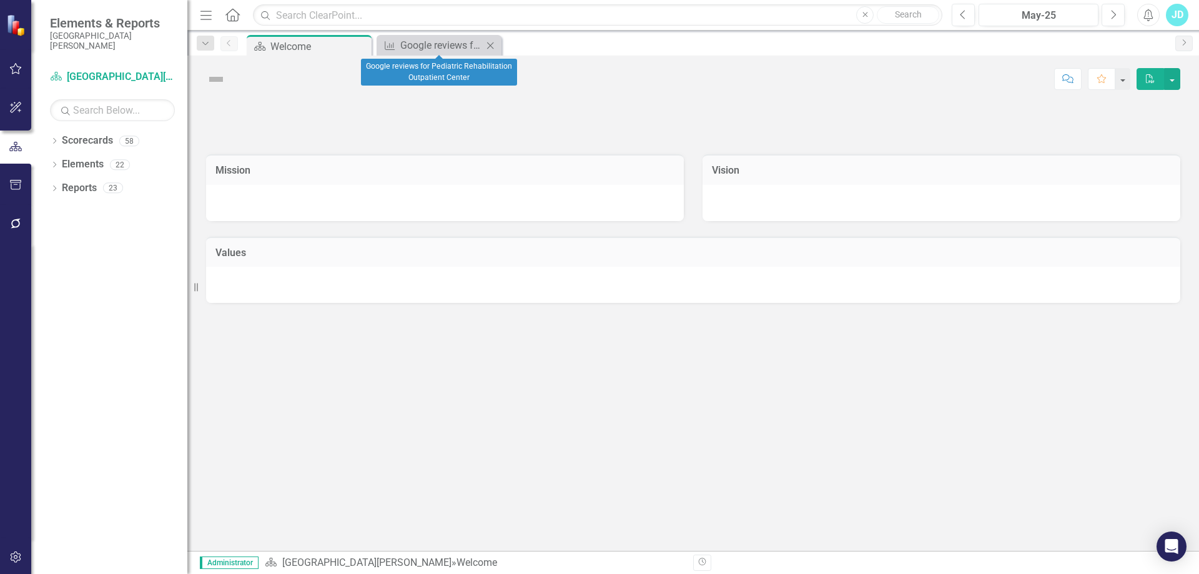
click at [492, 45] on icon "Close" at bounding box center [490, 46] width 12 height 10
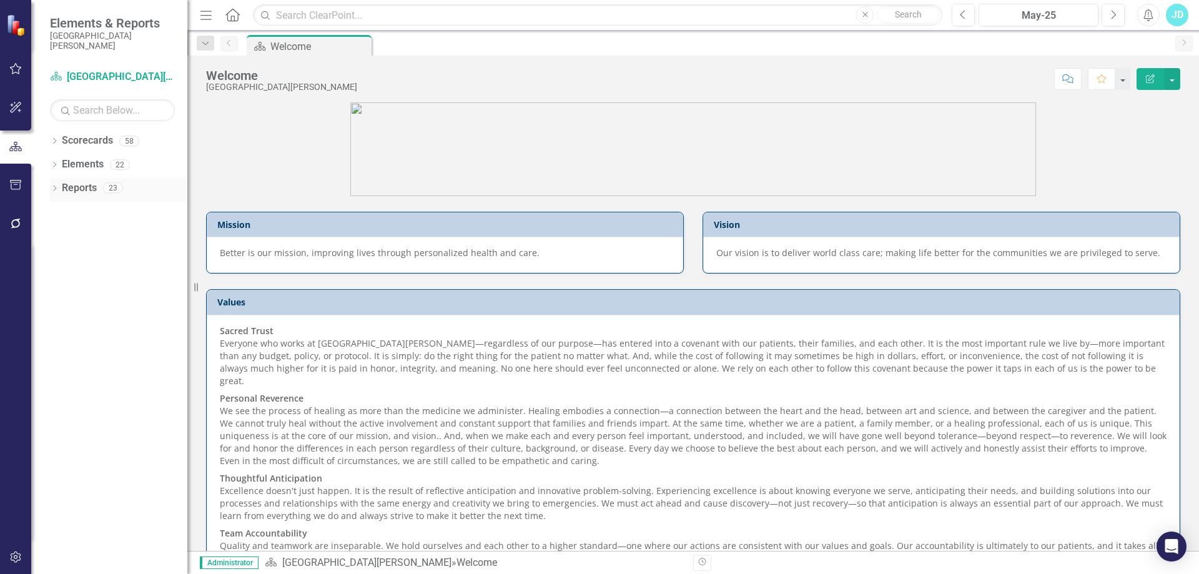
click at [56, 189] on icon at bounding box center [54, 188] width 3 height 6
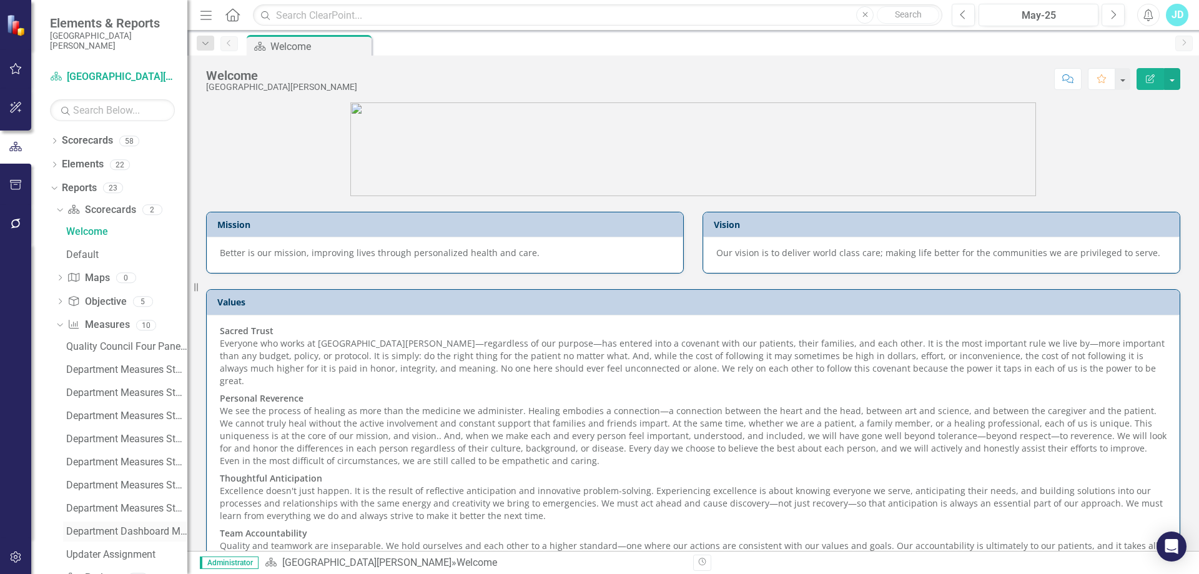
scroll to position [83, 0]
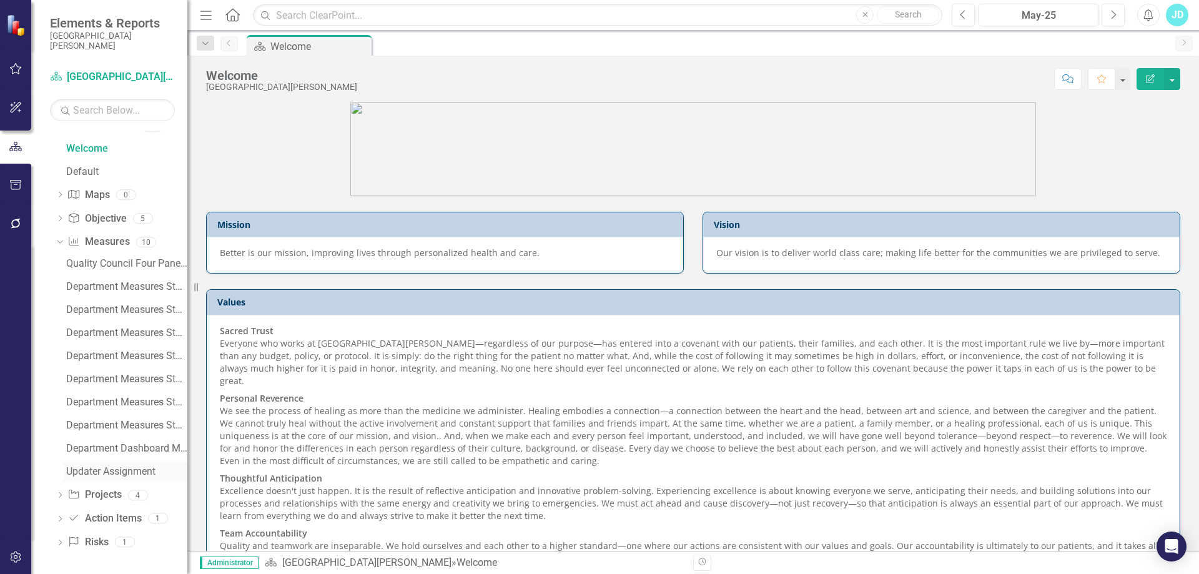
click at [130, 465] on link "Updater Assignment" at bounding box center [125, 472] width 124 height 20
